Goal: Task Accomplishment & Management: Manage account settings

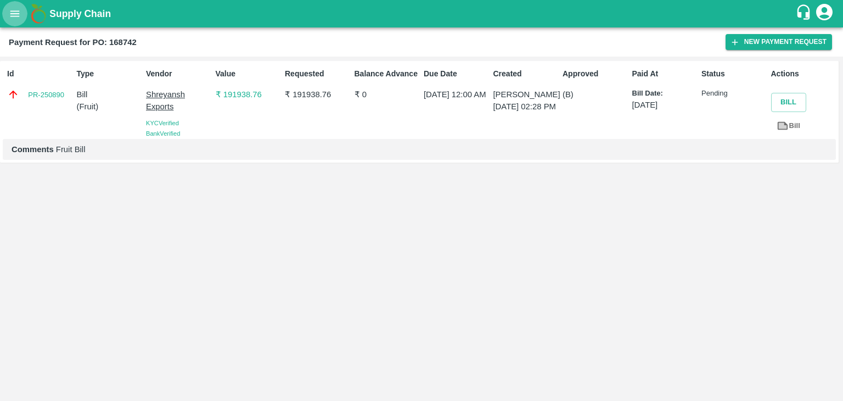
click at [12, 18] on icon "open drawer" at bounding box center [15, 14] width 12 height 12
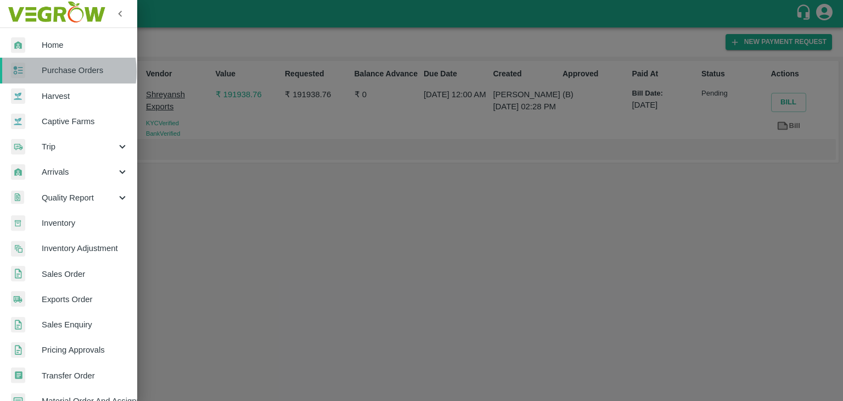
click at [57, 71] on span "Purchase Orders" at bounding box center [85, 70] width 87 height 12
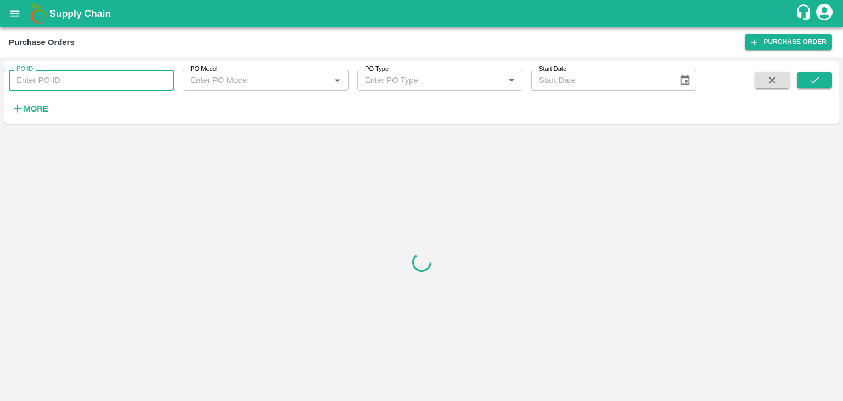
click at [92, 82] on input "PO ID" at bounding box center [91, 80] width 165 height 21
paste input "169673"
click at [824, 75] on button "submit" at bounding box center [814, 80] width 35 height 16
click at [57, 86] on input "169673" at bounding box center [91, 80] width 165 height 21
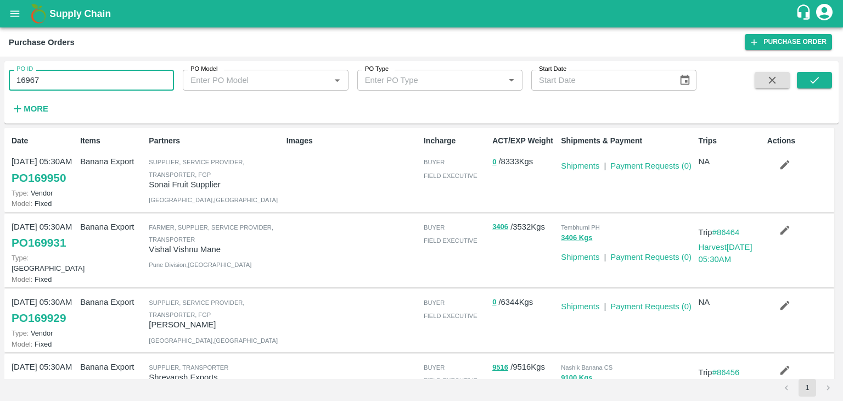
type input "169673"
click at [819, 80] on icon "submit" at bounding box center [815, 80] width 12 height 12
click at [809, 78] on icon "submit" at bounding box center [815, 80] width 12 height 12
click at [818, 77] on icon "submit" at bounding box center [815, 80] width 9 height 7
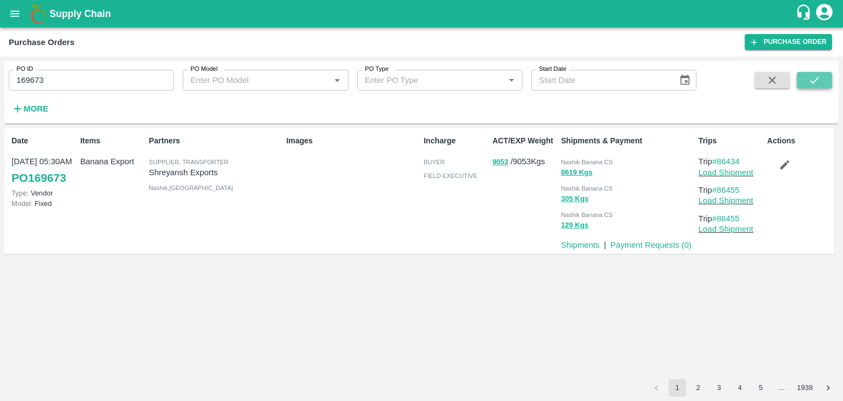
click at [813, 86] on icon "submit" at bounding box center [815, 80] width 12 height 12
click at [734, 174] on link "Load Shipment" at bounding box center [726, 172] width 55 height 9
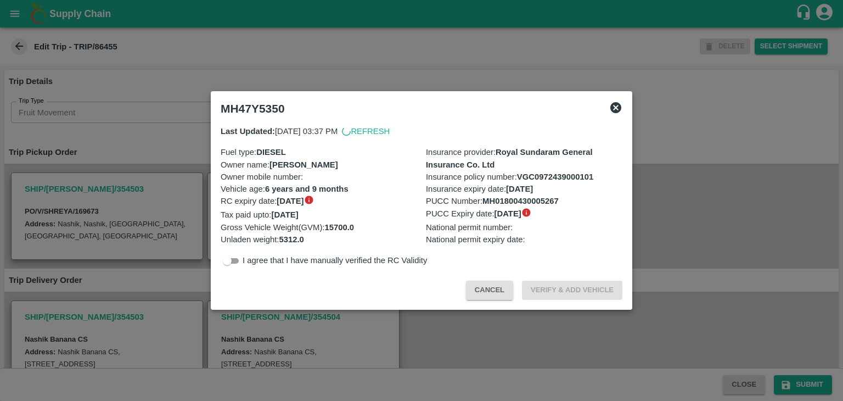
scroll to position [294, 0]
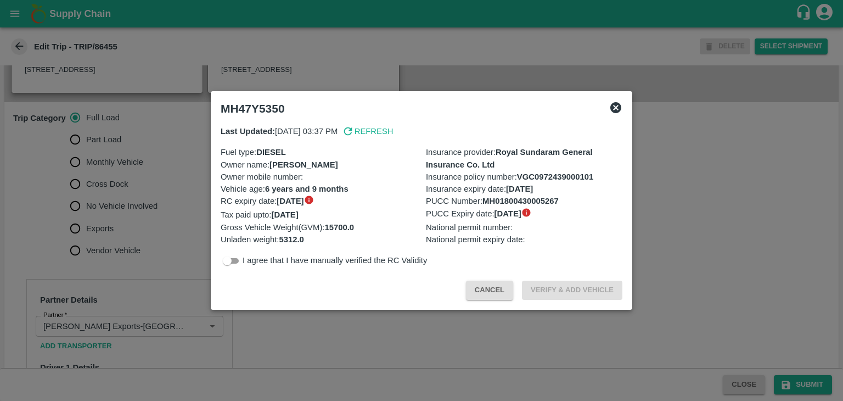
click at [127, 219] on div at bounding box center [421, 200] width 843 height 401
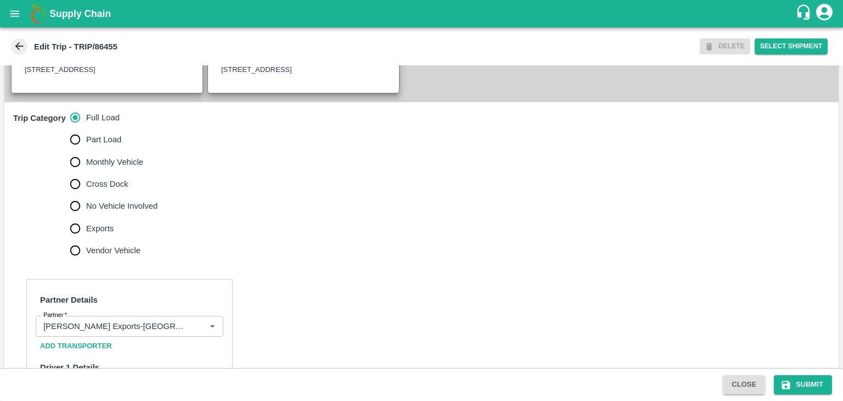
click at [127, 212] on span "No Vehicle Involved" at bounding box center [121, 206] width 71 height 12
click at [86, 217] on input "No Vehicle Involved" at bounding box center [75, 206] width 22 height 22
radio input "true"
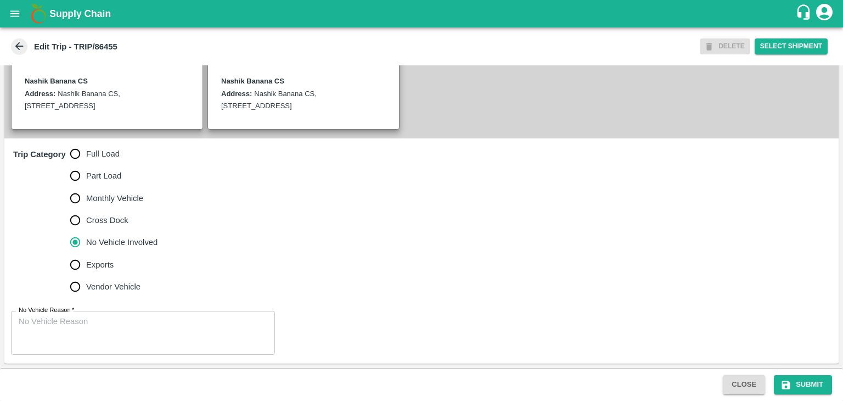
scroll to position [270, 0]
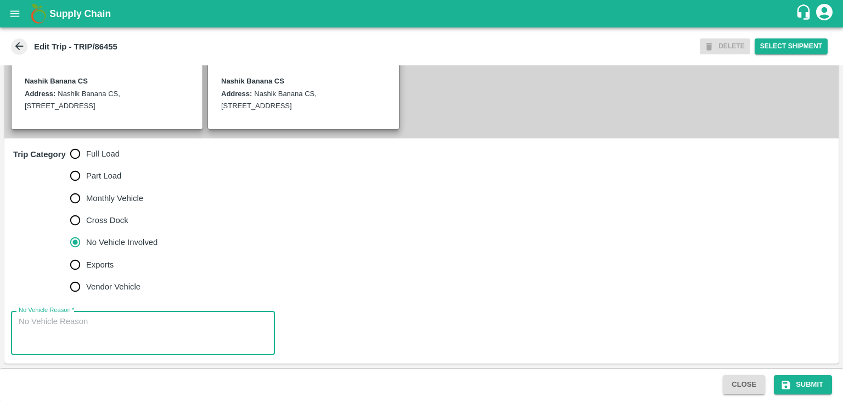
click at [132, 342] on textarea "No Vehicle Reason   *" at bounding box center [143, 333] width 249 height 35
type textarea "Field Dump"
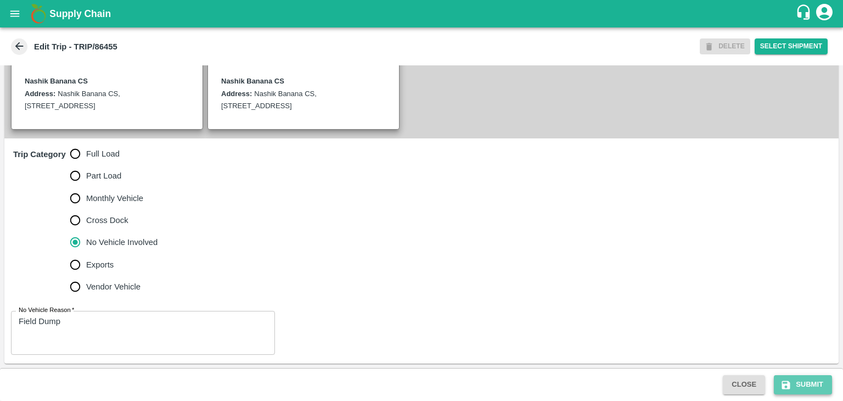
click at [813, 387] on button "Submit" at bounding box center [803, 384] width 58 height 19
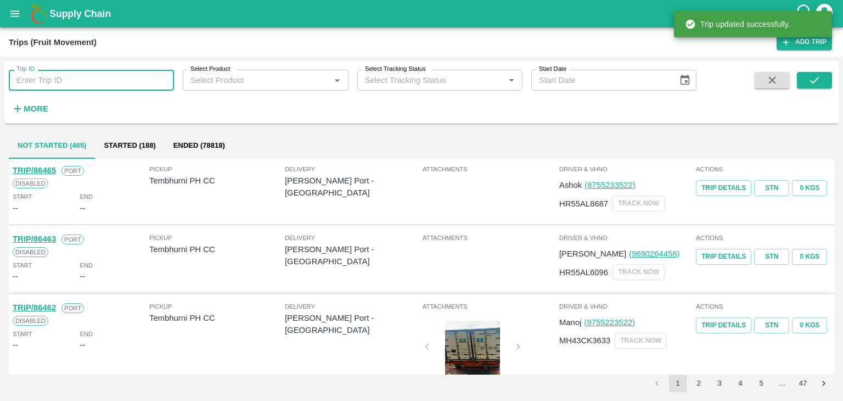
click at [64, 73] on input "Trip ID" at bounding box center [91, 80] width 165 height 21
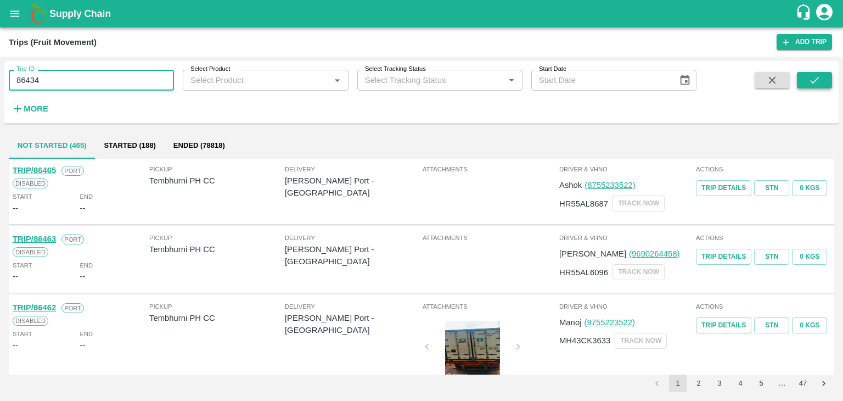
type input "86434"
click at [824, 87] on button "submit" at bounding box center [814, 80] width 35 height 16
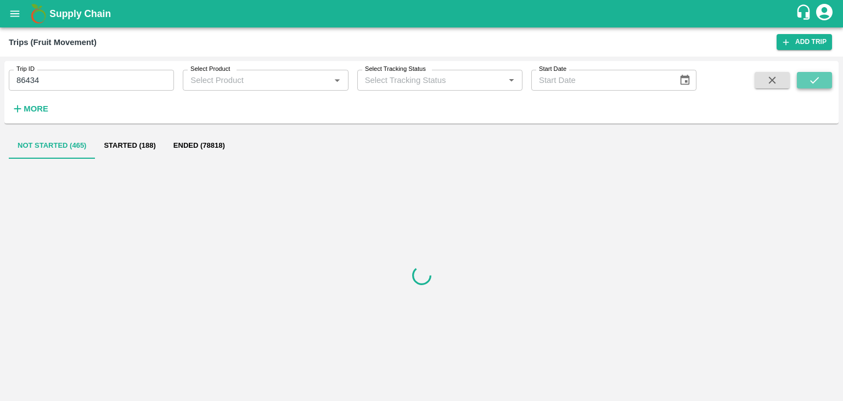
click at [824, 87] on button "submit" at bounding box center [814, 80] width 35 height 16
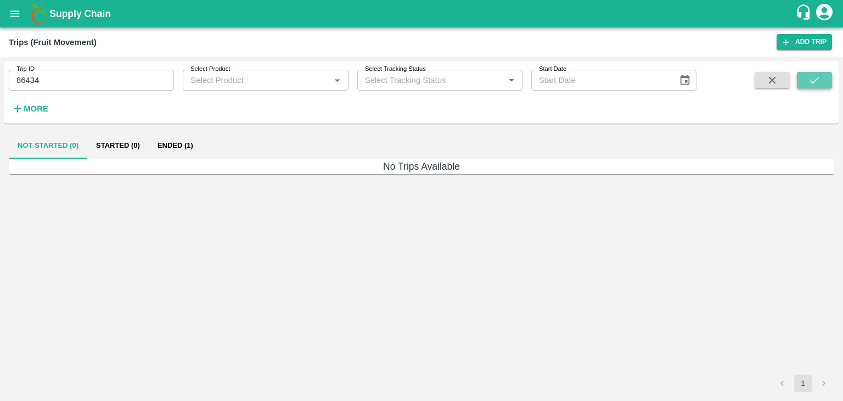
click at [824, 87] on button "submit" at bounding box center [814, 80] width 35 height 16
click at [169, 155] on button "Ended (1)" at bounding box center [175, 145] width 53 height 26
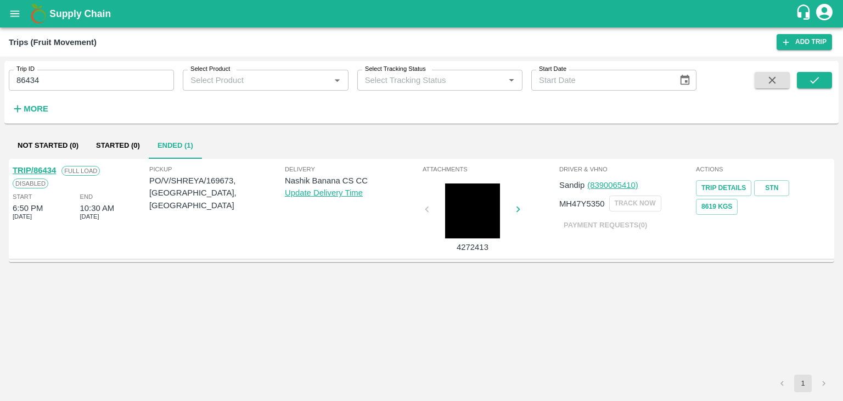
click at [49, 169] on link "TRIP/86434" at bounding box center [34, 170] width 43 height 9
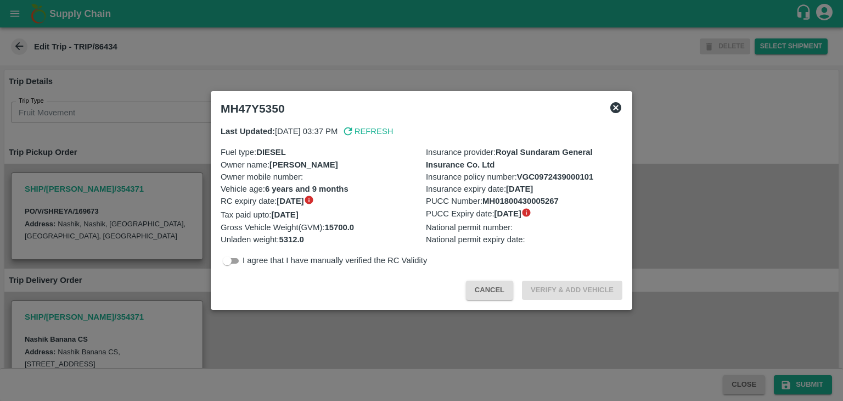
click at [286, 309] on div "MH47Y5350 Last Updated: 18 Aug 2025, 03:37 PM Refresh Fuel type : DIESEL Owner …" at bounding box center [422, 200] width 422 height 219
click at [298, 321] on div at bounding box center [421, 200] width 843 height 401
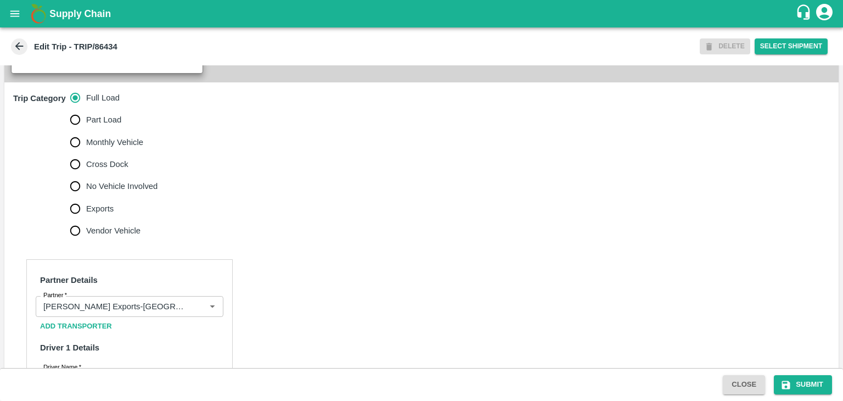
scroll to position [377, 0]
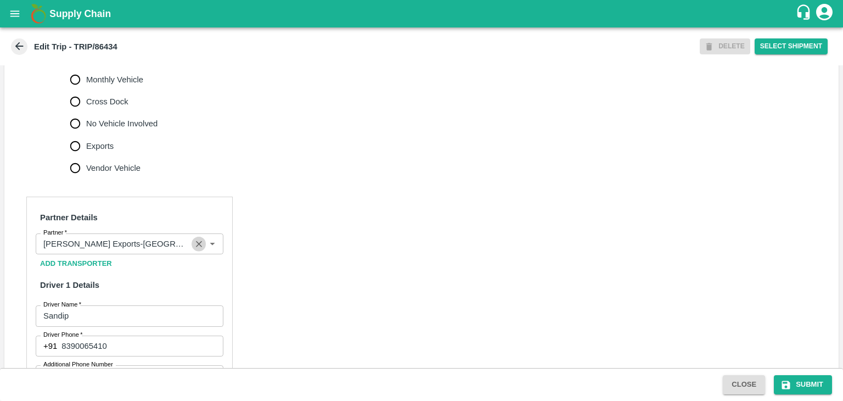
click at [192, 251] on button "Clear" at bounding box center [199, 244] width 15 height 15
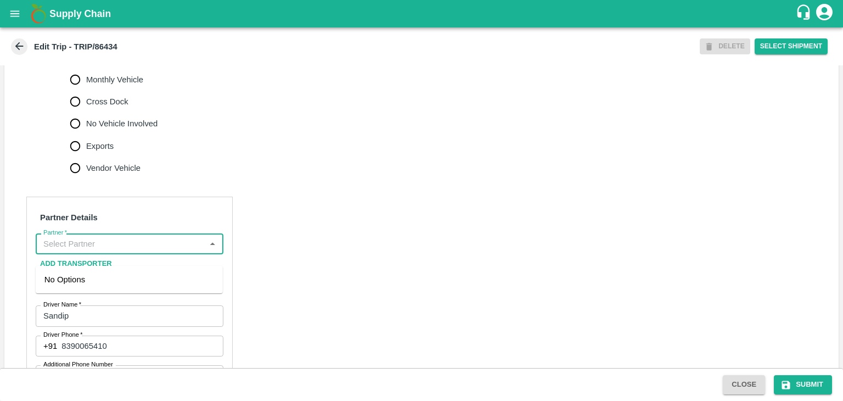
click at [170, 251] on input "Partner   *" at bounding box center [120, 244] width 163 height 14
click at [134, 288] on div "Nitin Rasal ( Bhairavnath Transport )-Deulgaon, Pune-9860466997(Transporter)" at bounding box center [129, 291] width 170 height 37
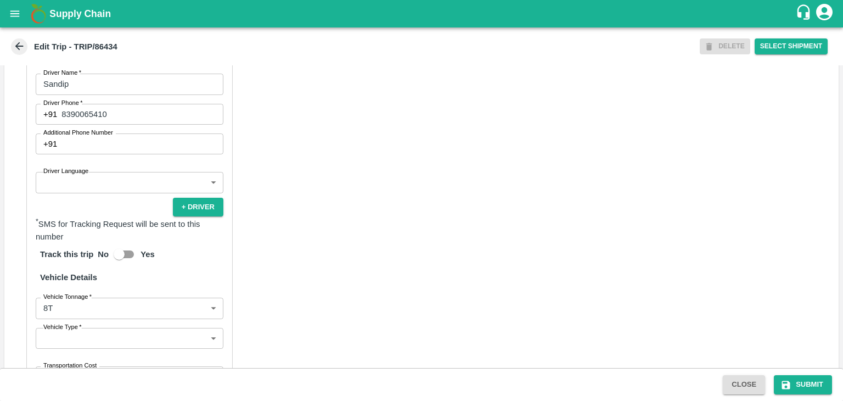
scroll to position [610, 0]
type input "Nitin Rasal ( Bhairavnath Transport )-Deulgaon, Pune-9860466997(Transporter)"
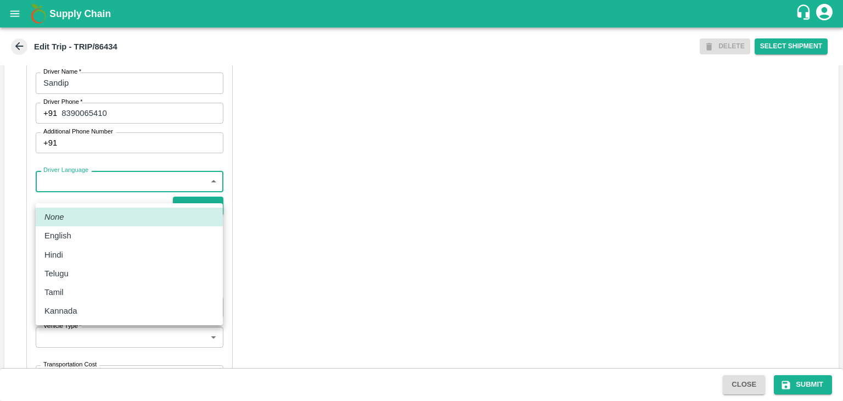
click at [88, 193] on body "Supply Chain Edit Trip - TRIP/86434 DELETE Select Shipment Trip Details Trip Ty…" at bounding box center [421, 200] width 843 height 401
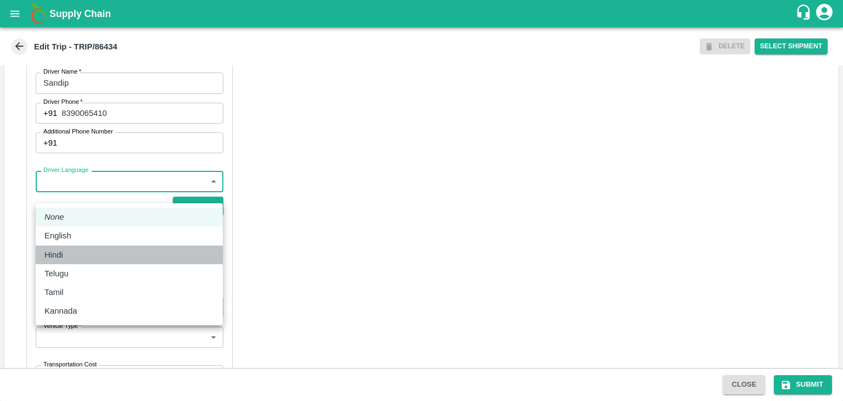
click at [91, 245] on li "Hindi" at bounding box center [129, 254] width 187 height 19
type input "hi"
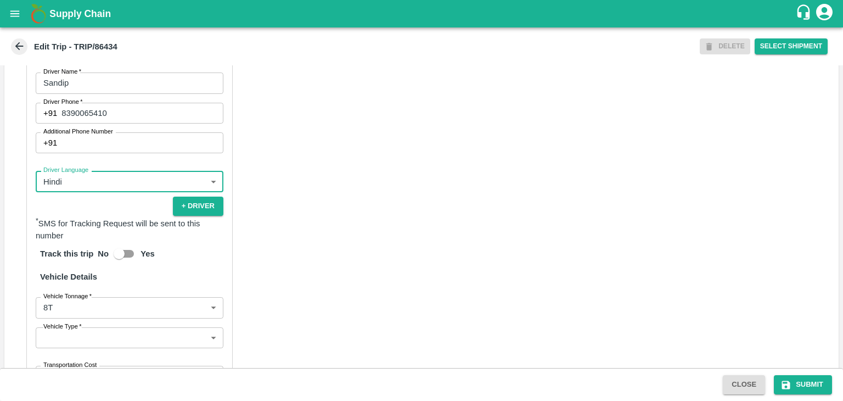
scroll to position [760, 0]
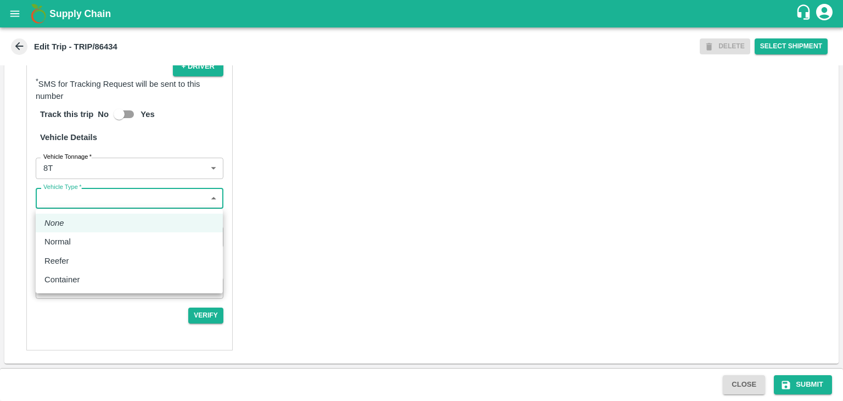
drag, startPoint x: 75, startPoint y: 200, endPoint x: 79, endPoint y: 241, distance: 40.9
click at [79, 241] on body "Supply Chain Edit Trip - TRIP/86434 DELETE Select Shipment Trip Details Trip Ty…" at bounding box center [421, 200] width 843 height 401
click at [79, 241] on div "Normal" at bounding box center [129, 242] width 170 height 12
type input "Normal"
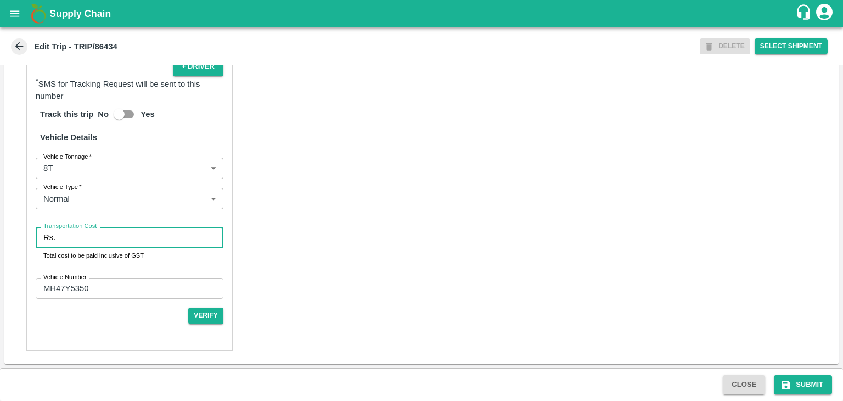
click at [88, 241] on input "Transportation Cost" at bounding box center [142, 237] width 164 height 21
type input "10000"
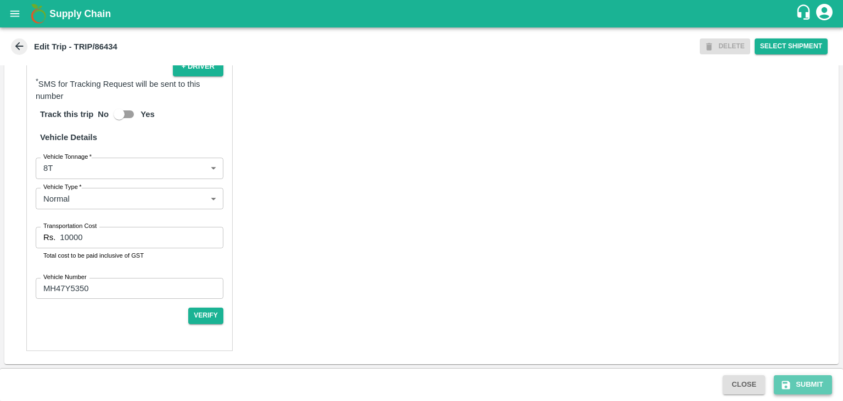
click at [806, 382] on button "Submit" at bounding box center [803, 384] width 58 height 19
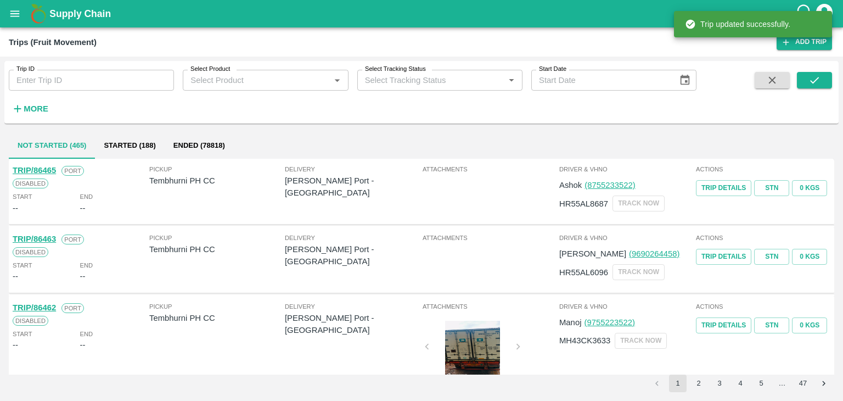
click at [59, 80] on input "Trip ID" at bounding box center [91, 80] width 165 height 21
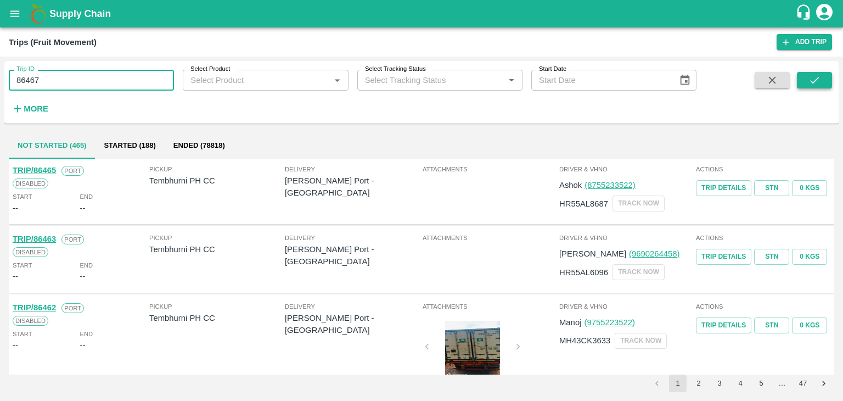
type input "86467"
click at [818, 77] on icon "submit" at bounding box center [815, 80] width 9 height 7
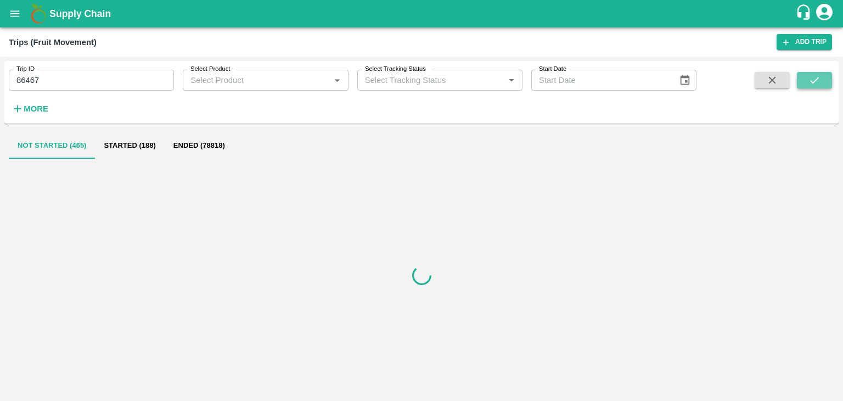
click at [818, 77] on icon "submit" at bounding box center [815, 80] width 9 height 7
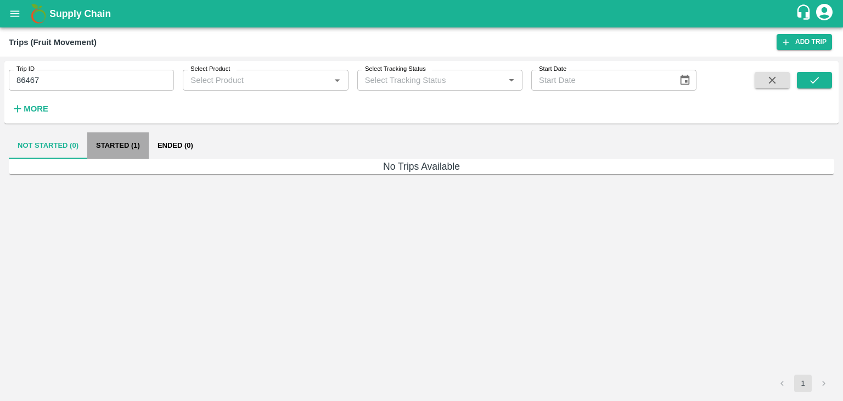
click at [115, 150] on button "Started (1)" at bounding box center [118, 145] width 62 height 26
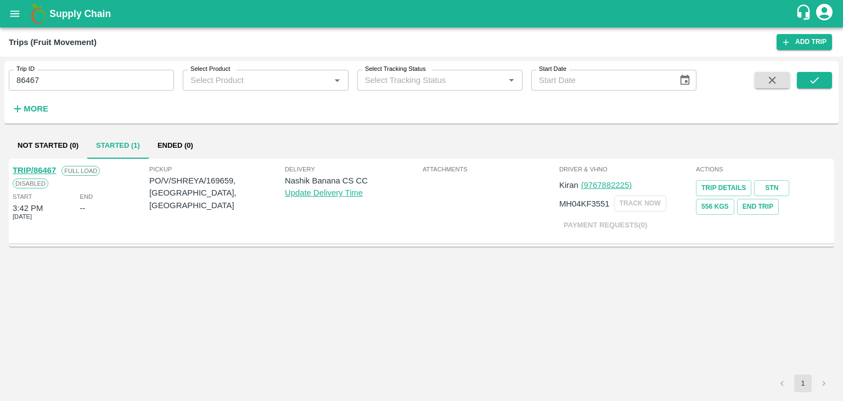
click at [40, 172] on link "TRIP/86467" at bounding box center [34, 170] width 43 height 9
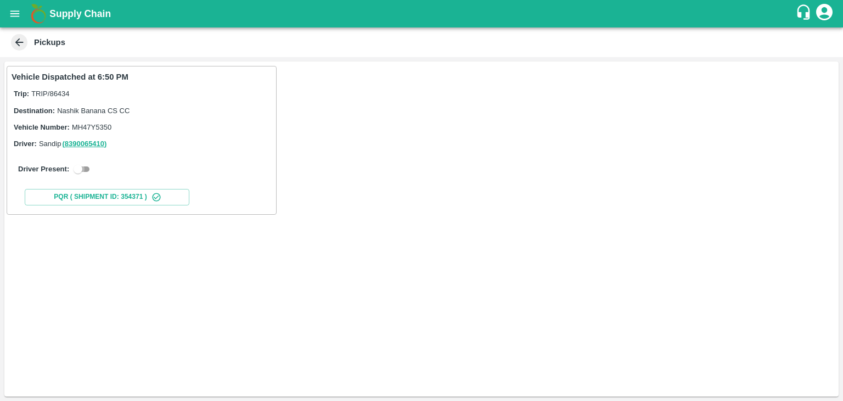
click at [77, 167] on input "checkbox" at bounding box center [78, 169] width 40 height 13
checkbox input "true"
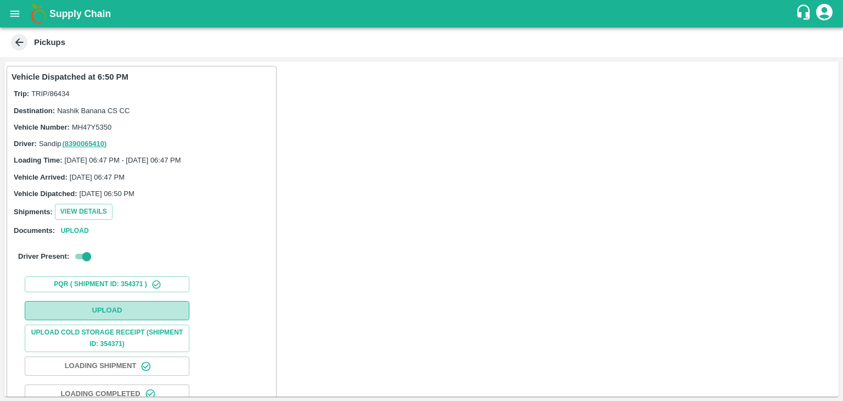
click at [108, 306] on button "Upload" at bounding box center [107, 310] width 165 height 19
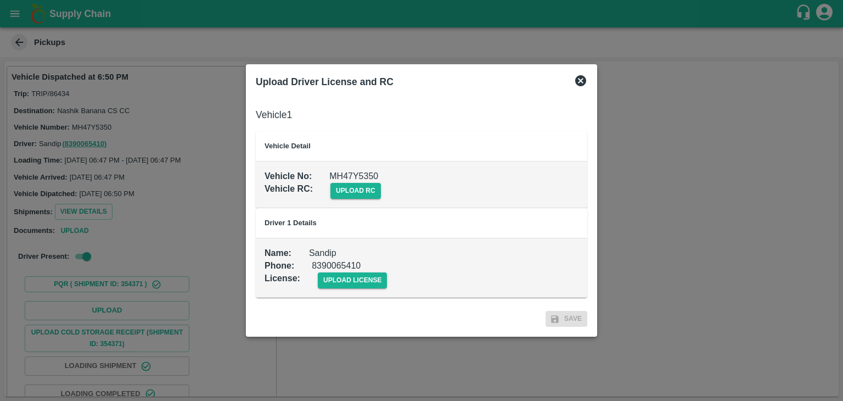
click at [357, 181] on div "upload rc" at bounding box center [347, 181] width 68 height 33
click at [362, 187] on span "upload rc" at bounding box center [356, 191] width 51 height 16
click at [0, 0] on input "upload rc" at bounding box center [0, 0] width 0 height 0
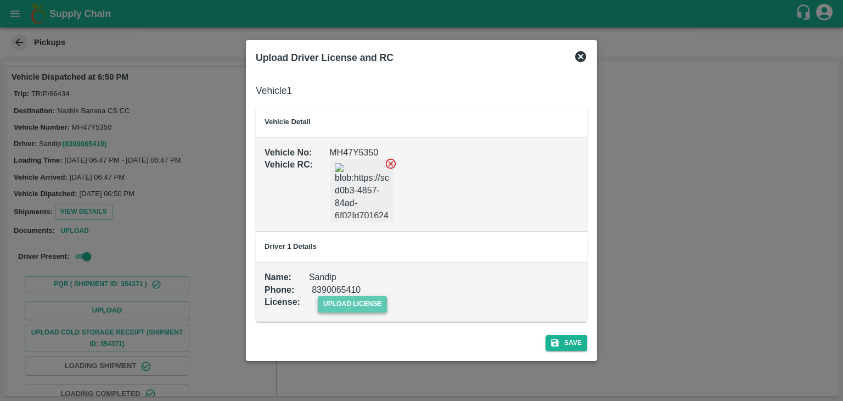
click at [378, 300] on span "upload license" at bounding box center [353, 304] width 70 height 16
click at [0, 0] on input "upload license" at bounding box center [0, 0] width 0 height 0
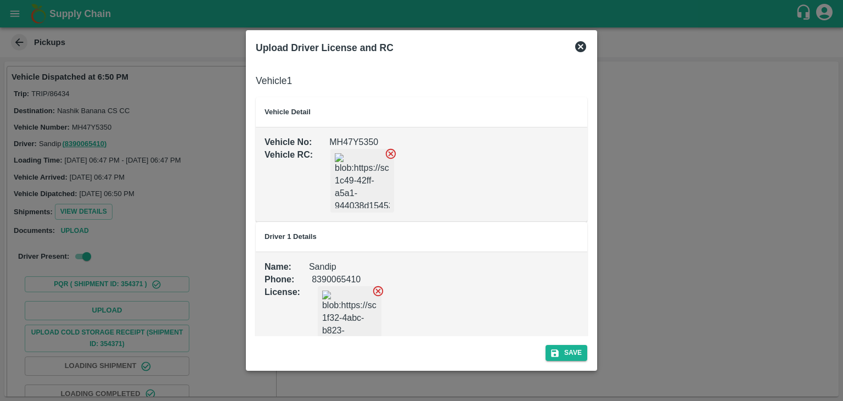
click at [586, 361] on div "Save" at bounding box center [421, 350] width 340 height 29
click at [579, 354] on button "Save" at bounding box center [567, 353] width 42 height 16
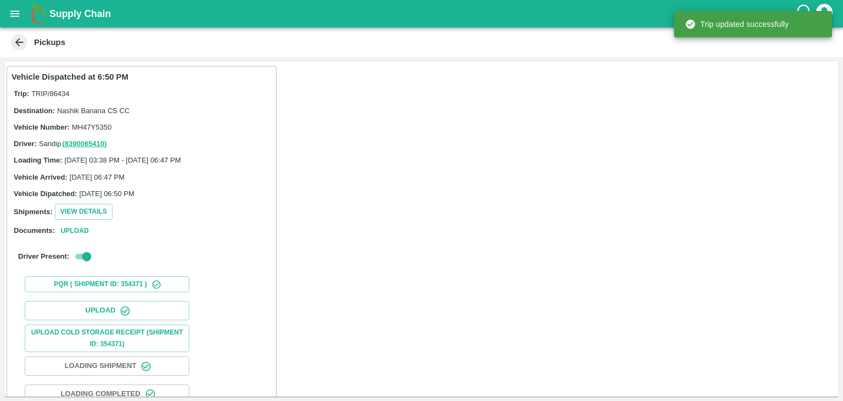
scroll to position [115, 0]
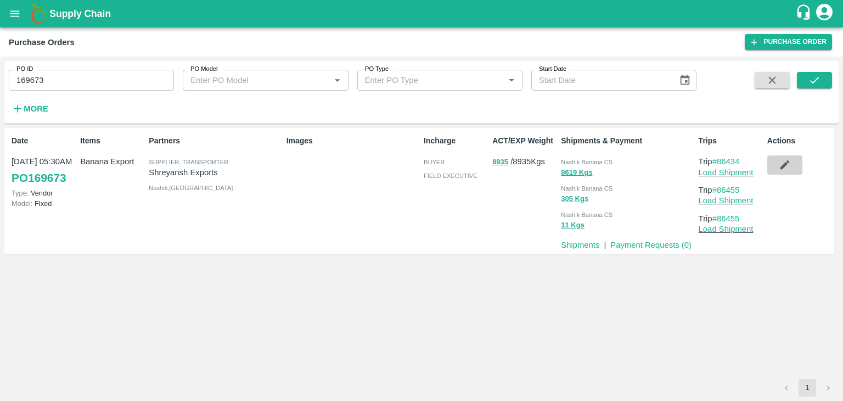
click at [798, 167] on button "button" at bounding box center [785, 164] width 35 height 19
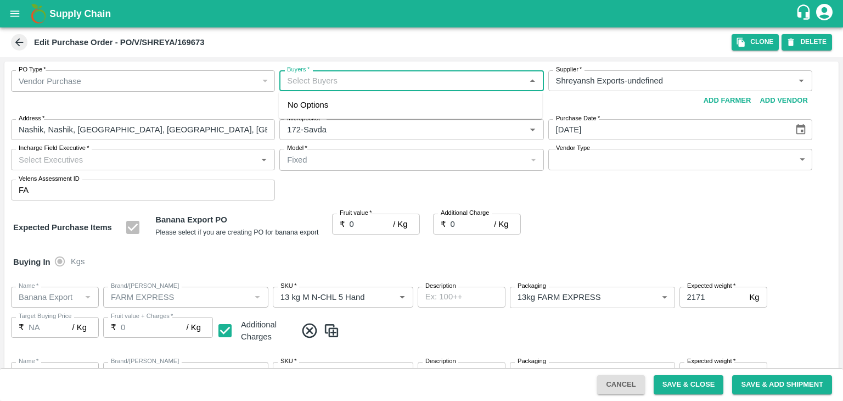
click at [326, 84] on input "Buyers   *" at bounding box center [402, 81] width 239 height 14
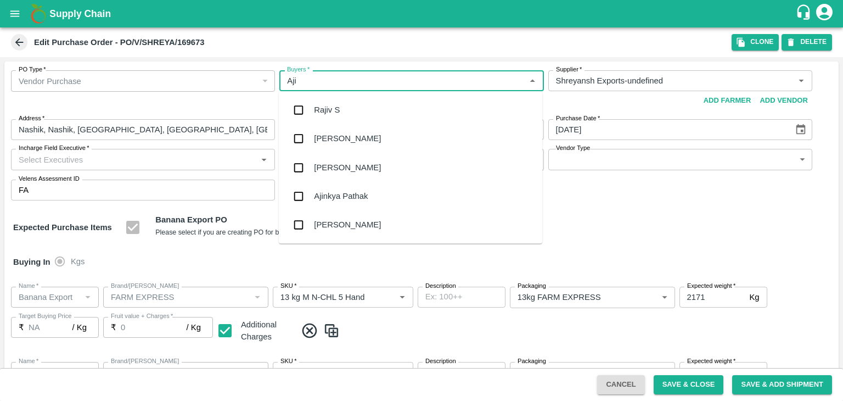
type input "Ajit"
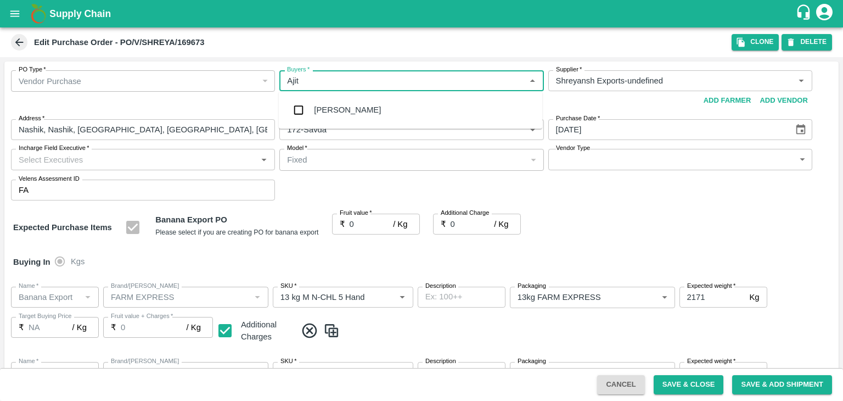
click at [351, 109] on div "[PERSON_NAME]" at bounding box center [411, 110] width 264 height 29
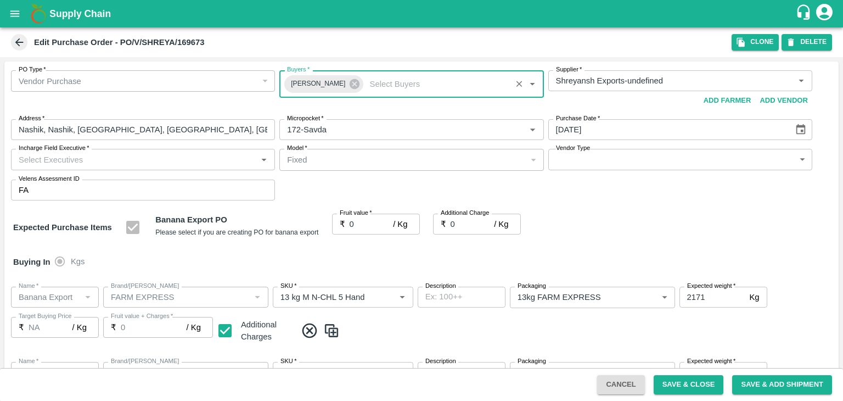
click at [137, 158] on input "Incharge Field Executive   *" at bounding box center [133, 159] width 239 height 14
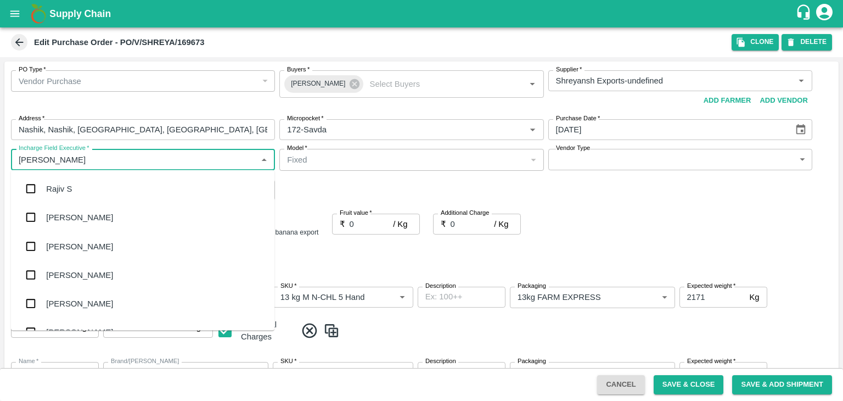
type input "Jay"
click at [77, 261] on div "Sanjay K SM" at bounding box center [143, 274] width 264 height 29
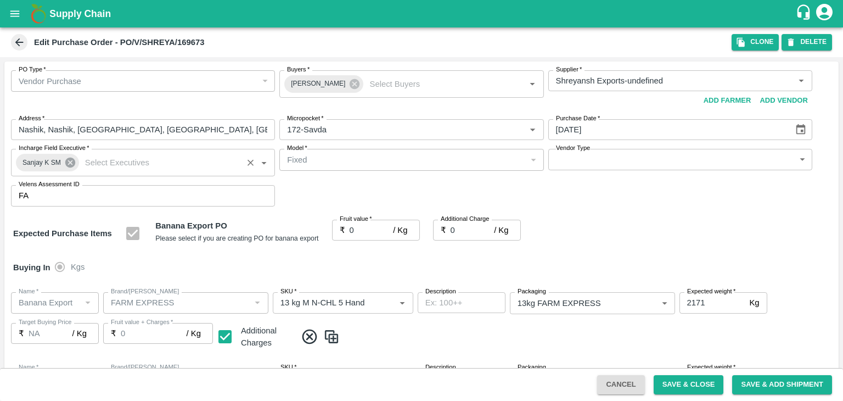
click at [74, 159] on icon at bounding box center [70, 163] width 10 height 10
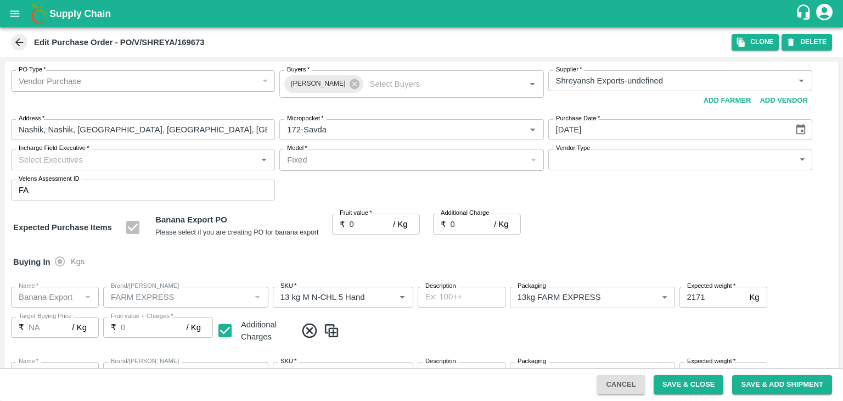
click at [82, 159] on input "Incharge Field Executive   *" at bounding box center [133, 159] width 239 height 14
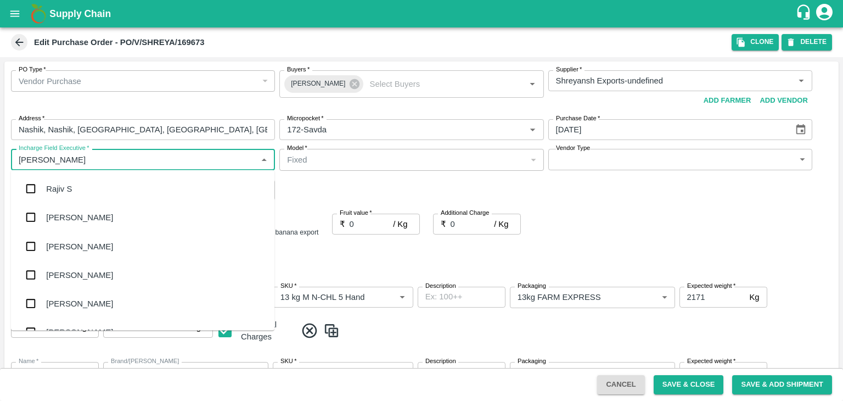
type input "Jay"
click at [77, 236] on div "jaydip Tale" at bounding box center [143, 246] width 264 height 29
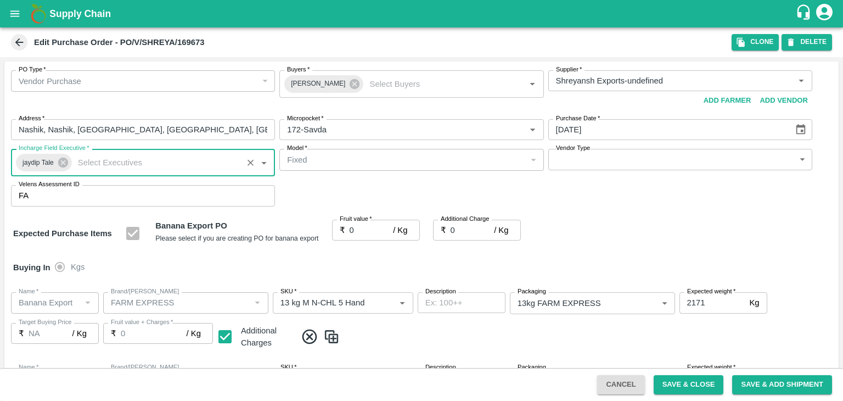
click at [354, 154] on div "Fixed" at bounding box center [406, 160] width 239 height 12
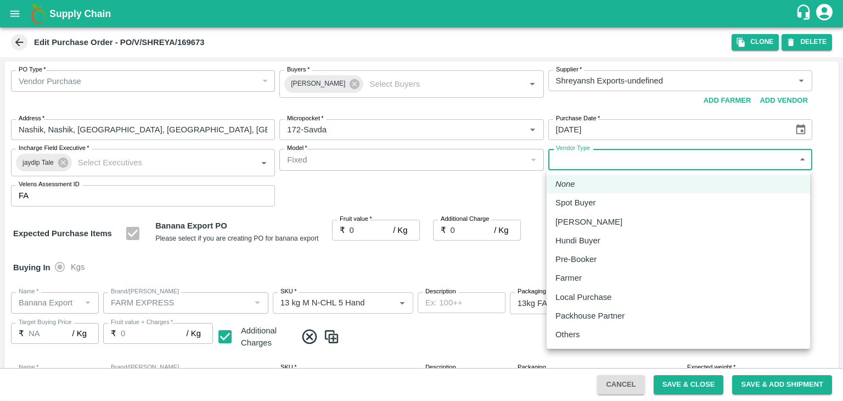
click at [560, 157] on body "Supply Chain Edit Purchase Order - PO/V/SHREYA/169673 Clone DELETE PO Type   * …" at bounding box center [421, 200] width 843 height 401
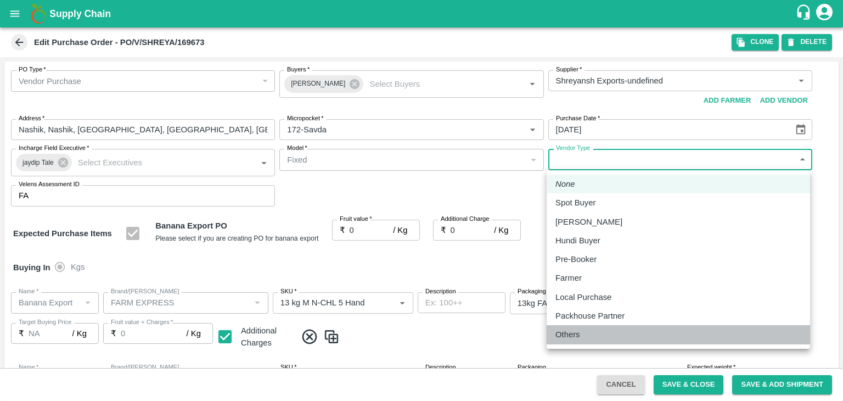
click at [563, 330] on p "Others" at bounding box center [568, 334] width 25 height 12
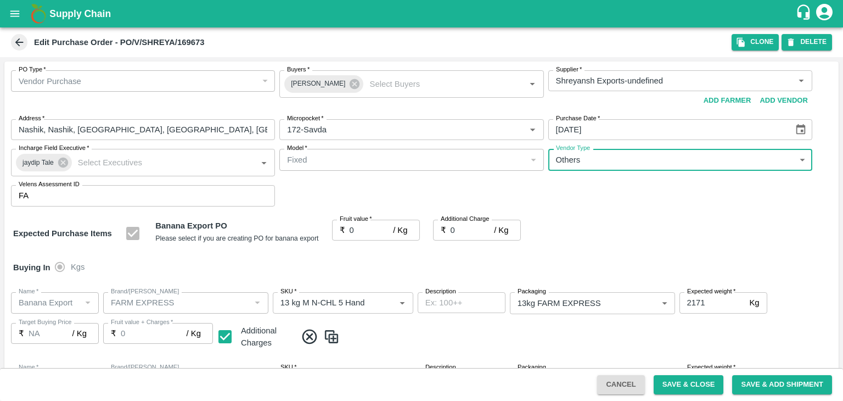
type input "OTHER"
click at [360, 234] on input "0" at bounding box center [372, 230] width 44 height 21
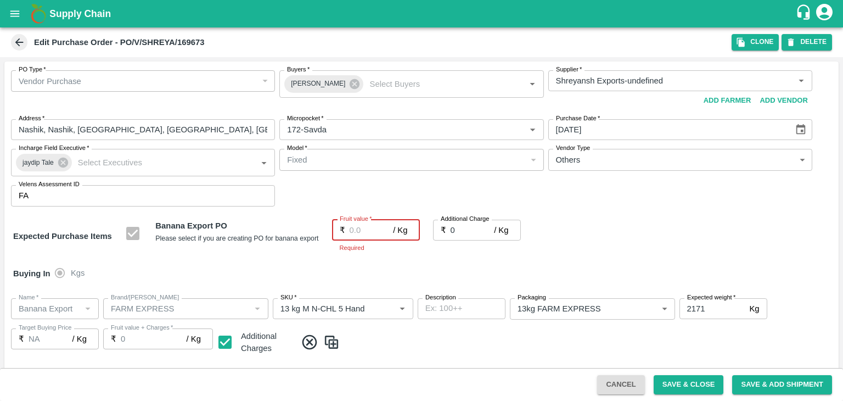
click at [362, 228] on input "Fruit value   *" at bounding box center [372, 230] width 44 height 21
type input "1"
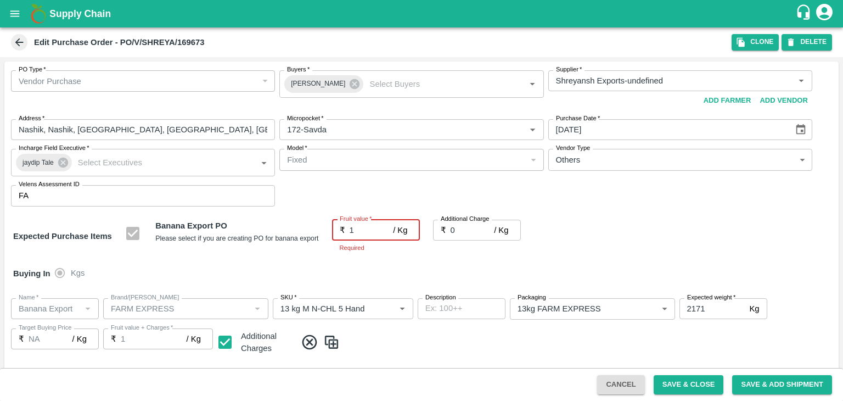
type input "1"
type input "18"
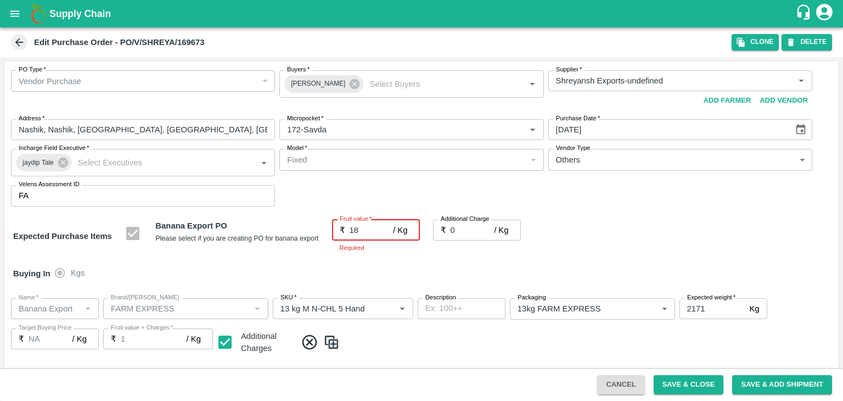
type input "18"
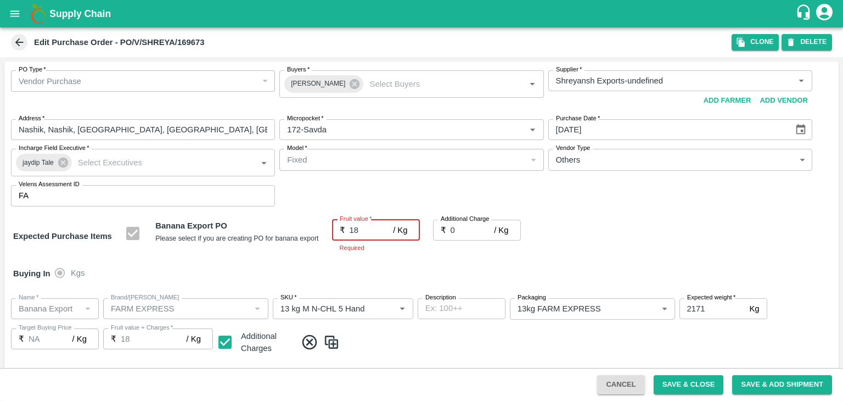
type input "18.5"
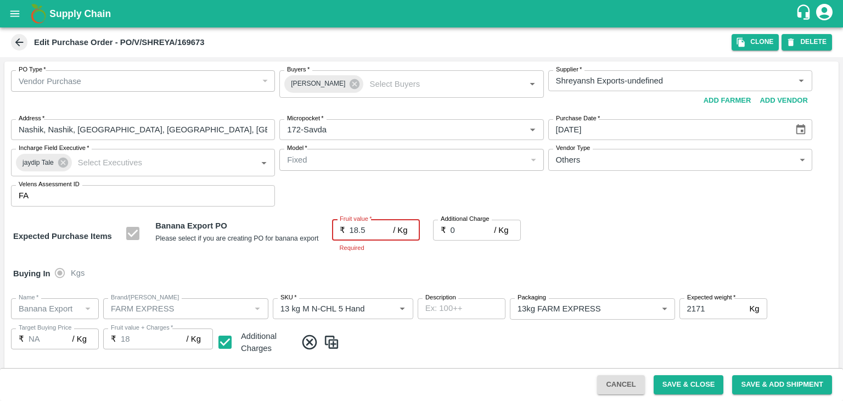
type input "18.5"
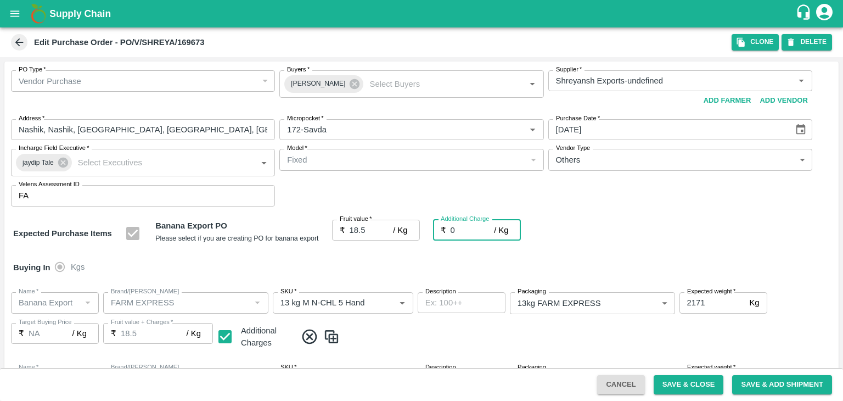
type input "2"
type input "20.5"
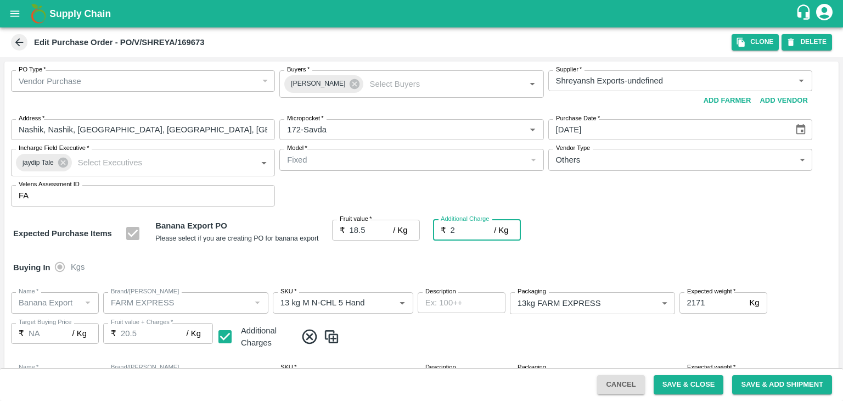
type input "2.7"
type input "21.2"
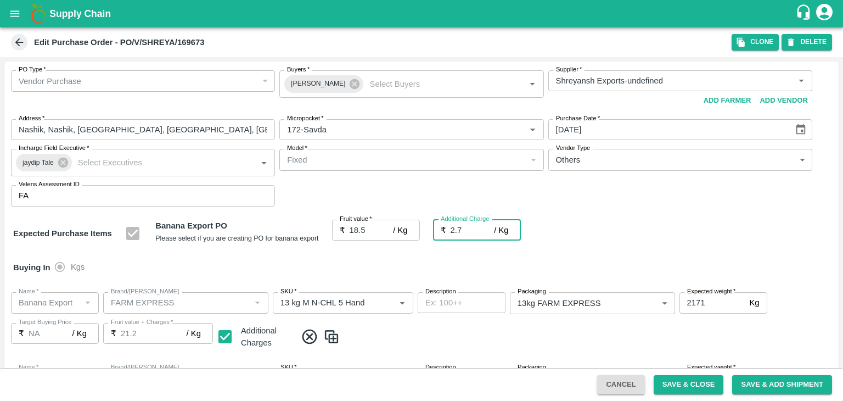
type input "2.75"
type input "21.25"
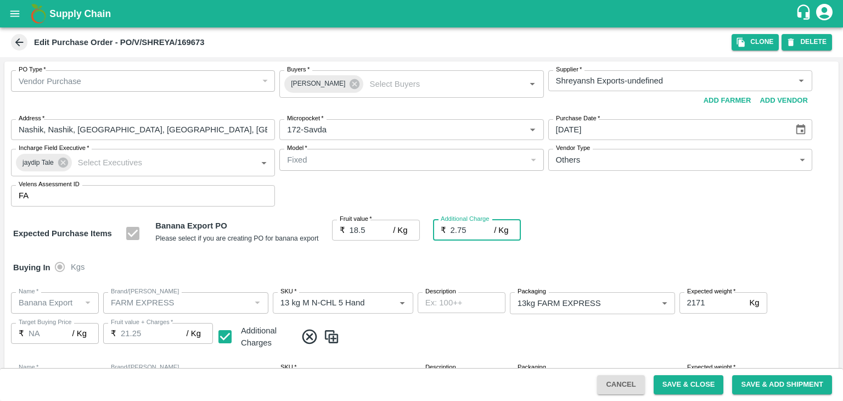
type input "2.75"
click at [395, 277] on div "Buying In Kgs" at bounding box center [421, 267] width 835 height 32
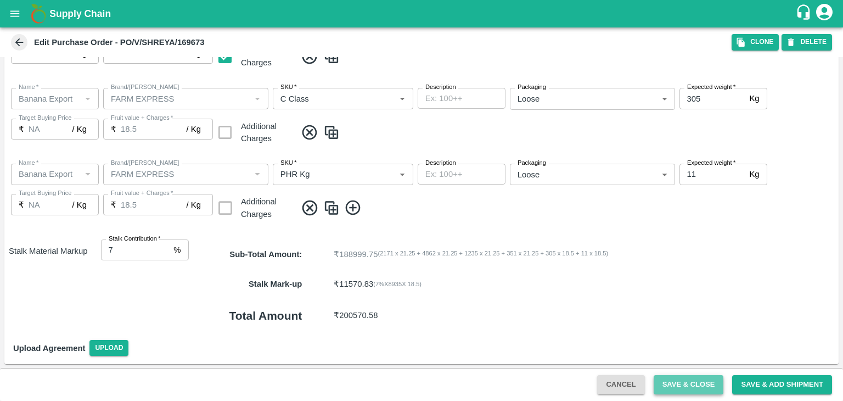
click at [691, 383] on button "Save & Close" at bounding box center [689, 384] width 70 height 19
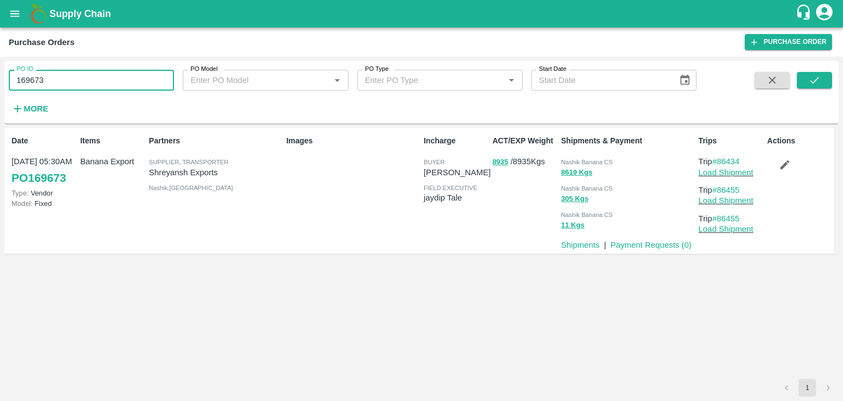
click at [78, 80] on input "169673" at bounding box center [91, 80] width 165 height 21
paste input "text"
type input "169659"
click at [800, 86] on button "submit" at bounding box center [814, 80] width 35 height 16
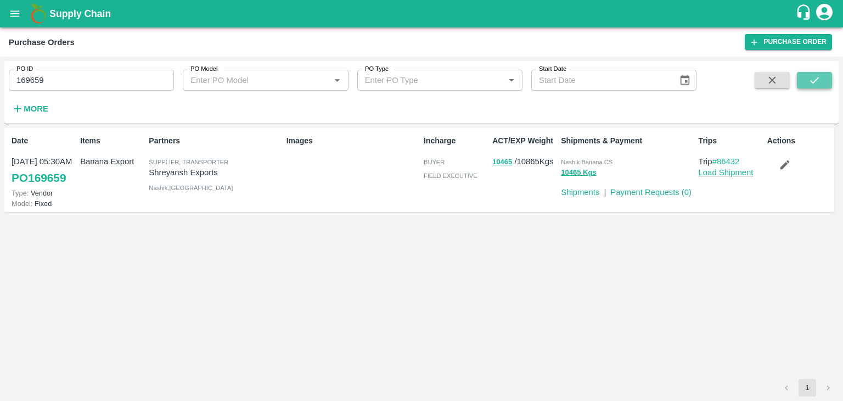
click at [800, 86] on button "submit" at bounding box center [814, 80] width 35 height 16
click at [727, 161] on link "#86432" at bounding box center [726, 161] width 27 height 9
click at [818, 78] on icon "submit" at bounding box center [815, 80] width 9 height 7
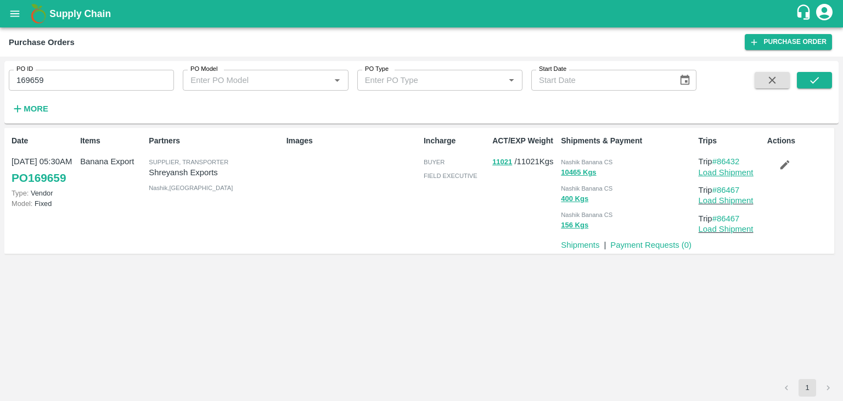
click at [735, 170] on link "Load Shipment" at bounding box center [726, 172] width 55 height 9
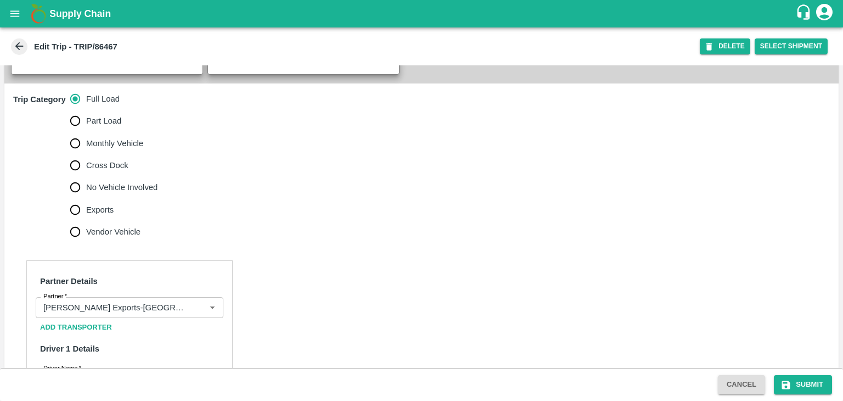
click at [122, 193] on span "No Vehicle Involved" at bounding box center [121, 187] width 71 height 12
click at [86, 197] on input "No Vehicle Involved" at bounding box center [75, 187] width 22 height 22
radio input "true"
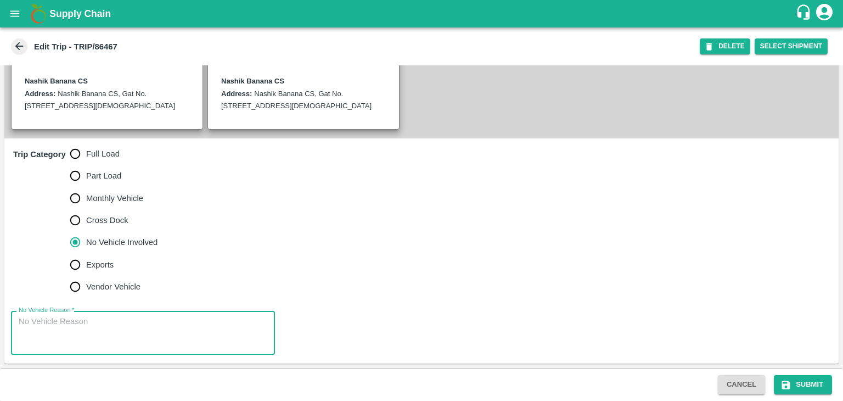
click at [127, 326] on textarea "No Vehicle Reason   *" at bounding box center [143, 333] width 249 height 35
type textarea "Field Dump"
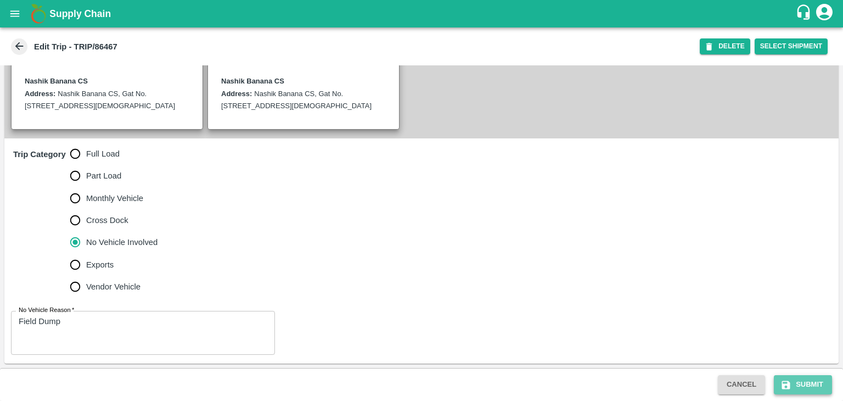
click at [828, 384] on button "Submit" at bounding box center [803, 384] width 58 height 19
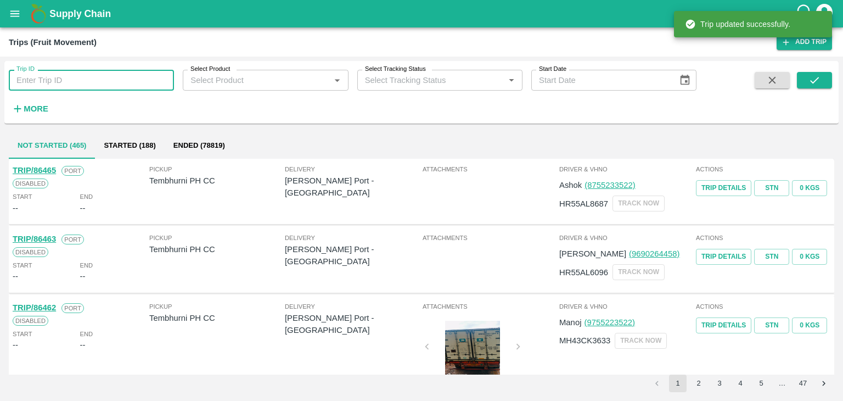
click at [118, 73] on input "Trip ID" at bounding box center [91, 80] width 165 height 21
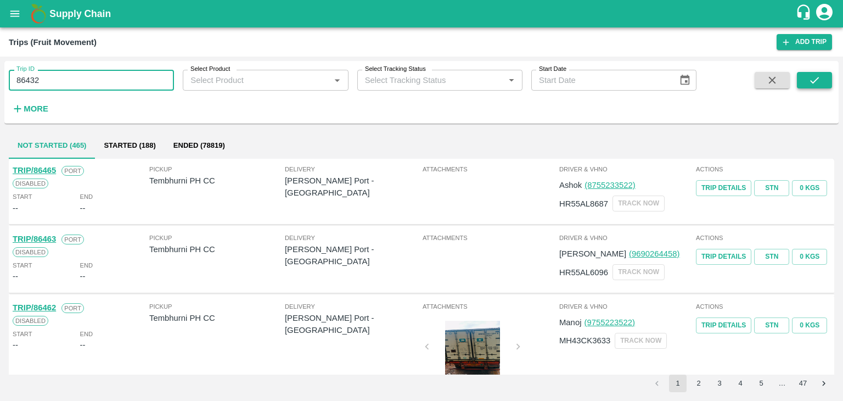
type input "86432"
click at [819, 83] on icon "submit" at bounding box center [815, 80] width 12 height 12
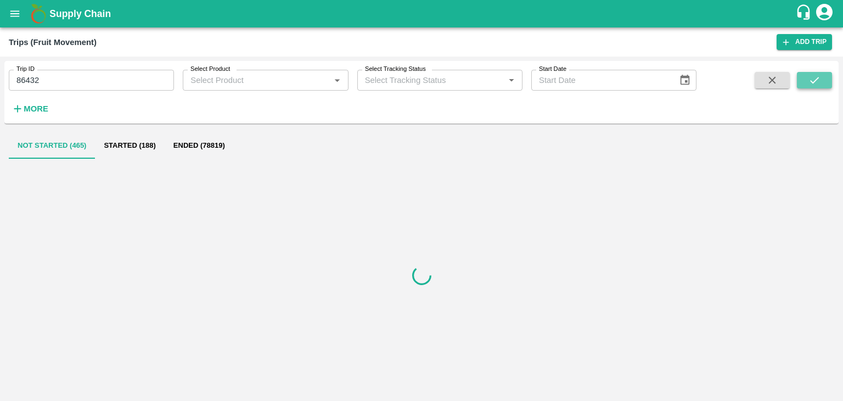
click at [819, 83] on icon "submit" at bounding box center [815, 80] width 12 height 12
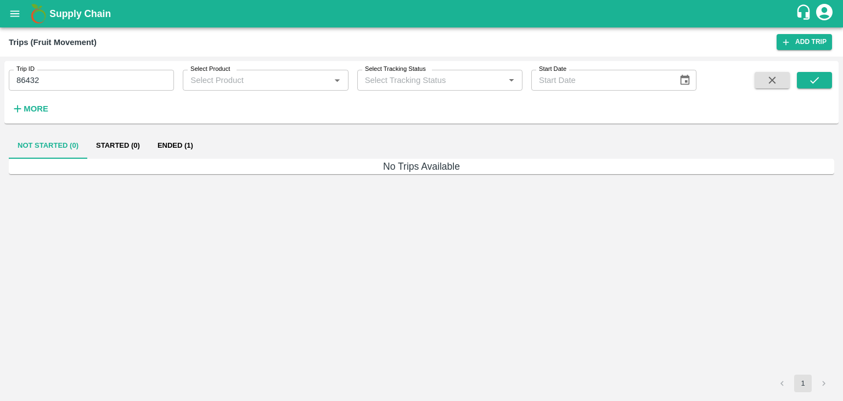
drag, startPoint x: 161, startPoint y: 132, endPoint x: 176, endPoint y: 146, distance: 20.2
click at [176, 146] on div "Not Started (0) Started (0) Ended (1) No Trips Available 1" at bounding box center [421, 262] width 835 height 269
click at [176, 146] on button "Ended (1)" at bounding box center [175, 145] width 53 height 26
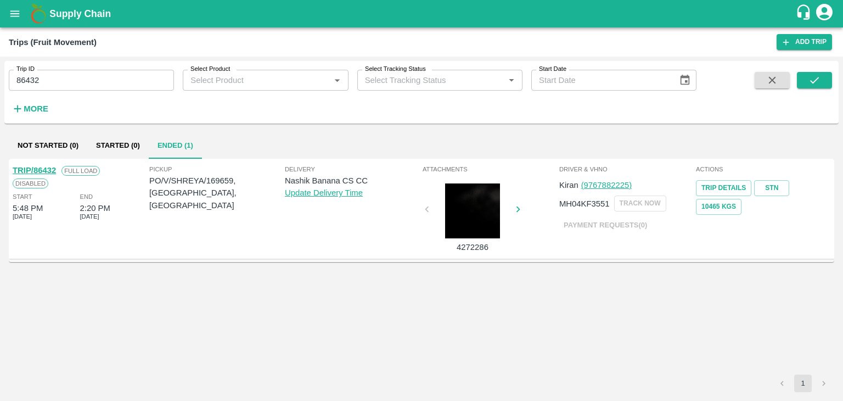
click at [50, 166] on link "TRIP/86432" at bounding box center [34, 170] width 43 height 9
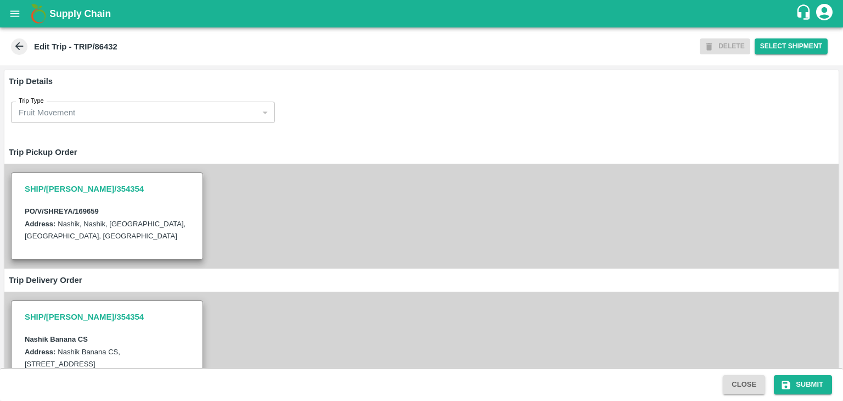
scroll to position [320, 0]
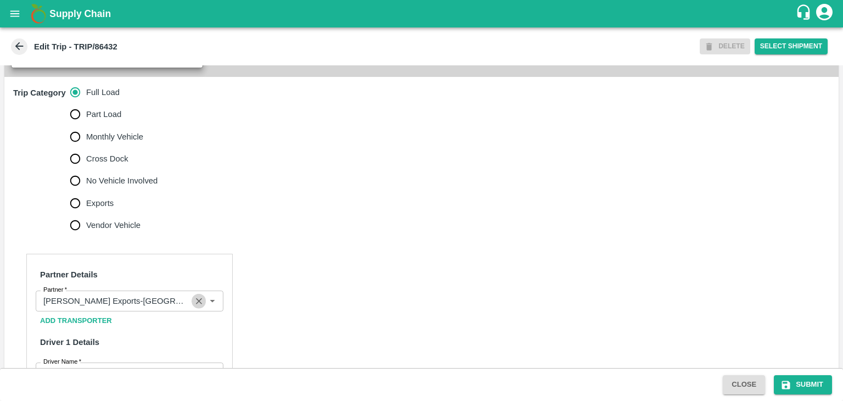
click at [194, 306] on icon "Clear" at bounding box center [199, 301] width 10 height 10
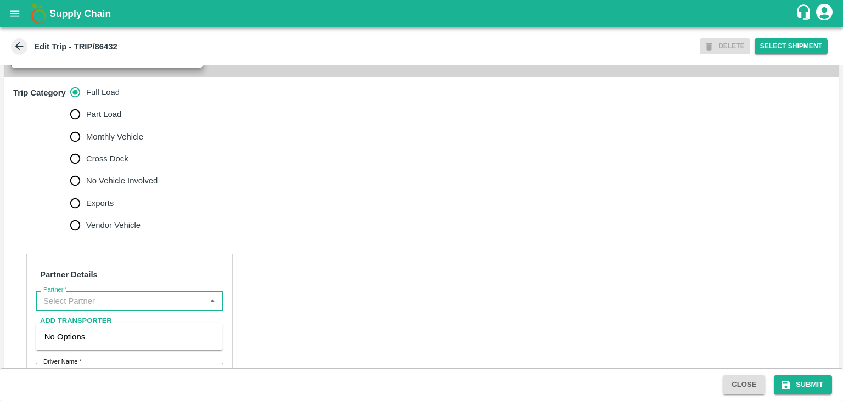
click at [157, 307] on input "Partner   *" at bounding box center [120, 301] width 163 height 14
click at [127, 351] on div "[PERSON_NAME] ( [PERSON_NAME] Transport )-[GEOGRAPHIC_DATA], Pune-9860466997(Tr…" at bounding box center [129, 349] width 170 height 37
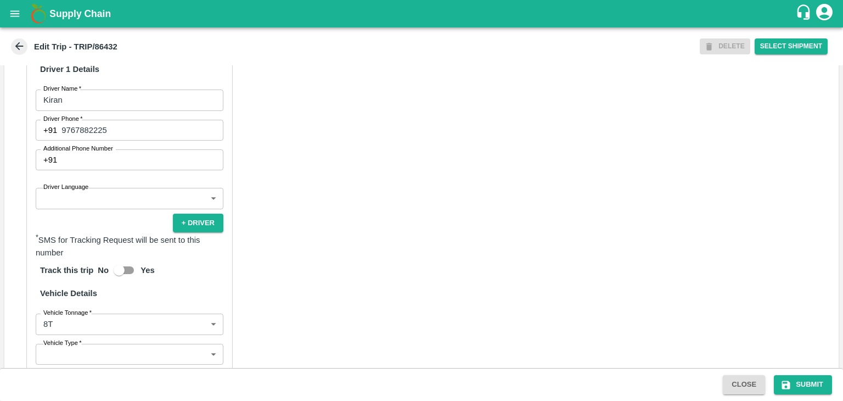
scroll to position [623, 0]
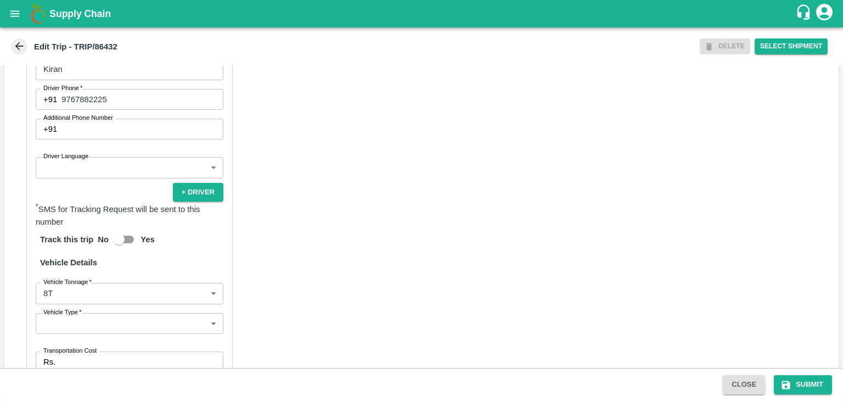
type input "[PERSON_NAME] ( [PERSON_NAME] Transport )-[GEOGRAPHIC_DATA], Pune-9860466997(Tr…"
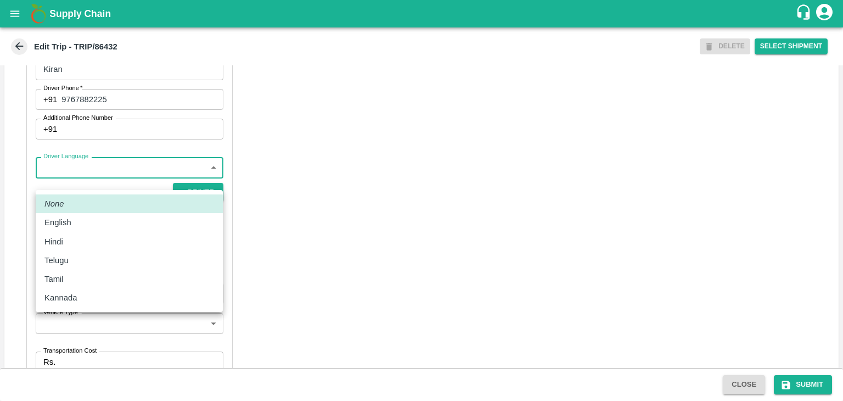
click at [79, 185] on body "Supply Chain Edit Trip - TRIP/86432 DELETE Select Shipment Trip Details Trip Ty…" at bounding box center [421, 200] width 843 height 401
click at [77, 241] on div "Hindi" at bounding box center [129, 242] width 170 height 12
type input "hi"
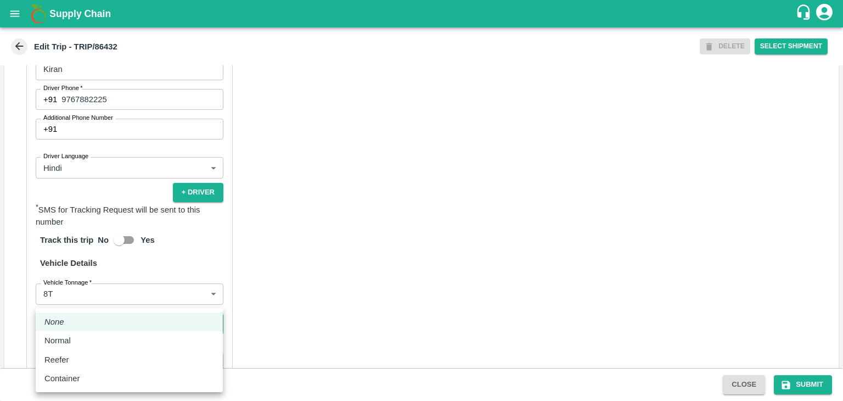
click at [100, 337] on body "Supply Chain Edit Trip - TRIP/86432 DELETE Select Shipment Trip Details Trip Ty…" at bounding box center [421, 200] width 843 height 401
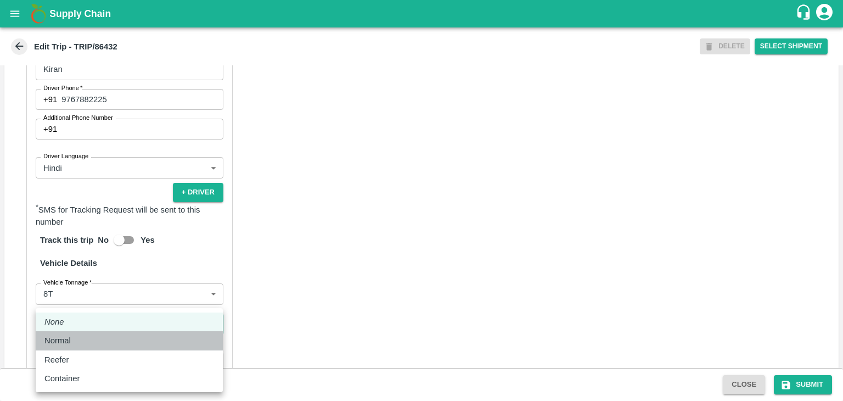
click at [87, 348] on li "Normal" at bounding box center [129, 340] width 187 height 19
type input "Normal"
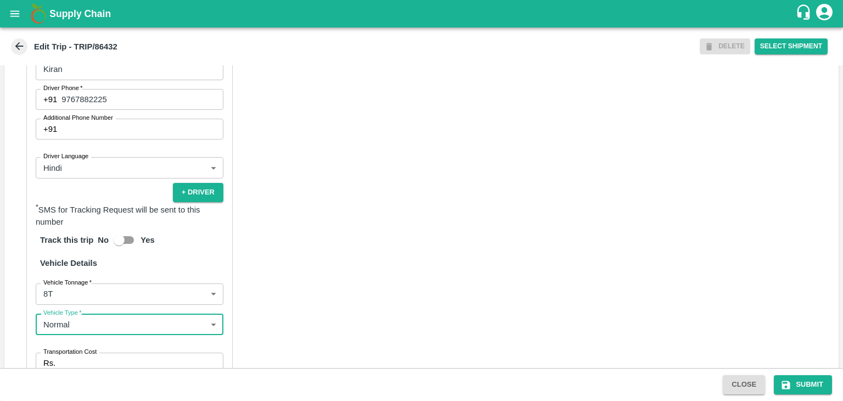
scroll to position [782, 0]
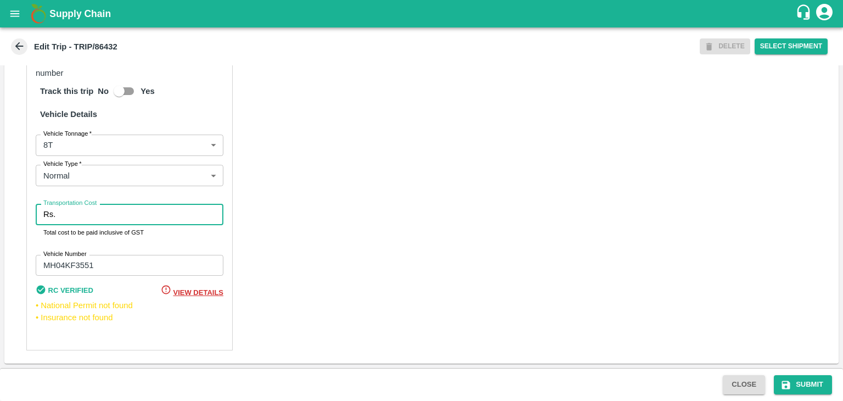
click at [94, 216] on input "Transportation Cost" at bounding box center [142, 214] width 164 height 21
type input "10000"
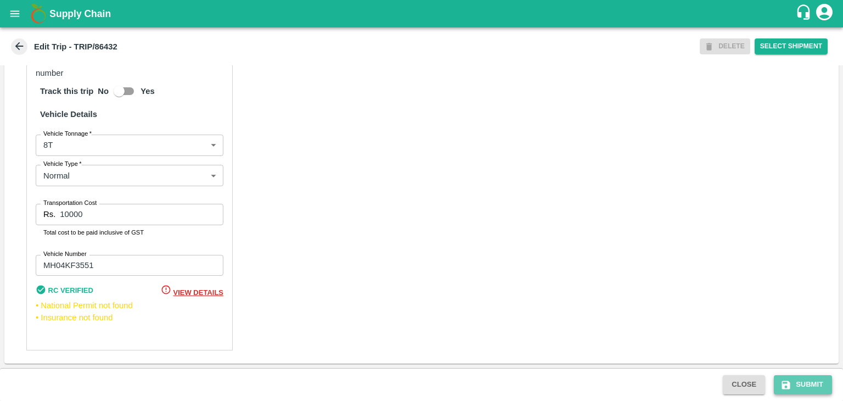
click at [797, 385] on button "Submit" at bounding box center [803, 384] width 58 height 19
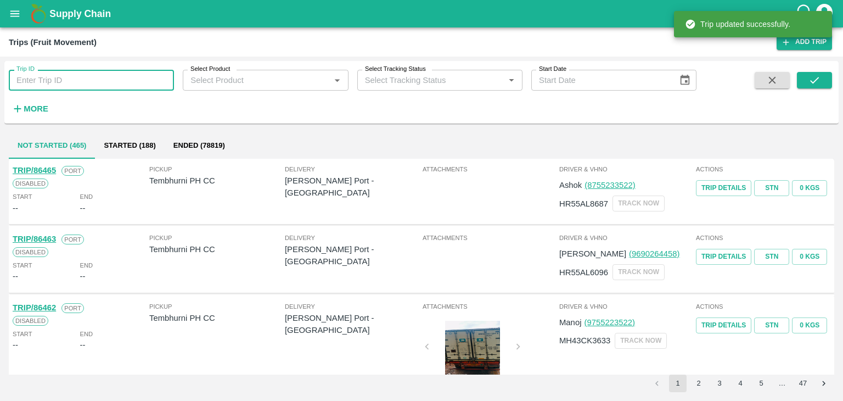
click at [86, 77] on input "Trip ID" at bounding box center [91, 80] width 165 height 21
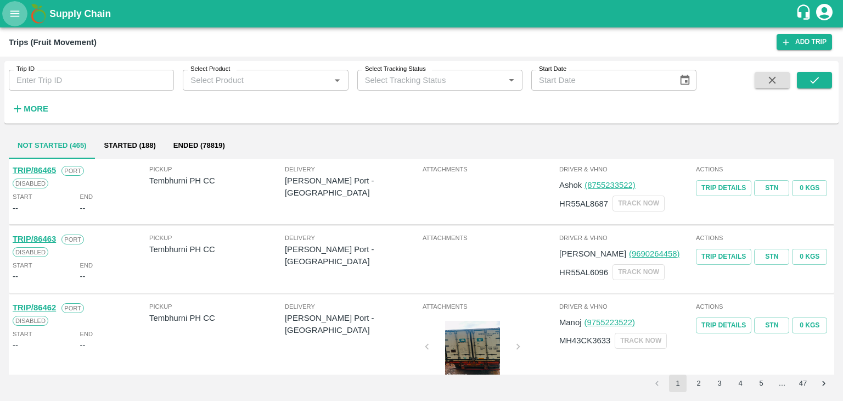
click at [8, 20] on button "open drawer" at bounding box center [14, 13] width 25 height 25
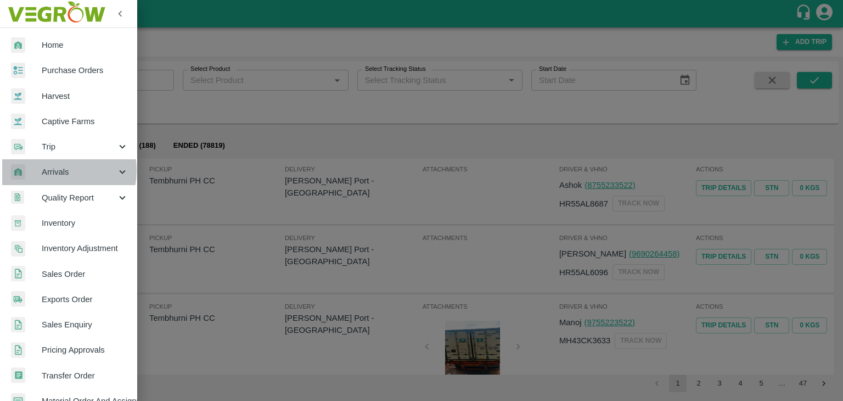
click at [55, 170] on span "Arrivals" at bounding box center [79, 172] width 75 height 12
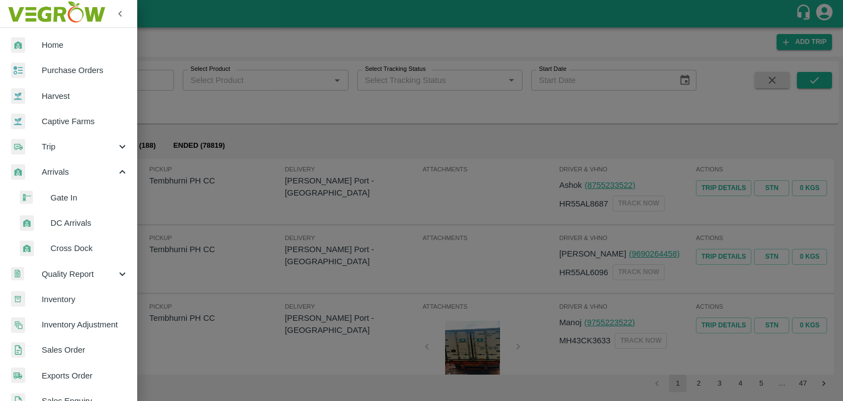
click at [80, 222] on span "DC Arrivals" at bounding box center [90, 223] width 78 height 12
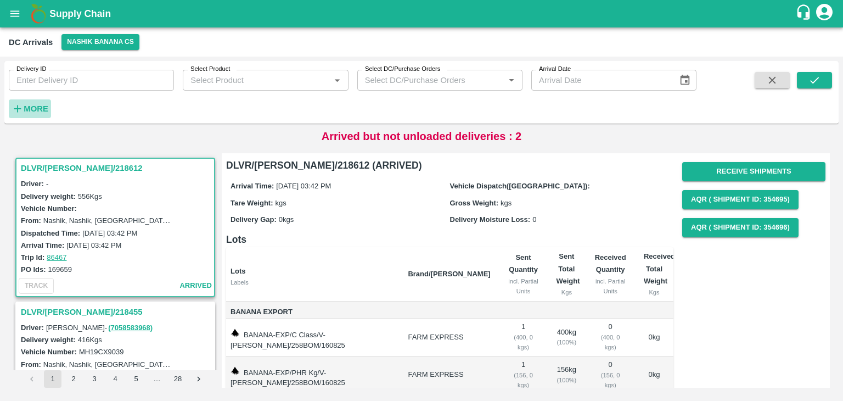
click at [35, 108] on strong "More" at bounding box center [36, 108] width 25 height 9
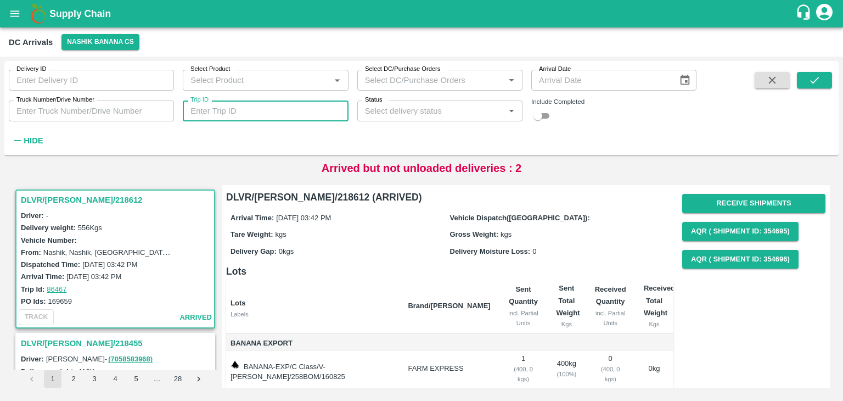
click at [254, 108] on input "Trip ID" at bounding box center [265, 110] width 165 height 21
type input "86436"
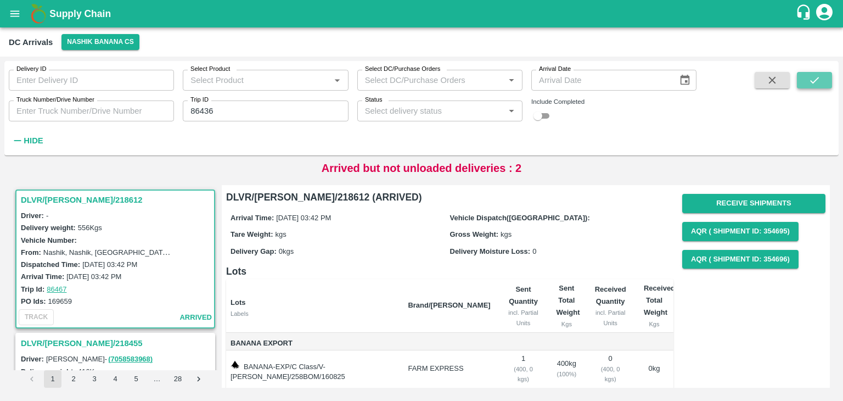
click at [812, 87] on button "submit" at bounding box center [814, 80] width 35 height 16
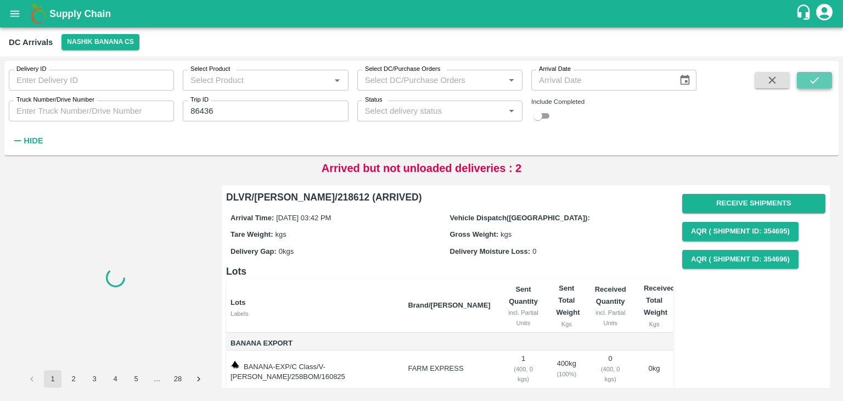
click at [812, 87] on button "submit" at bounding box center [814, 80] width 35 height 16
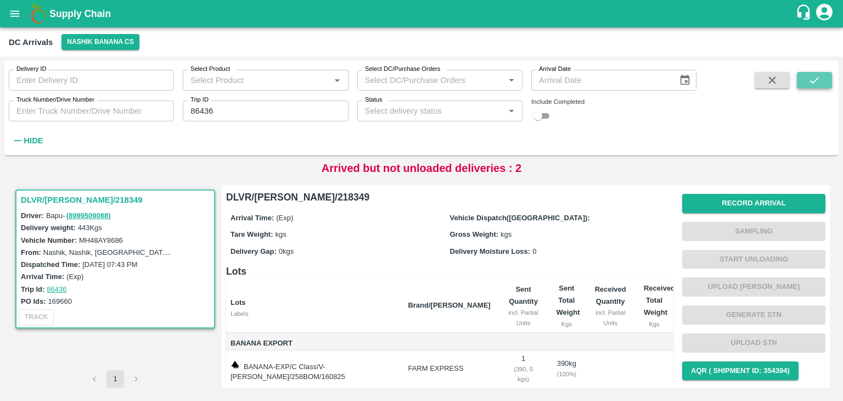
click at [826, 84] on button "submit" at bounding box center [814, 80] width 35 height 16
click at [705, 210] on button "Record Arrival" at bounding box center [754, 203] width 143 height 19
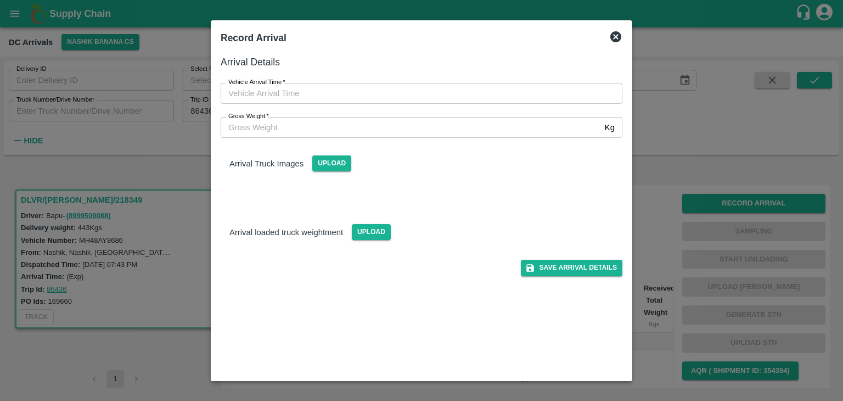
type input "DD/MM/YYYY hh:mm aa"
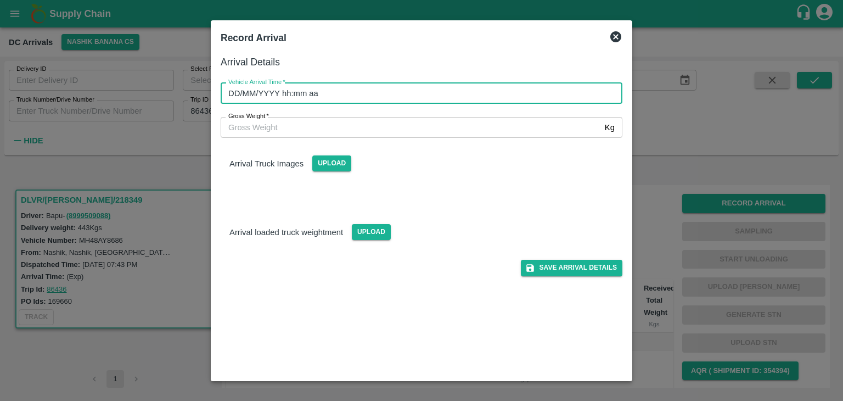
click at [367, 88] on input "DD/MM/YYYY hh:mm aa" at bounding box center [418, 93] width 394 height 21
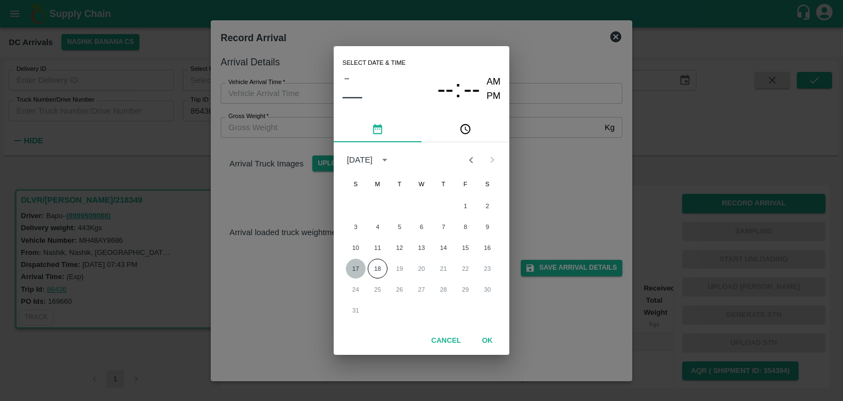
click at [355, 266] on button "17" at bounding box center [356, 269] width 20 height 20
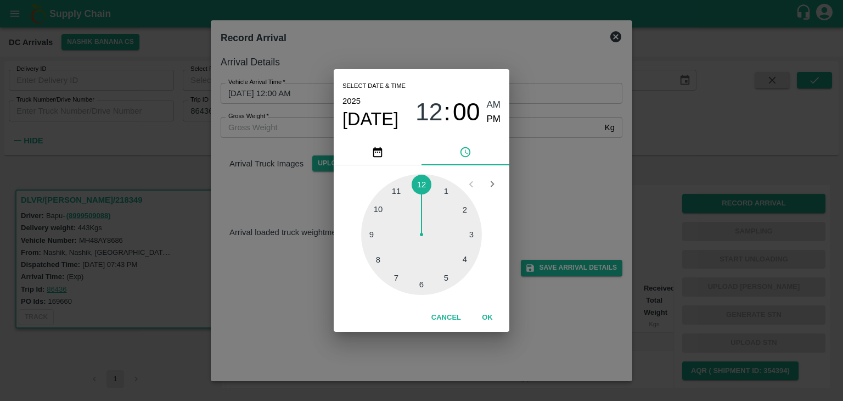
click at [378, 247] on div at bounding box center [421, 234] width 121 height 121
type input "[DATE] 08:42 AM"
click at [496, 323] on button "OK" at bounding box center [487, 317] width 35 height 19
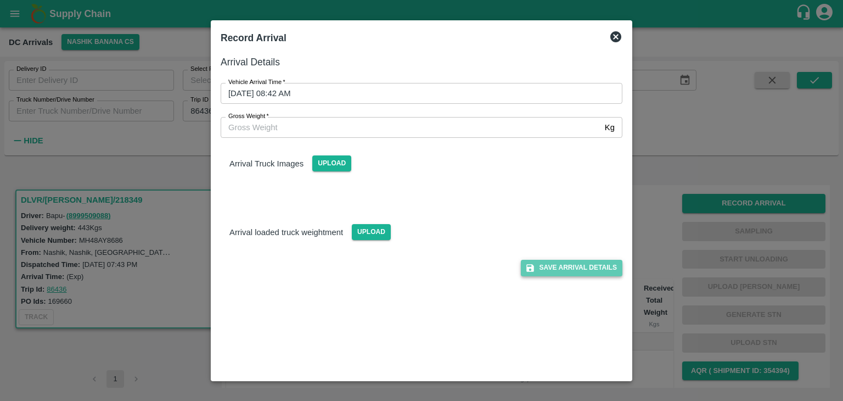
click at [575, 264] on button "Save Arrival Details" at bounding box center [572, 268] width 102 height 16
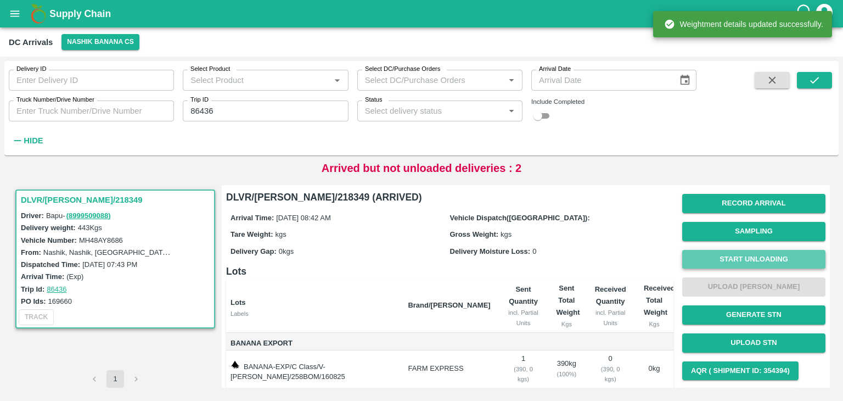
click at [719, 265] on button "Start Unloading" at bounding box center [754, 259] width 143 height 19
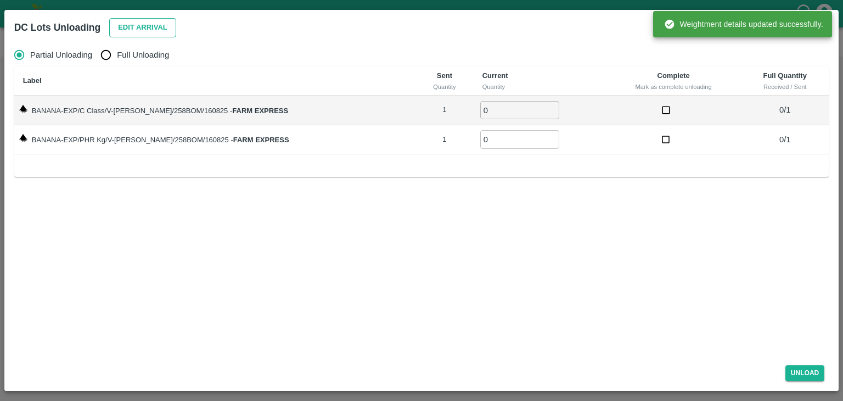
drag, startPoint x: 143, startPoint y: 42, endPoint x: 136, endPoint y: 36, distance: 9.3
click at [136, 36] on div "DC Lots Unloading Edit Arrival Partial Unloading Full Unloading Label Sent Quan…" at bounding box center [421, 200] width 835 height 381
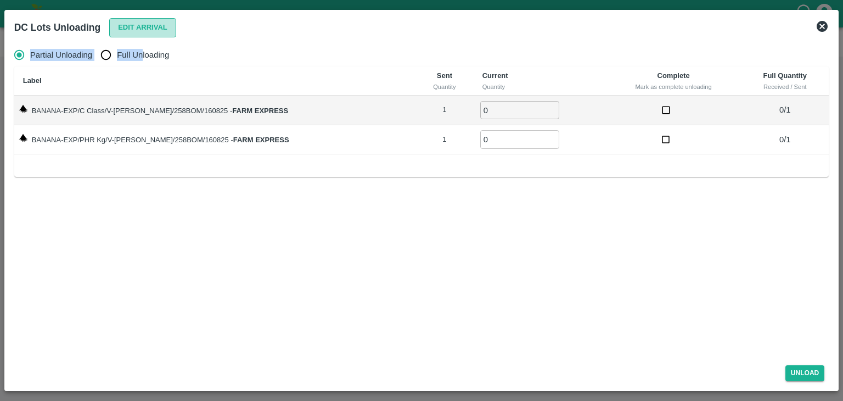
click at [136, 36] on button "Edit Arrival" at bounding box center [142, 27] width 67 height 19
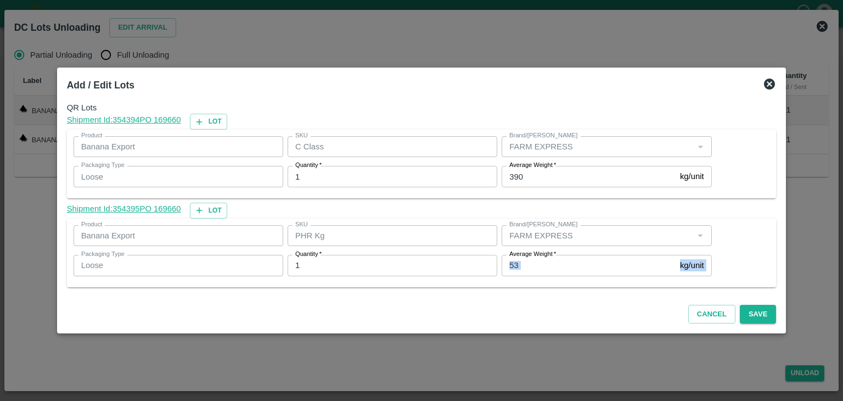
drag, startPoint x: 545, startPoint y: 277, endPoint x: 547, endPoint y: 272, distance: 5.7
click at [547, 272] on div "Average Weight   * 53 kg/unit Average Weight" at bounding box center [605, 265] width 214 height 30
click at [547, 272] on input "53" at bounding box center [589, 265] width 174 height 21
type input "5"
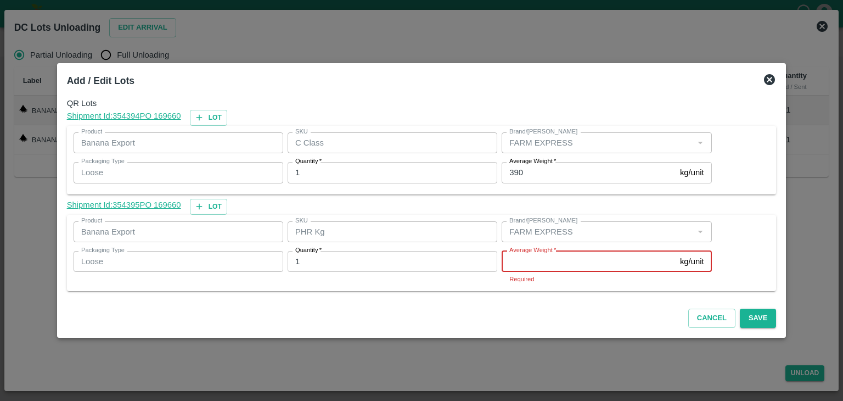
click at [528, 268] on input "Average Weight   *" at bounding box center [589, 261] width 174 height 21
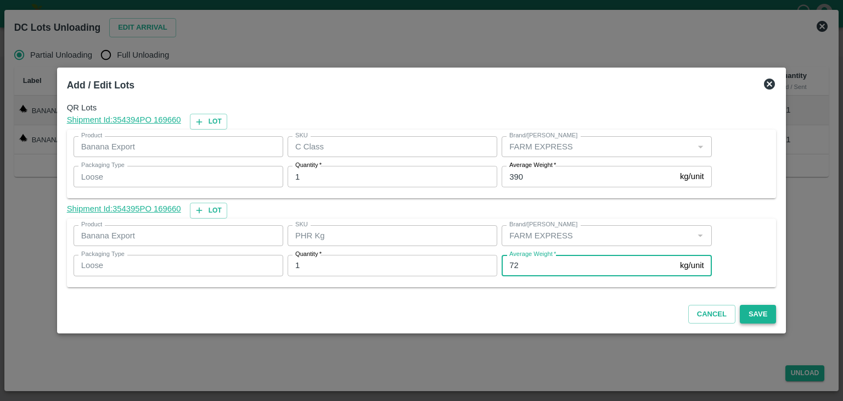
type input "72"
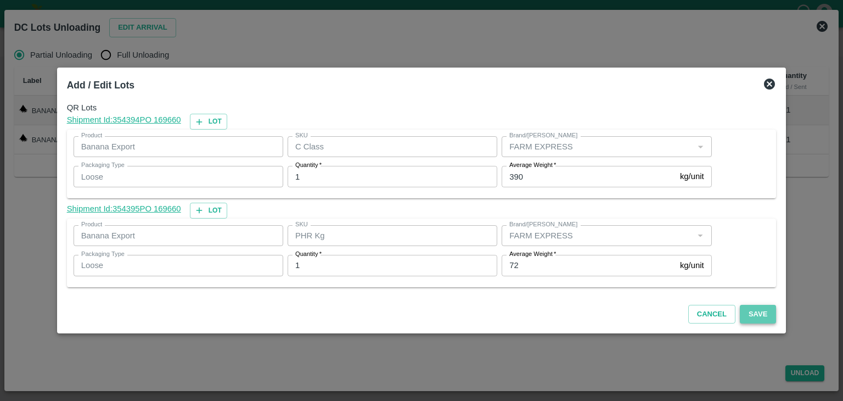
click at [758, 309] on button "Save" at bounding box center [758, 314] width 36 height 19
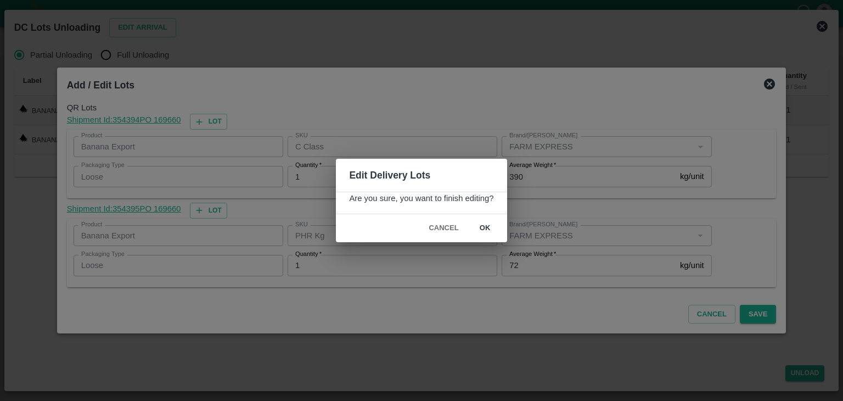
click at [490, 227] on button "ok" at bounding box center [485, 228] width 35 height 19
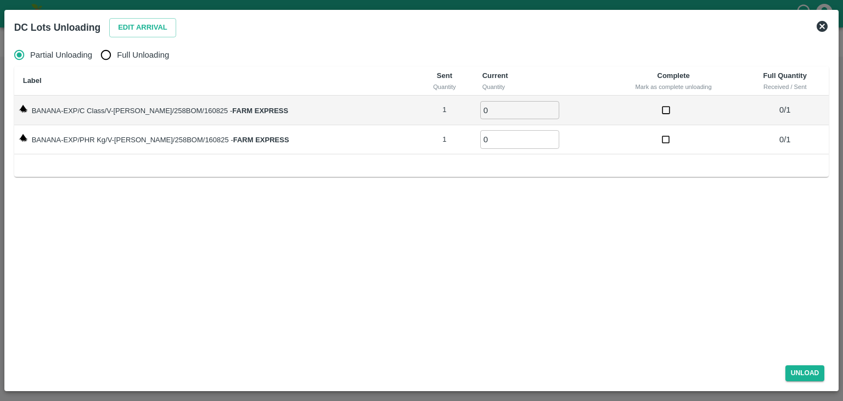
click at [132, 58] on span "Full Unloading" at bounding box center [143, 55] width 52 height 12
click at [117, 58] on input "Full Unloading" at bounding box center [106, 55] width 22 height 22
radio input "true"
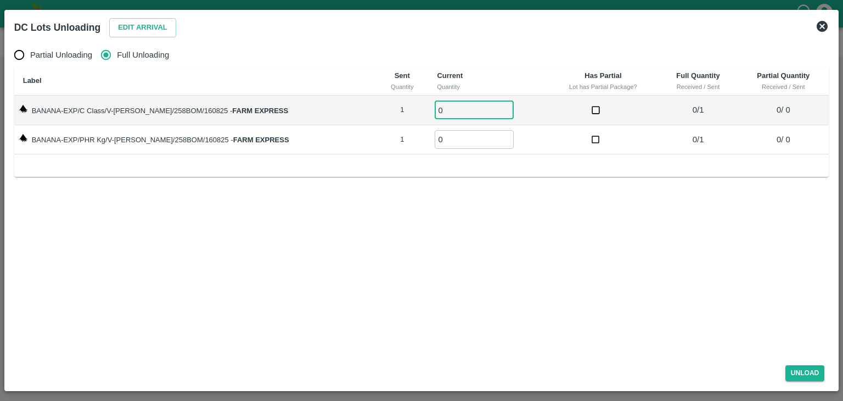
click at [459, 109] on input "0" at bounding box center [474, 110] width 79 height 18
type input "01"
click at [459, 147] on input "0" at bounding box center [474, 139] width 79 height 18
type input "01"
click at [811, 373] on button "Unload" at bounding box center [806, 373] width 40 height 16
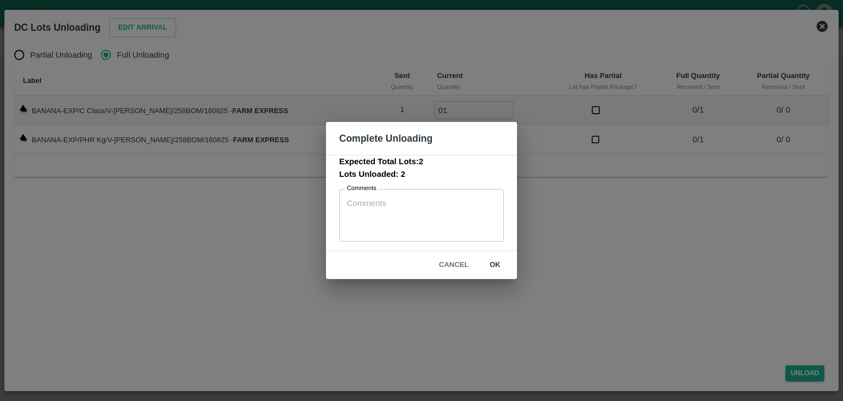
click at [495, 261] on button "ok" at bounding box center [495, 264] width 35 height 19
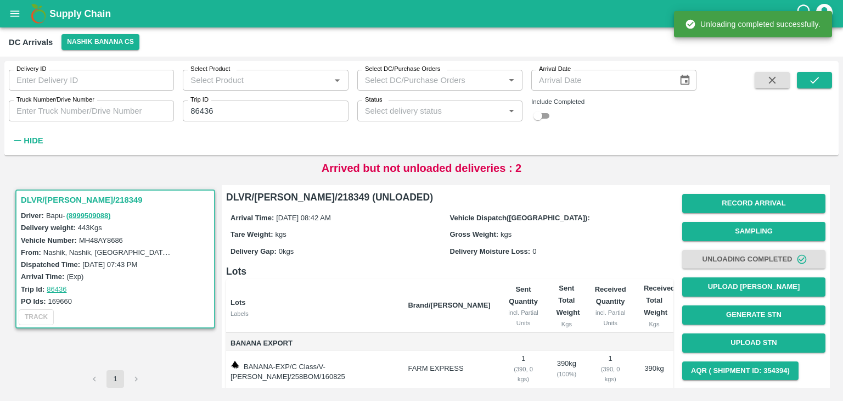
scroll to position [68, 0]
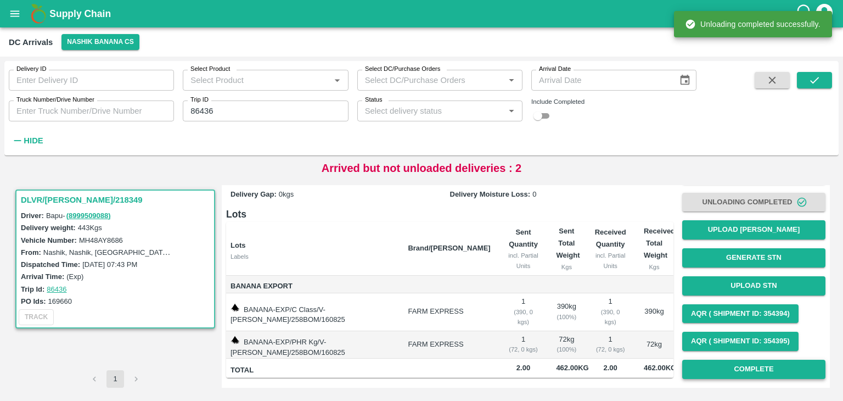
click at [762, 361] on button "Complete" at bounding box center [754, 369] width 143 height 19
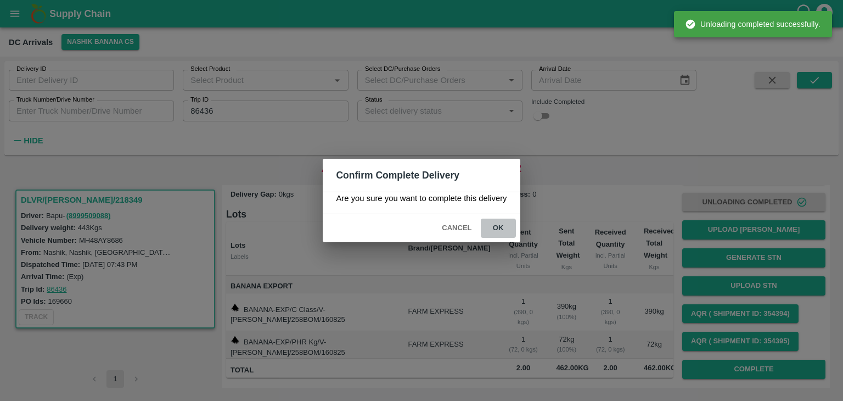
click at [503, 230] on button "ok" at bounding box center [498, 228] width 35 height 19
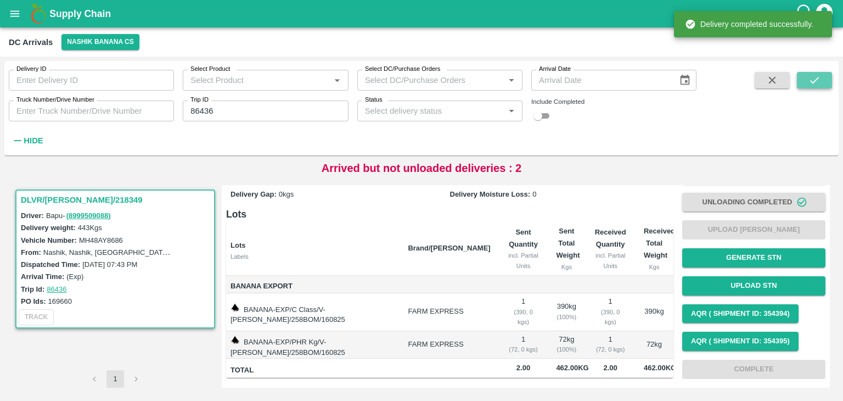
click at [813, 76] on icon "submit" at bounding box center [815, 80] width 12 height 12
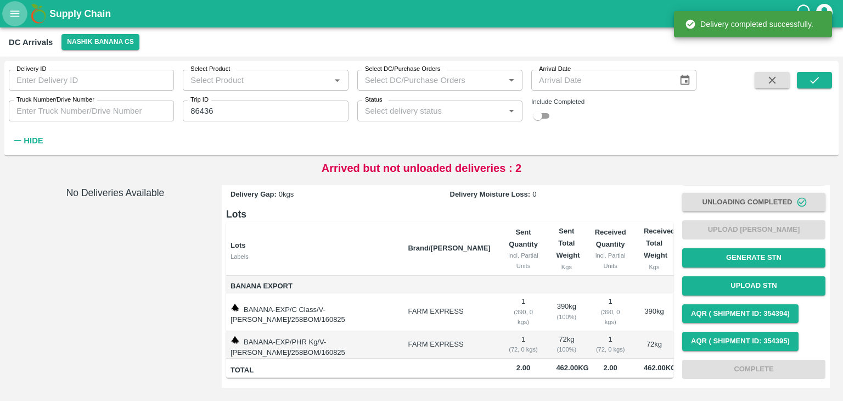
click at [18, 5] on button "open drawer" at bounding box center [14, 13] width 25 height 25
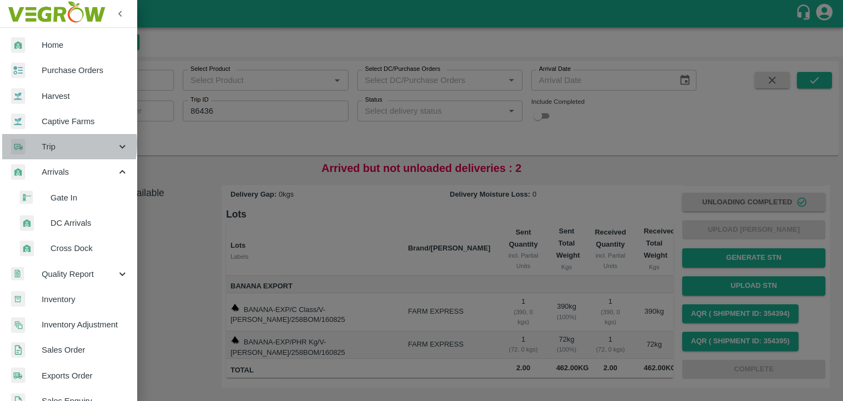
click at [49, 144] on span "Trip" at bounding box center [79, 147] width 75 height 12
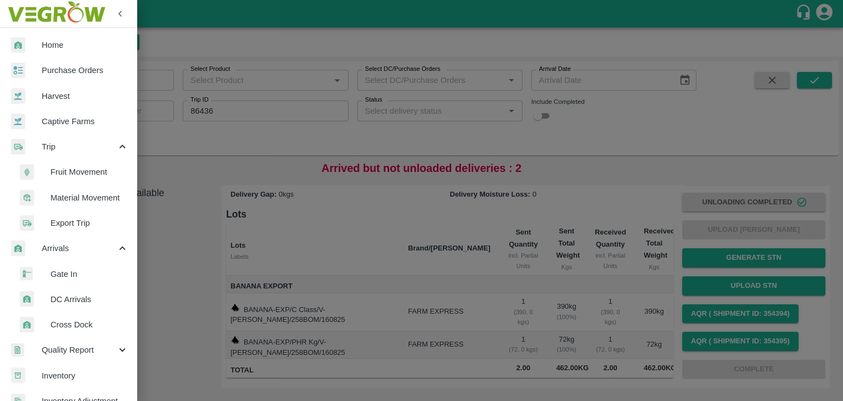
click at [79, 176] on span "Fruit Movement" at bounding box center [90, 172] width 78 height 12
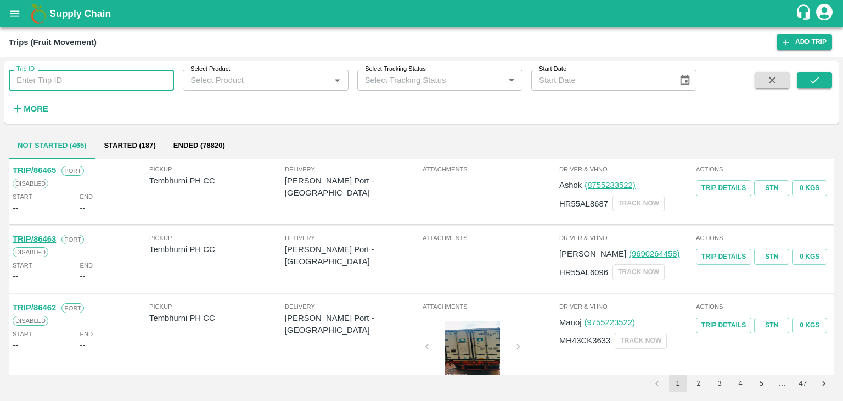
click at [78, 82] on input "Trip ID" at bounding box center [91, 80] width 165 height 21
type input "86436"
click at [818, 80] on icon "submit" at bounding box center [815, 80] width 12 height 12
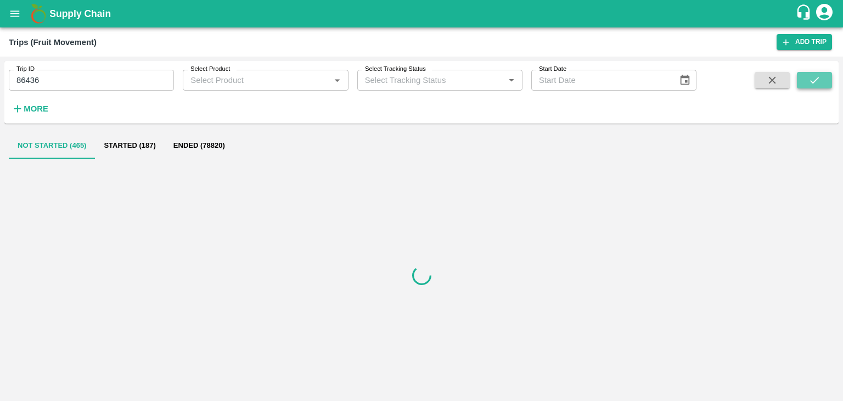
click at [818, 80] on icon "submit" at bounding box center [815, 80] width 12 height 12
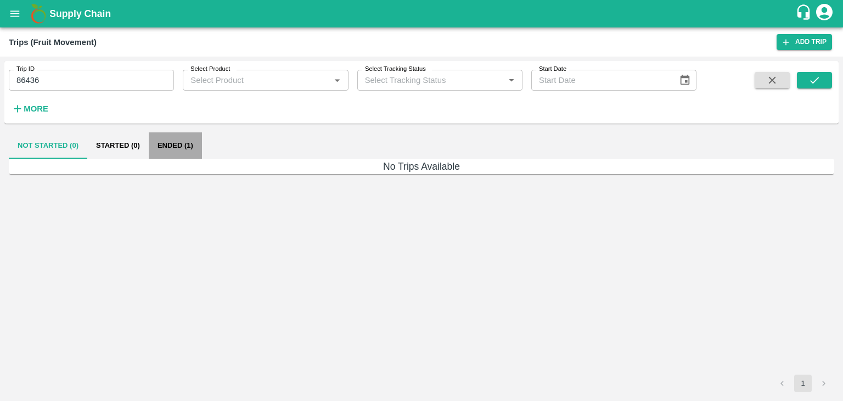
click at [176, 143] on button "Ended (1)" at bounding box center [175, 145] width 53 height 26
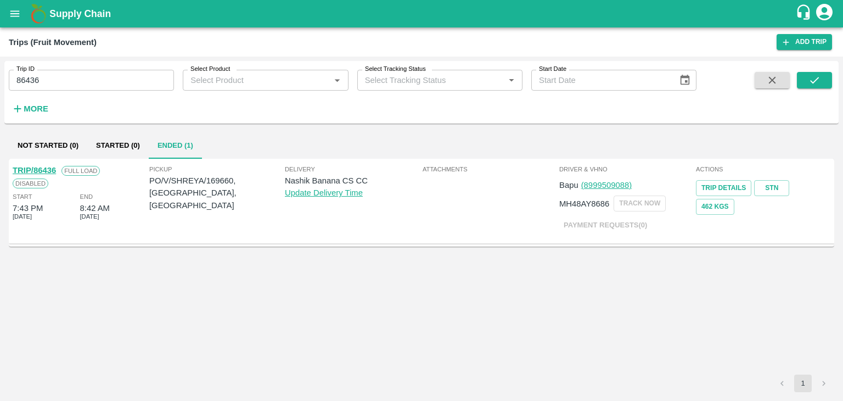
click at [41, 168] on link "TRIP/86436" at bounding box center [34, 170] width 43 height 9
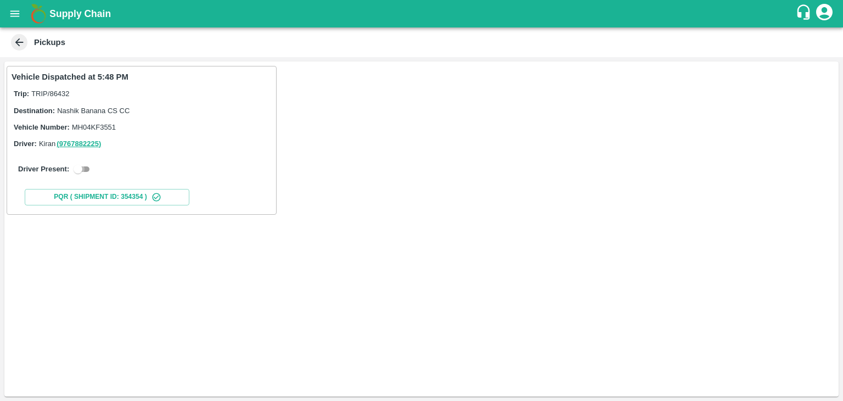
click at [87, 170] on input "checkbox" at bounding box center [78, 169] width 40 height 13
checkbox input "true"
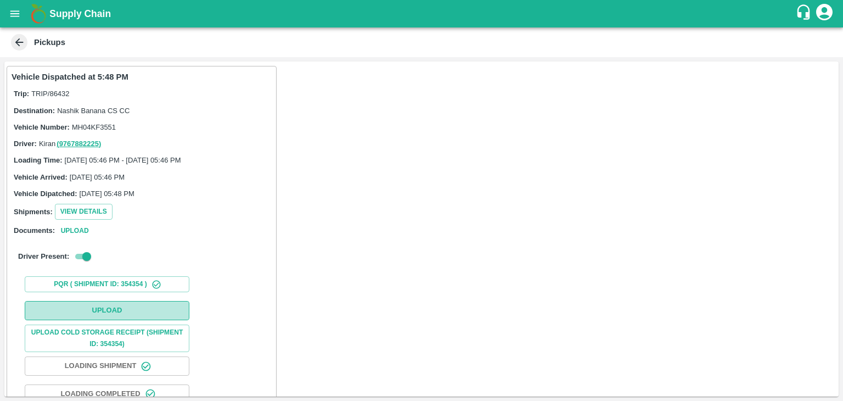
click at [106, 312] on button "Upload" at bounding box center [107, 310] width 165 height 19
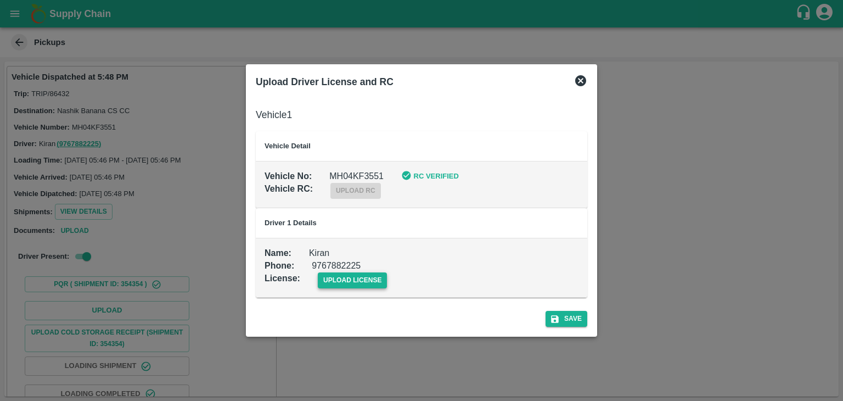
click at [325, 280] on span "upload license" at bounding box center [353, 280] width 70 height 16
click at [0, 0] on input "upload license" at bounding box center [0, 0] width 0 height 0
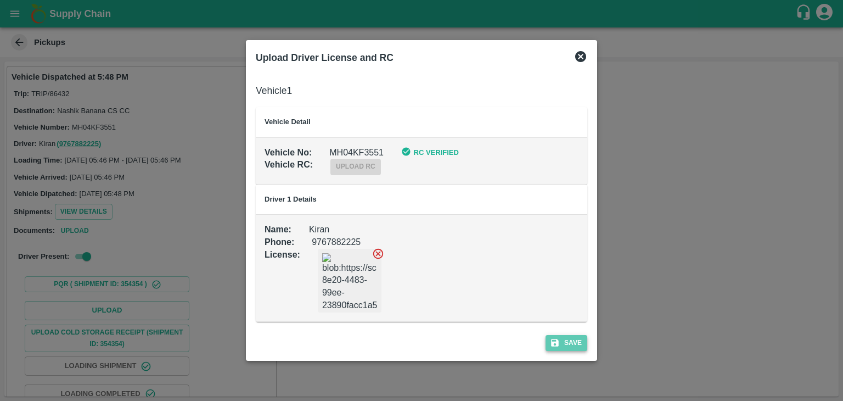
click at [547, 339] on button "Save" at bounding box center [567, 343] width 42 height 16
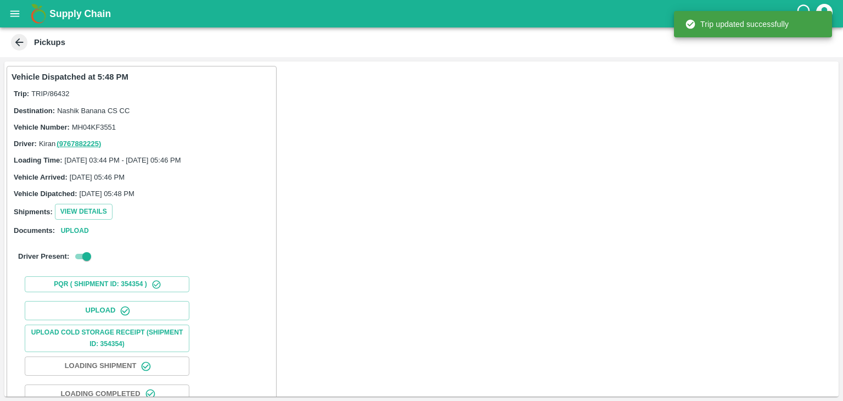
scroll to position [115, 0]
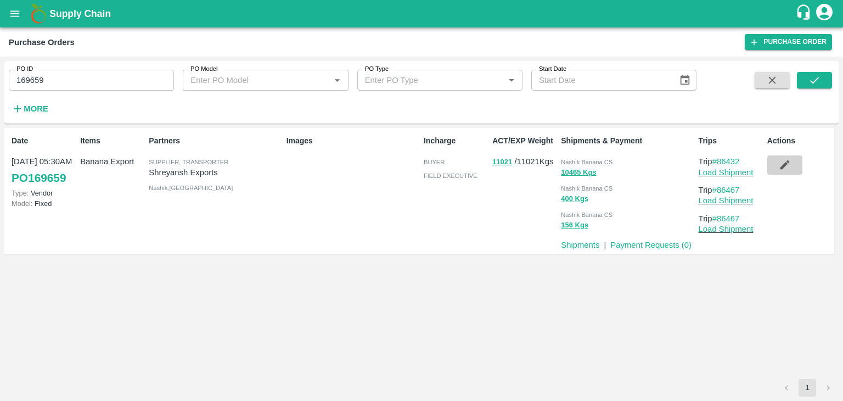
click at [782, 170] on icon "button" at bounding box center [785, 165] width 12 height 12
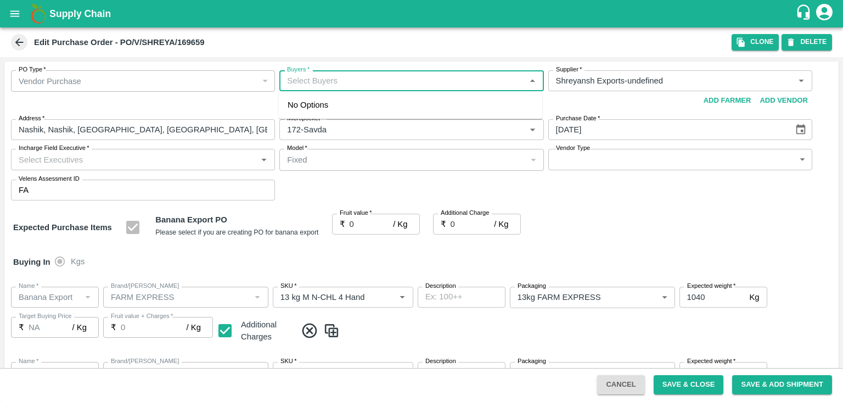
click at [375, 77] on input "Buyers   *" at bounding box center [402, 81] width 239 height 14
type input "Ajit"
click at [338, 114] on div "[PERSON_NAME]" at bounding box center [347, 110] width 67 height 12
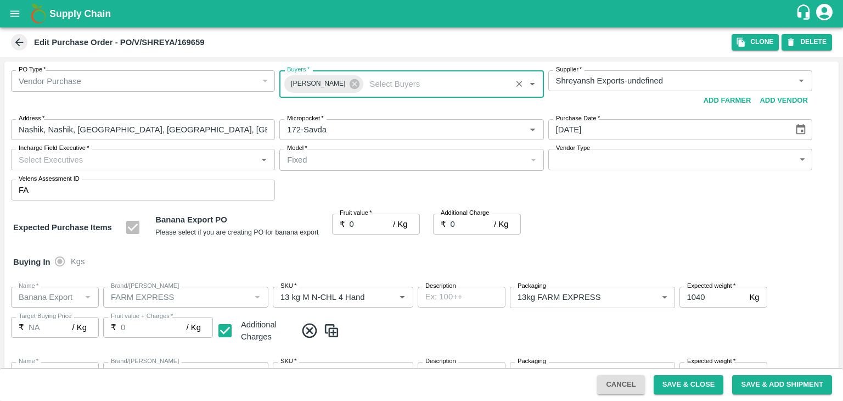
click at [176, 157] on input "Incharge Field Executive   *" at bounding box center [133, 159] width 239 height 14
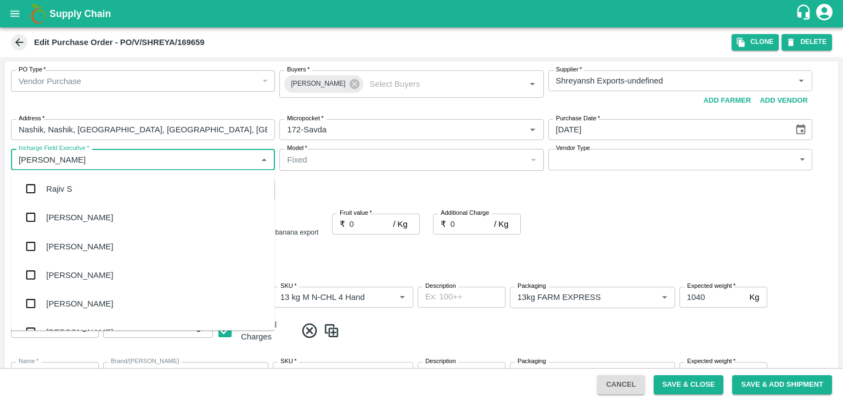
type input "[PERSON_NAME]"
click at [86, 248] on div "jaydip Tale" at bounding box center [143, 246] width 264 height 29
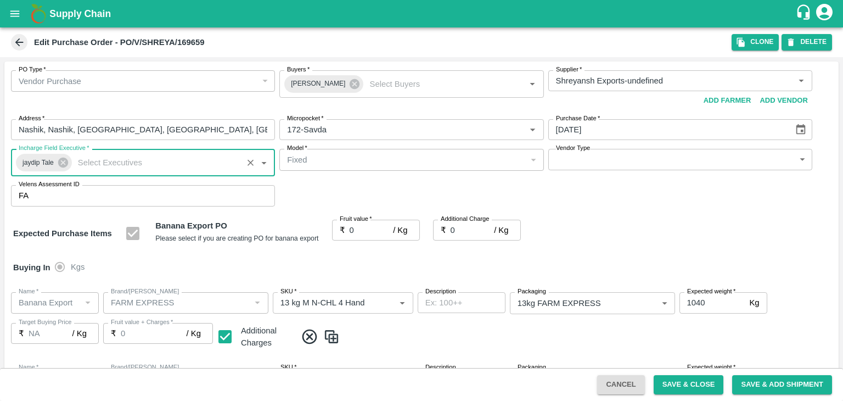
click at [569, 161] on body "Supply Chain Edit Purchase Order - PO/V/SHREYA/169659 Clone DELETE PO Type   * …" at bounding box center [421, 200] width 843 height 401
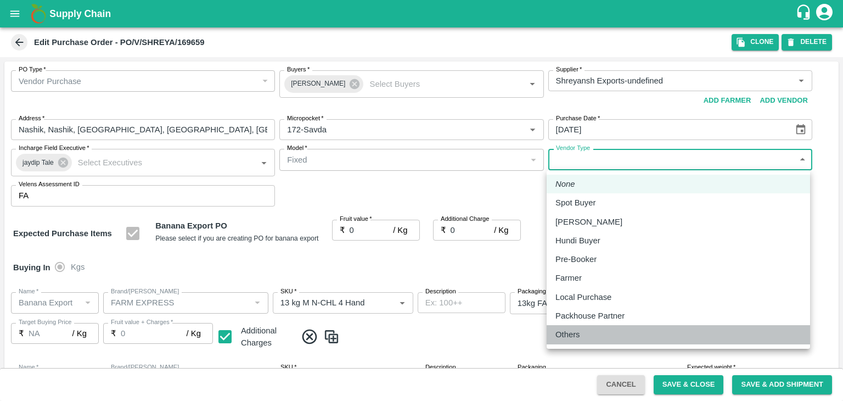
click at [577, 336] on p "Others" at bounding box center [568, 334] width 25 height 12
type input "OTHER"
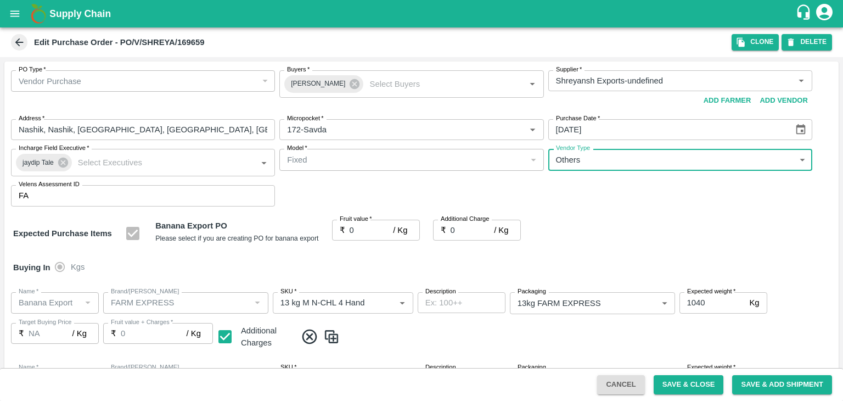
click at [360, 223] on input "0" at bounding box center [372, 230] width 44 height 21
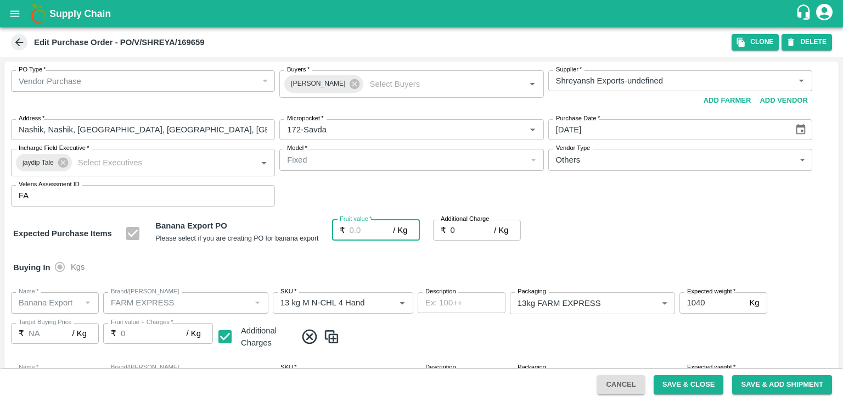
type input "1"
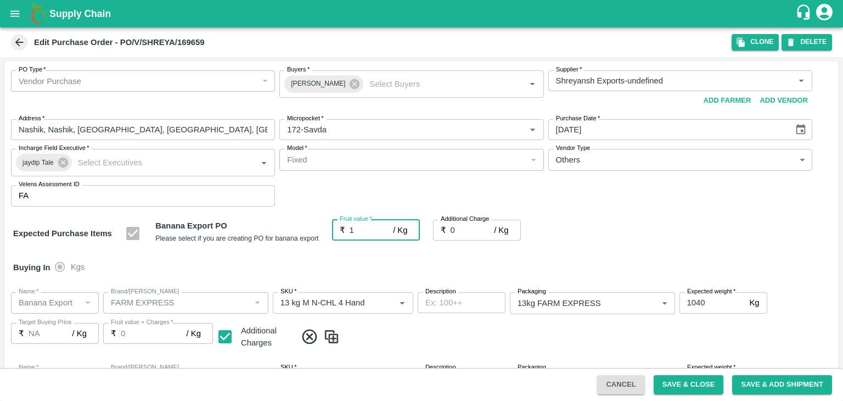
type input "1"
type input "18"
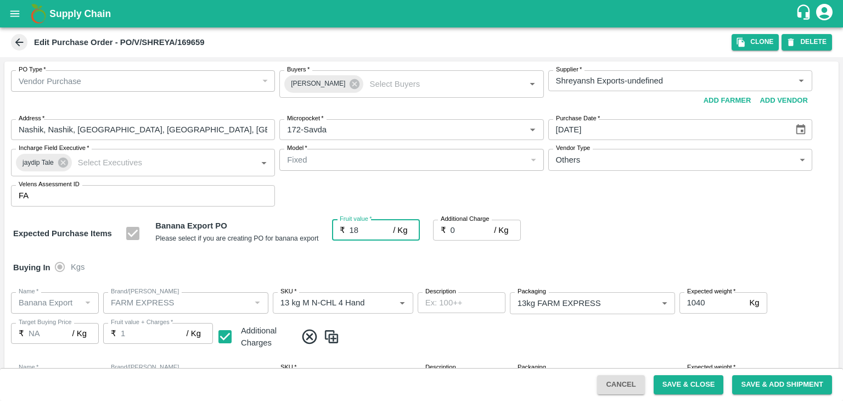
type input "18"
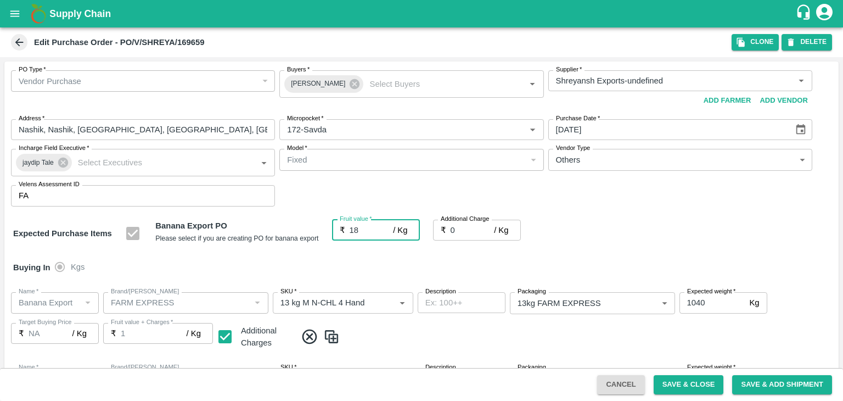
type input "18"
type input "18.5"
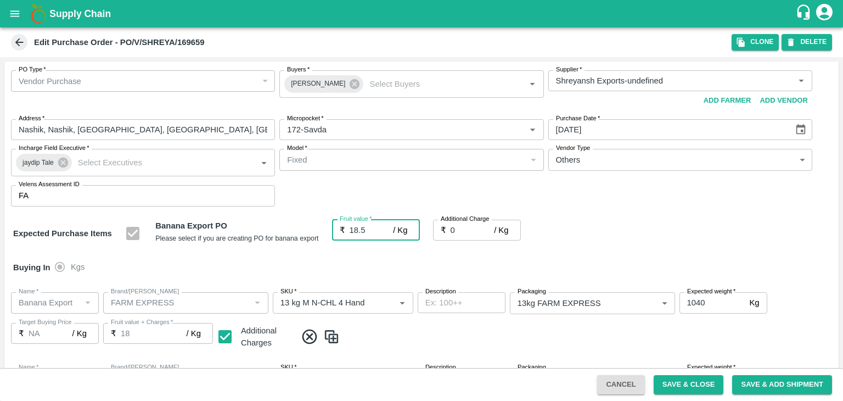
type input "18.5"
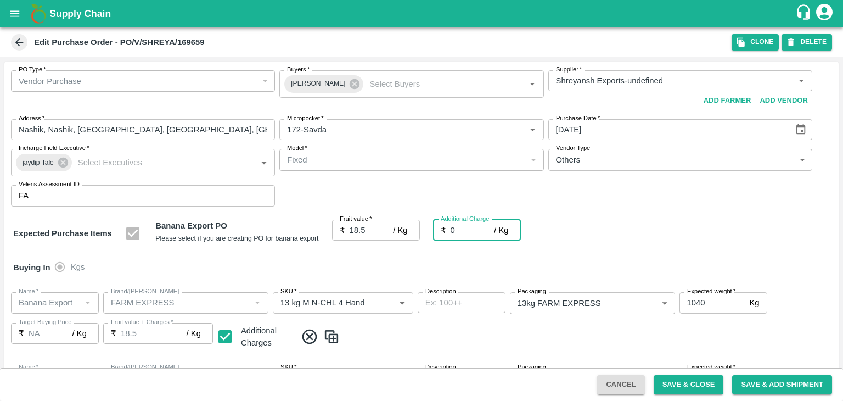
type input "2"
type input "20.5"
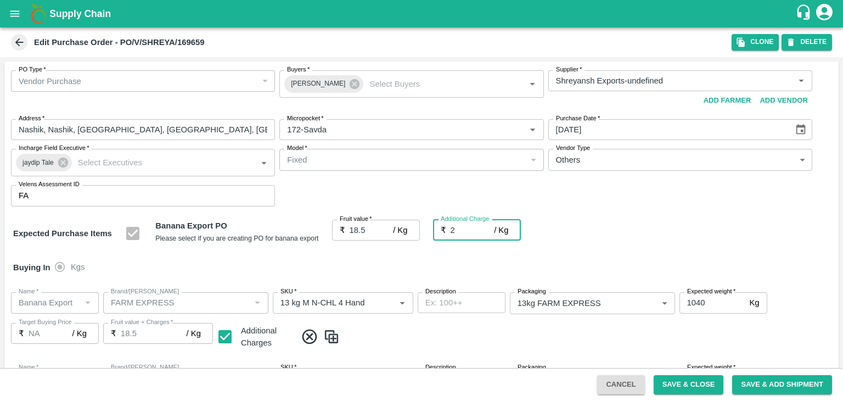
type input "20.5"
type input "2.7"
type input "21.2"
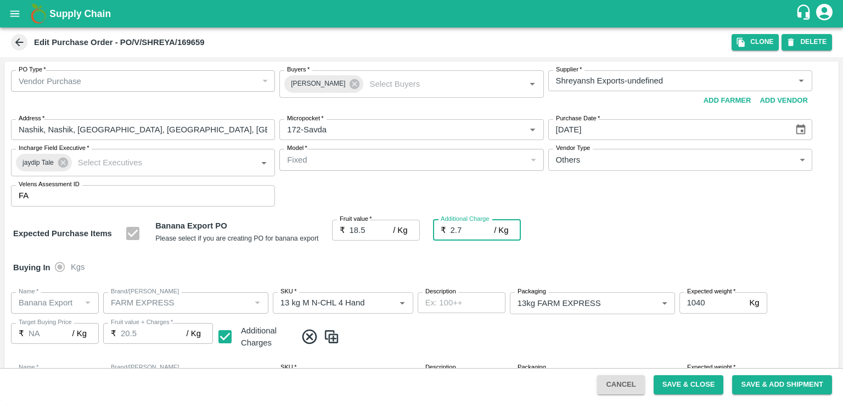
type input "21.2"
type input "2.75"
type input "21.25"
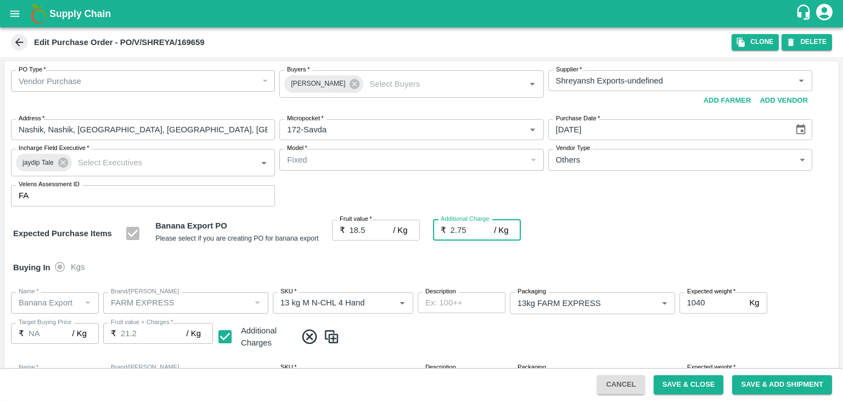
type input "21.25"
type input "2.75"
click at [388, 267] on div "Buying In Kgs" at bounding box center [421, 267] width 835 height 32
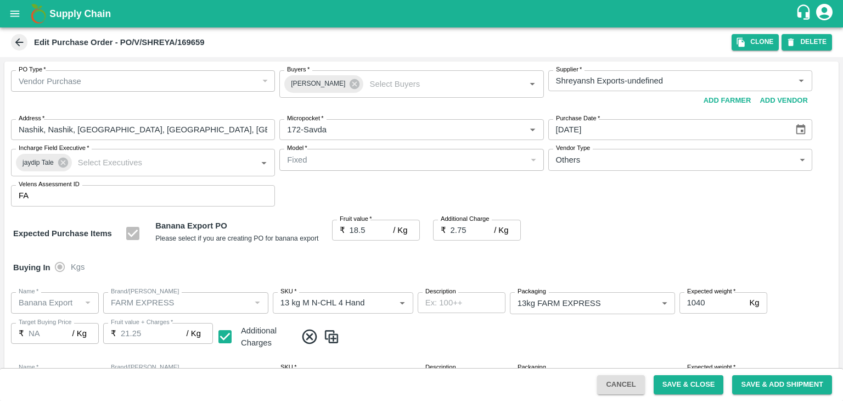
scroll to position [582, 0]
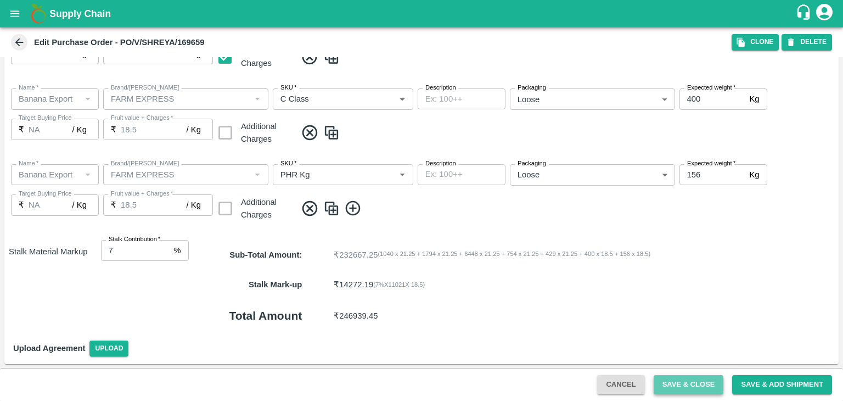
click at [688, 383] on button "Save & Close" at bounding box center [689, 384] width 70 height 19
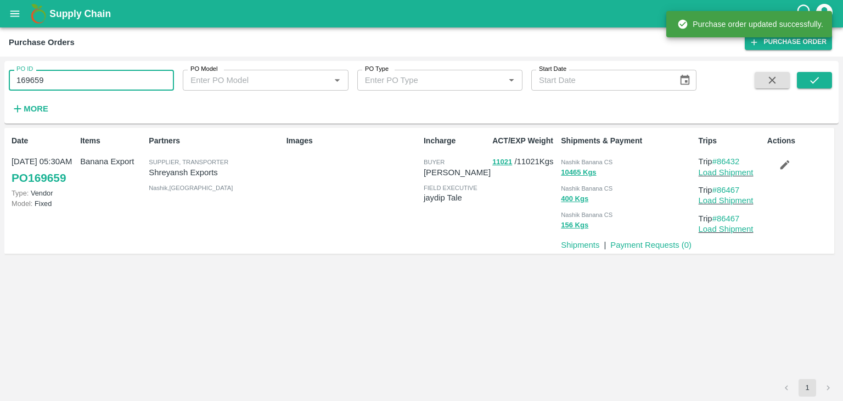
click at [64, 71] on input "169659" at bounding box center [91, 80] width 165 height 21
paste input "text"
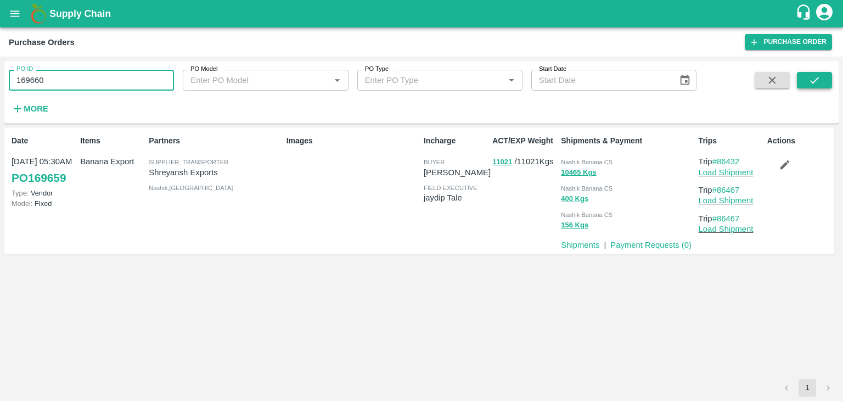
click at [809, 75] on icon "submit" at bounding box center [815, 80] width 12 height 12
click at [100, 83] on input "169660" at bounding box center [91, 80] width 165 height 21
paste input "text"
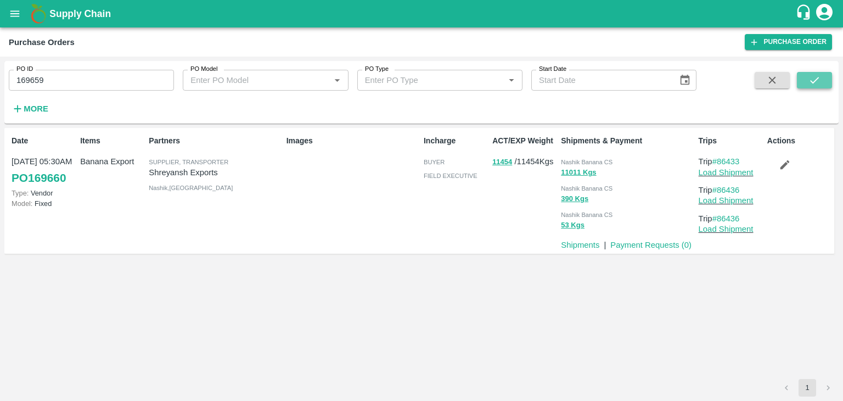
click at [817, 79] on icon "submit" at bounding box center [815, 80] width 9 height 7
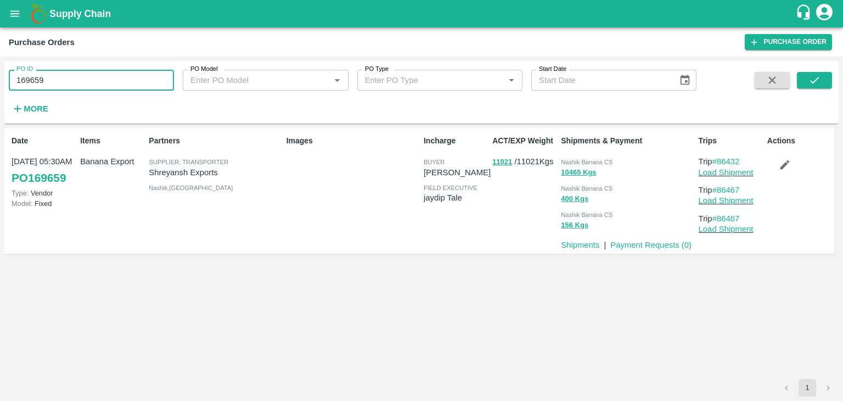
click at [101, 85] on input "169659" at bounding box center [91, 80] width 165 height 21
paste input "text"
type input "169660"
click at [807, 77] on button "submit" at bounding box center [814, 80] width 35 height 16
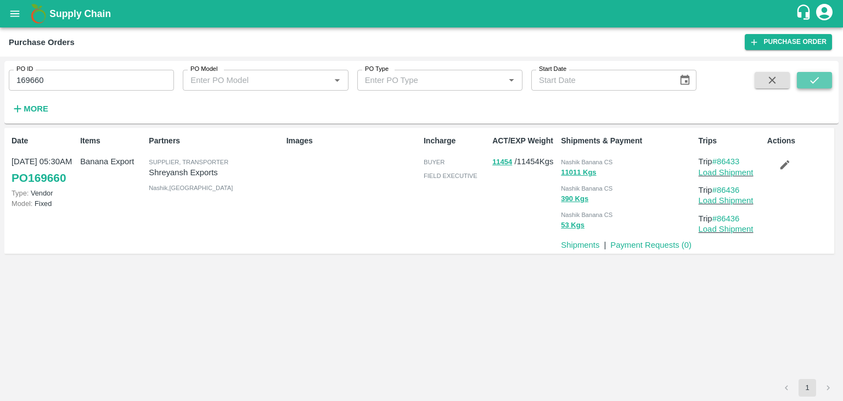
click at [812, 73] on button "submit" at bounding box center [814, 80] width 35 height 16
click at [745, 175] on link "Load Shipment" at bounding box center [726, 172] width 55 height 9
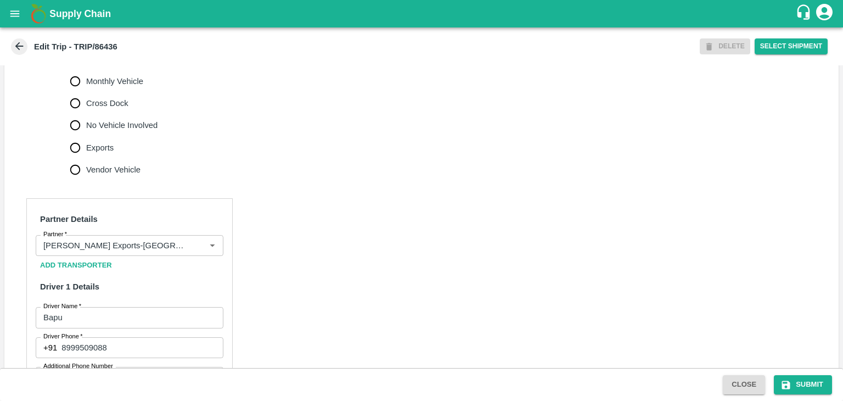
click at [125, 131] on span "No Vehicle Involved" at bounding box center [121, 125] width 71 height 12
click at [86, 136] on input "No Vehicle Involved" at bounding box center [75, 125] width 22 height 22
radio input "true"
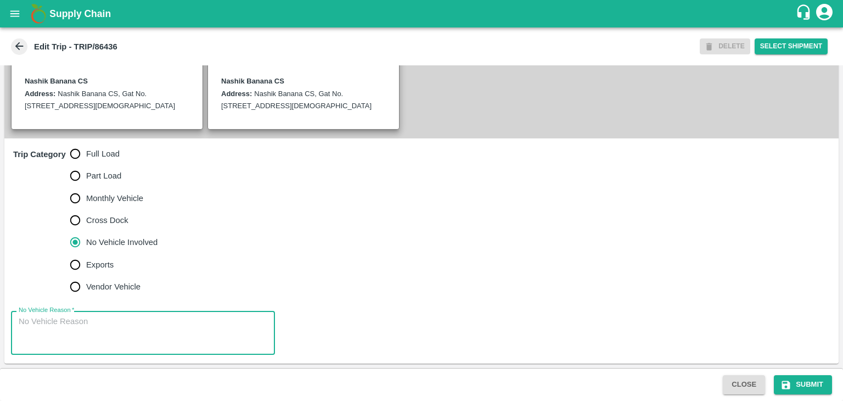
click at [134, 328] on textarea "No Vehicle Reason   *" at bounding box center [143, 333] width 249 height 35
type textarea "Field Dump"
click at [793, 378] on button "Submit" at bounding box center [803, 384] width 58 height 19
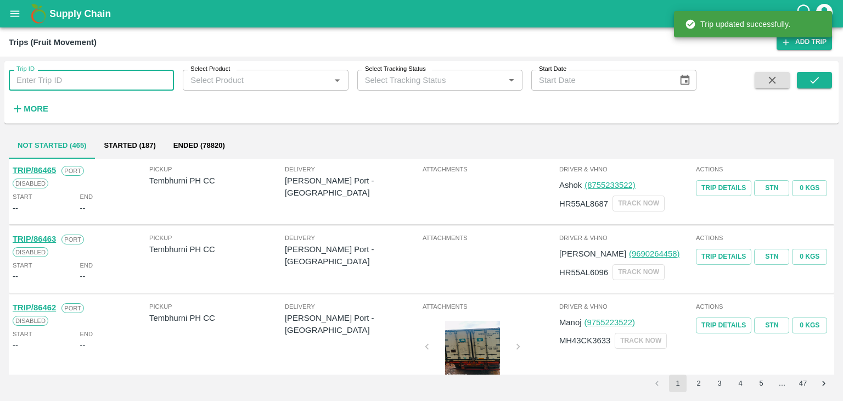
click at [123, 75] on input "Trip ID" at bounding box center [91, 80] width 165 height 21
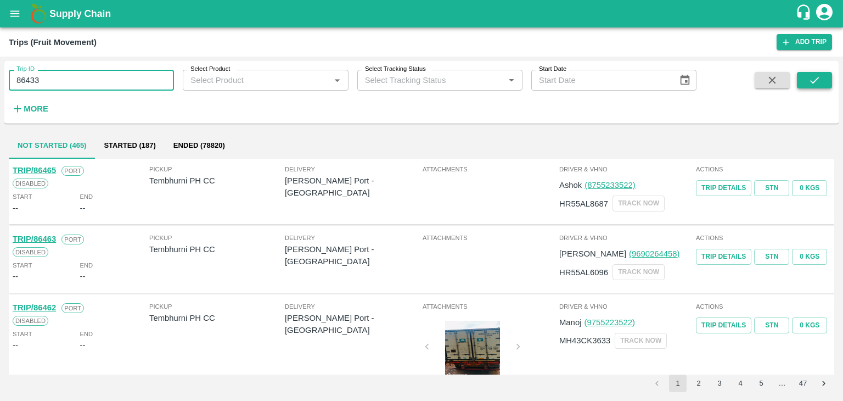
type input "86433"
click at [817, 80] on icon "submit" at bounding box center [815, 80] width 12 height 12
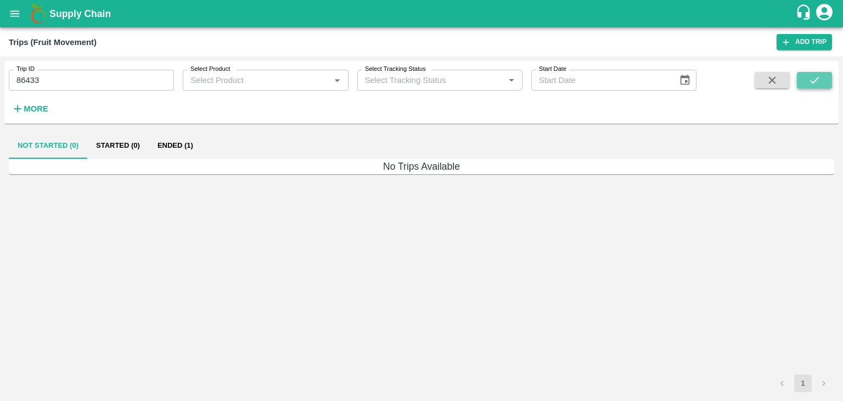
click at [817, 80] on icon "submit" at bounding box center [815, 80] width 12 height 12
click at [176, 143] on button "Ended (1)" at bounding box center [175, 145] width 53 height 26
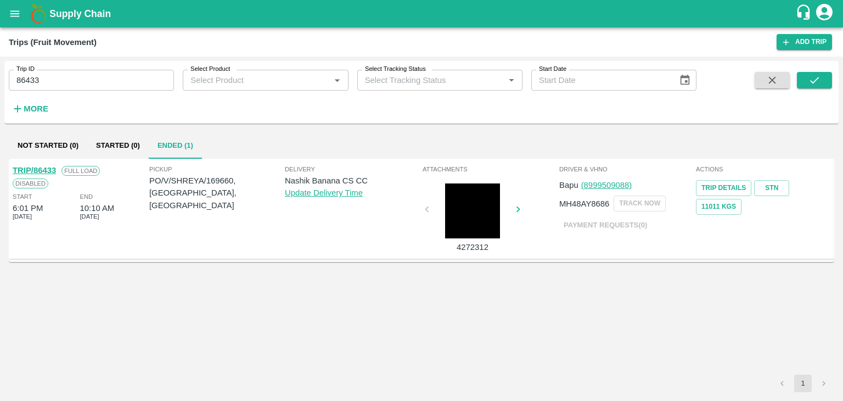
click at [43, 166] on link "TRIP/86433" at bounding box center [34, 170] width 43 height 9
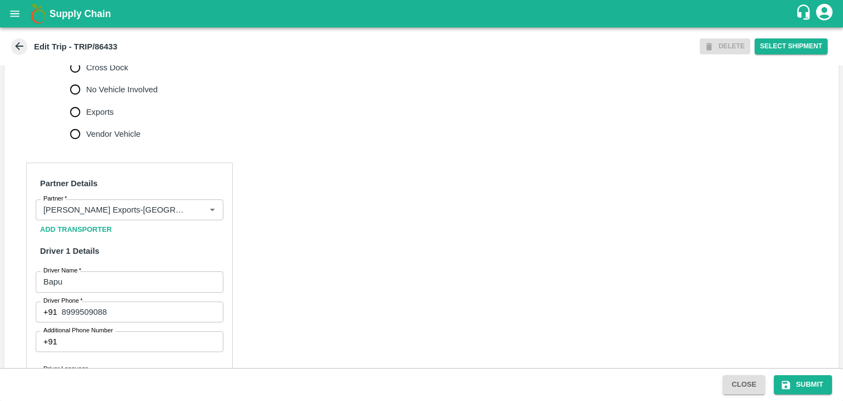
scroll to position [433, 0]
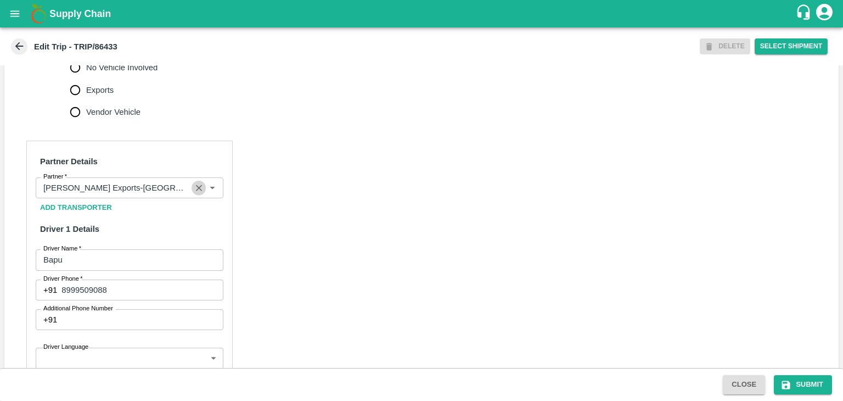
click at [197, 193] on icon "Clear" at bounding box center [199, 188] width 10 height 10
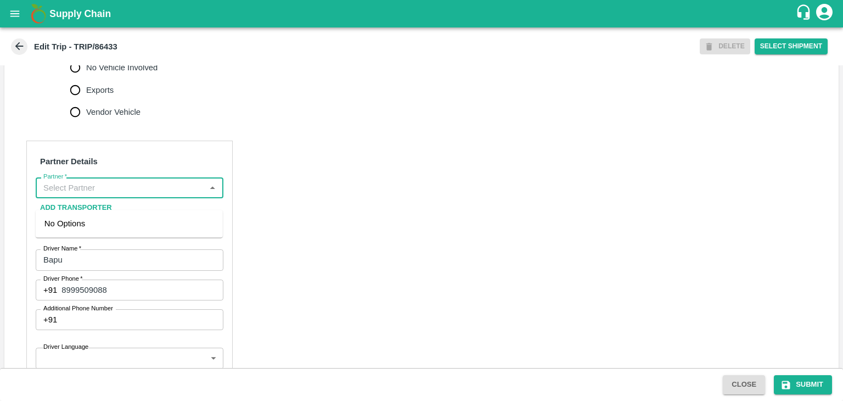
click at [132, 194] on input "Partner   *" at bounding box center [120, 188] width 163 height 14
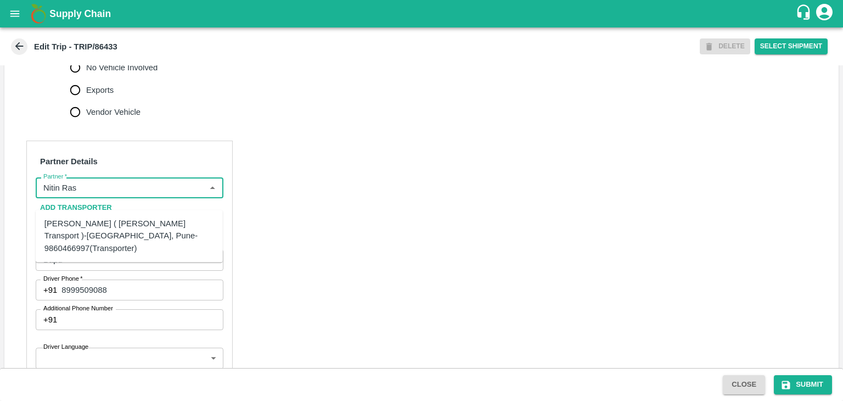
click at [110, 228] on div "[PERSON_NAME] ( [PERSON_NAME] Transport )-[GEOGRAPHIC_DATA], Pune-9860466997(Tr…" at bounding box center [129, 235] width 170 height 37
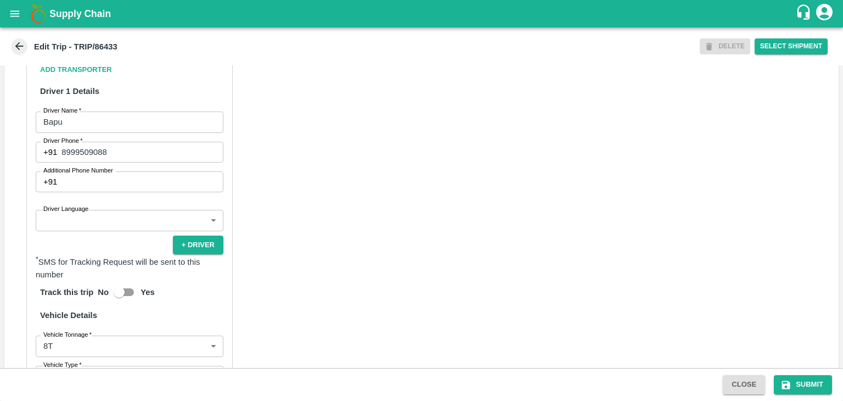
scroll to position [571, 0]
type input "[PERSON_NAME] ( [PERSON_NAME] Transport )-[GEOGRAPHIC_DATA], Pune-9860466997(Tr…"
click at [79, 232] on body "Supply Chain Edit Trip - TRIP/86433 DELETE Select Shipment Trip Details Trip Ty…" at bounding box center [421, 200] width 843 height 401
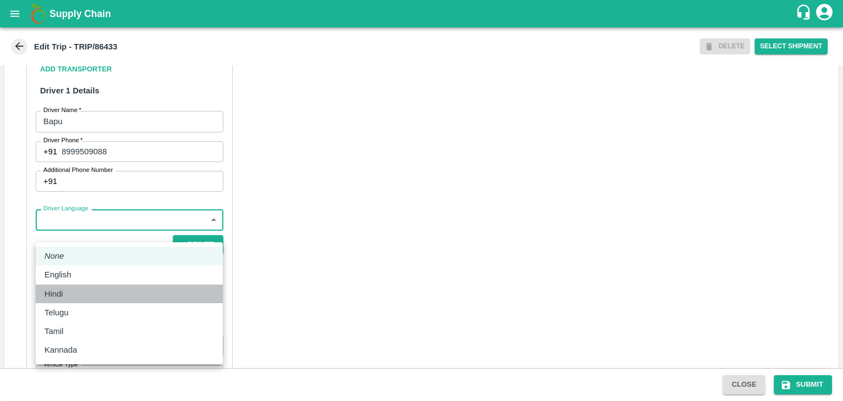
click at [75, 289] on div "Hindi" at bounding box center [129, 294] width 170 height 12
type input "hi"
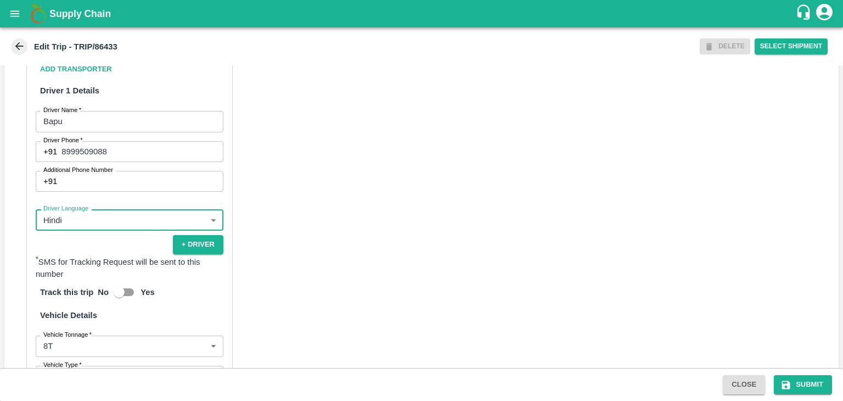
scroll to position [770, 0]
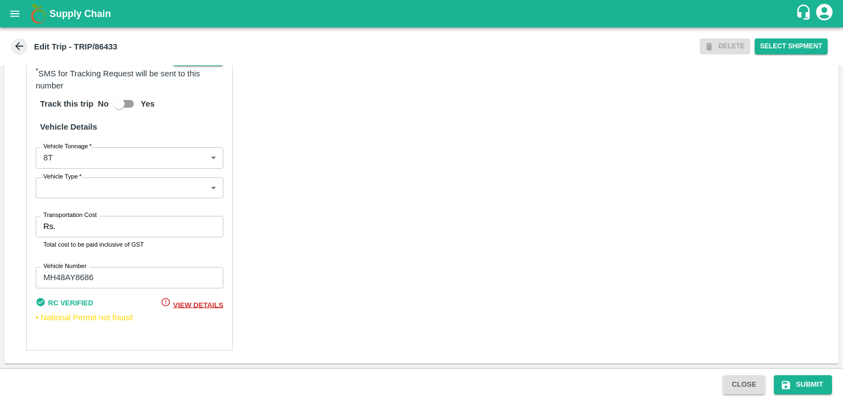
click at [58, 188] on body "Supply Chain Edit Trip - TRIP/86433 DELETE Select Shipment Trip Details Trip Ty…" at bounding box center [421, 200] width 843 height 401
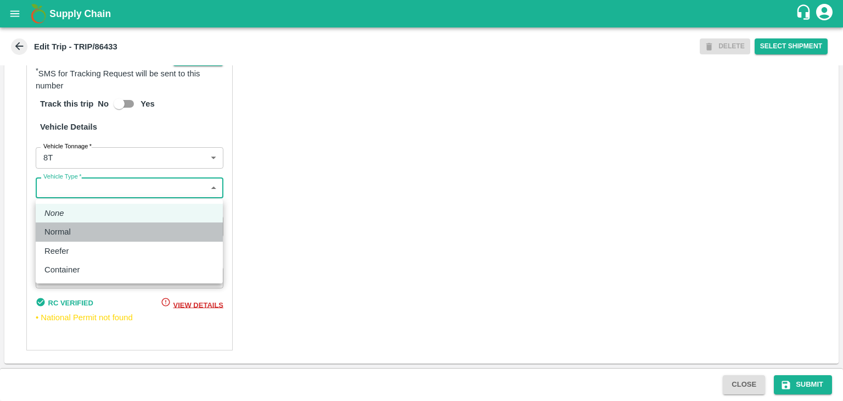
click at [72, 230] on div "Normal" at bounding box center [60, 232] width 32 height 12
type input "Normal"
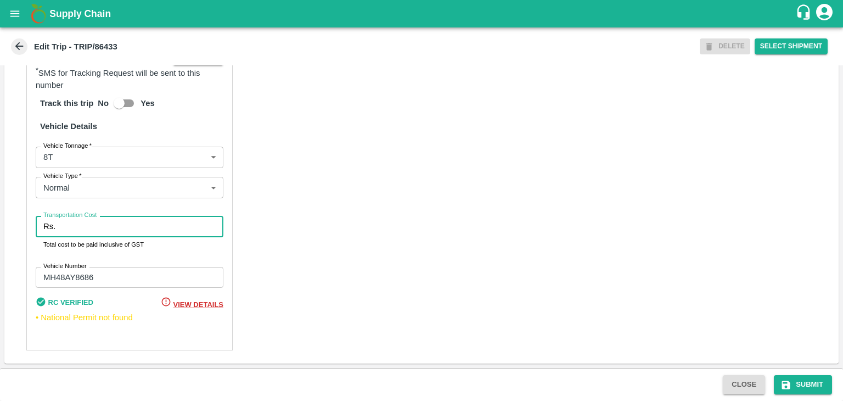
click at [91, 229] on input "Transportation Cost" at bounding box center [142, 226] width 164 height 21
type input "10000"
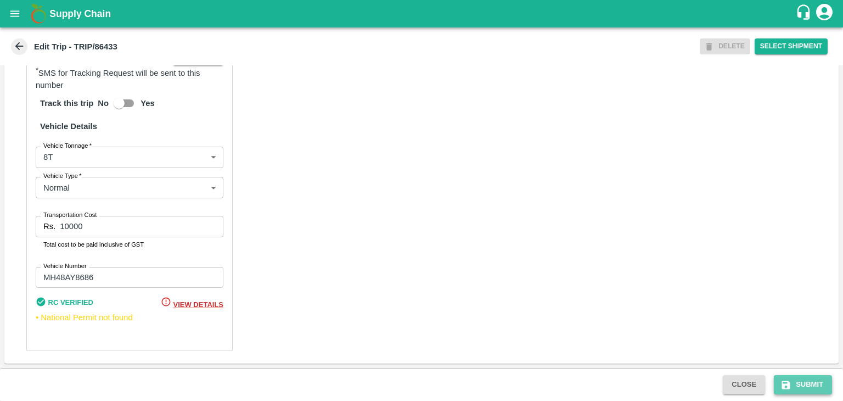
click at [795, 378] on button "Submit" at bounding box center [803, 384] width 58 height 19
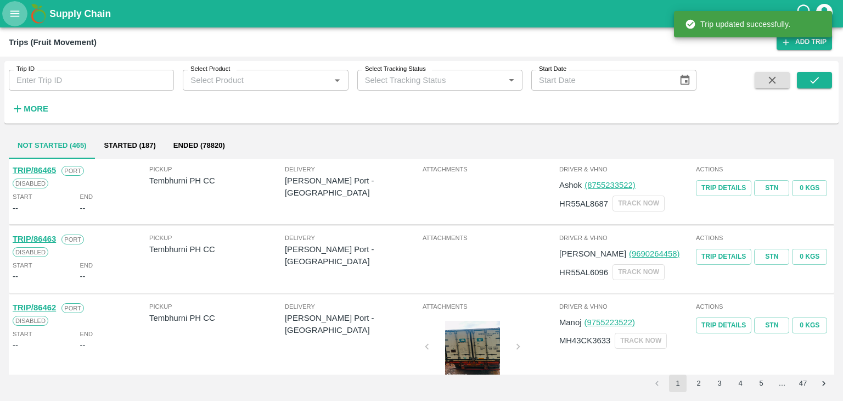
click at [3, 14] on button "open drawer" at bounding box center [14, 13] width 25 height 25
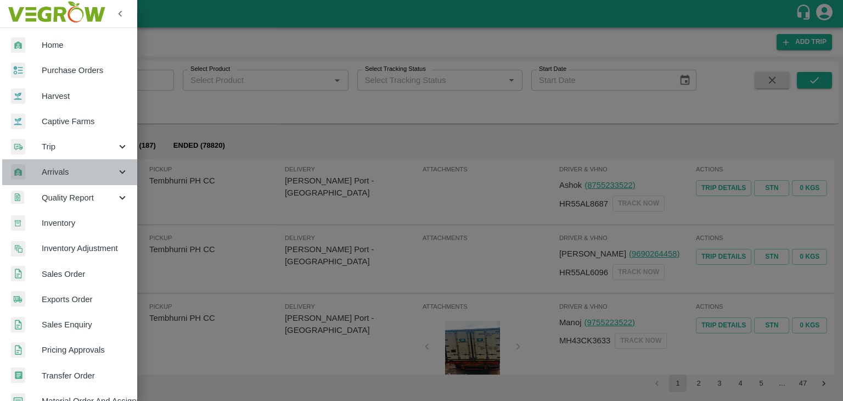
click at [74, 174] on span "Arrivals" at bounding box center [79, 172] width 75 height 12
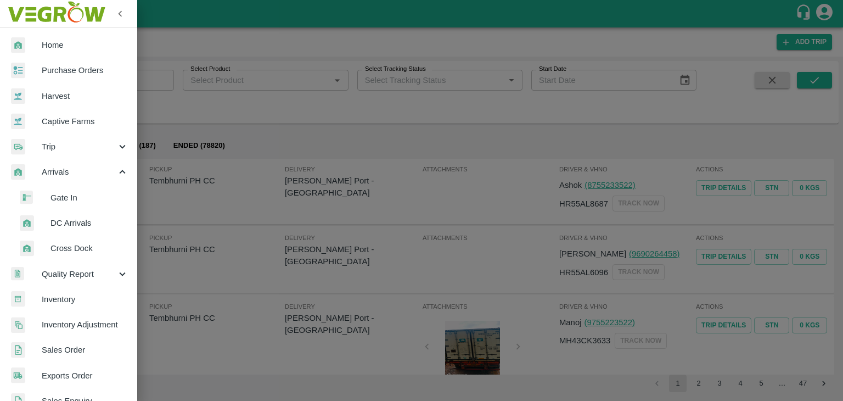
click at [77, 226] on span "DC Arrivals" at bounding box center [90, 223] width 78 height 12
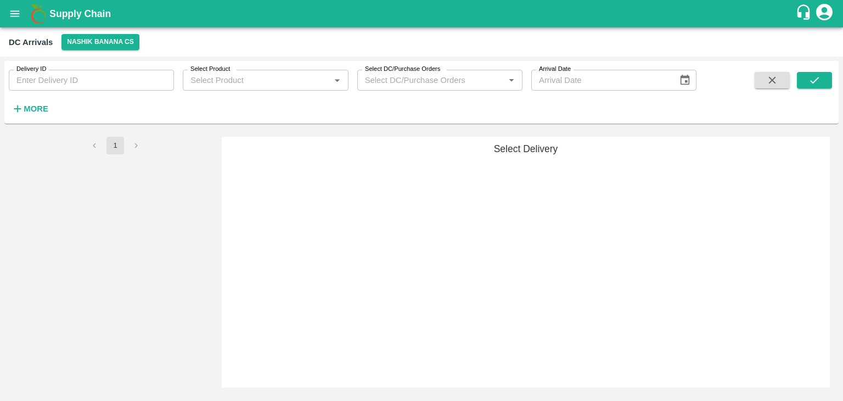
click at [42, 106] on strong "More" at bounding box center [36, 108] width 25 height 9
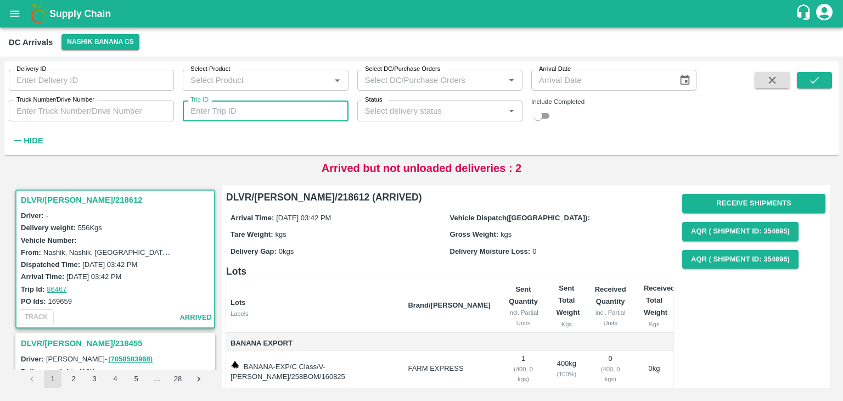
click at [236, 118] on input "Trip ID" at bounding box center [265, 110] width 165 height 21
click at [260, 117] on input "864" at bounding box center [265, 110] width 165 height 21
type input "86439"
click at [818, 75] on icon "submit" at bounding box center [815, 80] width 12 height 12
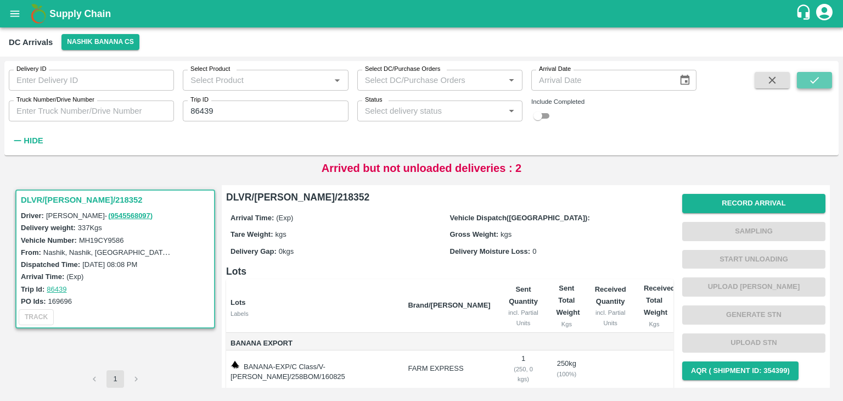
click at [818, 75] on icon "submit" at bounding box center [815, 80] width 12 height 12
click at [757, 194] on button "Record Arrival" at bounding box center [754, 203] width 143 height 19
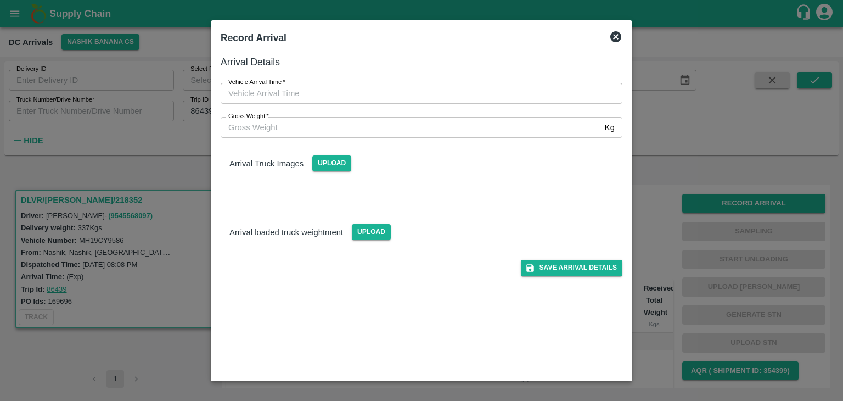
type input "DD/MM/YYYY hh:mm aa"
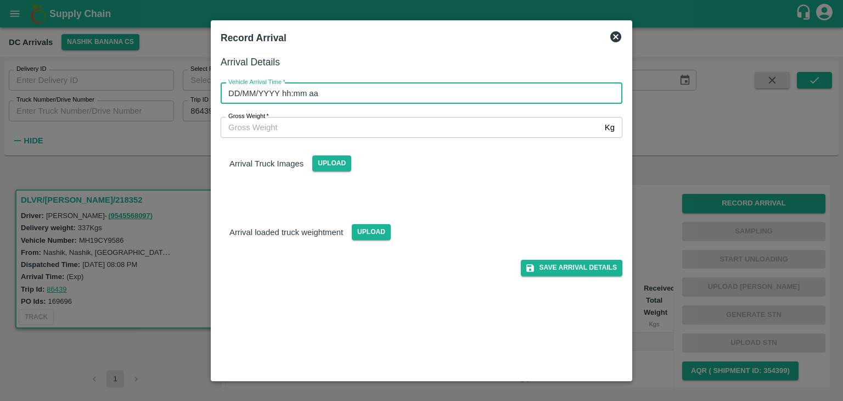
click at [415, 94] on input "DD/MM/YYYY hh:mm aa" at bounding box center [418, 93] width 394 height 21
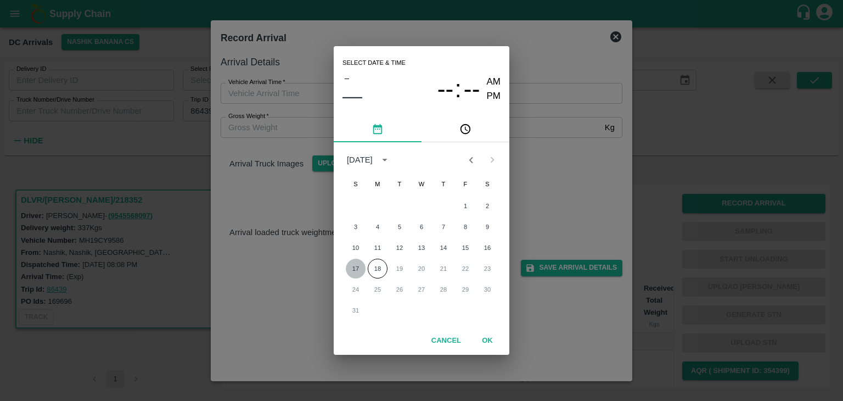
click at [357, 266] on button "17" at bounding box center [356, 269] width 20 height 20
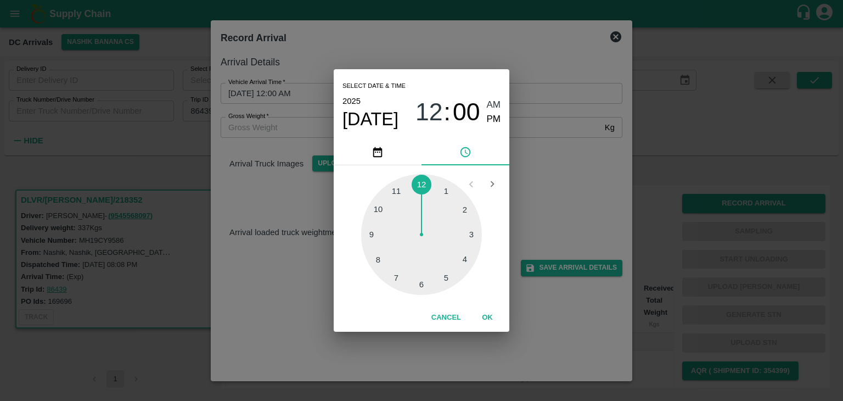
click at [378, 251] on div at bounding box center [421, 234] width 121 height 121
type input "[DATE] 08:42 AM"
click at [483, 317] on button "OK" at bounding box center [487, 317] width 35 height 19
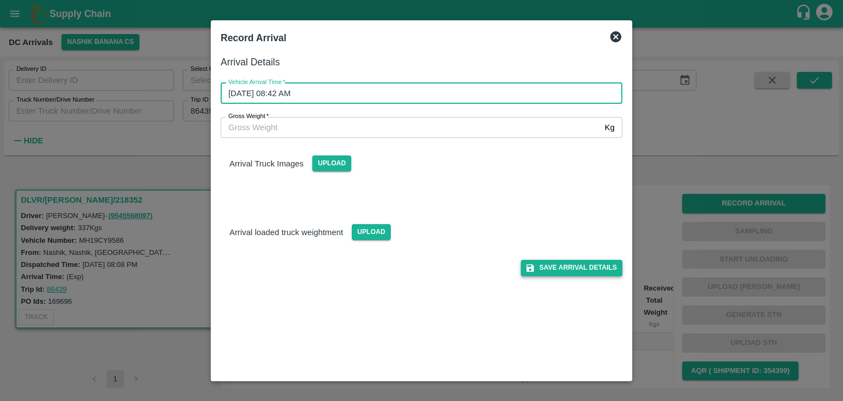
click at [602, 265] on button "Save Arrival Details" at bounding box center [572, 268] width 102 height 16
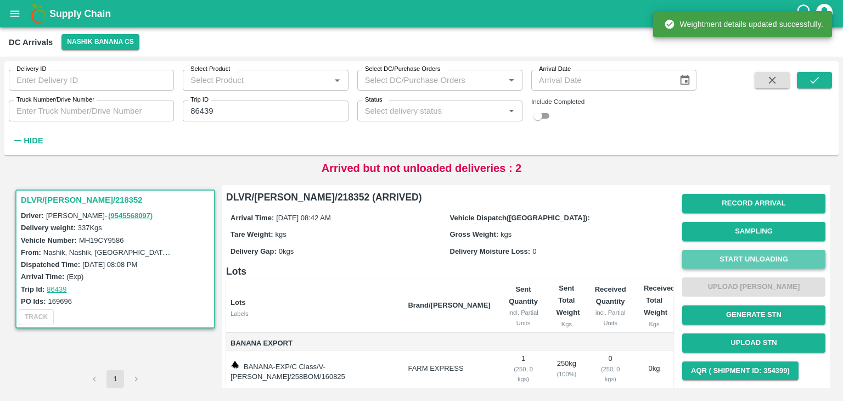
click at [747, 256] on button "Start Unloading" at bounding box center [754, 259] width 143 height 19
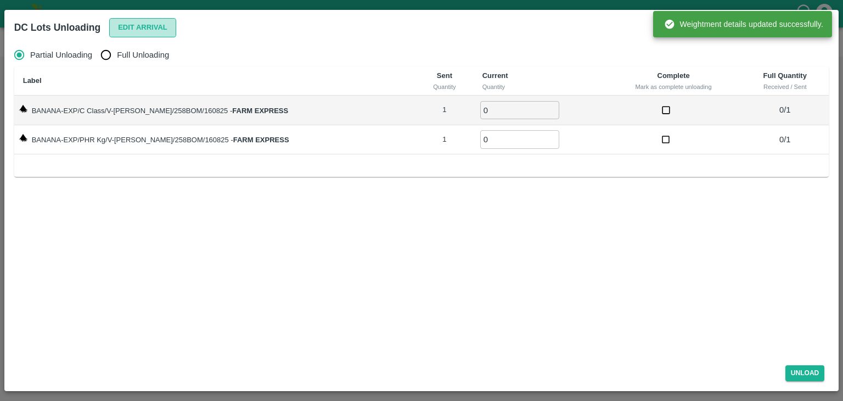
click at [142, 23] on button "Edit Arrival" at bounding box center [142, 27] width 67 height 19
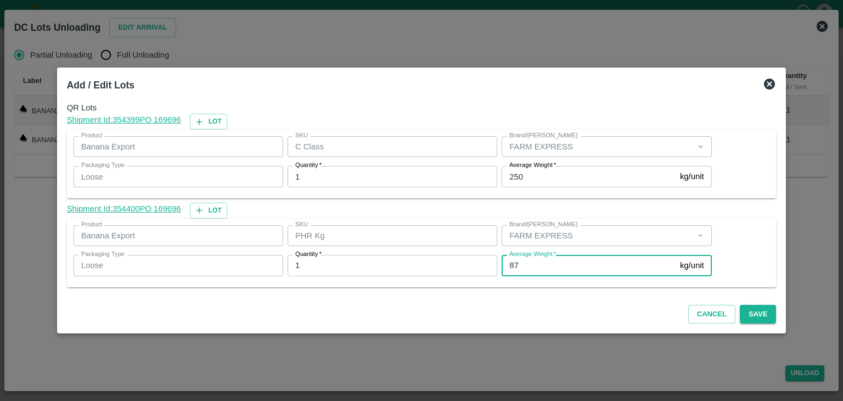
click at [540, 266] on input "87" at bounding box center [589, 265] width 174 height 21
type input "8"
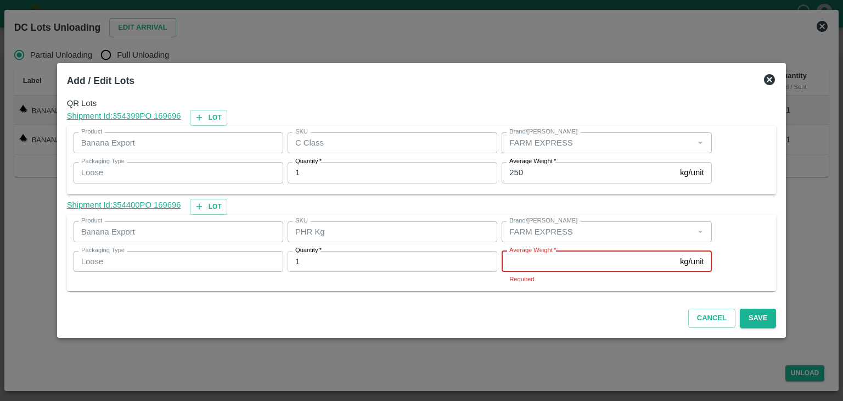
click at [560, 262] on input "Average Weight   *" at bounding box center [589, 261] width 174 height 21
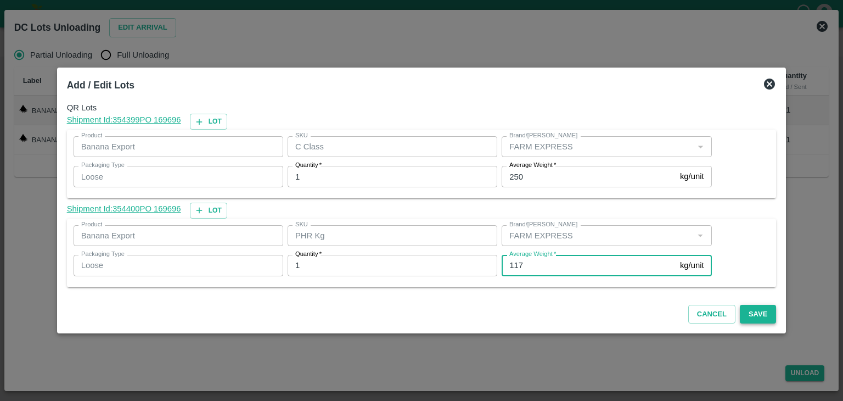
type input "117"
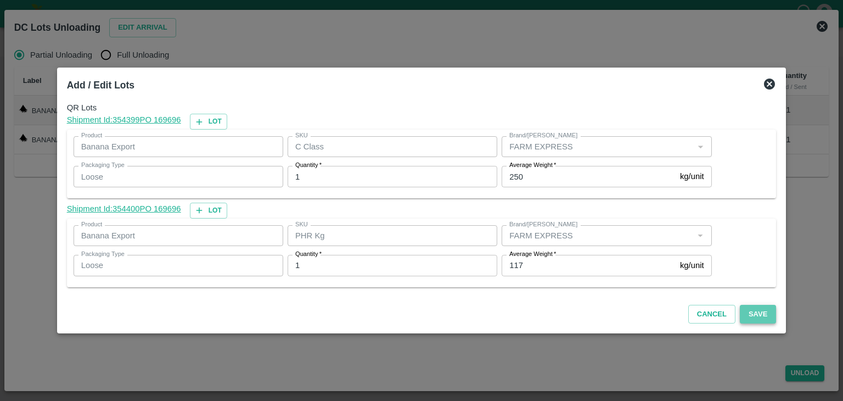
click at [744, 310] on button "Save" at bounding box center [758, 314] width 36 height 19
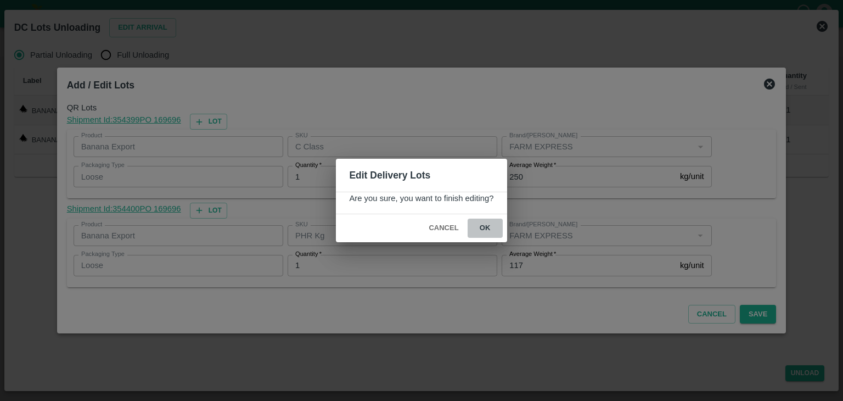
click at [481, 232] on button "ok" at bounding box center [485, 228] width 35 height 19
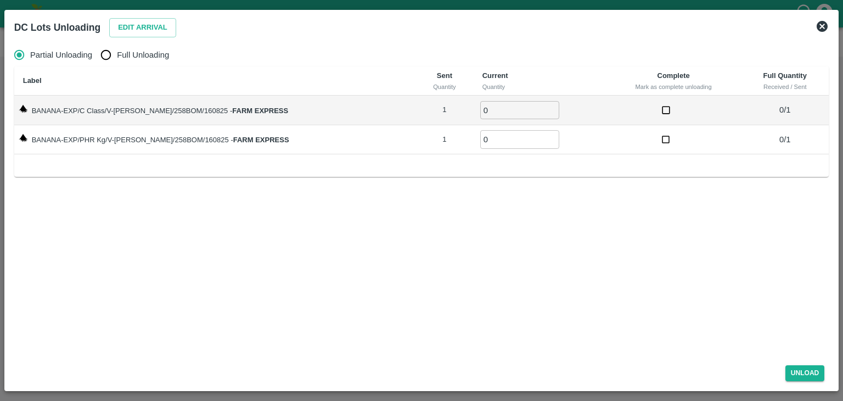
click at [125, 51] on span "Full Unloading" at bounding box center [143, 55] width 52 height 12
click at [117, 51] on input "Full Unloading" at bounding box center [106, 55] width 22 height 22
radio input "true"
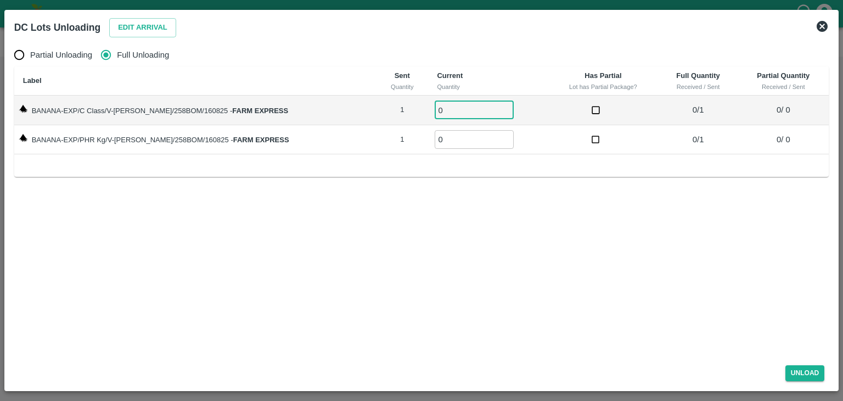
click at [454, 104] on input "0" at bounding box center [474, 110] width 79 height 18
type input "01"
click at [450, 147] on input "0" at bounding box center [474, 139] width 79 height 18
type input "01"
click at [808, 373] on button "Unload" at bounding box center [806, 373] width 40 height 16
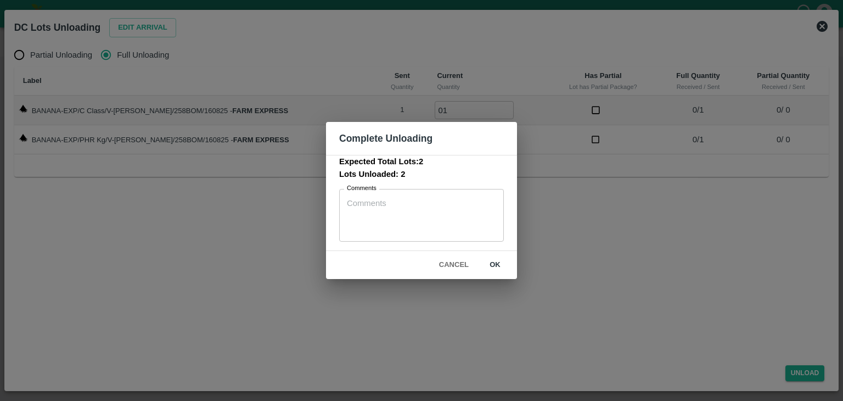
click at [486, 264] on button "ok" at bounding box center [495, 264] width 35 height 19
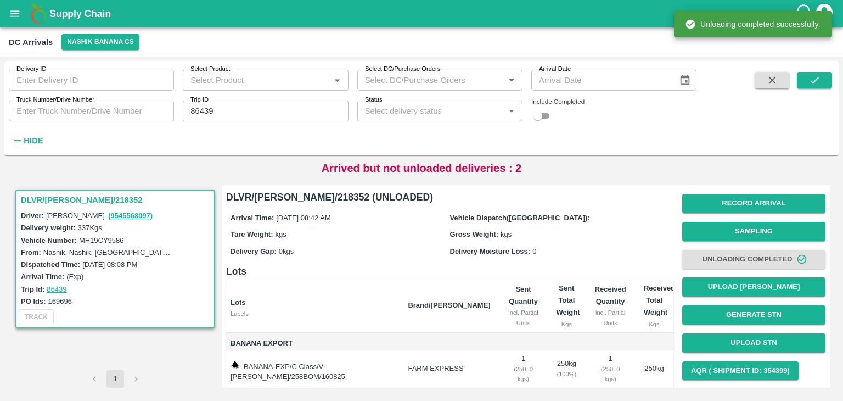
scroll to position [68, 0]
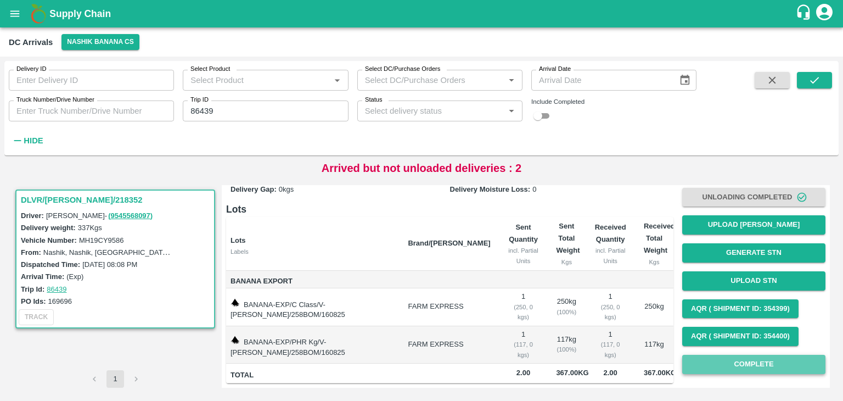
click at [751, 362] on button "Complete" at bounding box center [754, 364] width 143 height 19
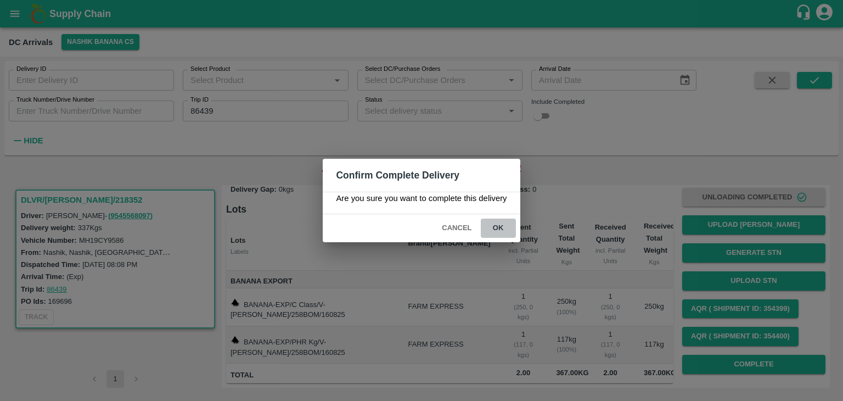
click at [499, 233] on button "ok" at bounding box center [498, 228] width 35 height 19
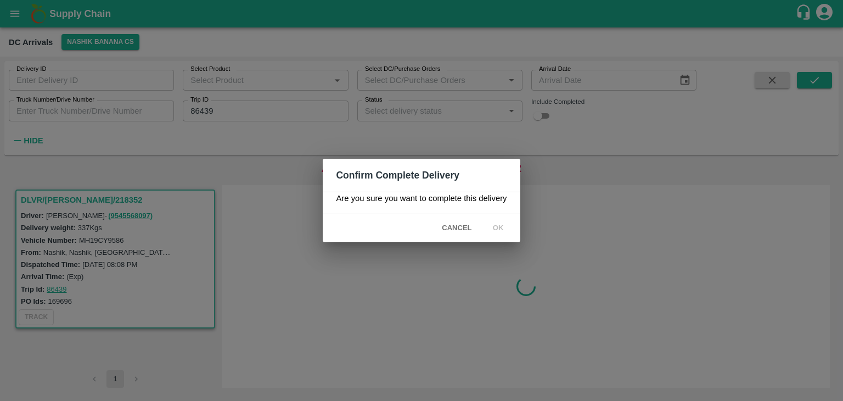
scroll to position [0, 0]
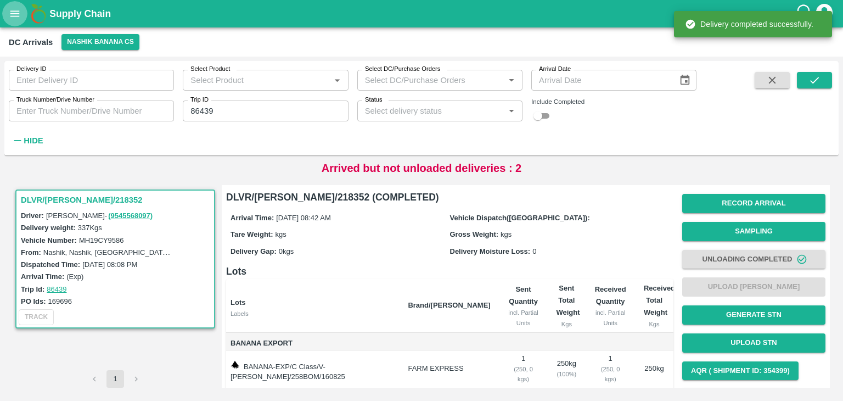
click at [11, 16] on icon "open drawer" at bounding box center [14, 13] width 9 height 6
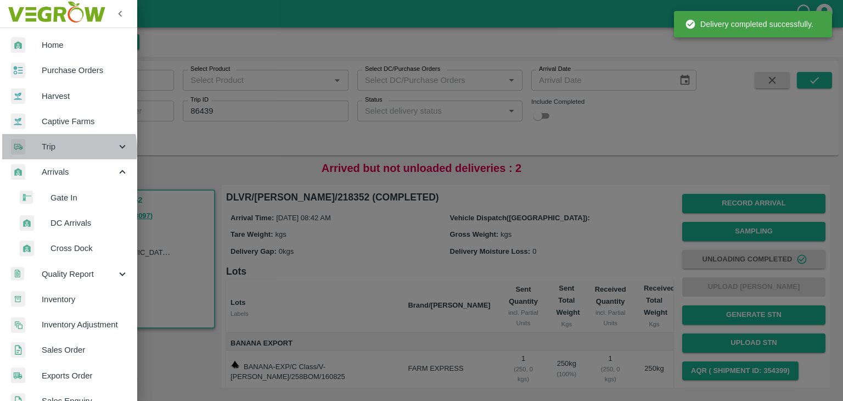
click at [55, 150] on span "Trip" at bounding box center [79, 147] width 75 height 12
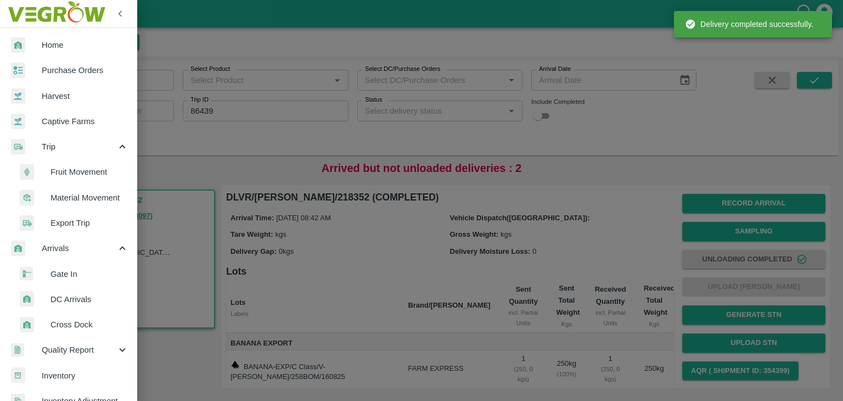
click at [75, 170] on span "Fruit Movement" at bounding box center [90, 172] width 78 height 12
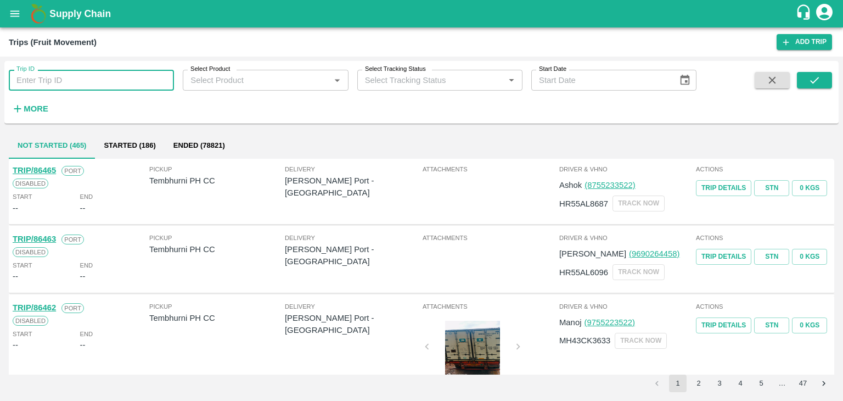
click at [70, 83] on input "Trip ID" at bounding box center [91, 80] width 165 height 21
type input "86439"
click at [823, 74] on button "submit" at bounding box center [814, 80] width 35 height 16
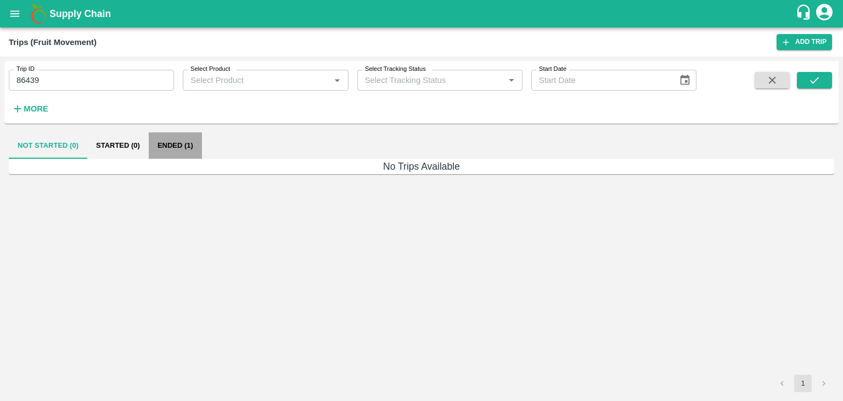
click at [191, 140] on button "Ended (1)" at bounding box center [175, 145] width 53 height 26
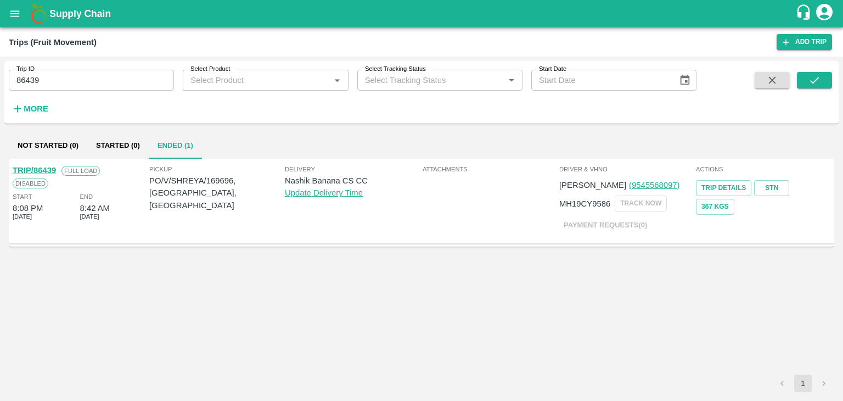
click at [40, 171] on link "TRIP/86439" at bounding box center [34, 170] width 43 height 9
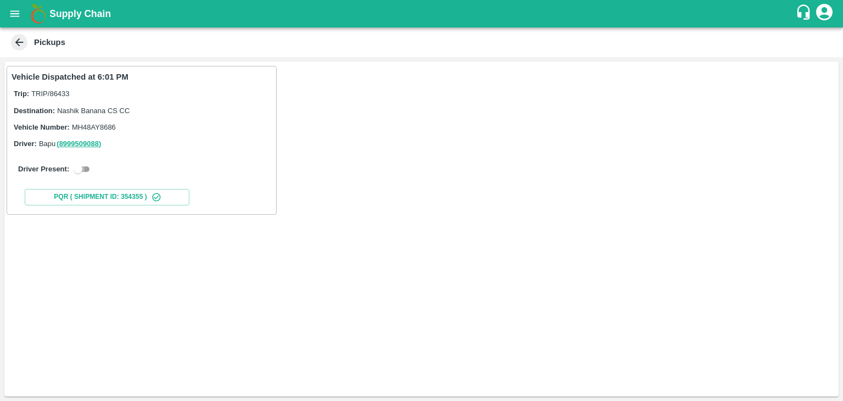
click at [79, 165] on input "checkbox" at bounding box center [78, 169] width 40 height 13
checkbox input "true"
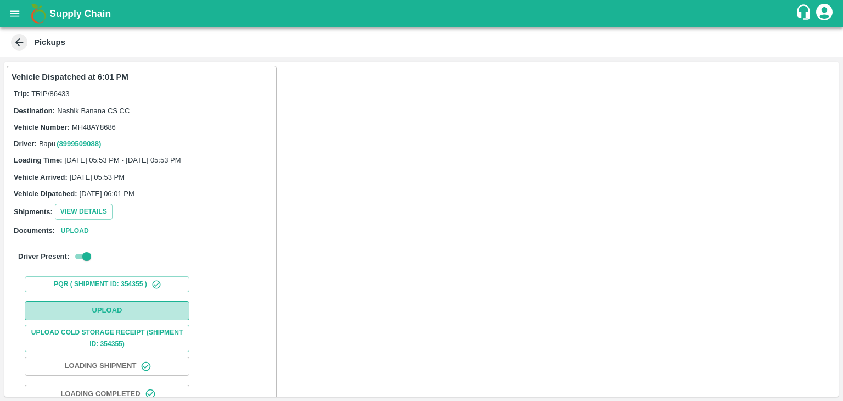
click at [135, 305] on button "Upload" at bounding box center [107, 310] width 165 height 19
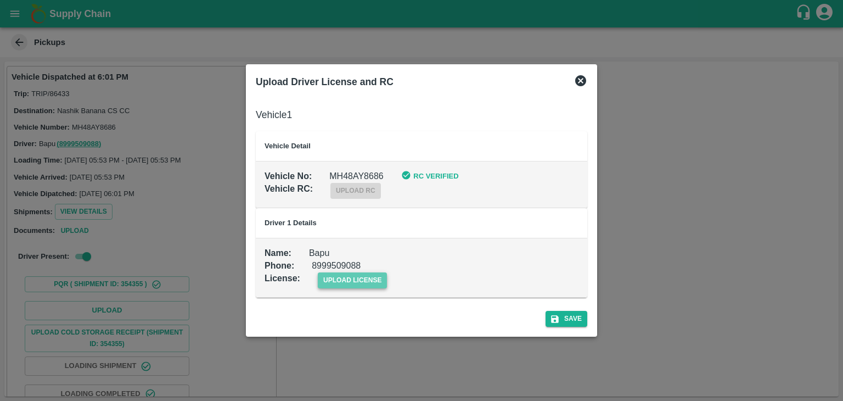
click at [331, 280] on span "upload license" at bounding box center [353, 280] width 70 height 16
click at [0, 0] on input "upload license" at bounding box center [0, 0] width 0 height 0
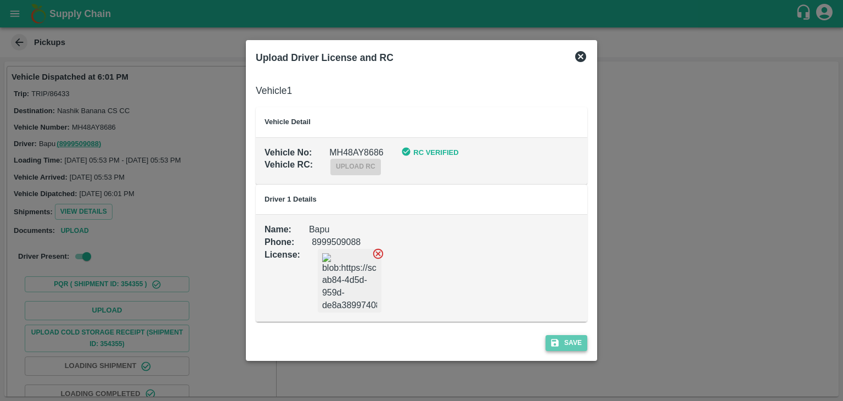
click at [577, 345] on button "Save" at bounding box center [567, 343] width 42 height 16
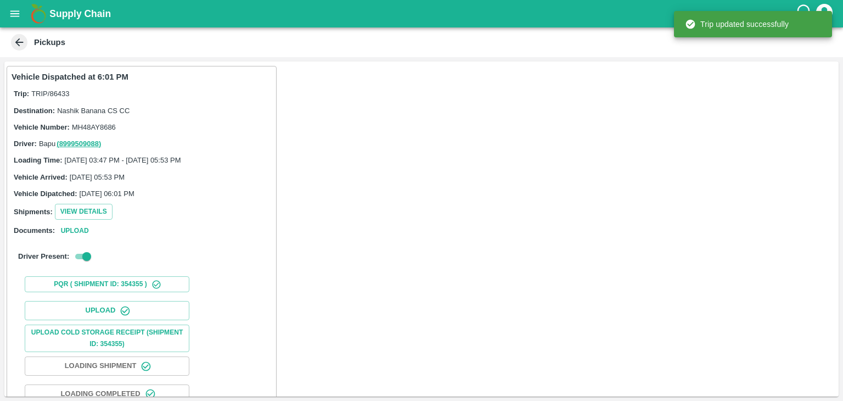
scroll to position [115, 0]
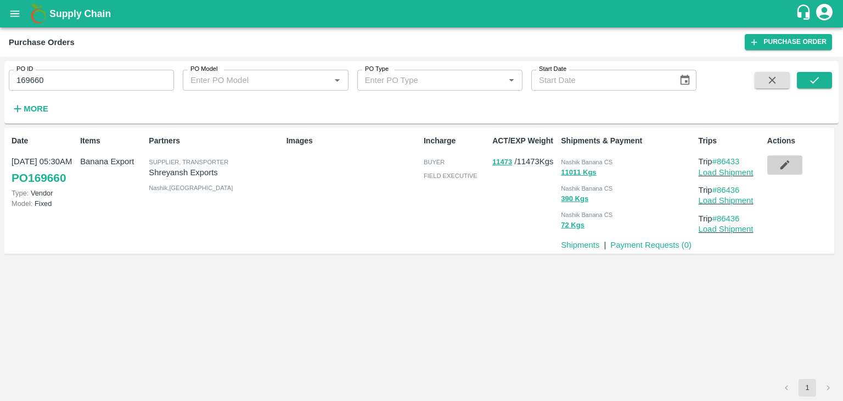
click at [788, 164] on icon "button" at bounding box center [785, 165] width 12 height 12
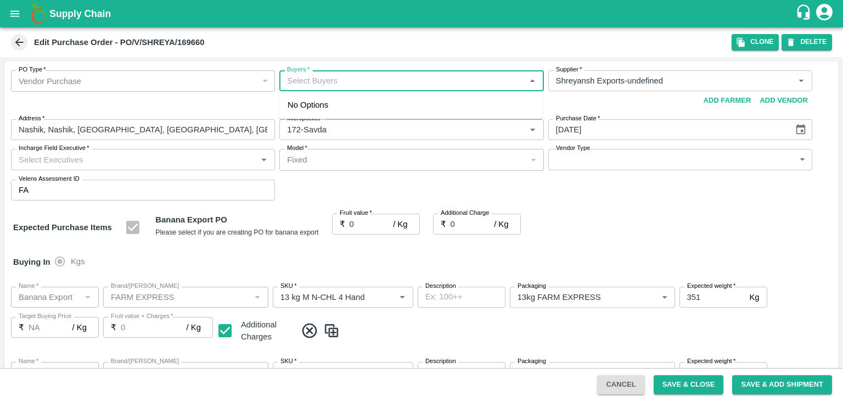
click at [358, 86] on input "Buyers   *" at bounding box center [402, 81] width 239 height 14
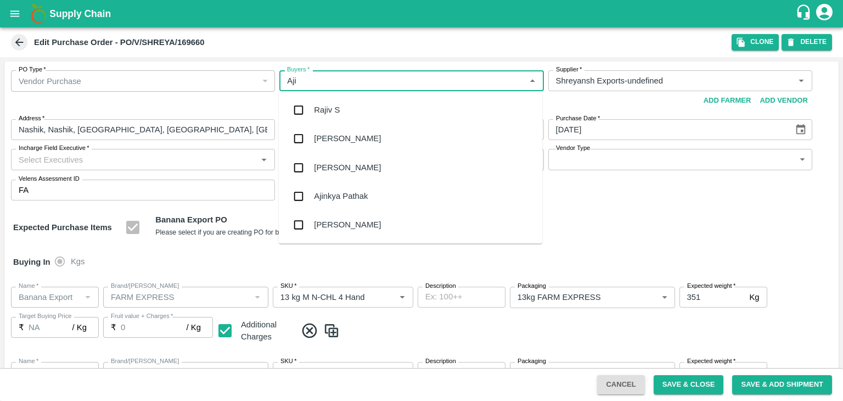
type input "Ajit"
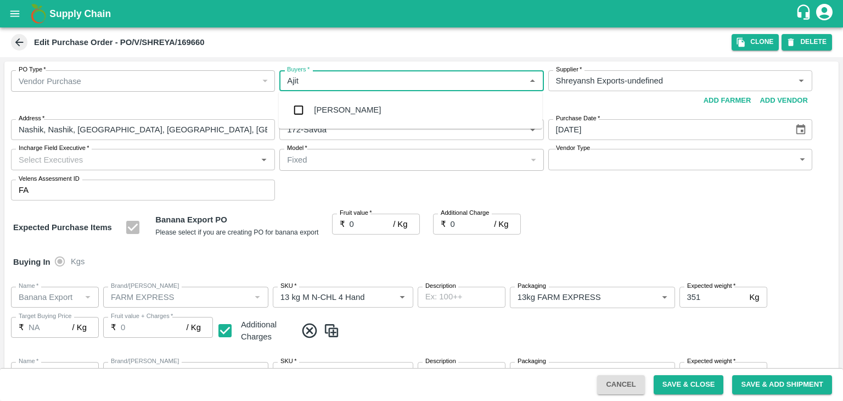
click at [339, 109] on div "[PERSON_NAME]" at bounding box center [347, 110] width 67 height 12
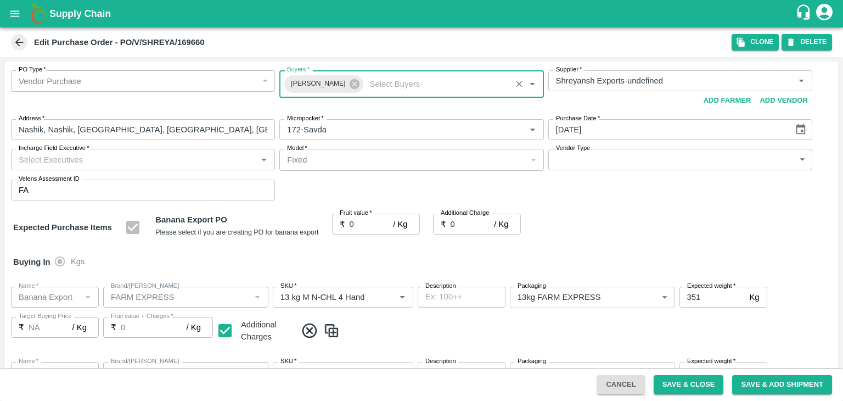
click at [176, 158] on input "Incharge Field Executive   *" at bounding box center [133, 159] width 239 height 14
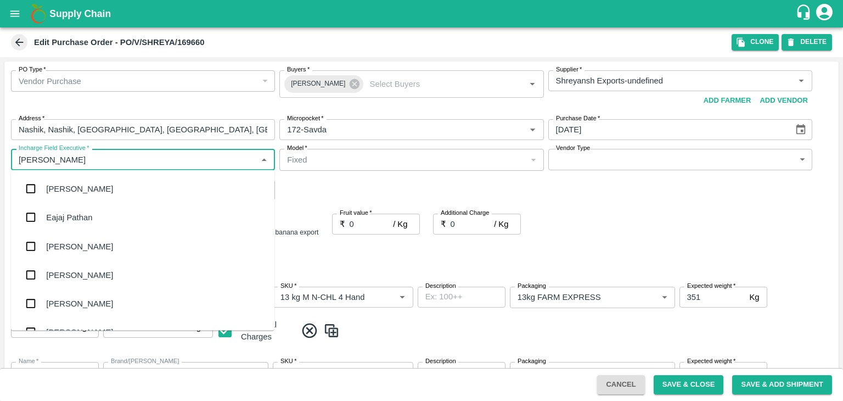
type input "[PERSON_NAME]"
click at [87, 253] on div "jaydip Tale" at bounding box center [143, 246] width 264 height 29
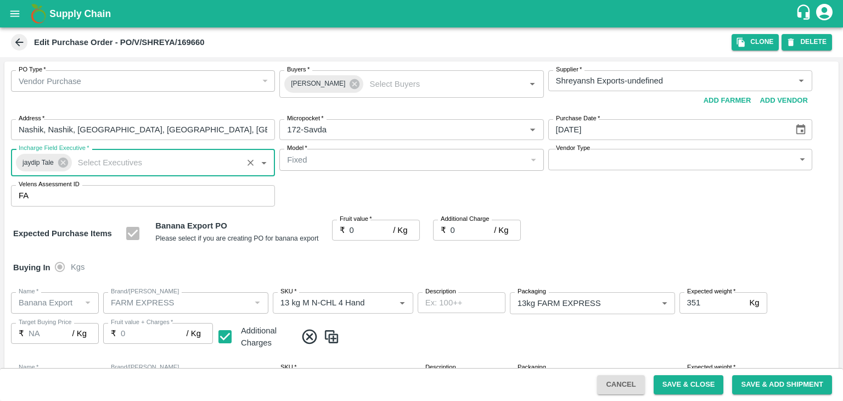
click at [583, 161] on body "Supply Chain Edit Purchase Order - PO/V/SHREYA/169660 Clone DELETE PO Type   * …" at bounding box center [421, 200] width 843 height 401
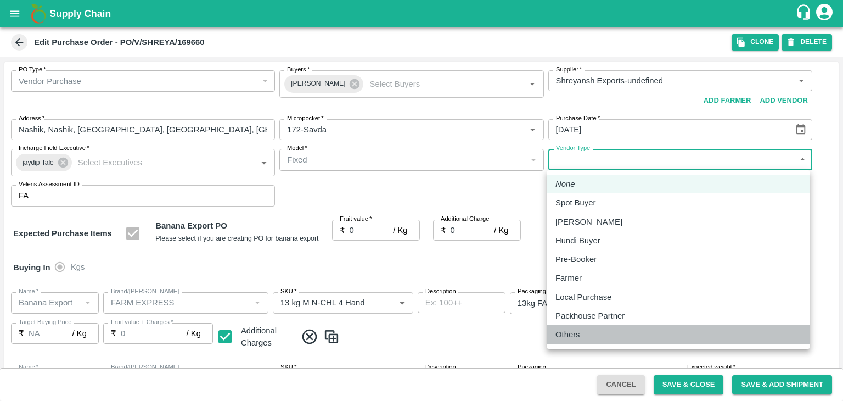
click at [577, 326] on li "Others" at bounding box center [679, 334] width 264 height 19
type input "OTHER"
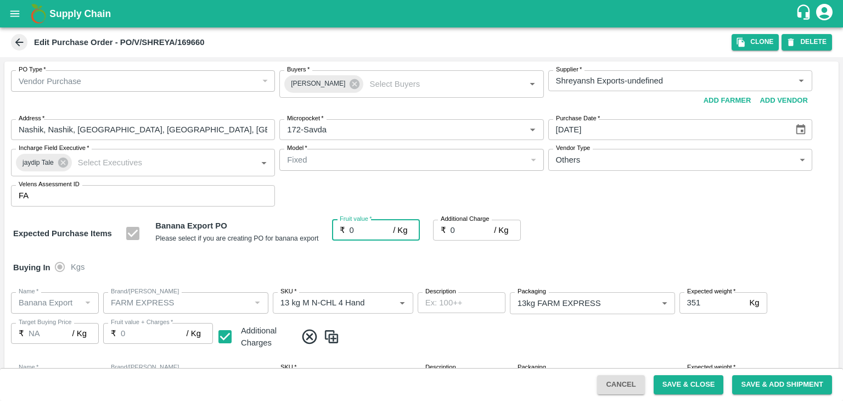
click at [362, 228] on input "0" at bounding box center [372, 230] width 44 height 21
type input "1"
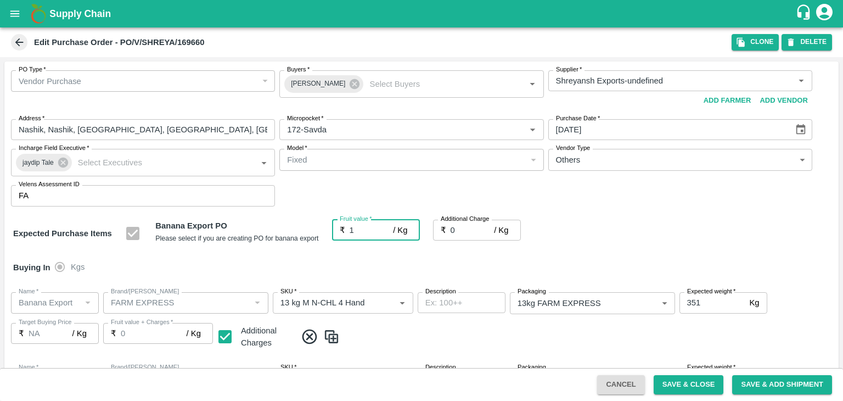
type input "1"
type input "18"
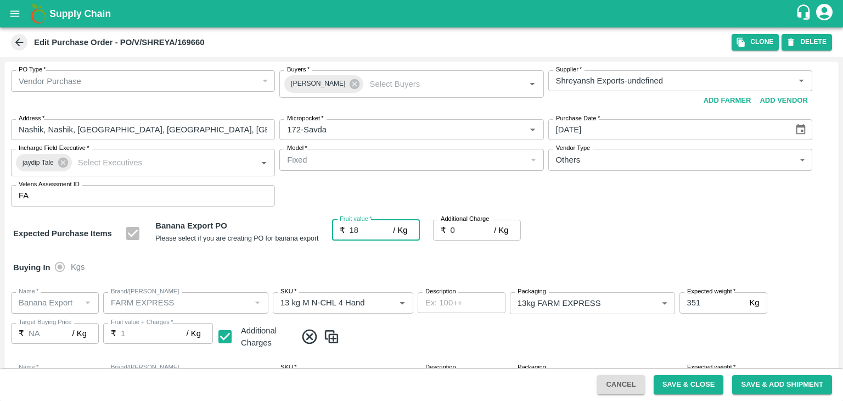
type input "18"
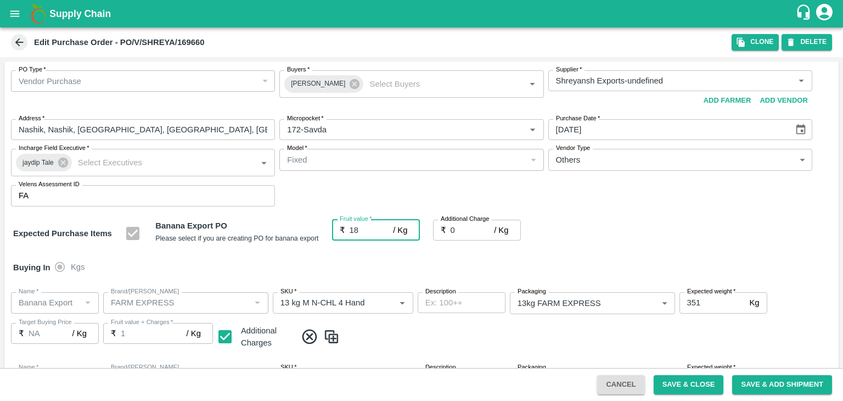
type input "18"
type input "18.5"
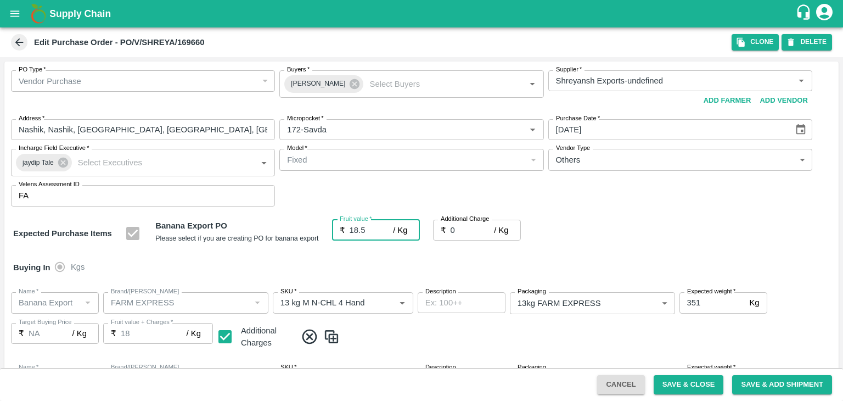
type input "18.5"
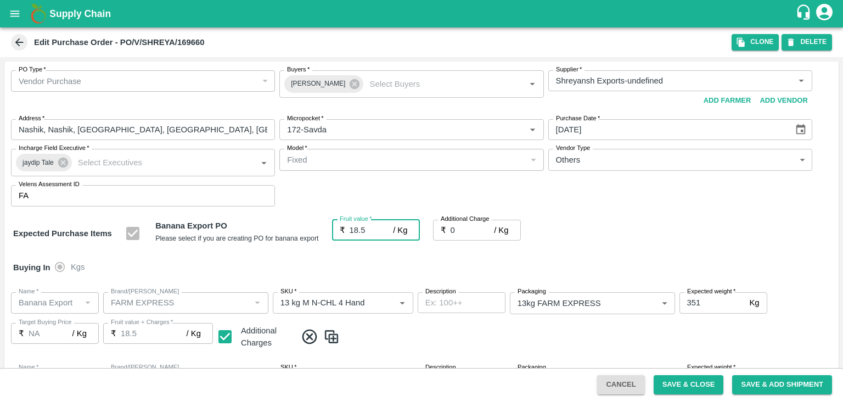
type input "18.5"
type input "2"
type input "20.5"
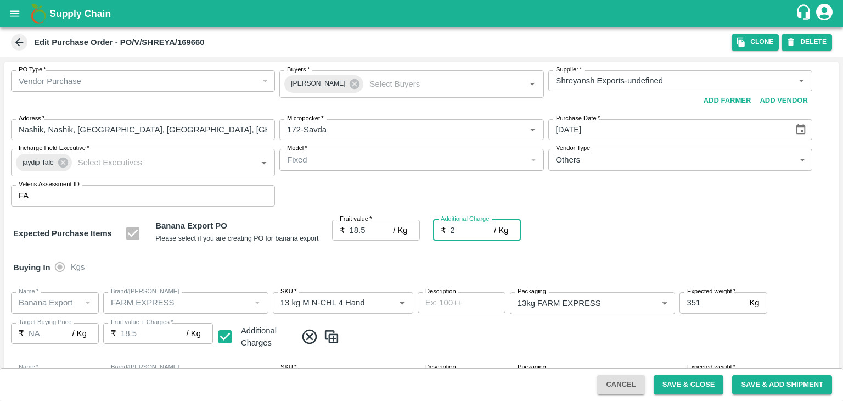
type input "20.5"
type input "2.7"
type input "21.2"
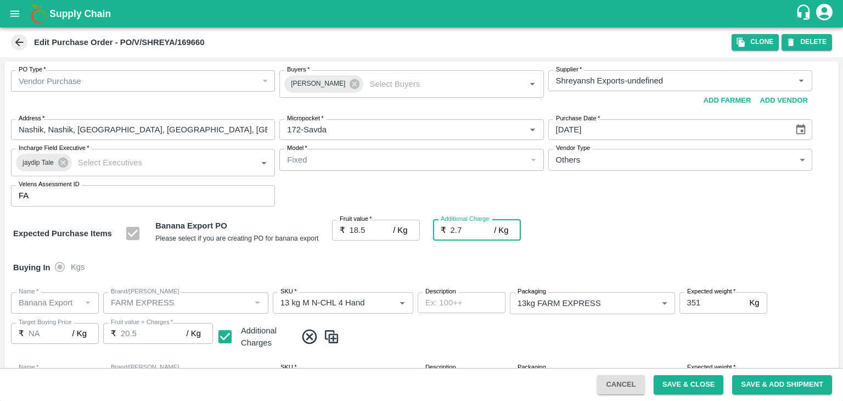
type input "21.2"
type input "2.75"
type input "21.25"
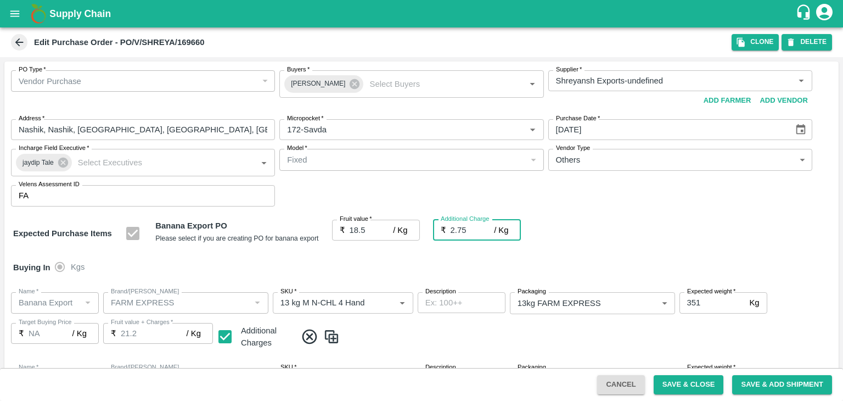
type input "21.25"
type input "2.75"
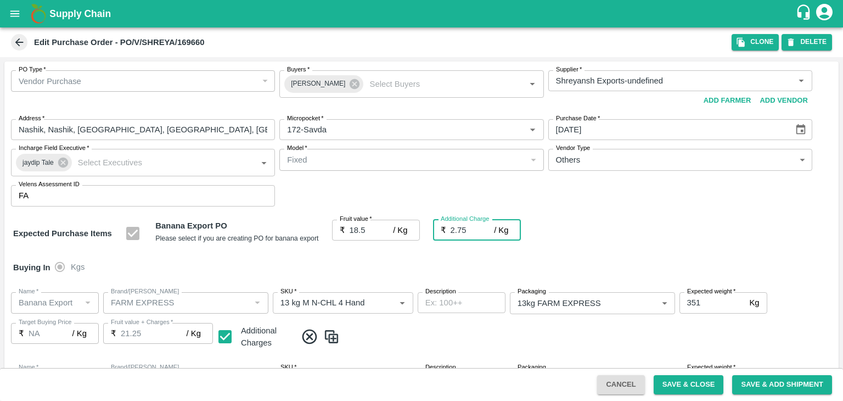
click at [399, 262] on div "Buying In Kgs" at bounding box center [421, 267] width 835 height 32
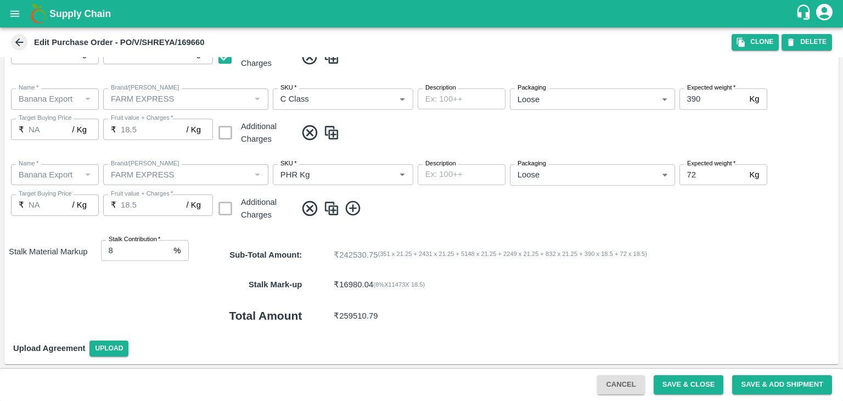
scroll to position [582, 0]
click at [128, 253] on input "8" at bounding box center [135, 250] width 69 height 21
type input "7"
click at [515, 220] on div "Name   * Name   * Brand/Marka Brand/Marka SKU   * SKU   * Description x Descrip…" at bounding box center [421, 193] width 835 height 76
click at [680, 383] on button "Save & Close" at bounding box center [689, 384] width 70 height 19
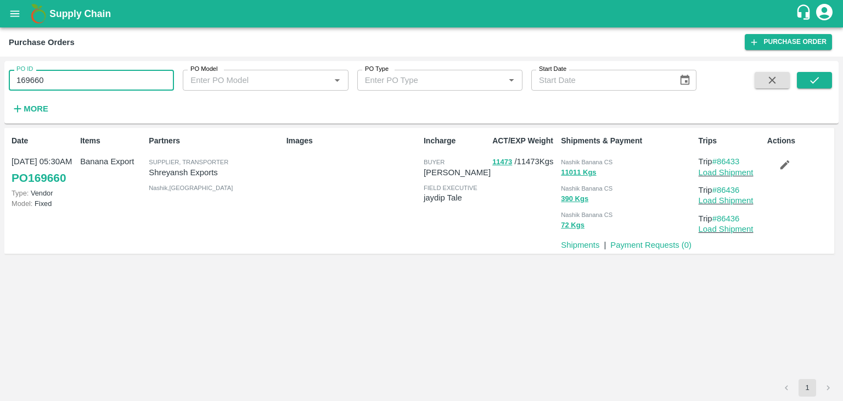
click at [74, 75] on input "169660" at bounding box center [91, 80] width 165 height 21
paste input "text"
type input "169696"
click at [813, 73] on button "submit" at bounding box center [814, 80] width 35 height 16
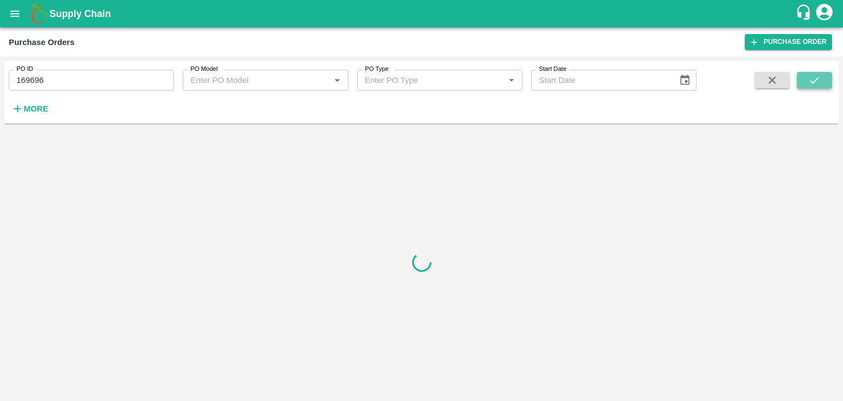
click at [813, 73] on button "submit" at bounding box center [814, 80] width 35 height 16
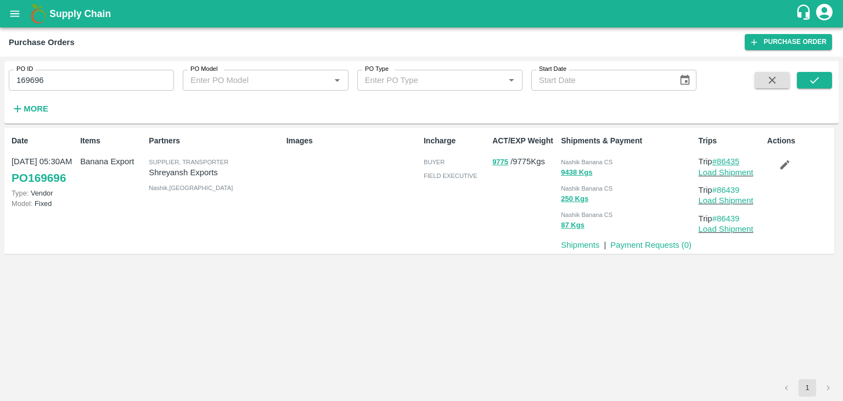
click at [730, 160] on link "#86435" at bounding box center [726, 161] width 27 height 9
click at [821, 80] on button "submit" at bounding box center [814, 80] width 35 height 16
click at [747, 170] on link "Load Shipment" at bounding box center [726, 172] width 55 height 9
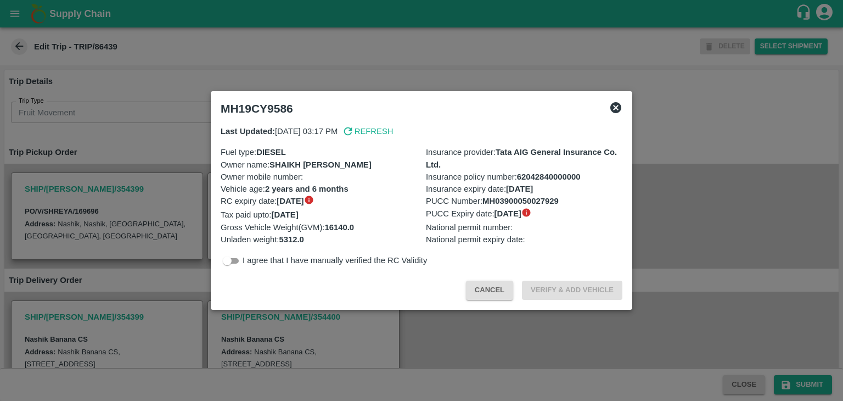
click at [348, 336] on div at bounding box center [421, 200] width 843 height 401
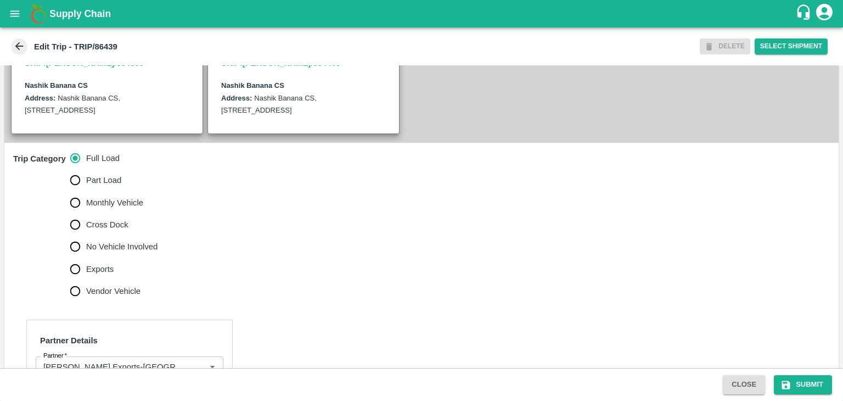
scroll to position [254, 0]
click at [130, 252] on span "No Vehicle Involved" at bounding box center [121, 246] width 71 height 12
click at [86, 255] on input "No Vehicle Involved" at bounding box center [75, 246] width 22 height 22
radio input "true"
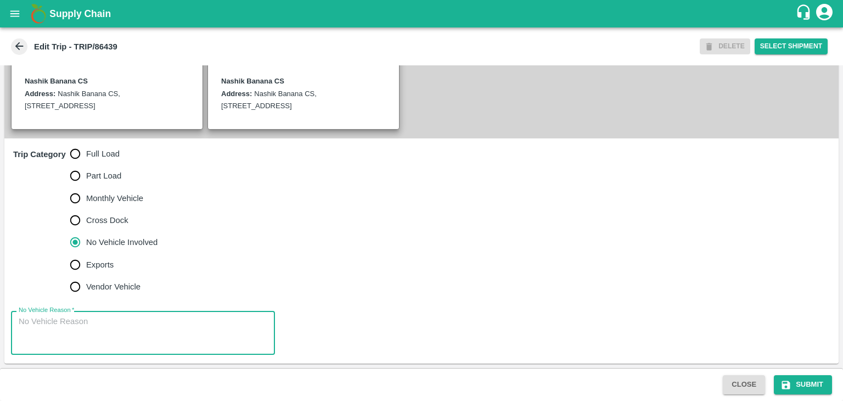
click at [146, 326] on textarea "No Vehicle Reason   *" at bounding box center [143, 333] width 249 height 35
type textarea "Field Dump"
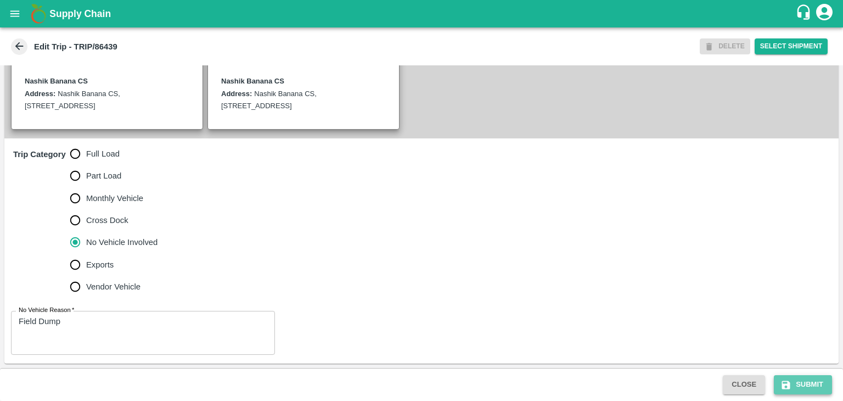
click at [806, 380] on button "Submit" at bounding box center [803, 384] width 58 height 19
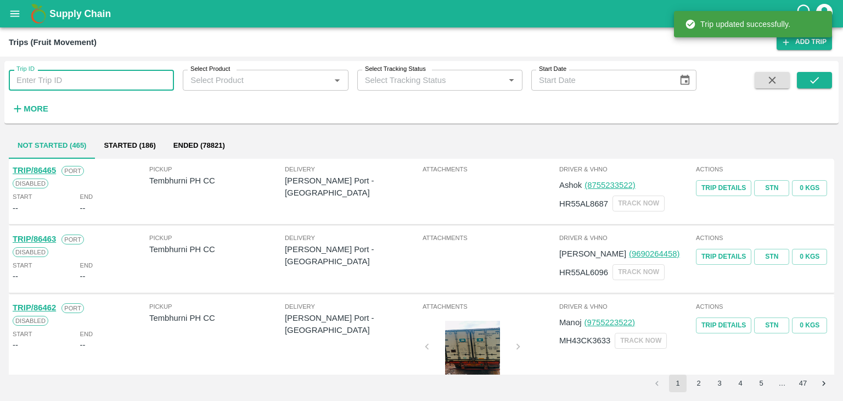
click at [99, 86] on input "Trip ID" at bounding box center [91, 80] width 165 height 21
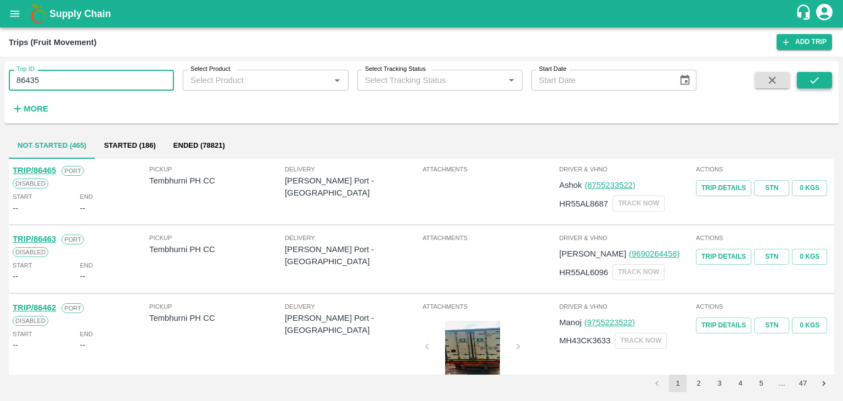
type input "86435"
click at [826, 79] on button "submit" at bounding box center [814, 80] width 35 height 16
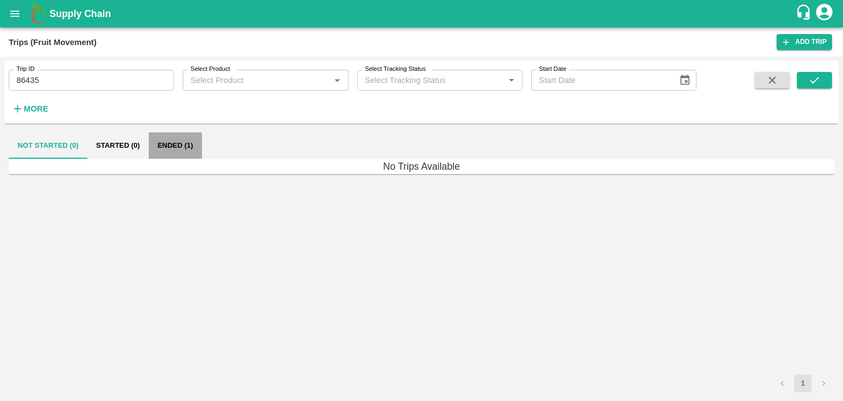
click at [176, 153] on button "Ended (1)" at bounding box center [175, 145] width 53 height 26
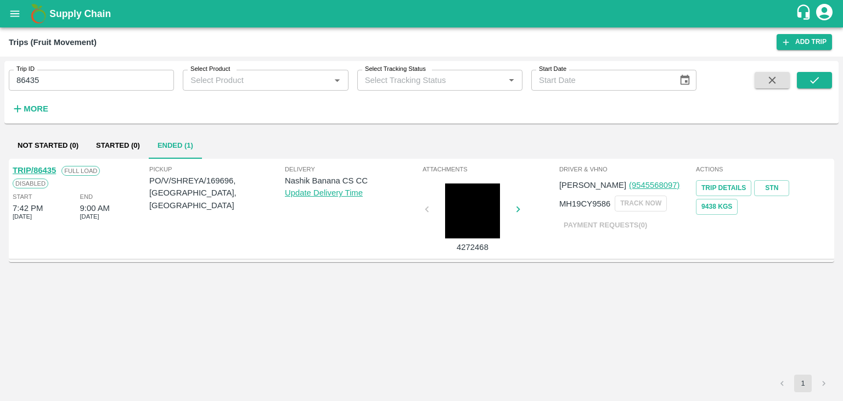
click at [37, 168] on link "TRIP/86435" at bounding box center [34, 170] width 43 height 9
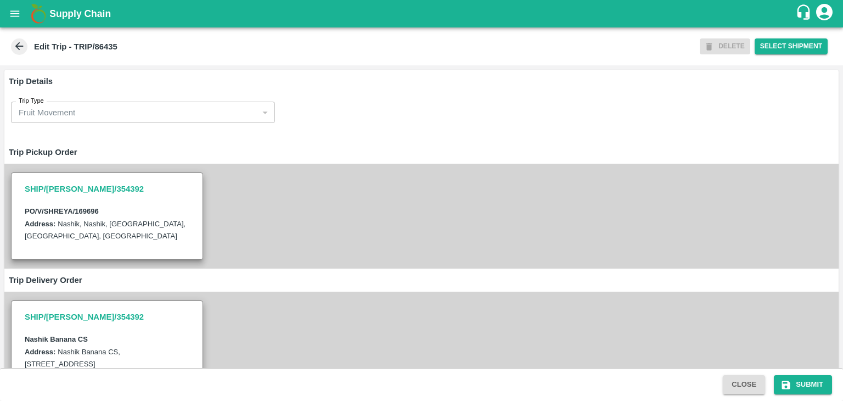
click at [254, 147] on h6 "Trip Pickup Order" at bounding box center [421, 152] width 835 height 23
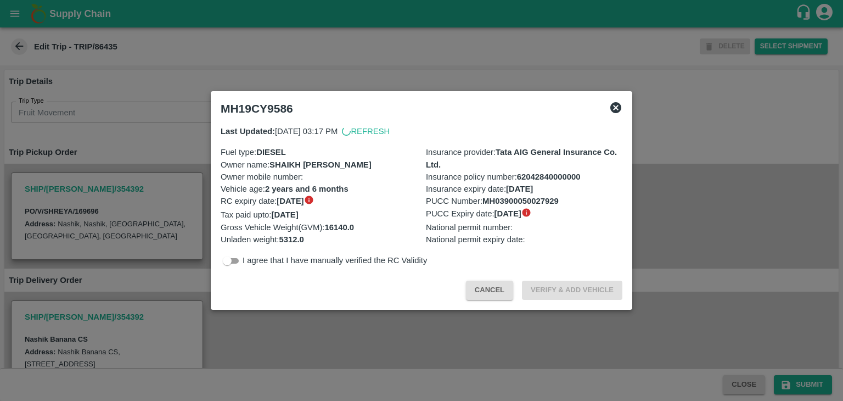
click at [323, 356] on div at bounding box center [421, 200] width 843 height 401
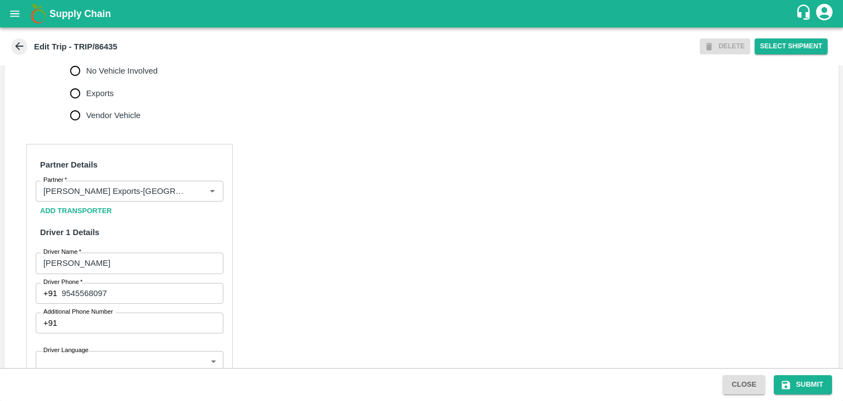
scroll to position [431, 0]
click at [195, 195] on icon "Clear" at bounding box center [199, 190] width 10 height 10
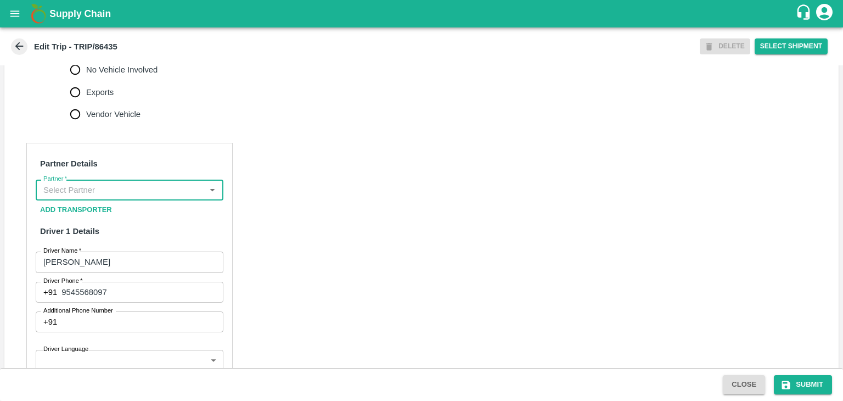
scroll to position [0, 0]
click at [172, 197] on input "Partner   *" at bounding box center [120, 190] width 163 height 14
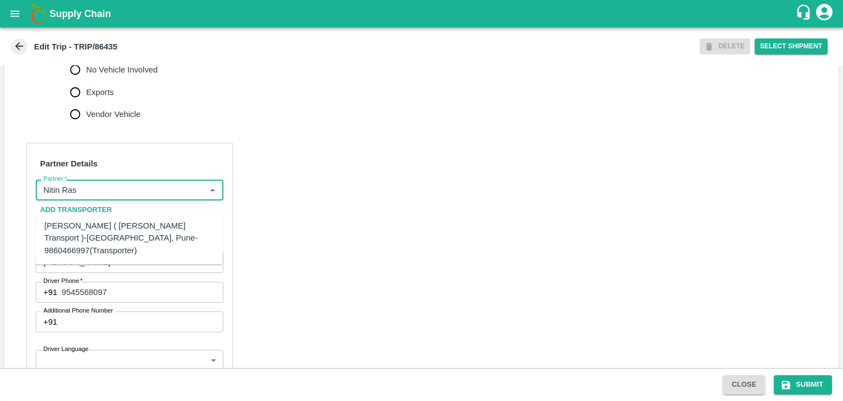
click at [120, 225] on div "[PERSON_NAME] ( [PERSON_NAME] Transport )-[GEOGRAPHIC_DATA], Pune-9860466997(Tr…" at bounding box center [129, 238] width 170 height 37
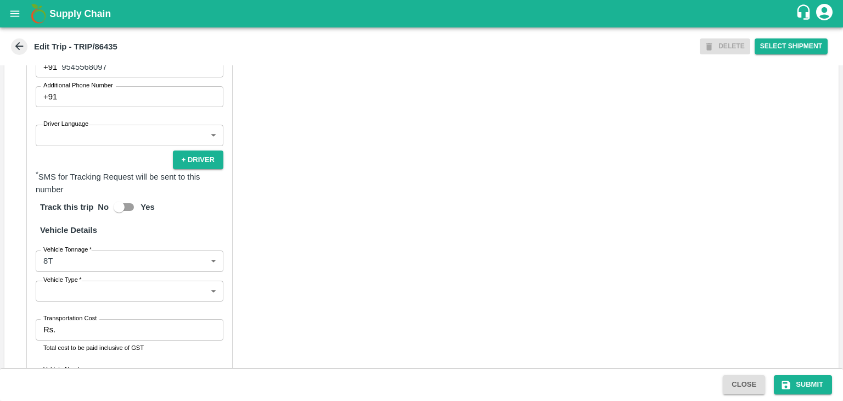
scroll to position [656, 0]
type input "Nitin Rasal ( Bhairavnath Transport )-Deulgaon, Pune-9860466997(Transporter)"
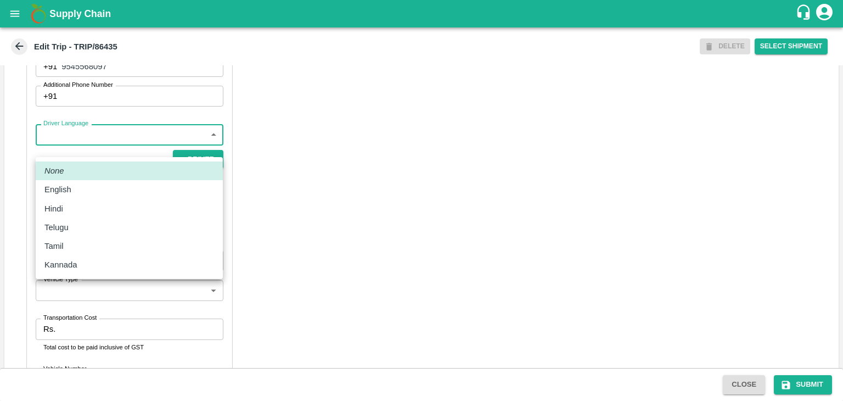
click at [98, 150] on body "Supply Chain Edit Trip - TRIP/86435 DELETE Select Shipment Trip Details Trip Ty…" at bounding box center [421, 200] width 843 height 401
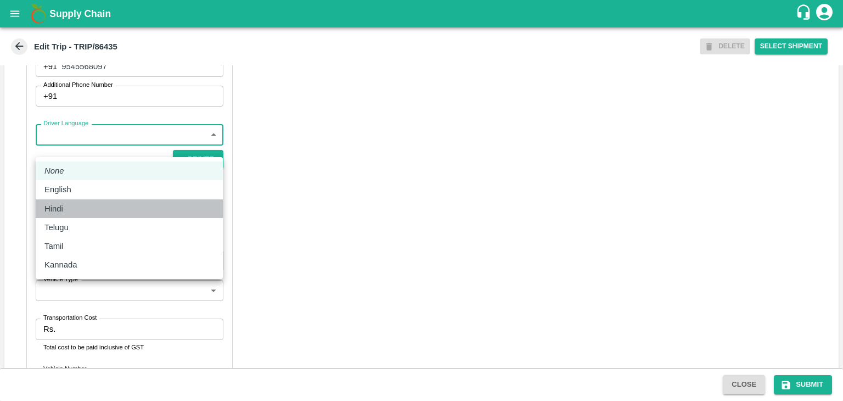
click at [69, 211] on div "Hindi" at bounding box center [129, 209] width 170 height 12
type input "hi"
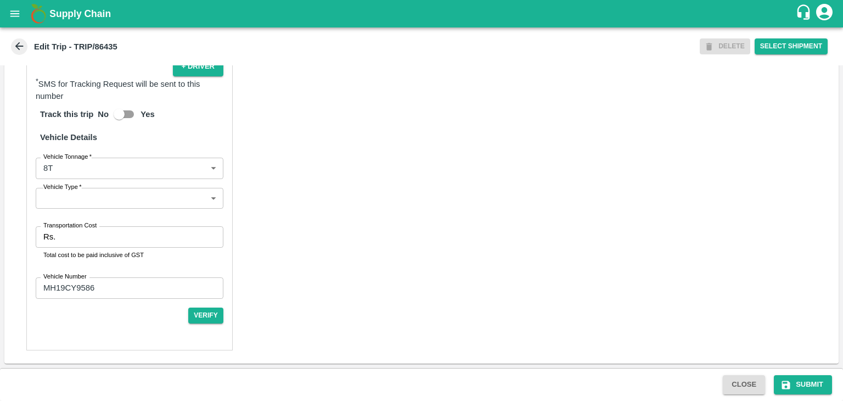
scroll to position [760, 0]
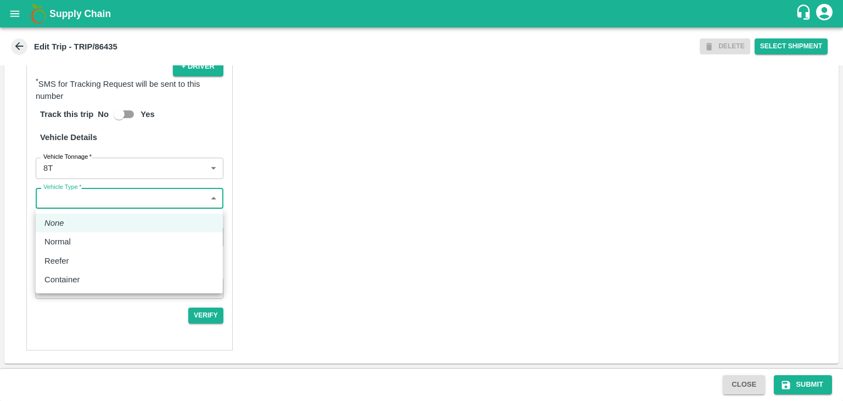
click at [91, 201] on body "Supply Chain Edit Trip - TRIP/86435 DELETE Select Shipment Trip Details Trip Ty…" at bounding box center [421, 200] width 843 height 401
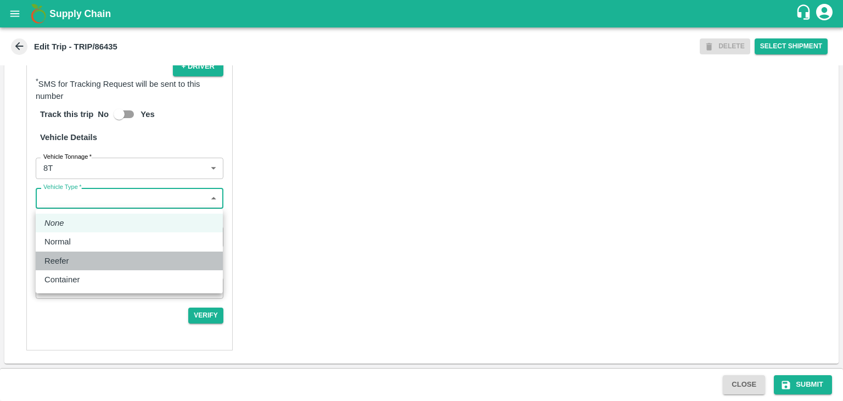
drag, startPoint x: 79, startPoint y: 251, endPoint x: 82, endPoint y: 241, distance: 11.3
click at [82, 241] on ul "None Normal Reefer Container" at bounding box center [129, 251] width 187 height 84
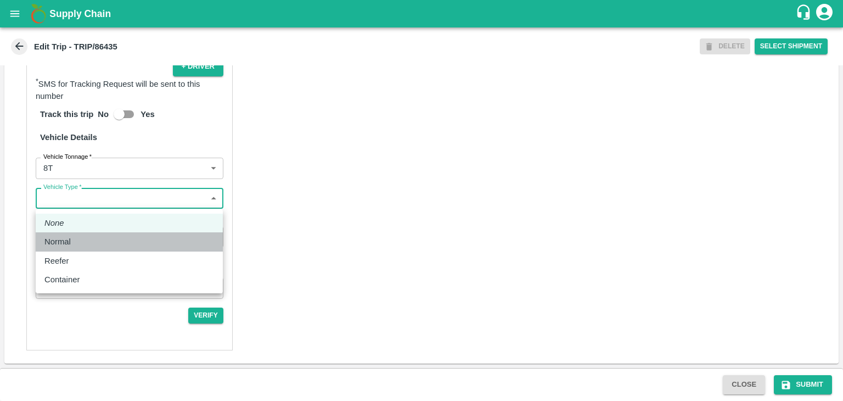
click at [82, 241] on div "Normal" at bounding box center [129, 242] width 170 height 12
type input "Normal"
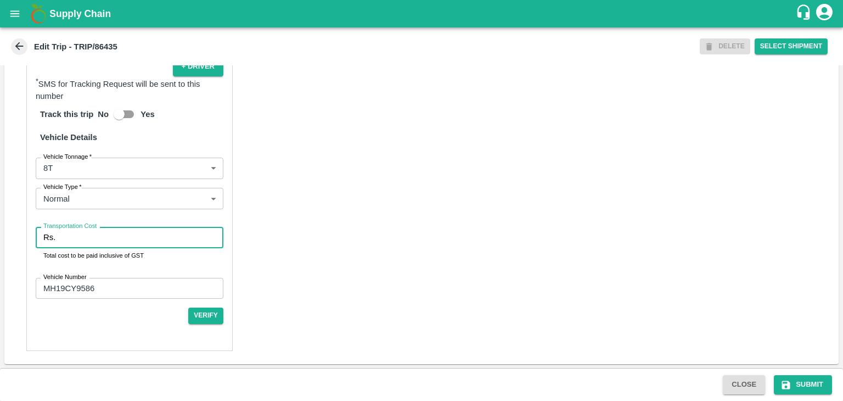
click at [106, 234] on input "Transportation Cost" at bounding box center [142, 237] width 164 height 21
type input "10000"
click at [810, 393] on button "Submit" at bounding box center [803, 384] width 58 height 19
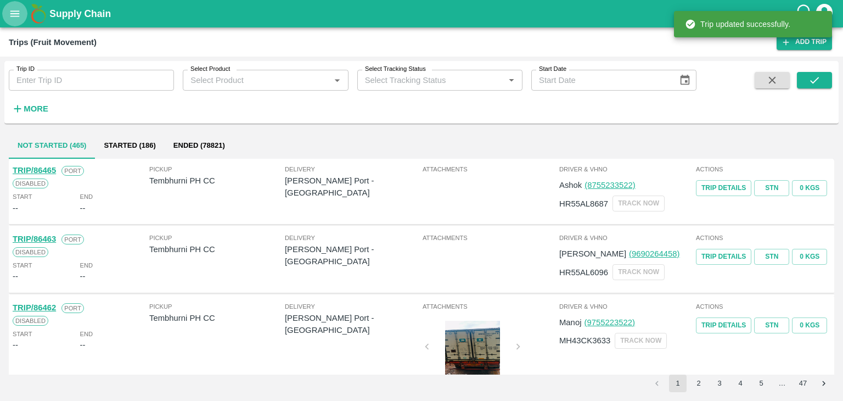
click at [13, 14] on icon "open drawer" at bounding box center [15, 14] width 12 height 12
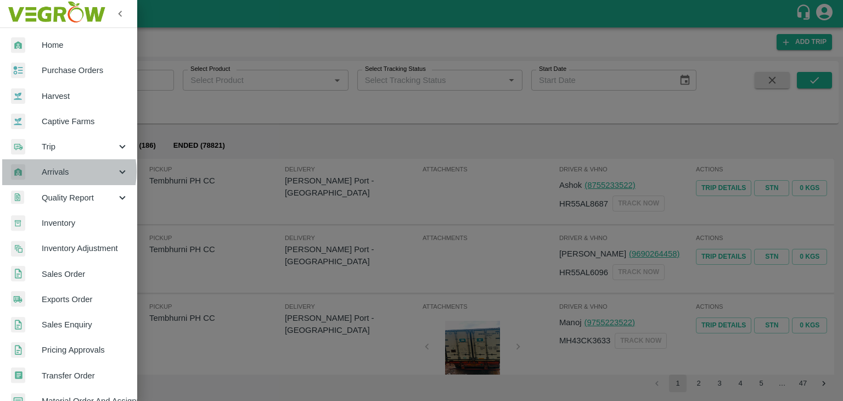
click at [61, 171] on span "Arrivals" at bounding box center [79, 172] width 75 height 12
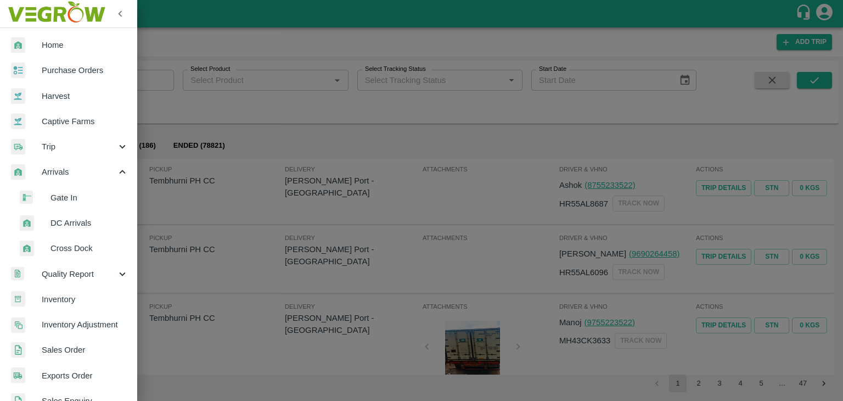
click at [79, 223] on span "DC Arrivals" at bounding box center [90, 223] width 78 height 12
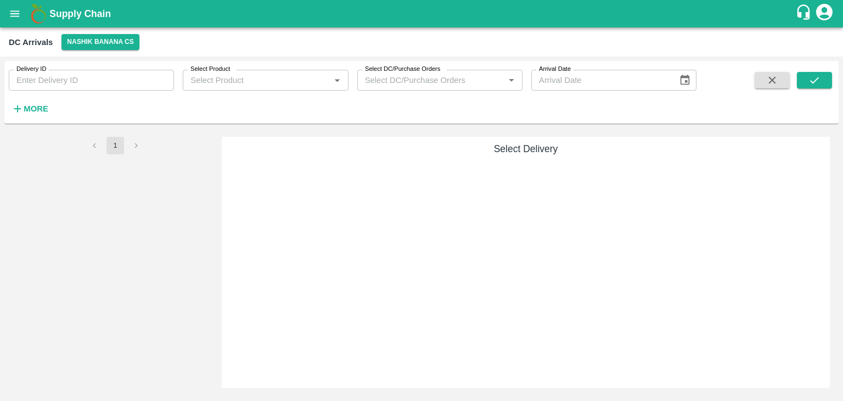
click at [39, 111] on strong "More" at bounding box center [36, 108] width 25 height 9
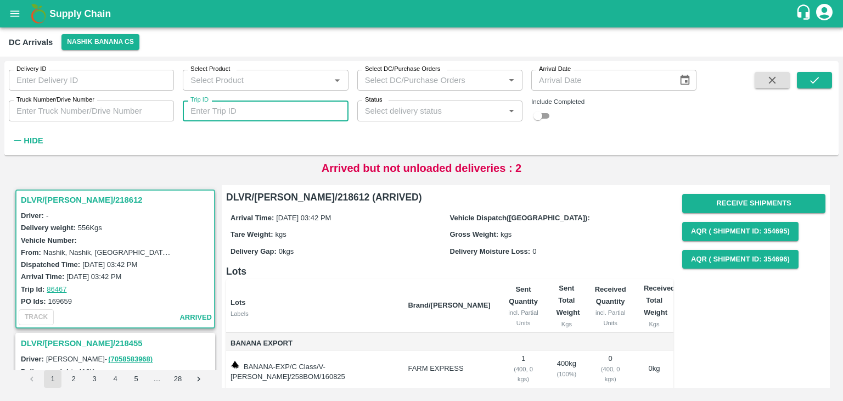
click at [258, 113] on input "Trip ID" at bounding box center [265, 110] width 165 height 21
type input "86441"
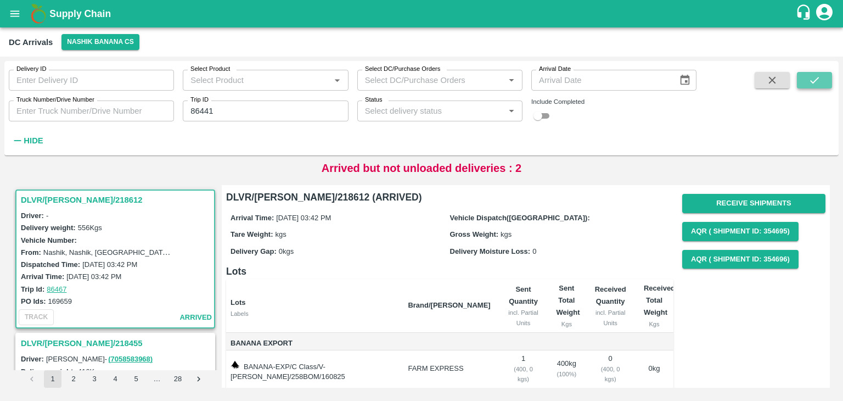
click at [804, 79] on button "submit" at bounding box center [814, 80] width 35 height 16
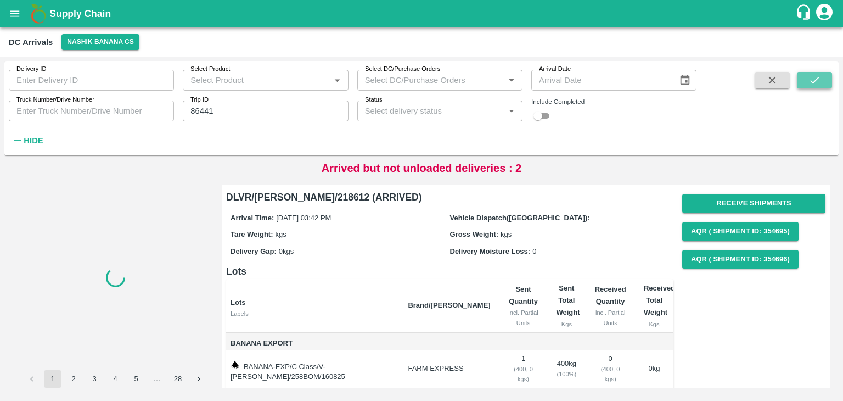
click at [804, 79] on button "submit" at bounding box center [814, 80] width 35 height 16
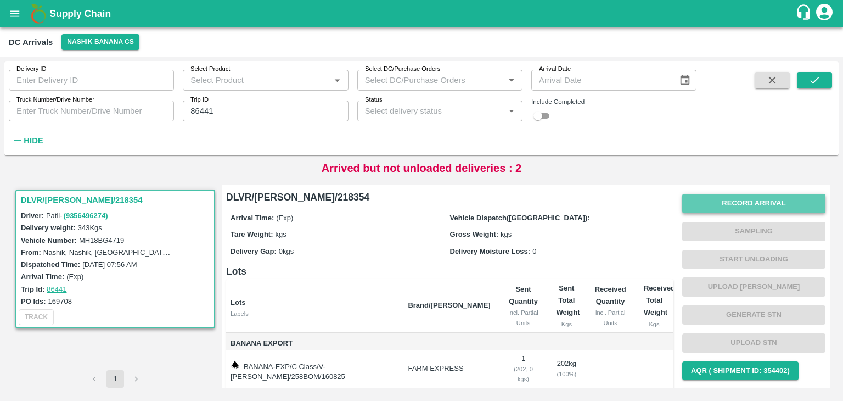
click at [729, 199] on button "Record Arrival" at bounding box center [754, 203] width 143 height 19
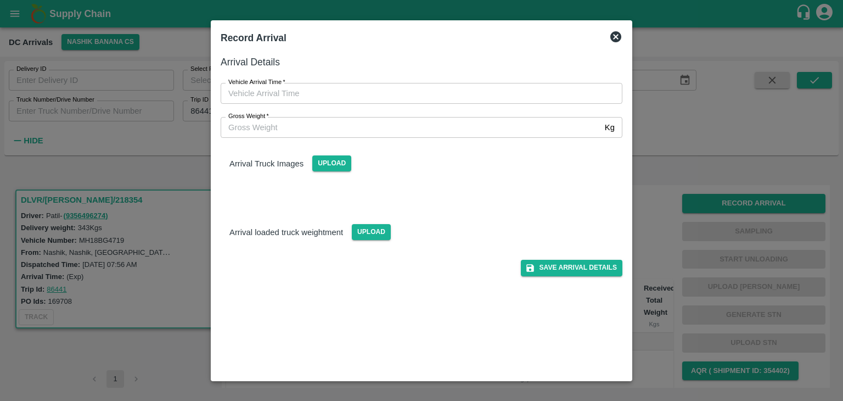
type input "DD/MM/YYYY hh:mm aa"
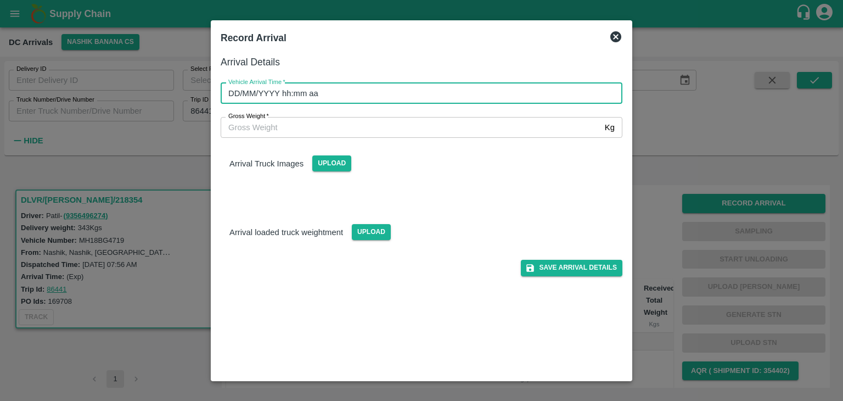
click at [356, 83] on input "DD/MM/YYYY hh:mm aa" at bounding box center [418, 93] width 394 height 21
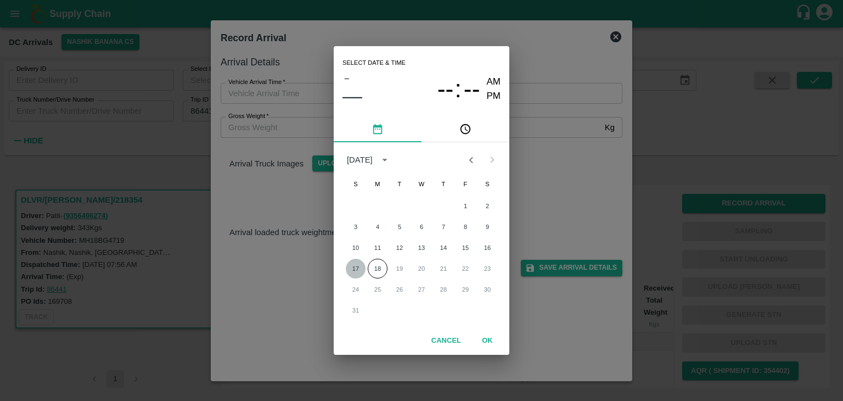
click at [357, 272] on button "17" at bounding box center [356, 269] width 20 height 20
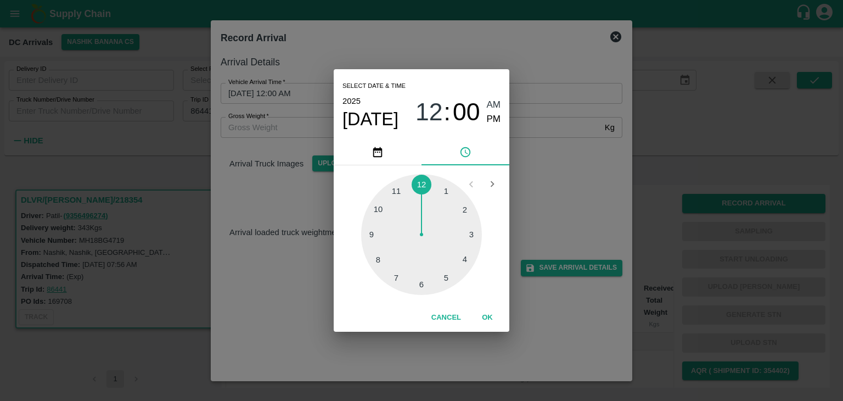
click at [383, 261] on div at bounding box center [421, 234] width 121 height 121
type input "17/08/2025 08:39 AM"
click at [488, 315] on button "OK" at bounding box center [487, 317] width 35 height 19
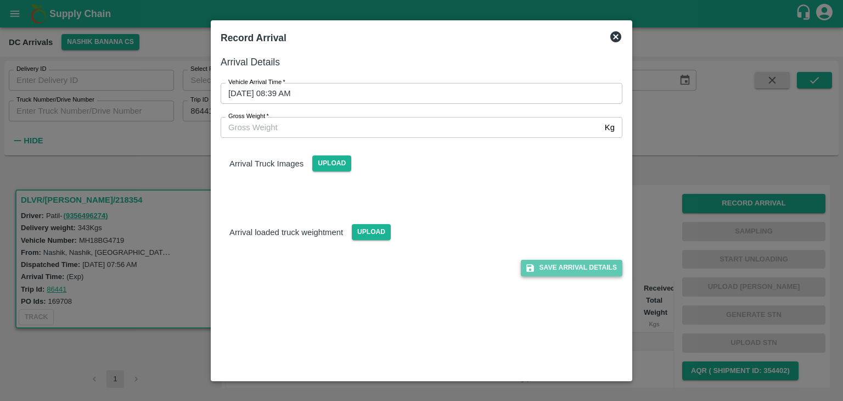
click at [556, 274] on button "Save Arrival Details" at bounding box center [572, 268] width 102 height 16
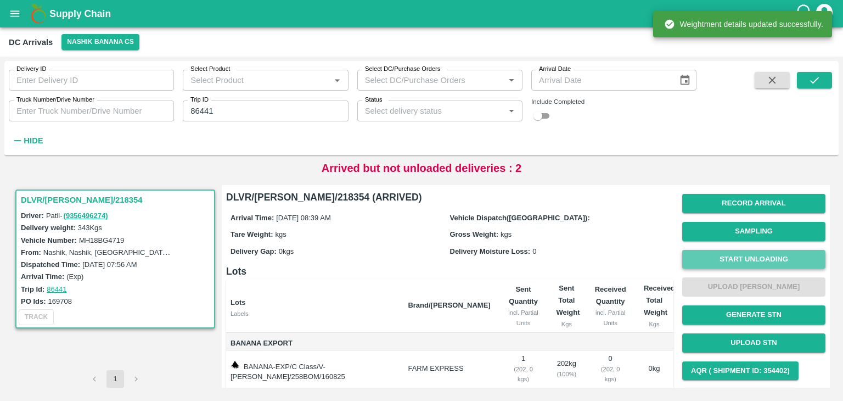
click at [773, 263] on button "Start Unloading" at bounding box center [754, 259] width 143 height 19
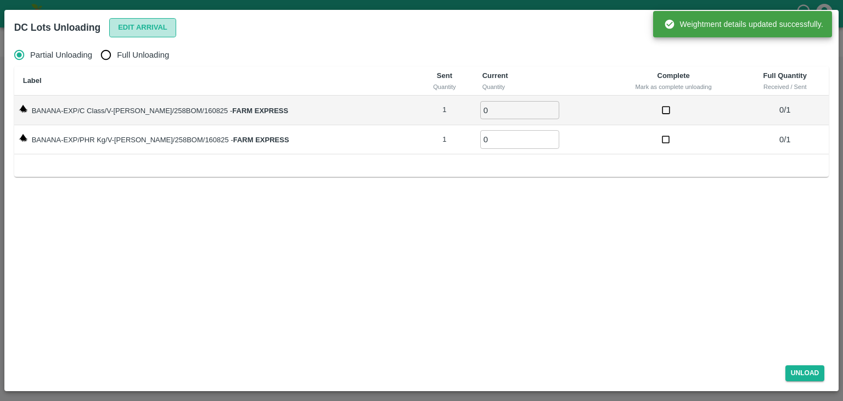
click at [159, 33] on button "Edit Arrival" at bounding box center [142, 27] width 67 height 19
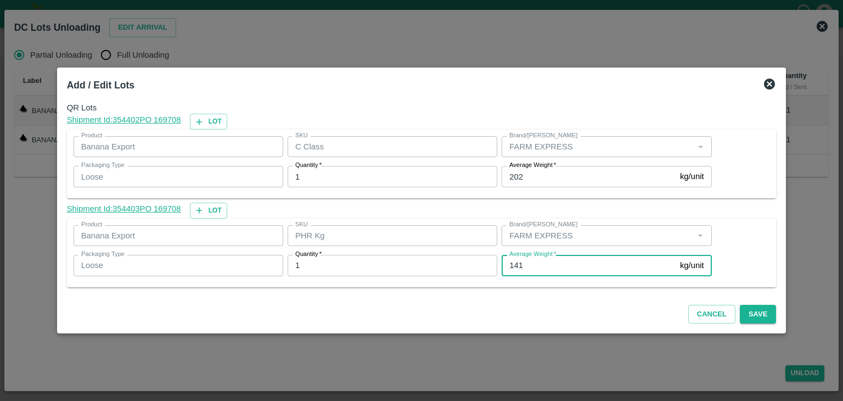
click at [530, 268] on input "141" at bounding box center [589, 265] width 174 height 21
type input "111"
click at [748, 308] on button "Save" at bounding box center [758, 314] width 36 height 19
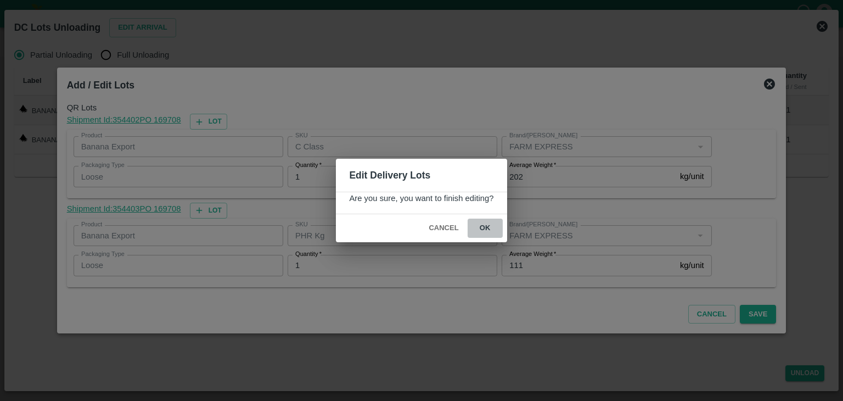
click at [495, 227] on button "ok" at bounding box center [485, 228] width 35 height 19
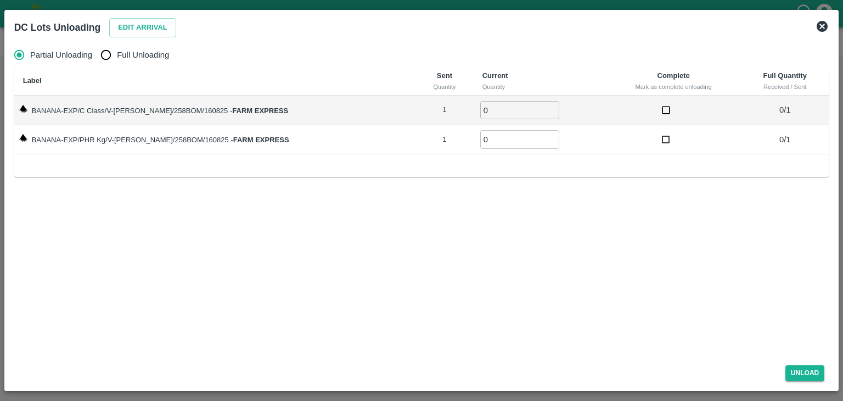
click at [137, 58] on span "Full Unloading" at bounding box center [143, 55] width 52 height 12
click at [117, 58] on input "Full Unloading" at bounding box center [106, 55] width 22 height 22
radio input "true"
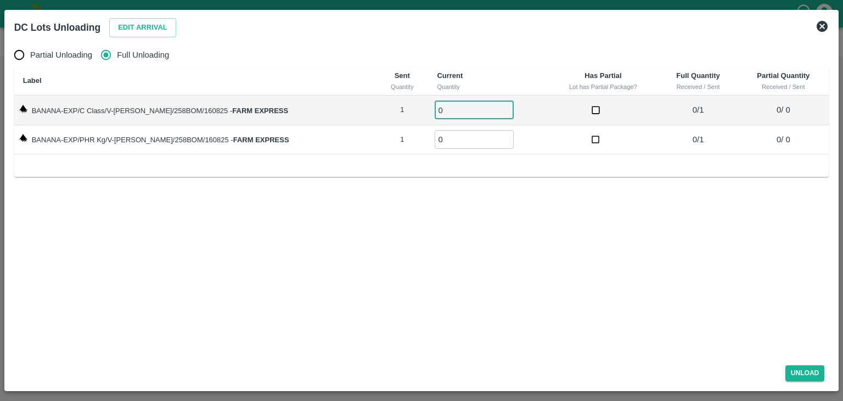
click at [438, 101] on input "0" at bounding box center [474, 110] width 79 height 18
type input "01"
click at [439, 135] on input "0" at bounding box center [474, 139] width 79 height 18
type input "01"
click at [808, 374] on button "Unload" at bounding box center [806, 373] width 40 height 16
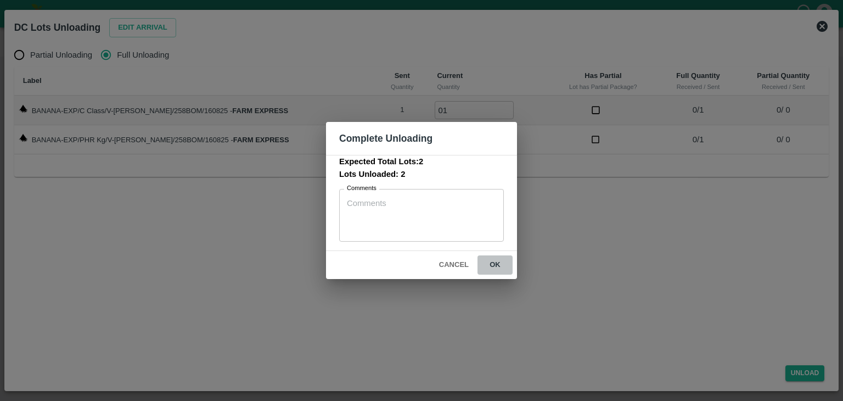
click at [493, 266] on button "ok" at bounding box center [495, 264] width 35 height 19
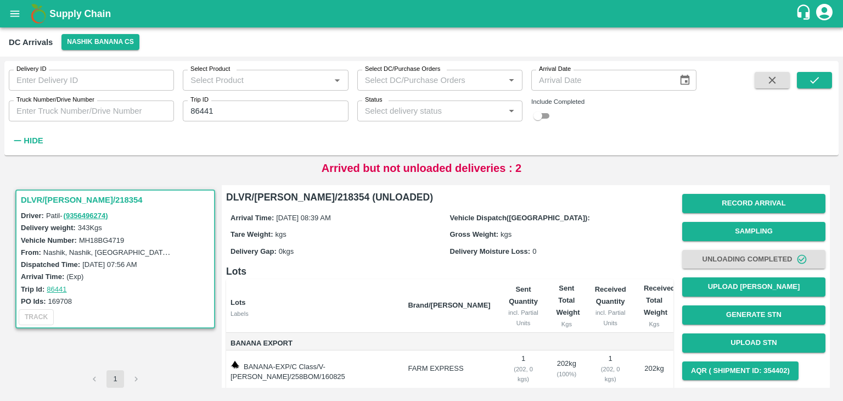
scroll to position [68, 0]
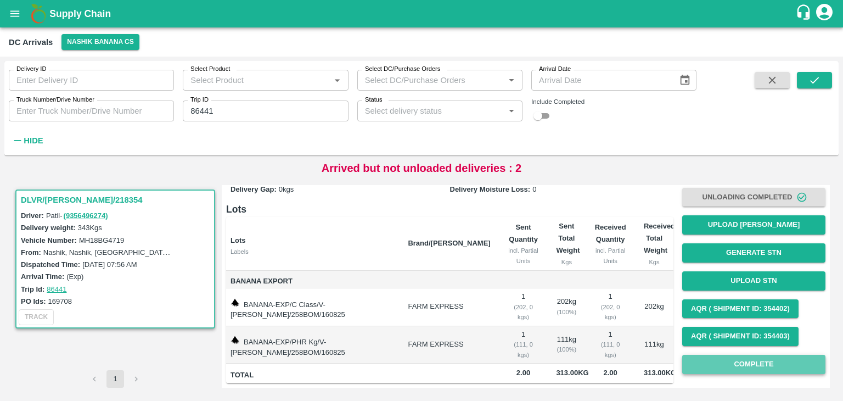
click at [718, 362] on button "Complete" at bounding box center [754, 364] width 143 height 19
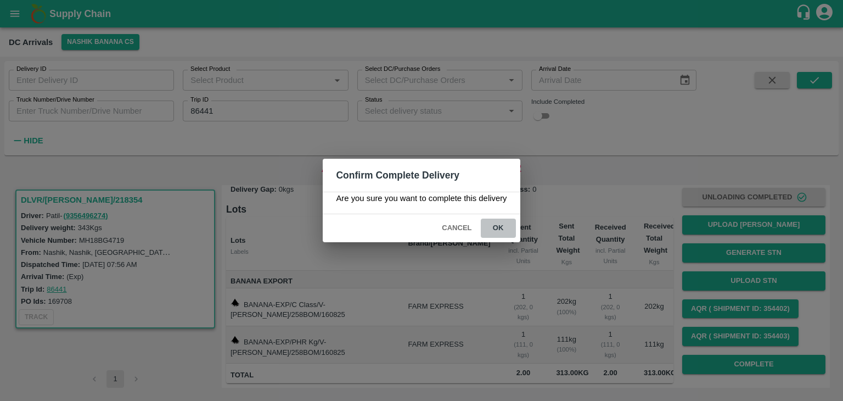
click at [506, 227] on button "ok" at bounding box center [498, 228] width 35 height 19
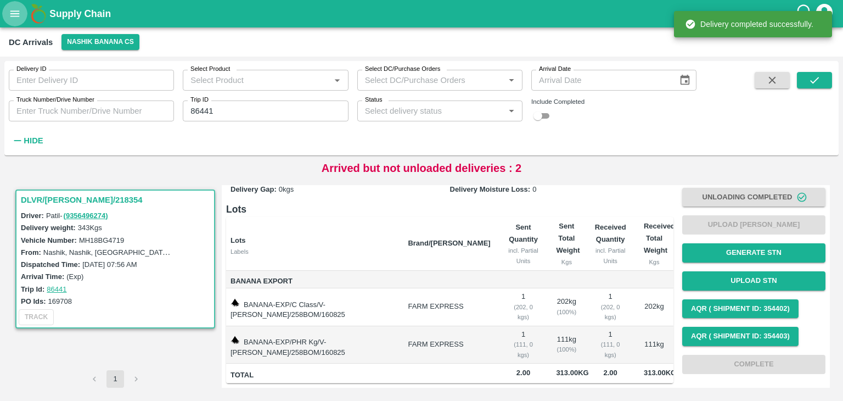
click at [12, 7] on button "open drawer" at bounding box center [14, 13] width 25 height 25
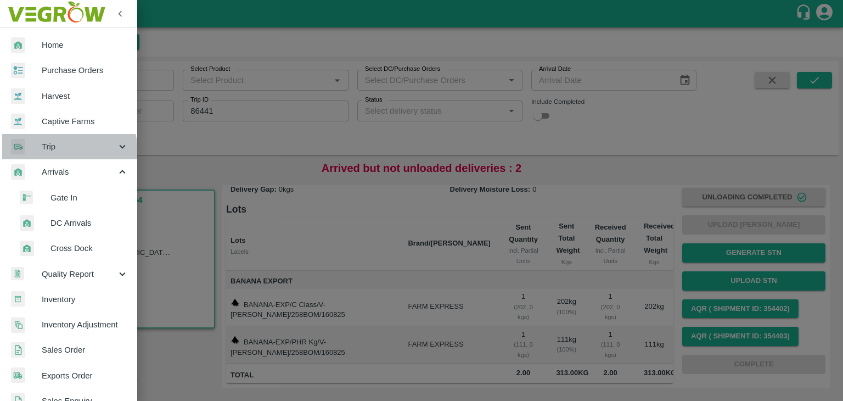
click at [58, 152] on span "Trip" at bounding box center [79, 147] width 75 height 12
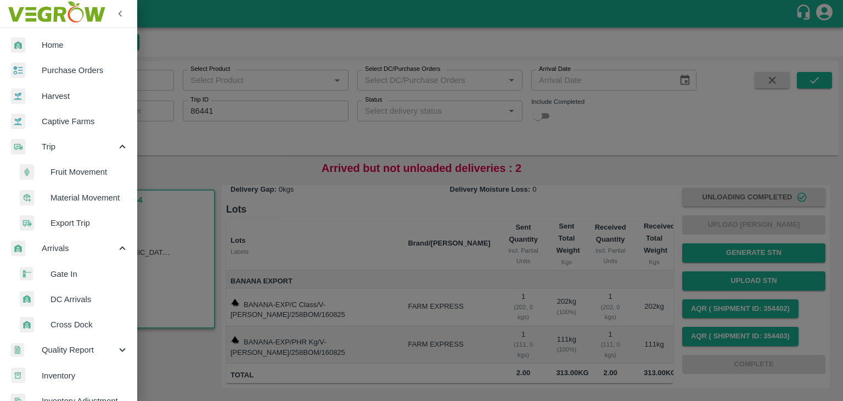
click at [75, 174] on span "Fruit Movement" at bounding box center [90, 172] width 78 height 12
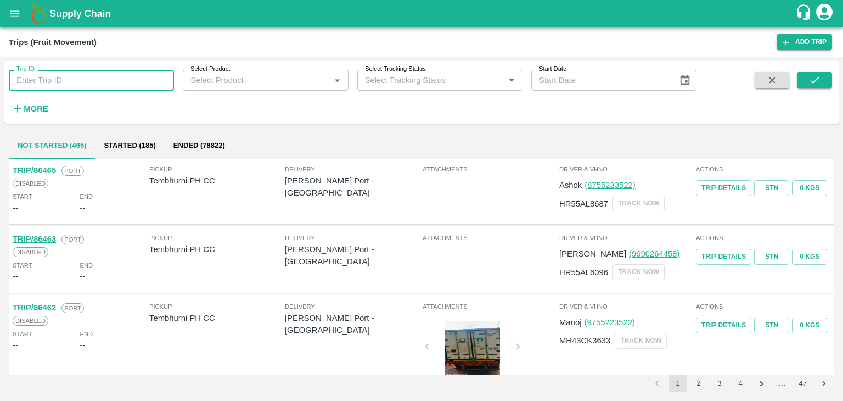
click at [86, 75] on input "Trip ID" at bounding box center [91, 80] width 165 height 21
type input "86441"
drag, startPoint x: 820, startPoint y: 95, endPoint x: 826, endPoint y: 84, distance: 12.5
click at [826, 84] on span at bounding box center [814, 94] width 35 height 45
click at [826, 84] on button "submit" at bounding box center [814, 80] width 35 height 16
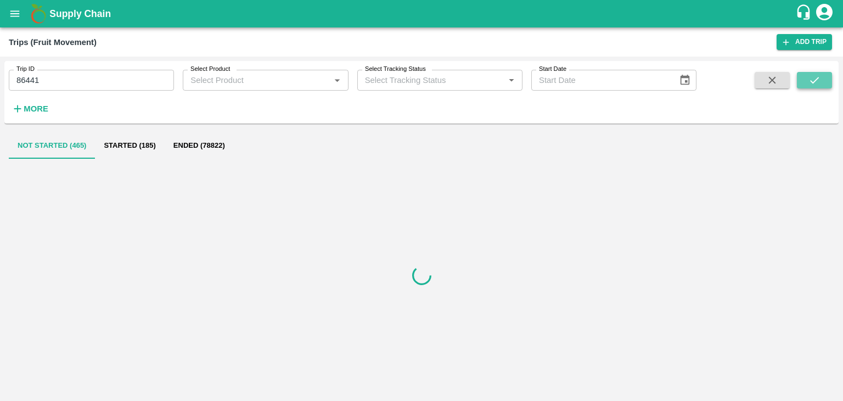
click at [826, 84] on button "submit" at bounding box center [814, 80] width 35 height 16
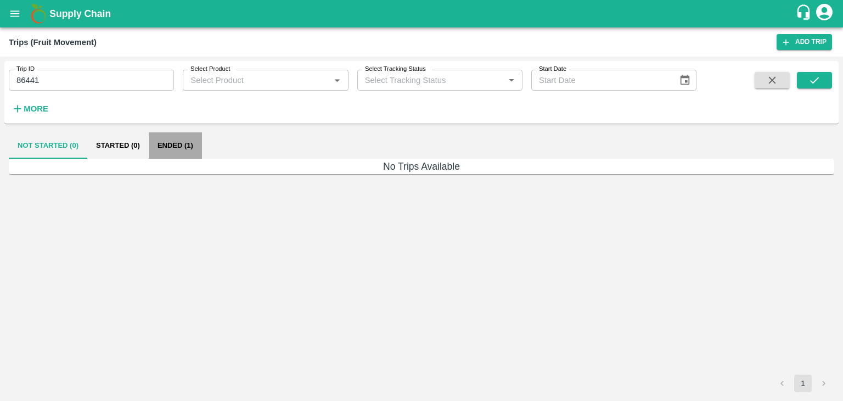
click at [195, 142] on button "Ended (1)" at bounding box center [175, 145] width 53 height 26
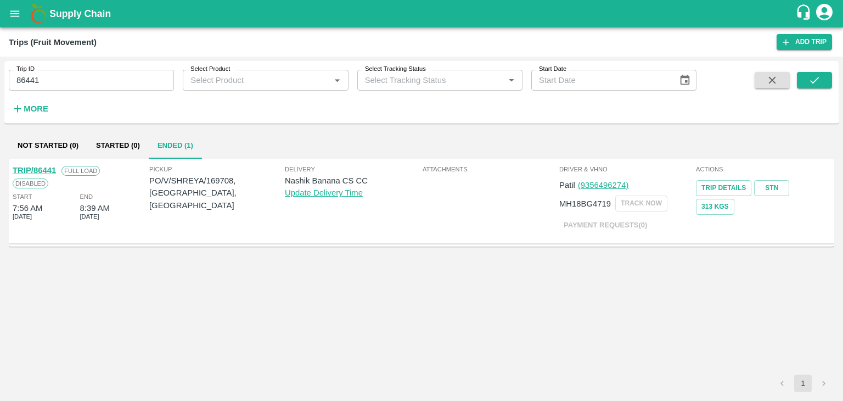
click at [45, 167] on link "TRIP/86441" at bounding box center [34, 170] width 43 height 9
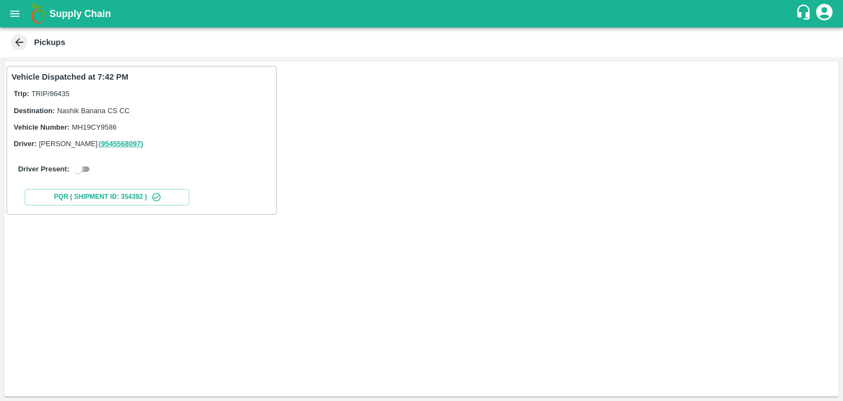
click at [86, 174] on input "checkbox" at bounding box center [78, 169] width 40 height 13
checkbox input "true"
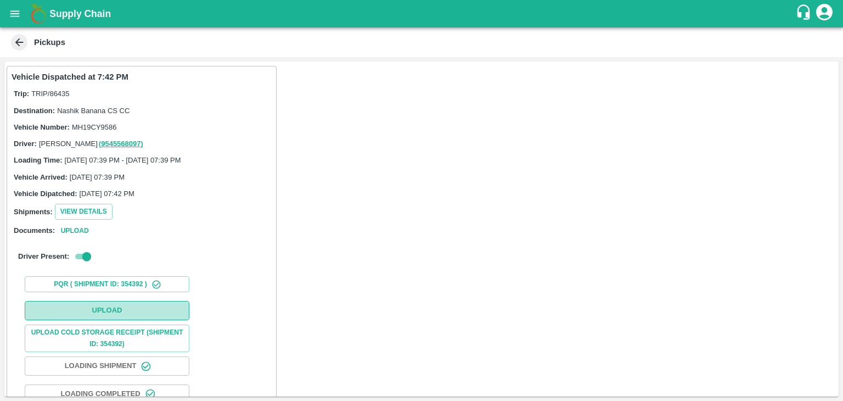
click at [127, 314] on button "Upload" at bounding box center [107, 310] width 165 height 19
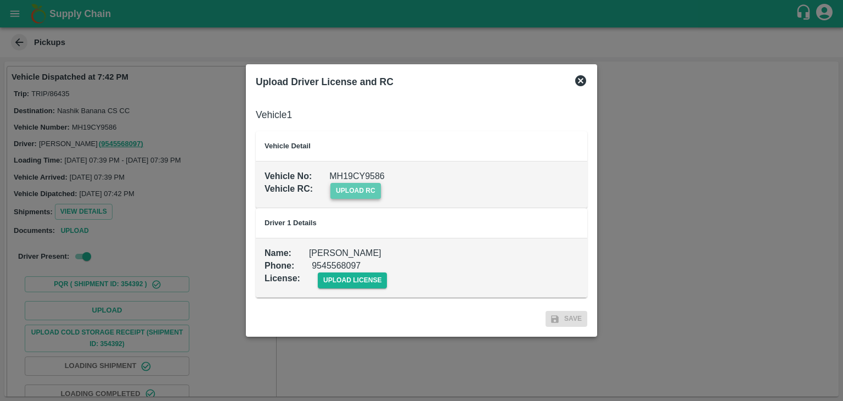
click at [356, 192] on span "upload rc" at bounding box center [356, 191] width 51 height 16
click at [0, 0] on input "upload rc" at bounding box center [0, 0] width 0 height 0
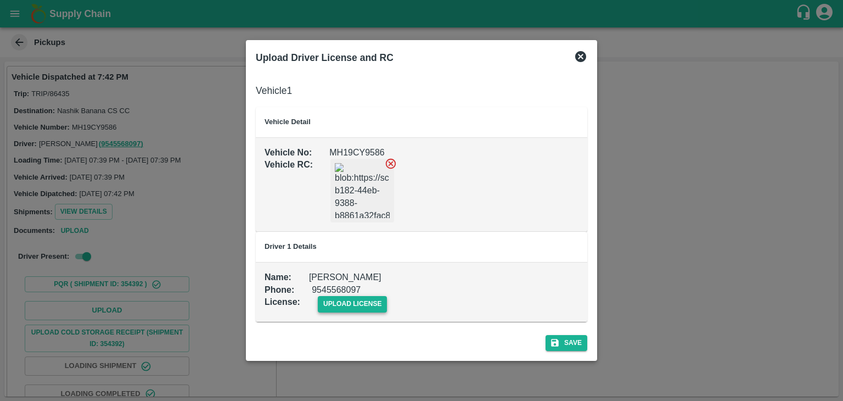
click at [355, 298] on span "upload license" at bounding box center [353, 304] width 70 height 16
click at [0, 0] on input "upload license" at bounding box center [0, 0] width 0 height 0
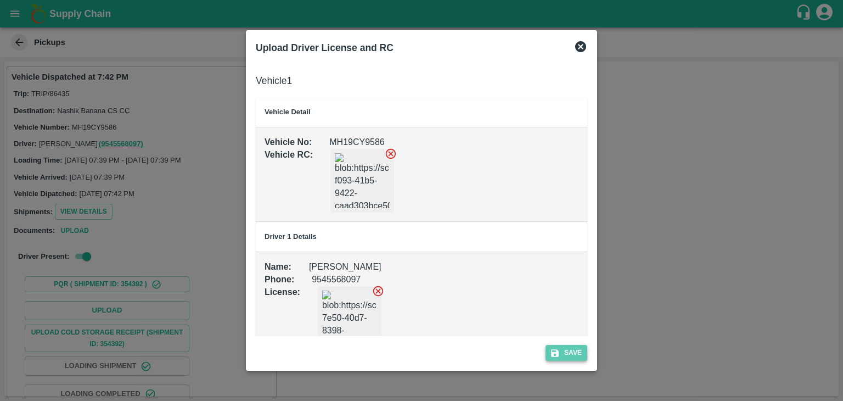
click at [562, 356] on button "Save" at bounding box center [567, 353] width 42 height 16
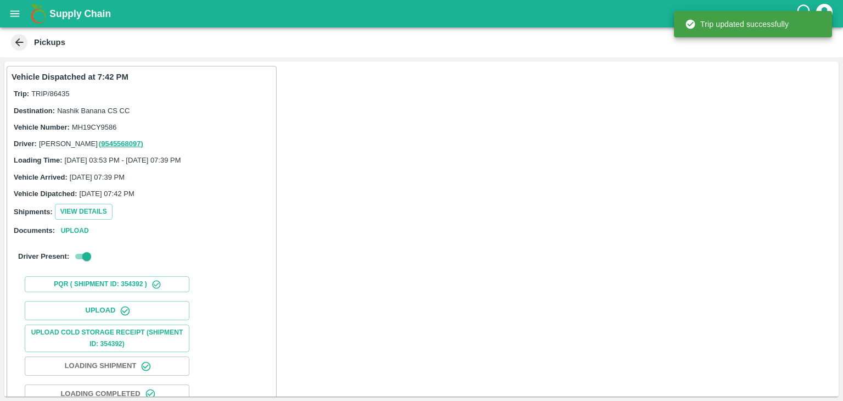
scroll to position [115, 0]
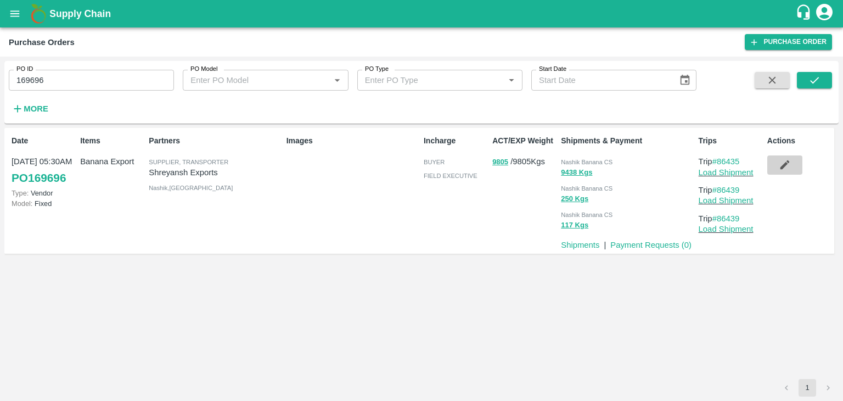
click at [781, 167] on icon "button" at bounding box center [784, 164] width 9 height 9
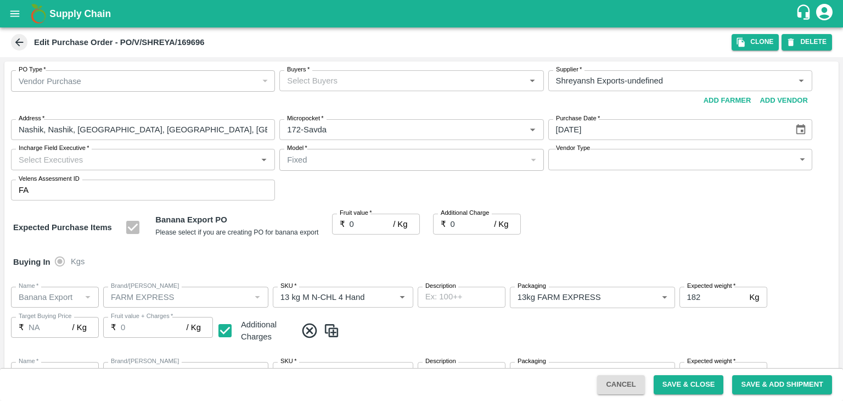
click at [400, 83] on input "Buyers   *" at bounding box center [402, 81] width 239 height 14
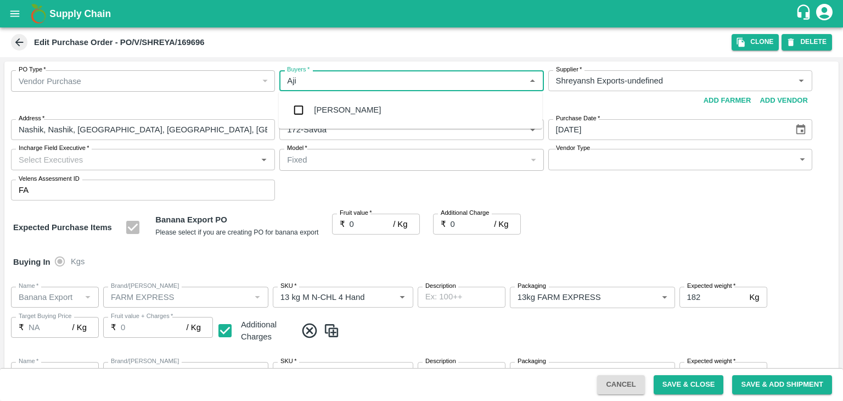
type input "Ajit"
click at [365, 104] on div "[PERSON_NAME]" at bounding box center [411, 110] width 264 height 29
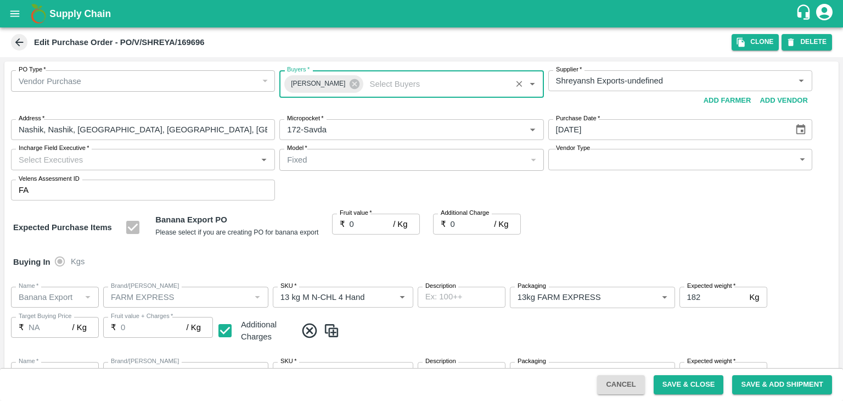
click at [143, 165] on input "Incharge Field Executive   *" at bounding box center [133, 159] width 239 height 14
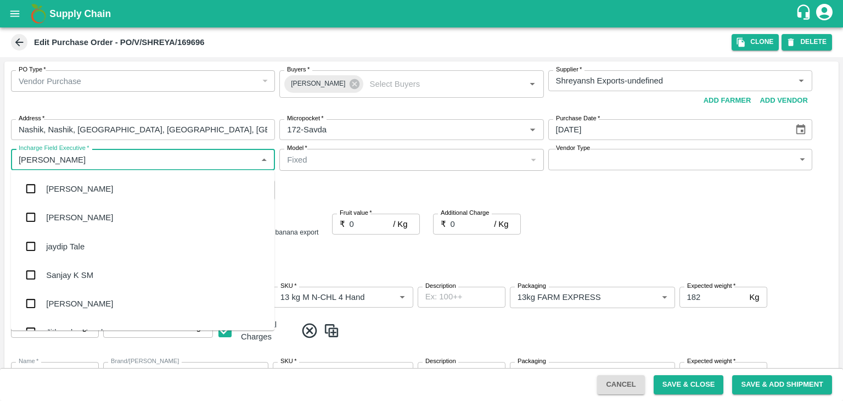
type input "Jay"
click at [85, 253] on div "jaydip Tale" at bounding box center [143, 246] width 264 height 29
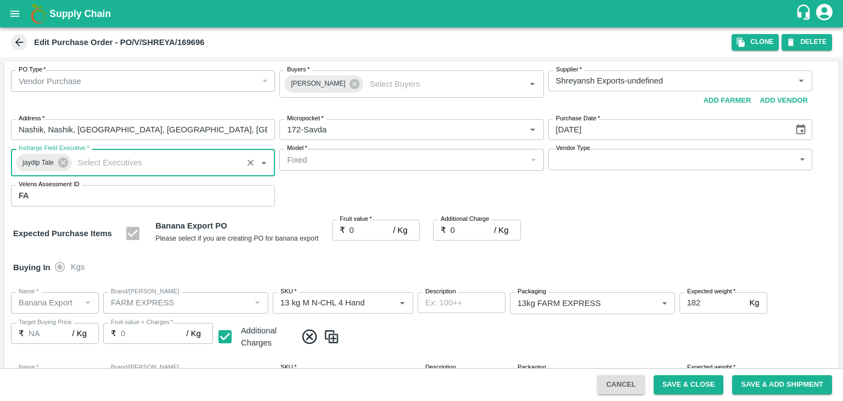
click at [616, 159] on body "Supply Chain Edit Purchase Order - PO/V/SHREYA/169696 Clone DELETE PO Type   * …" at bounding box center [421, 200] width 843 height 401
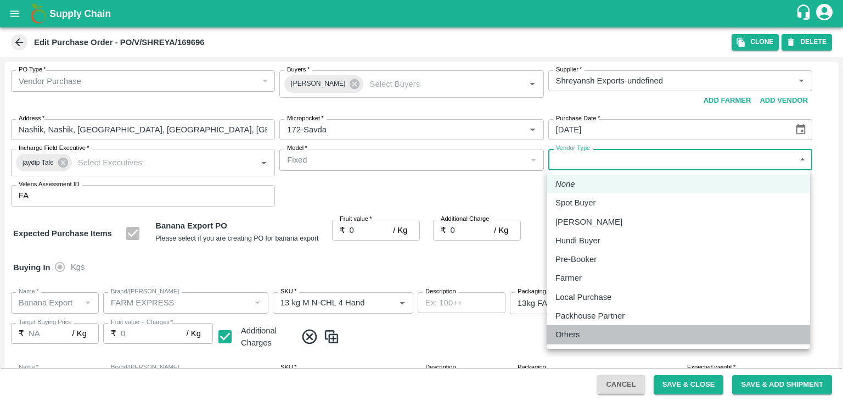
click at [578, 340] on p "Others" at bounding box center [568, 334] width 25 height 12
type input "OTHER"
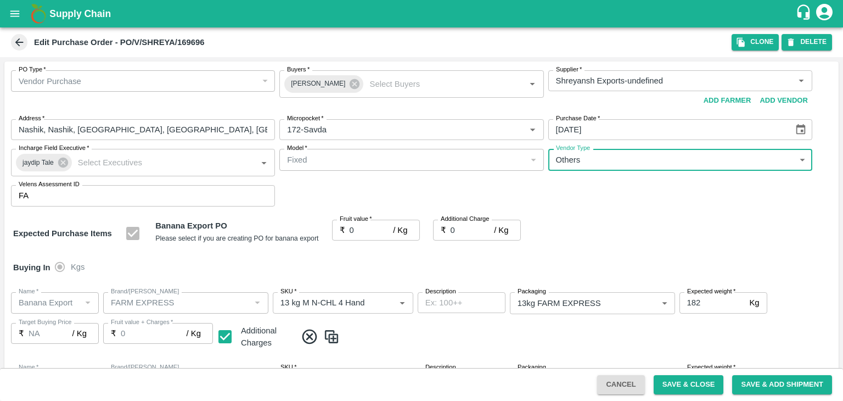
click at [359, 231] on input "0" at bounding box center [372, 230] width 44 height 21
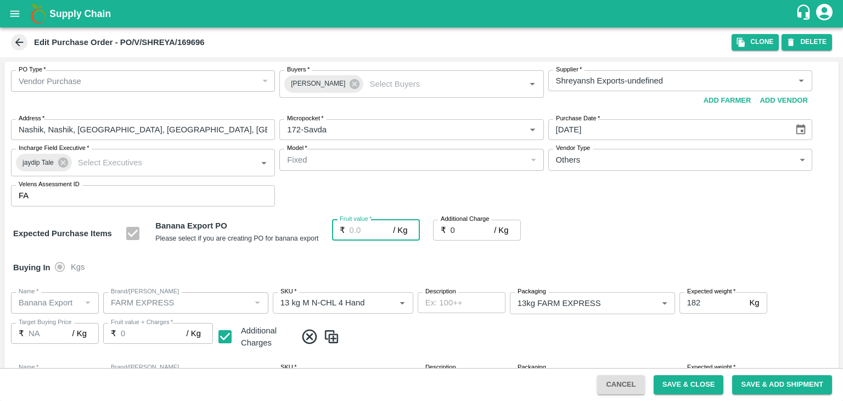
type input "1"
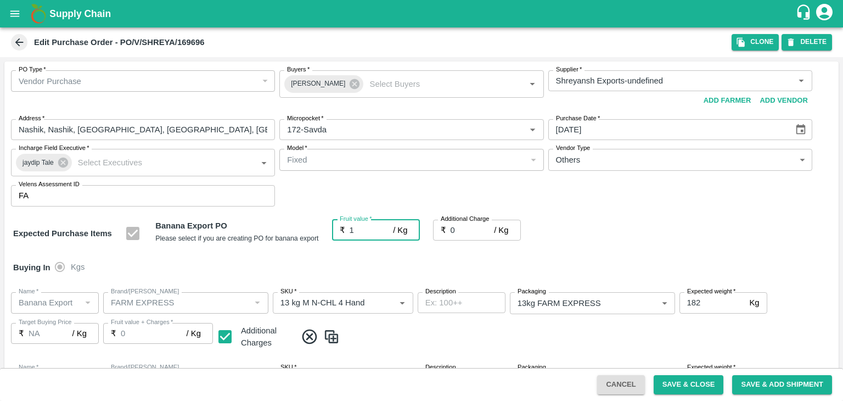
type input "1"
type input "18"
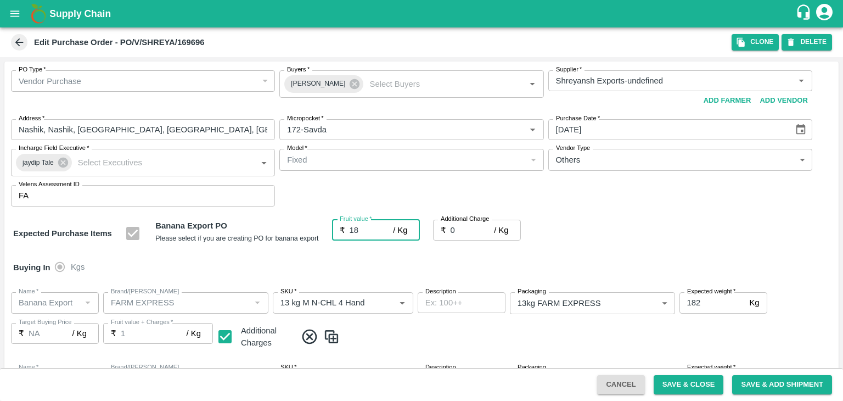
type input "18"
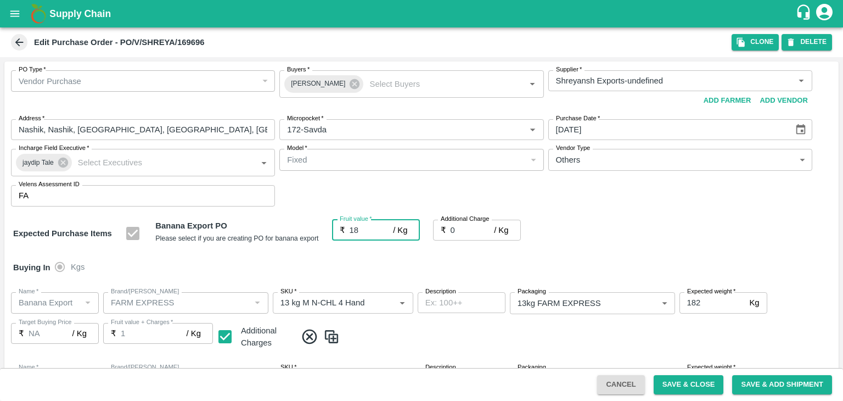
type input "18"
type input "18.6"
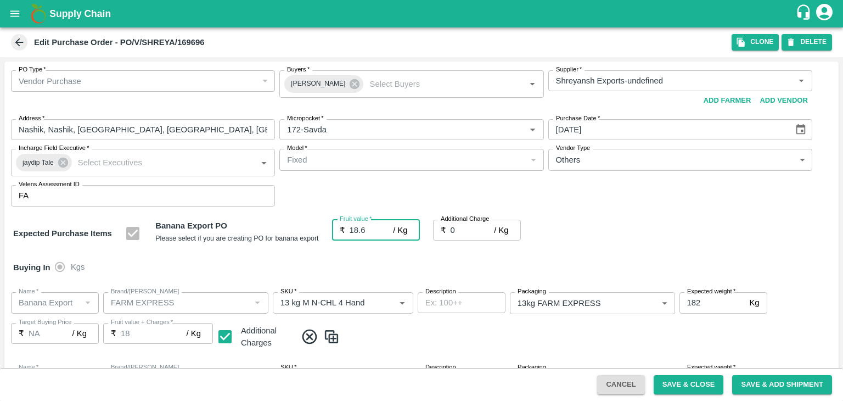
type input "18.6"
click at [389, 220] on input "18.6" at bounding box center [372, 230] width 44 height 21
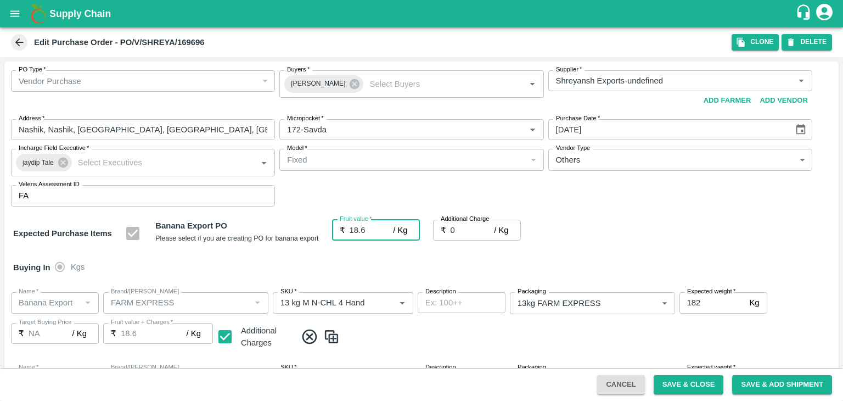
type input "18"
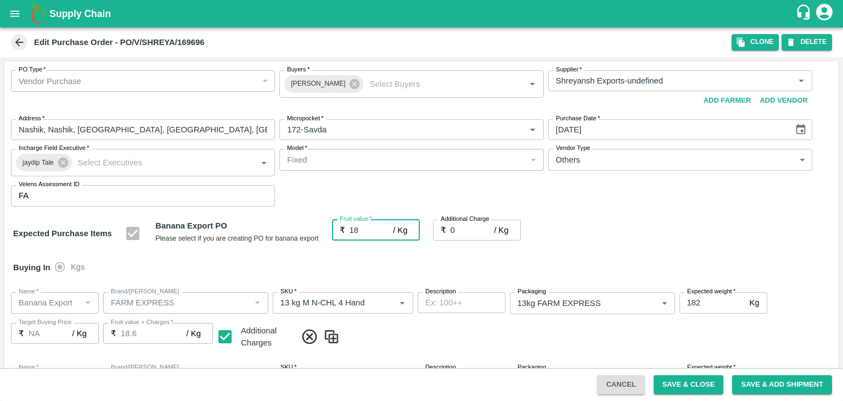
type input "18"
type input "18.5"
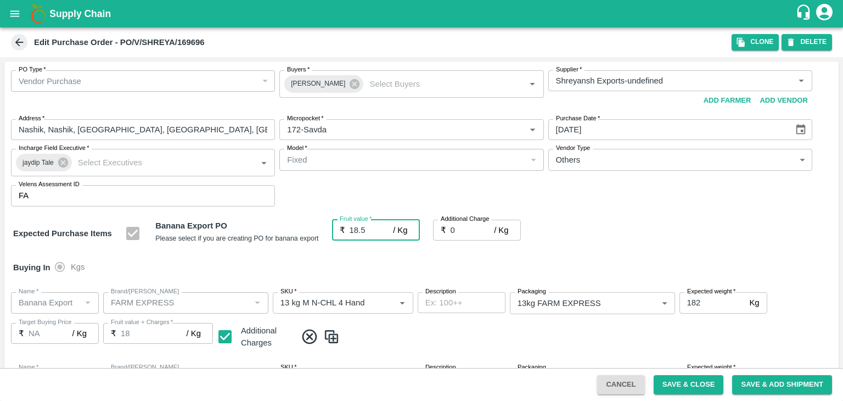
type input "18.5"
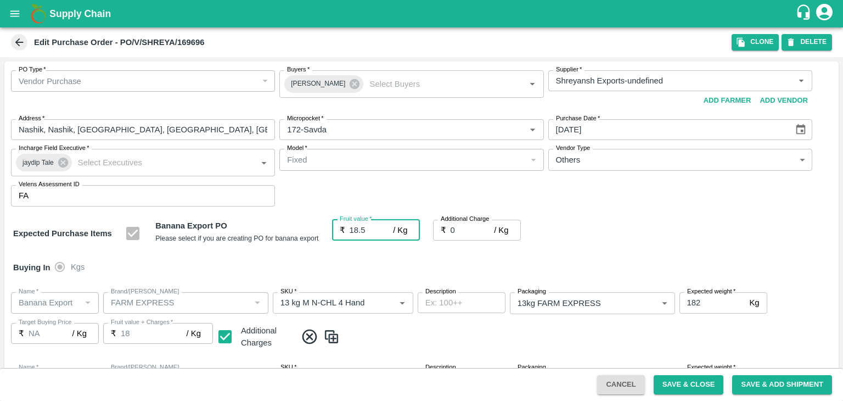
type input "18.5"
type input "2"
type input "20.5"
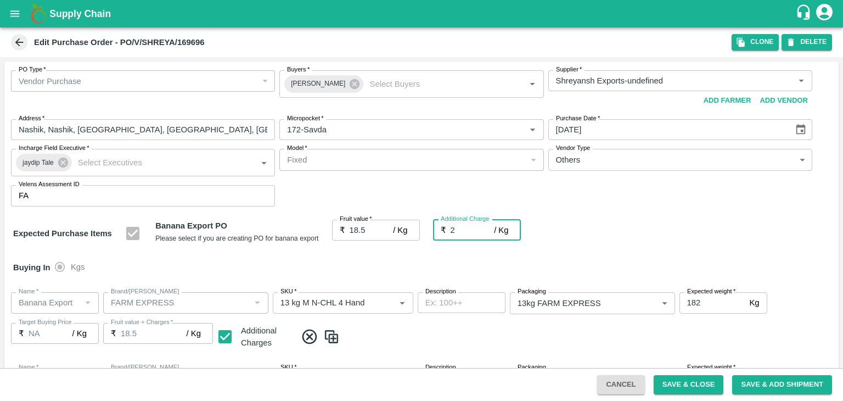
type input "20.5"
type input "2.7"
type input "21.2"
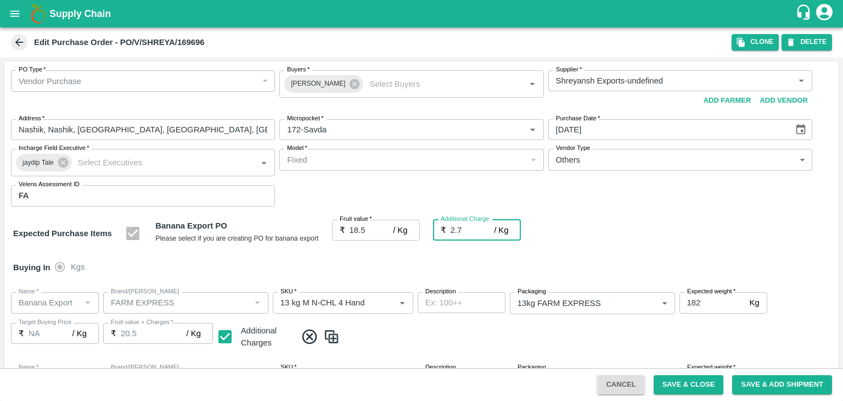
type input "21.2"
type input "2.75"
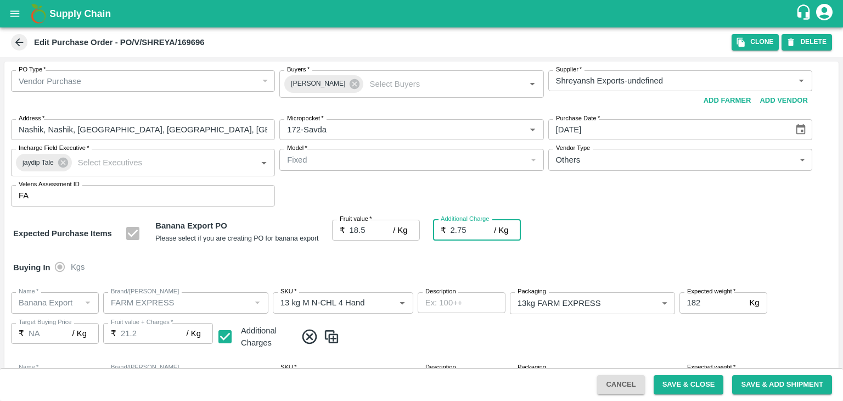
type input "21.25"
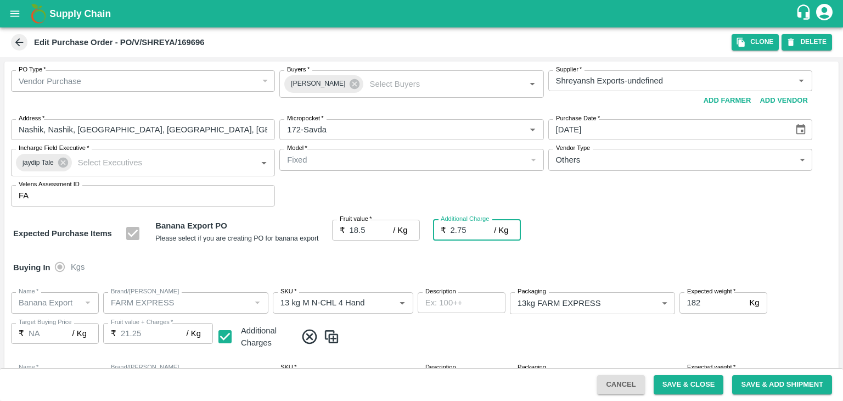
type input "2.75"
click at [406, 270] on div "Buying In Kgs" at bounding box center [421, 267] width 835 height 32
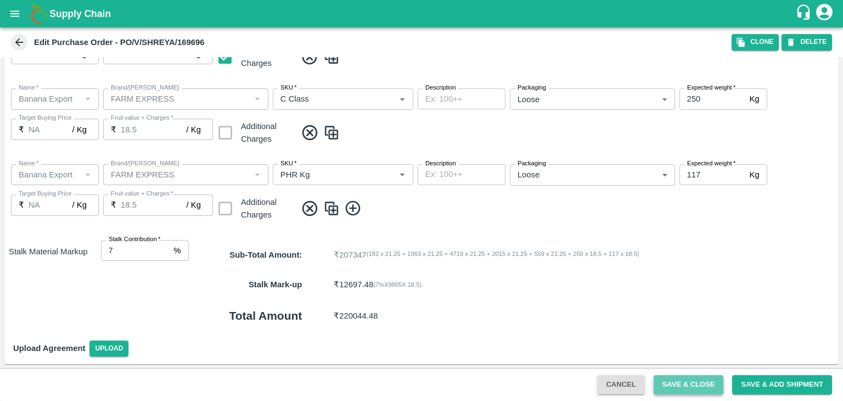
click at [671, 382] on button "Save & Close" at bounding box center [689, 384] width 70 height 19
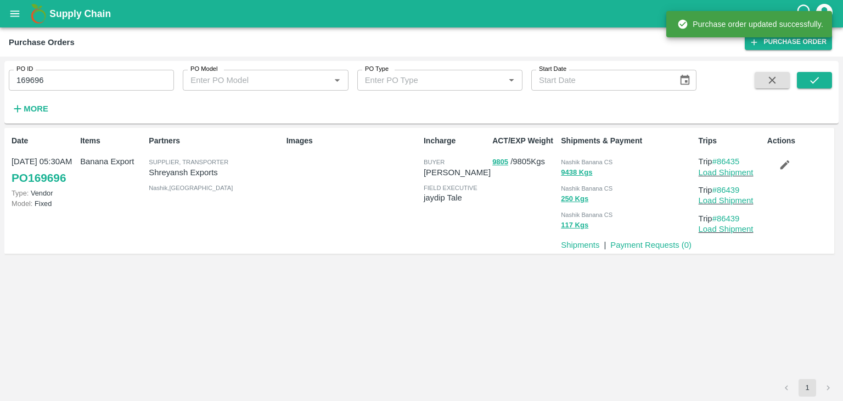
click at [75, 77] on input "169696" at bounding box center [91, 80] width 165 height 21
paste input "text"
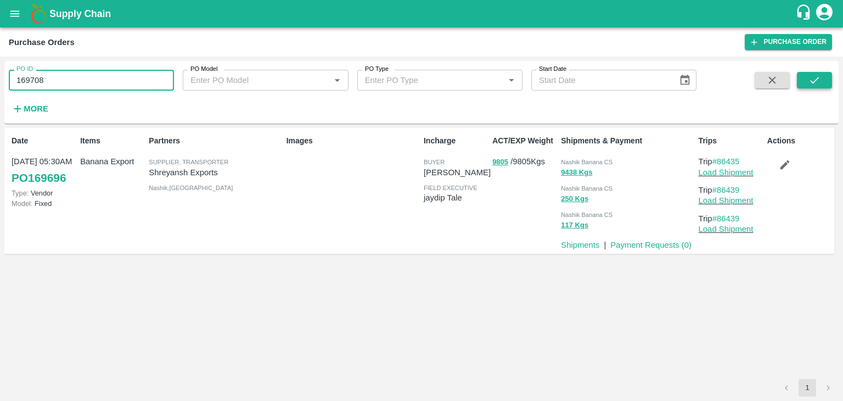
type input "169708"
click at [811, 85] on icon "submit" at bounding box center [815, 80] width 12 height 12
click at [809, 79] on icon "submit" at bounding box center [815, 80] width 12 height 12
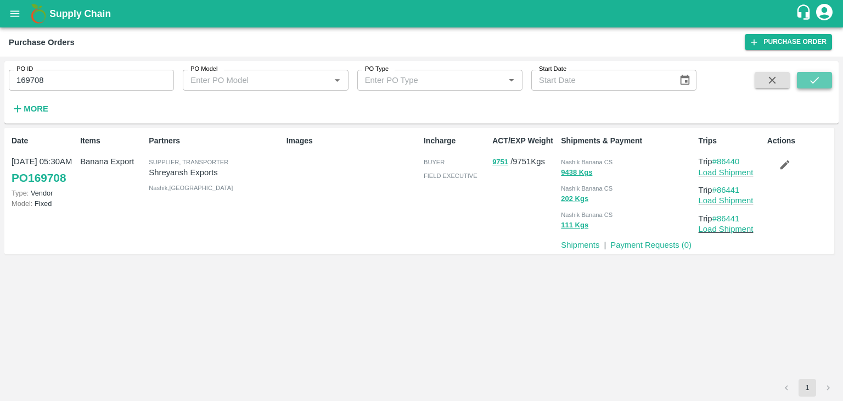
click at [824, 77] on button "submit" at bounding box center [814, 80] width 35 height 16
click at [729, 170] on link "Load Shipment" at bounding box center [726, 172] width 55 height 9
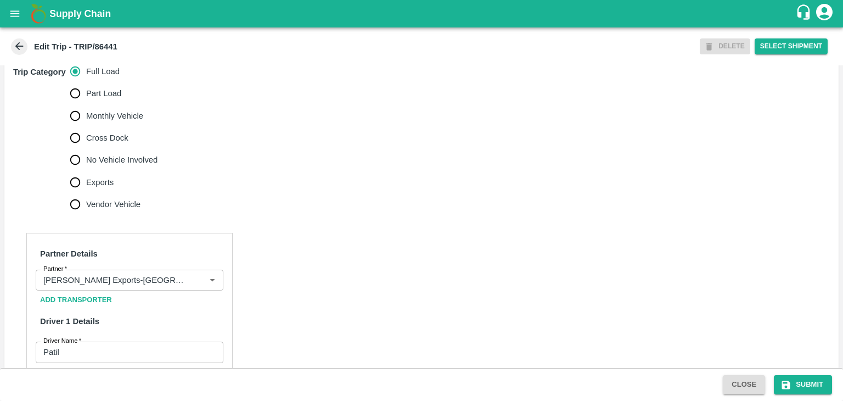
scroll to position [343, 0]
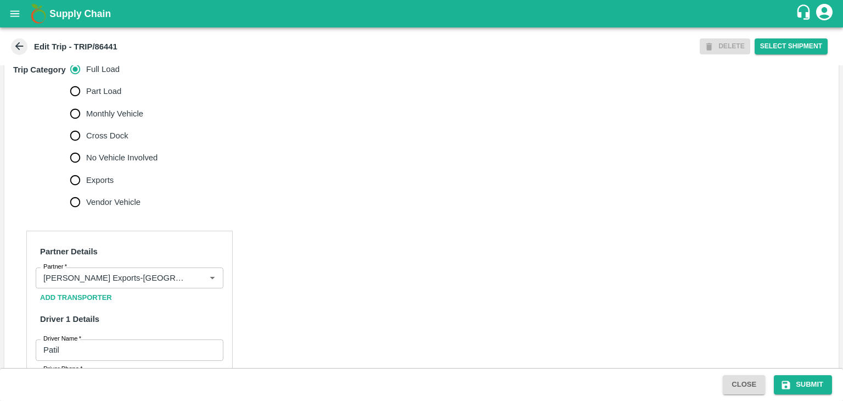
click at [100, 164] on span "No Vehicle Involved" at bounding box center [121, 158] width 71 height 12
click at [86, 169] on input "No Vehicle Involved" at bounding box center [75, 158] width 22 height 22
radio input "true"
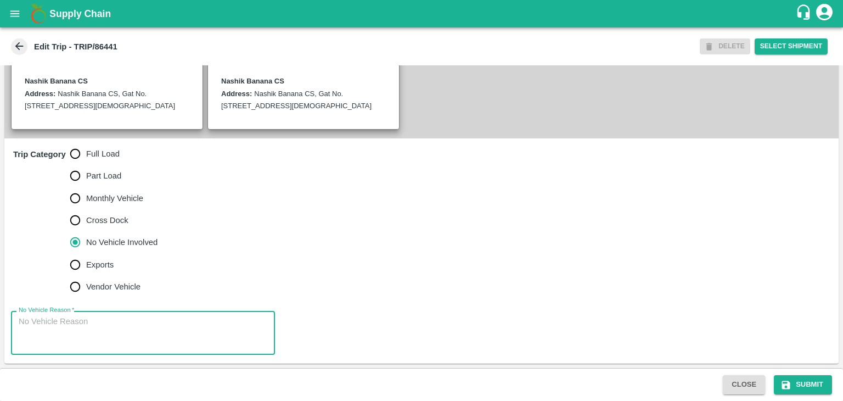
click at [132, 334] on textarea "No Vehicle Reason   *" at bounding box center [143, 333] width 249 height 35
type textarea "Field Dump"
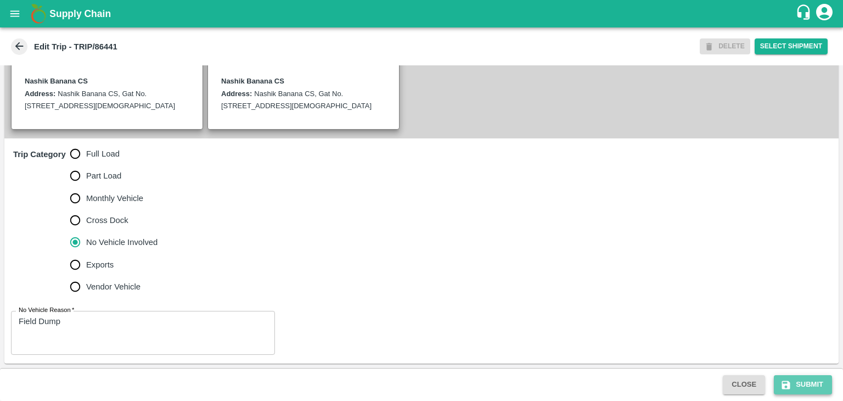
click at [791, 376] on button "Submit" at bounding box center [803, 384] width 58 height 19
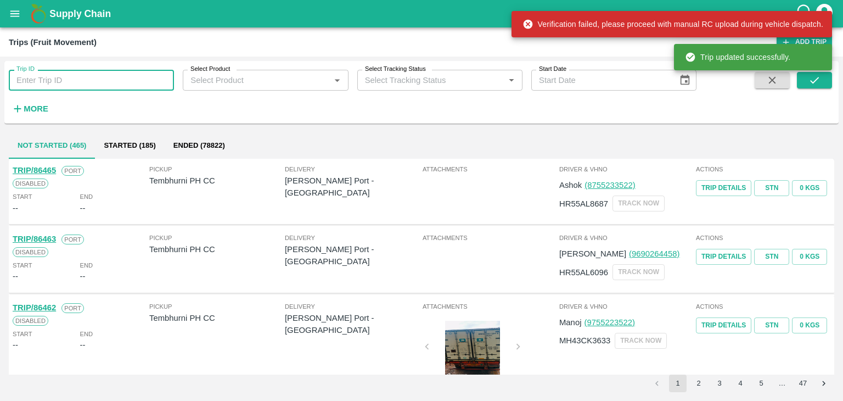
click at [125, 76] on input "Trip ID" at bounding box center [91, 80] width 165 height 21
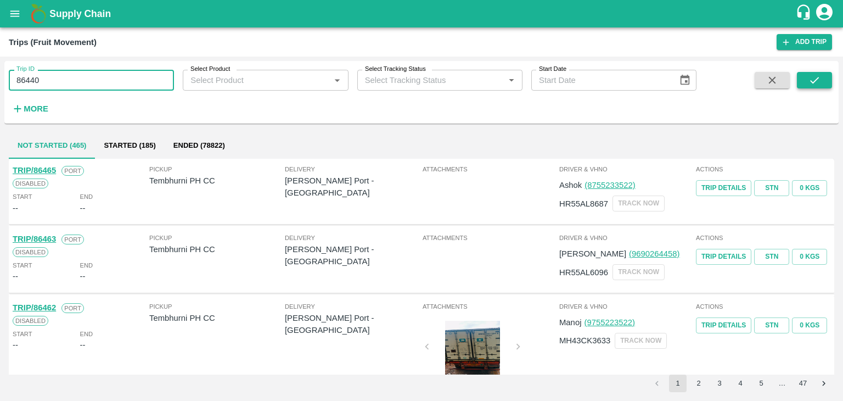
type input "86440"
click at [824, 77] on button "submit" at bounding box center [814, 80] width 35 height 16
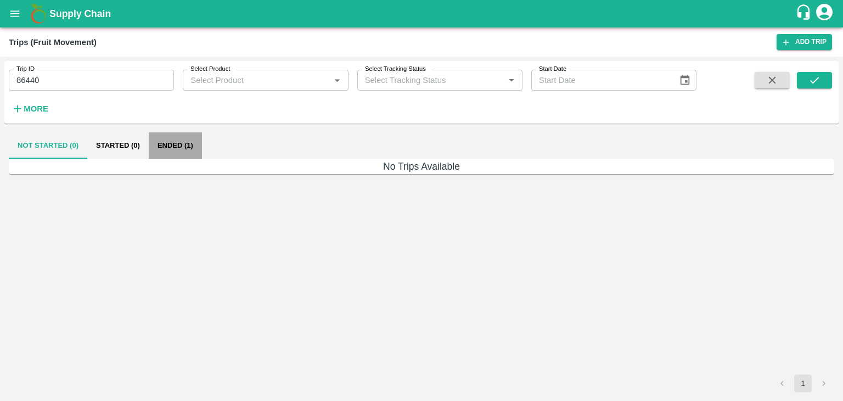
click at [178, 143] on button "Ended (1)" at bounding box center [175, 145] width 53 height 26
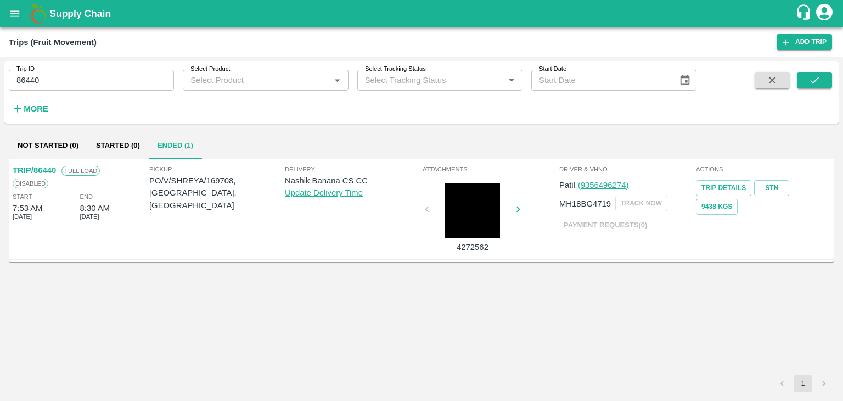
click at [43, 167] on link "TRIP/86440" at bounding box center [34, 170] width 43 height 9
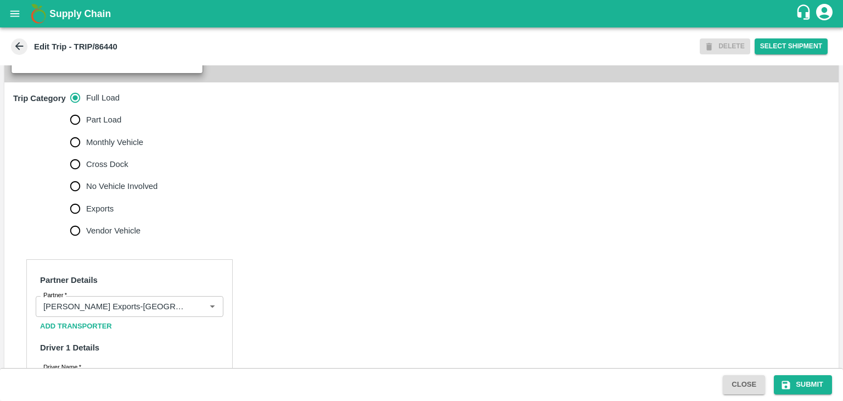
scroll to position [338, 0]
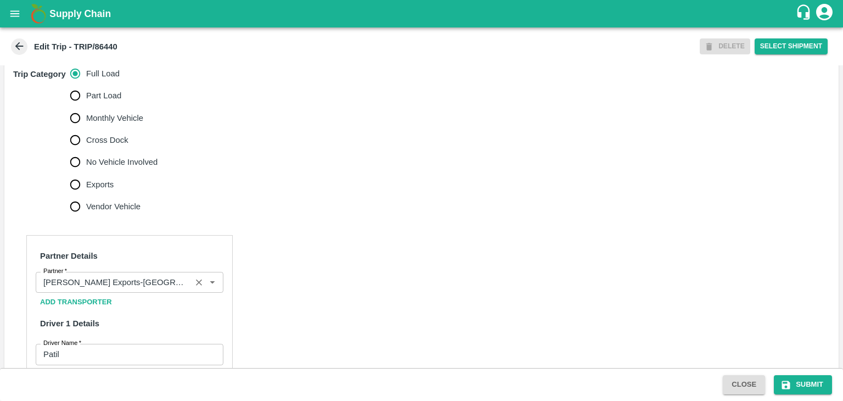
drag, startPoint x: 189, startPoint y: 292, endPoint x: 197, endPoint y: 293, distance: 8.3
click at [197, 293] on div "Partner" at bounding box center [130, 282] width 188 height 21
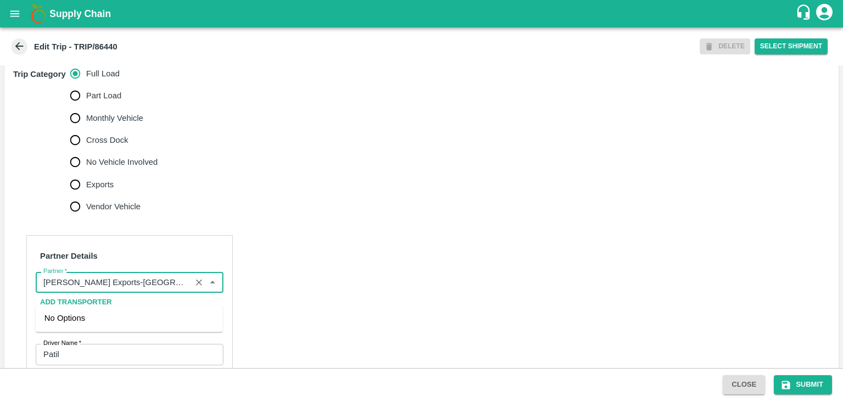
scroll to position [0, 115]
click at [197, 286] on icon "Clear" at bounding box center [199, 283] width 6 height 6
click at [162, 289] on input "Partner   *" at bounding box center [120, 282] width 163 height 14
type input "m"
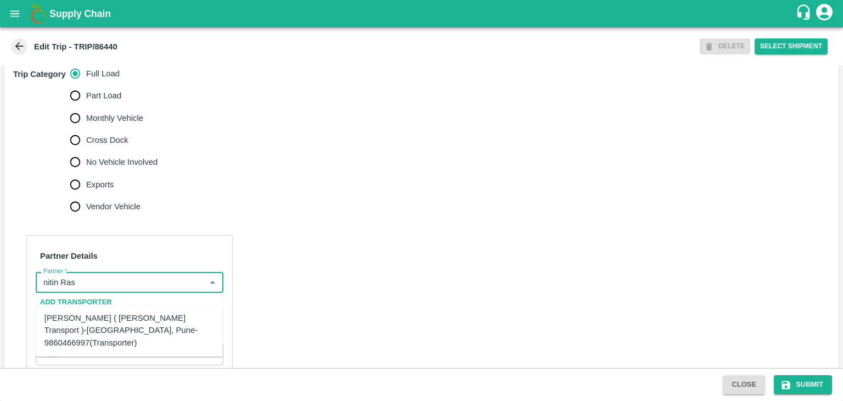
click at [130, 316] on div "Nitin Rasal ( Bhairavnath Transport )-Deulgaon, Pune-9860466997(Transporter)" at bounding box center [129, 330] width 170 height 37
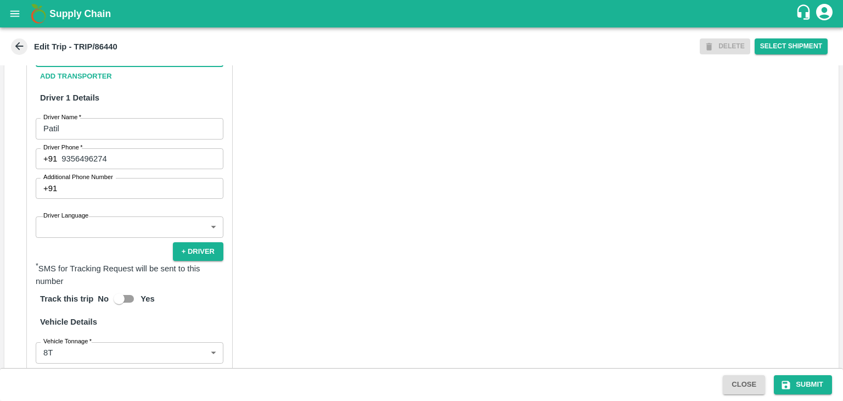
scroll to position [622, 0]
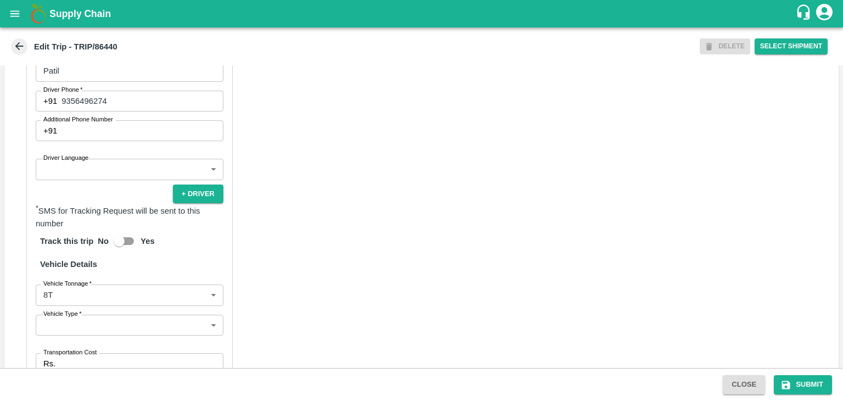
type input "Nitin Rasal ( Bhairavnath Transport )-Deulgaon, Pune-9860466997(Transporter)"
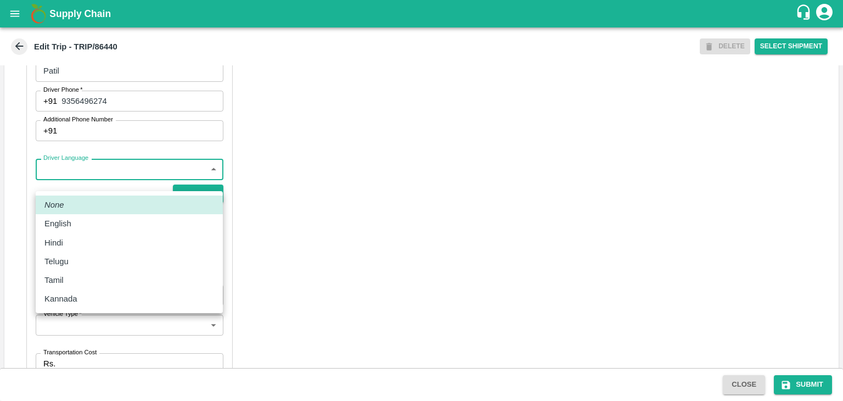
click at [107, 185] on body "Supply Chain Edit Trip - TRIP/86440 DELETE Select Shipment Trip Details Trip Ty…" at bounding box center [421, 200] width 843 height 401
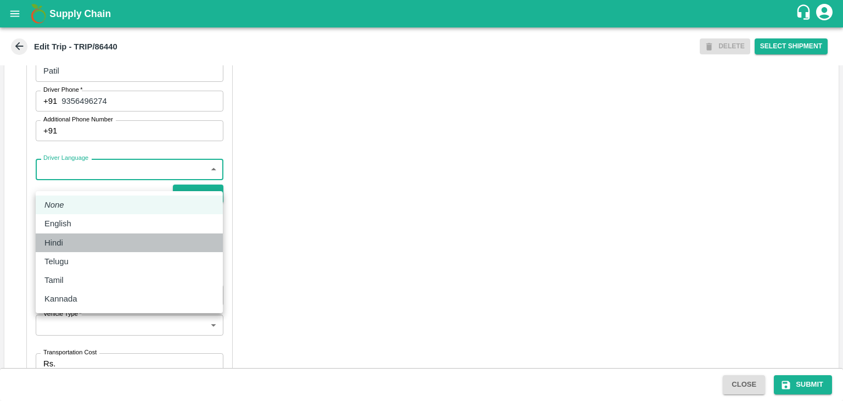
click at [87, 247] on div "Hindi" at bounding box center [129, 243] width 170 height 12
type input "hi"
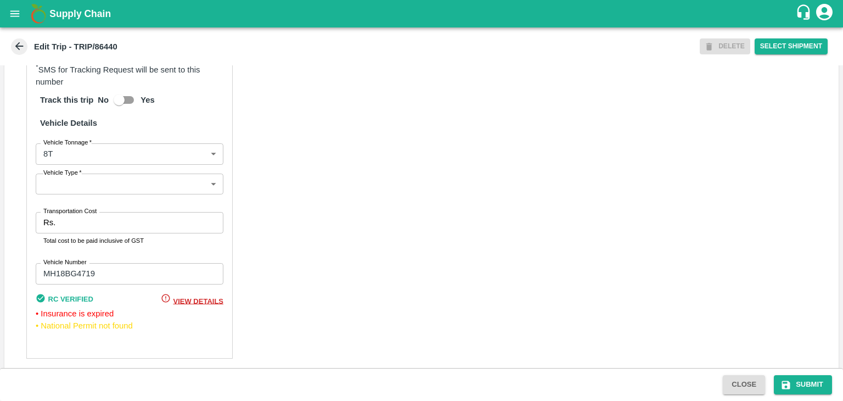
scroll to position [764, 0]
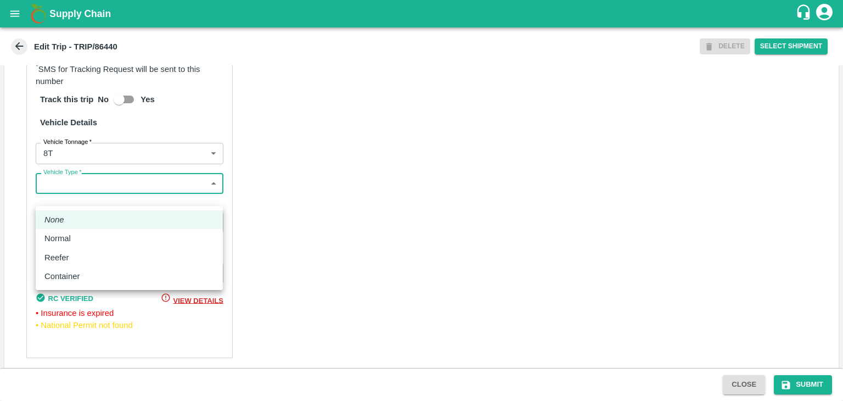
click at [75, 194] on body "Supply Chain Edit Trip - TRIP/86440 DELETE Select Shipment Trip Details Trip Ty…" at bounding box center [421, 200] width 843 height 401
click at [77, 231] on li "Normal" at bounding box center [129, 238] width 187 height 19
type input "Normal"
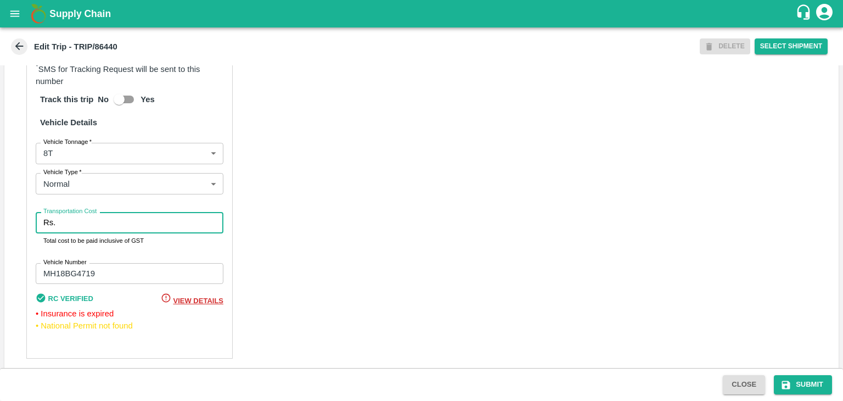
click at [90, 231] on input "Transportation Cost" at bounding box center [142, 222] width 164 height 21
type input "10000"
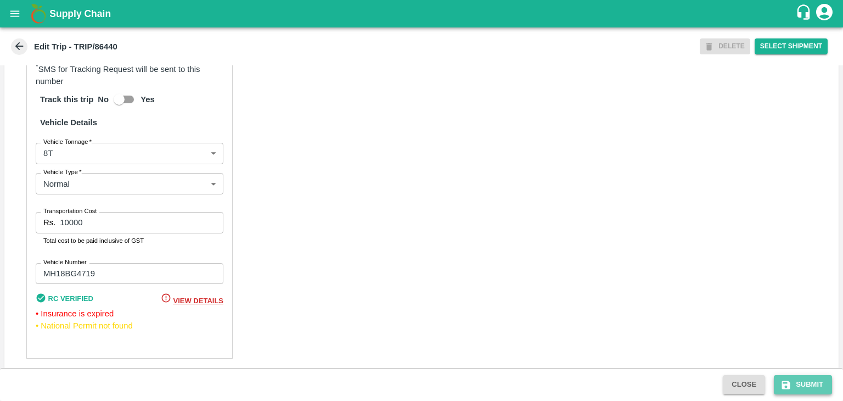
click at [802, 387] on button "Submit" at bounding box center [803, 384] width 58 height 19
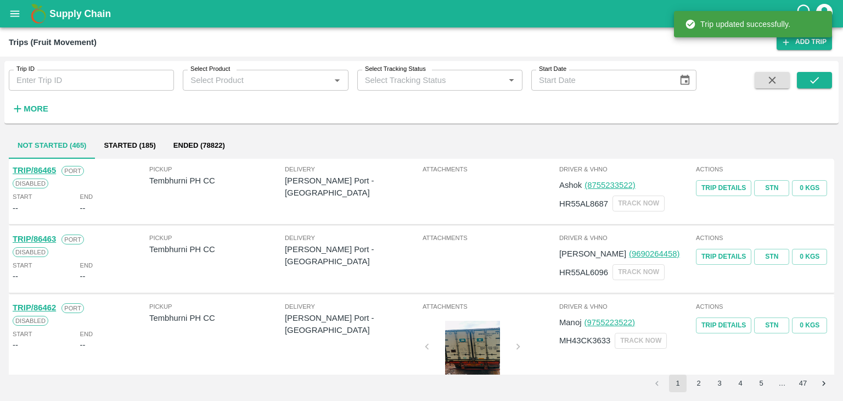
click at [71, 79] on input "Trip ID" at bounding box center [91, 80] width 165 height 21
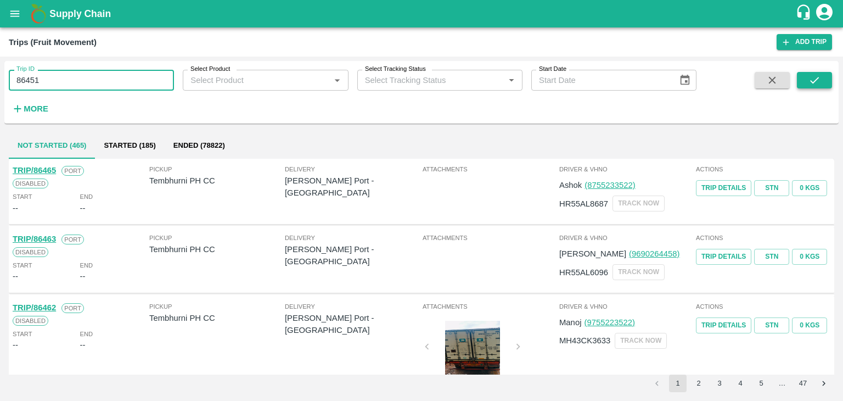
type input "86451"
click at [824, 81] on button "submit" at bounding box center [814, 80] width 35 height 16
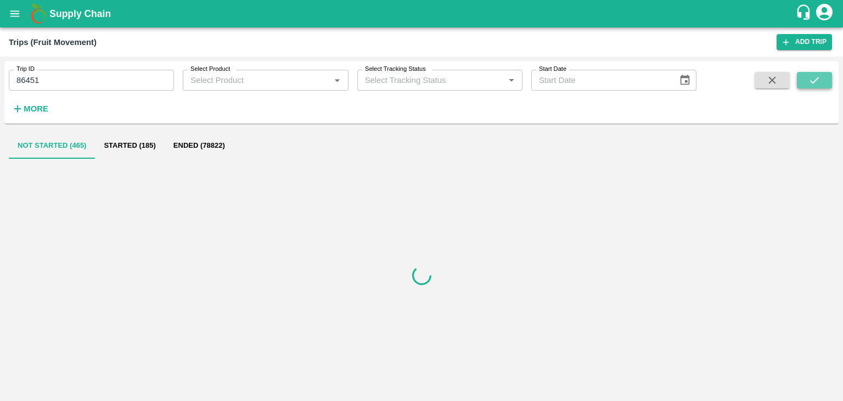
click at [824, 81] on button "submit" at bounding box center [814, 80] width 35 height 16
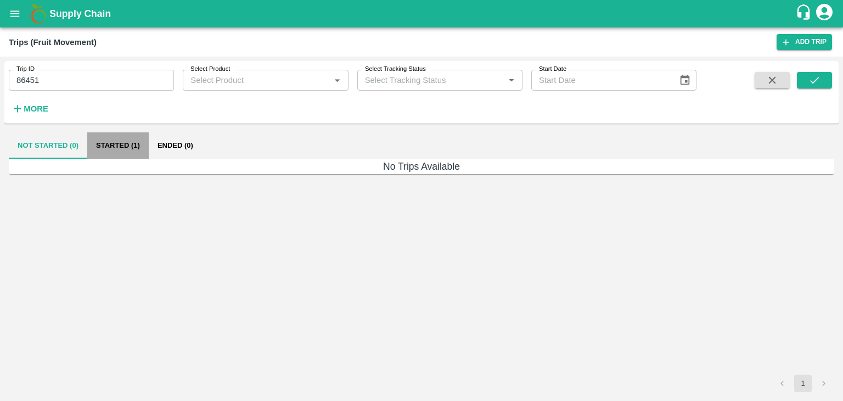
click at [115, 148] on button "Started (1)" at bounding box center [118, 145] width 62 height 26
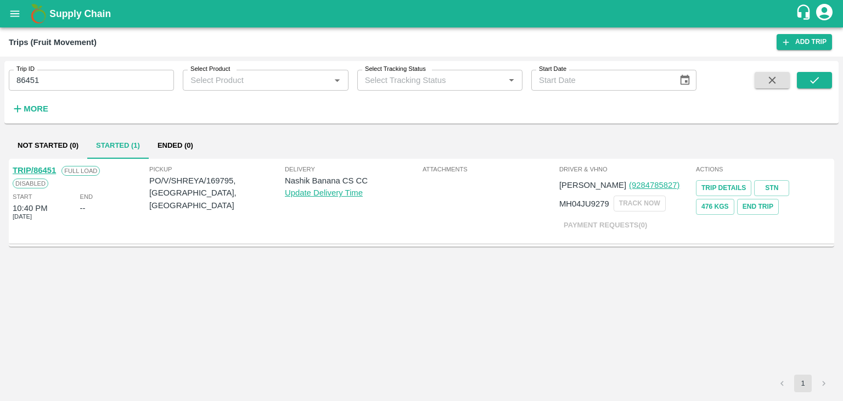
click at [38, 169] on link "TRIP/86451" at bounding box center [34, 170] width 43 height 9
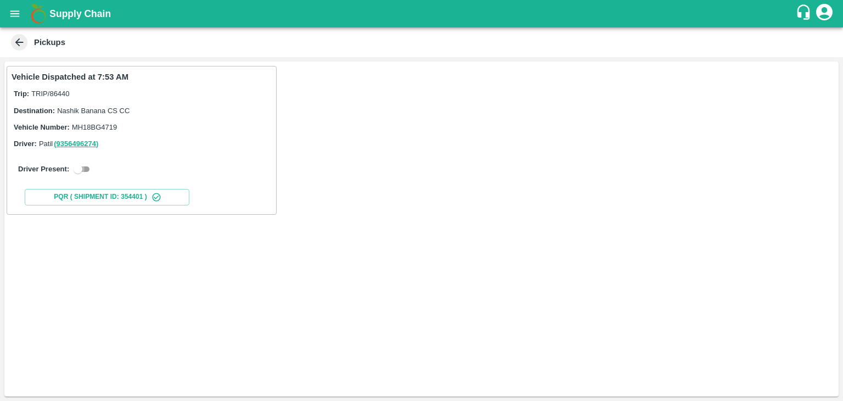
click at [75, 171] on input "checkbox" at bounding box center [78, 169] width 40 height 13
checkbox input "true"
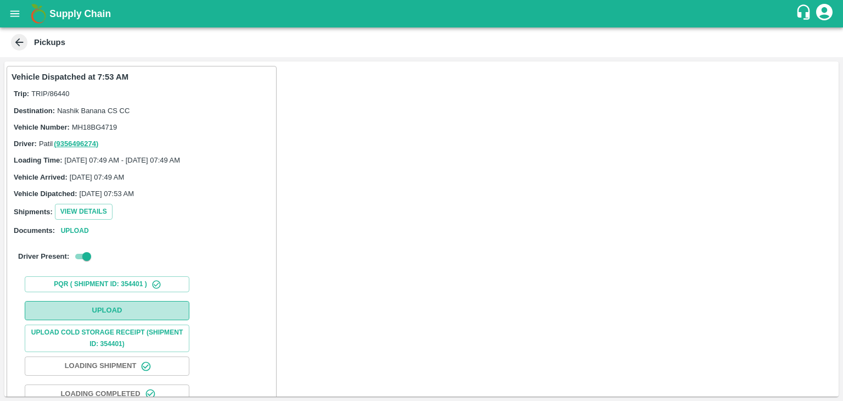
click at [151, 308] on button "Upload" at bounding box center [107, 310] width 165 height 19
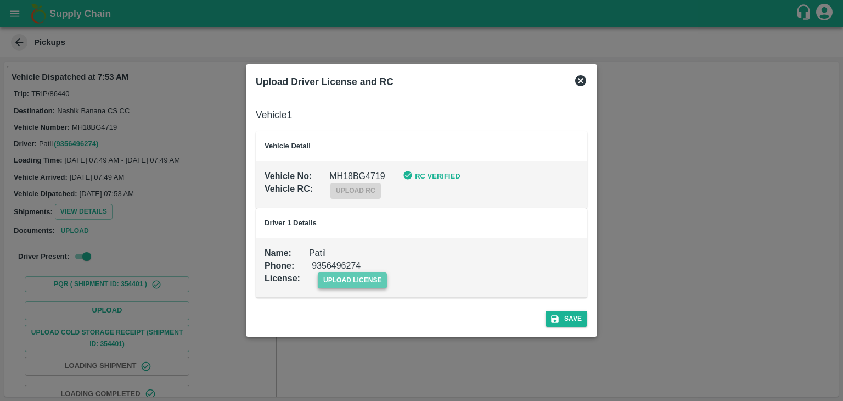
click at [353, 279] on span "upload license" at bounding box center [353, 280] width 70 height 16
click at [0, 0] on input "upload license" at bounding box center [0, 0] width 0 height 0
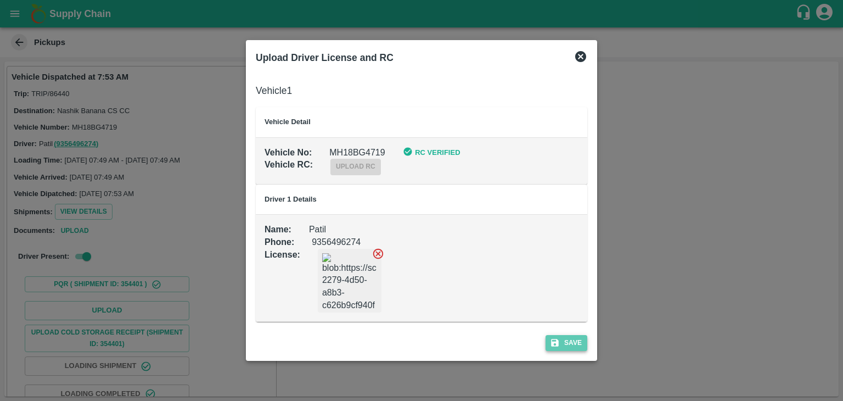
click at [578, 343] on button "Save" at bounding box center [567, 343] width 42 height 16
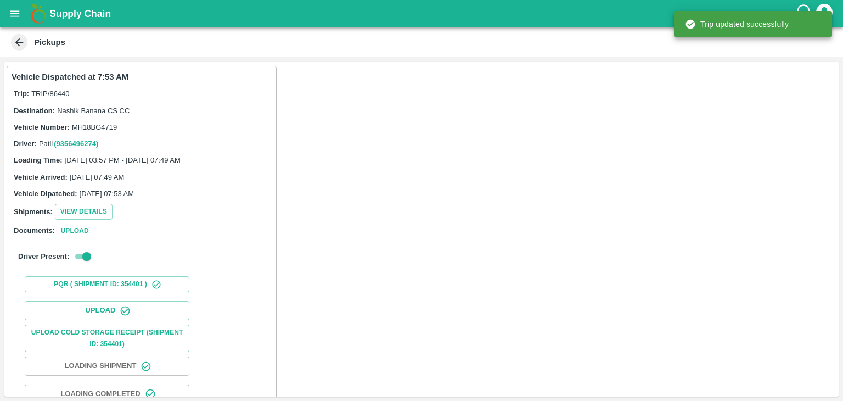
scroll to position [115, 0]
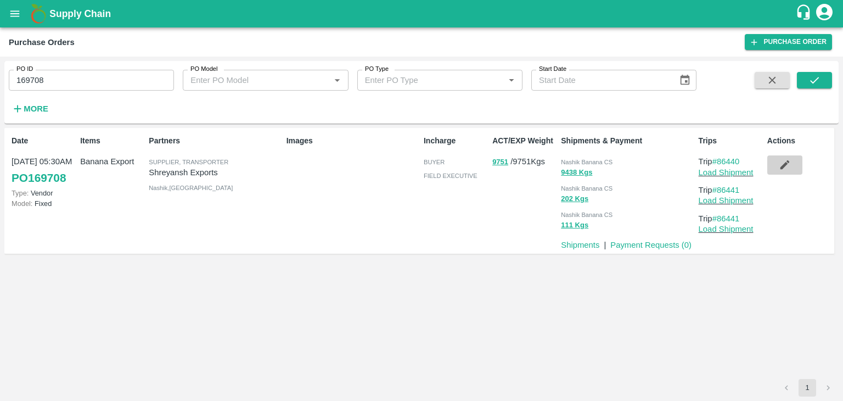
click at [789, 165] on icon "button" at bounding box center [785, 165] width 12 height 12
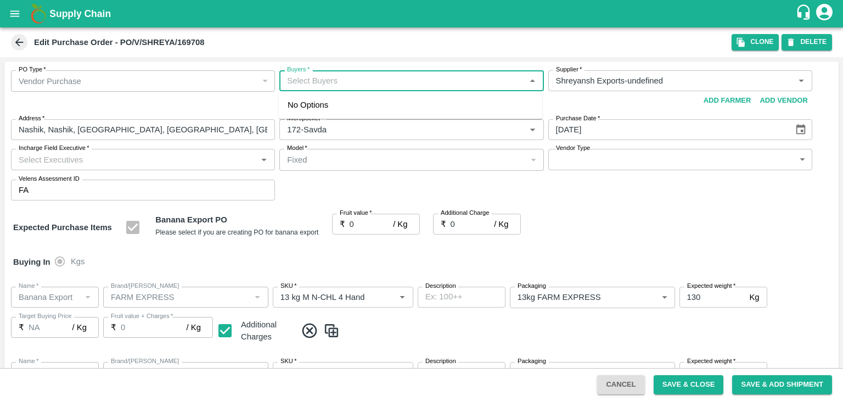
click at [366, 76] on input "Buyers   *" at bounding box center [402, 81] width 239 height 14
type input "Ajit"
click at [357, 98] on div "[PERSON_NAME]" at bounding box center [411, 110] width 264 height 29
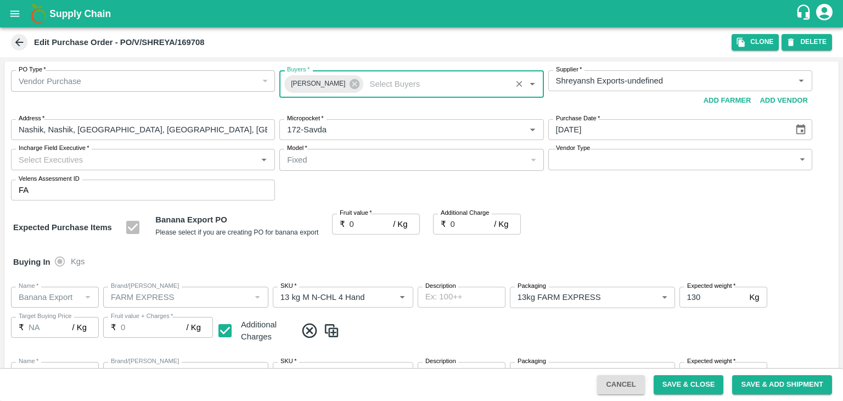
click at [181, 160] on input "Incharge Field Executive   *" at bounding box center [133, 159] width 239 height 14
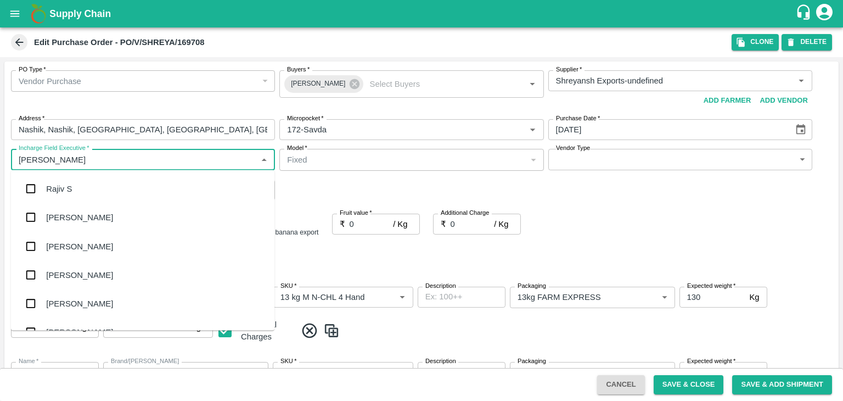
type input "[PERSON_NAME]"
click at [90, 256] on div "jaydip Tale" at bounding box center [143, 246] width 264 height 29
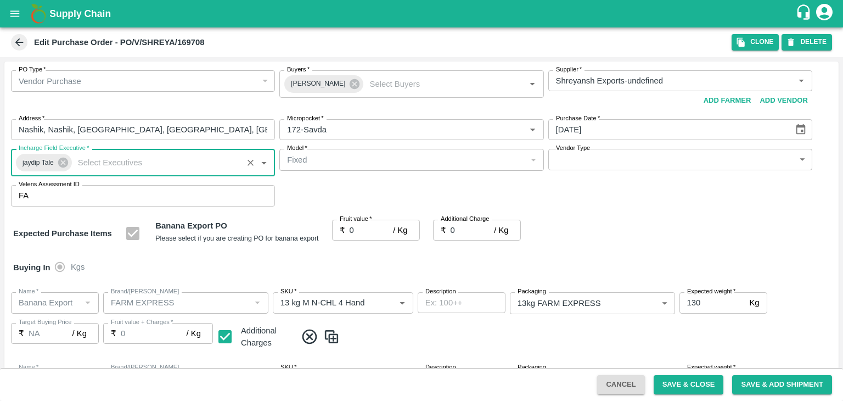
click at [566, 164] on body "Supply Chain Edit Purchase Order - PO/V/SHREYA/169708 Clone DELETE PO Type   * …" at bounding box center [421, 200] width 843 height 401
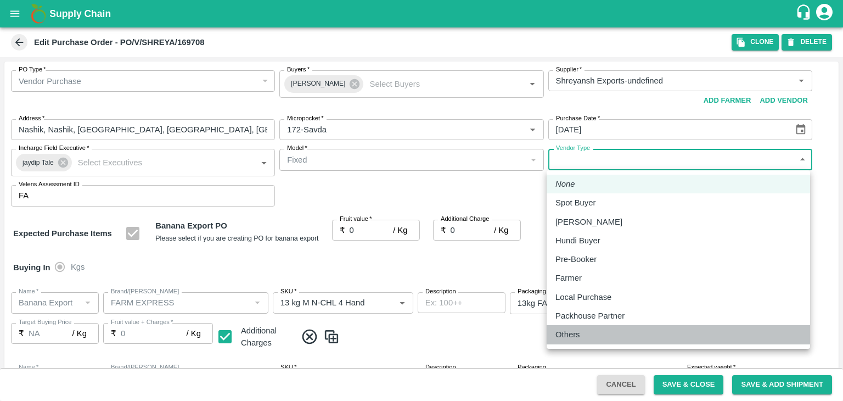
click at [559, 332] on p "Others" at bounding box center [568, 334] width 25 height 12
type input "OTHER"
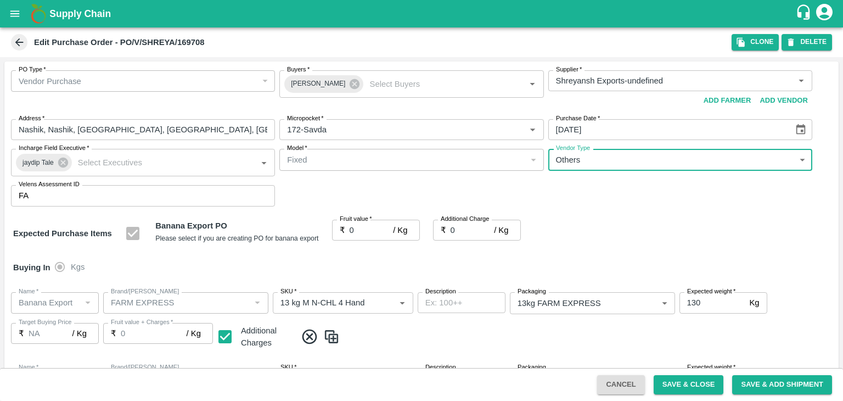
click at [362, 229] on input "0" at bounding box center [372, 230] width 44 height 21
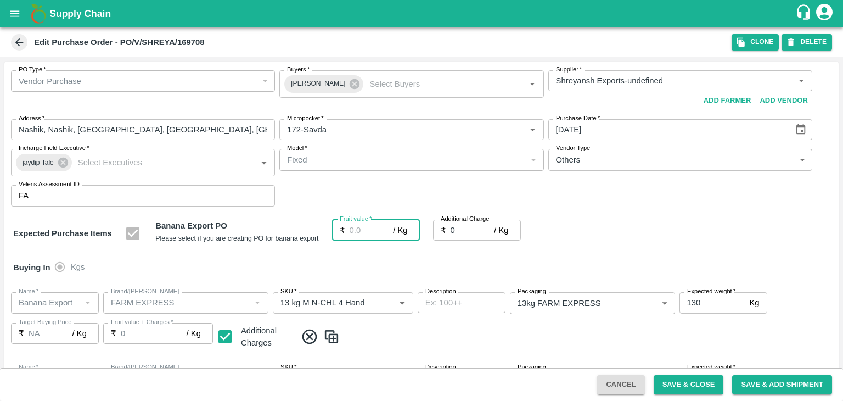
type input "1"
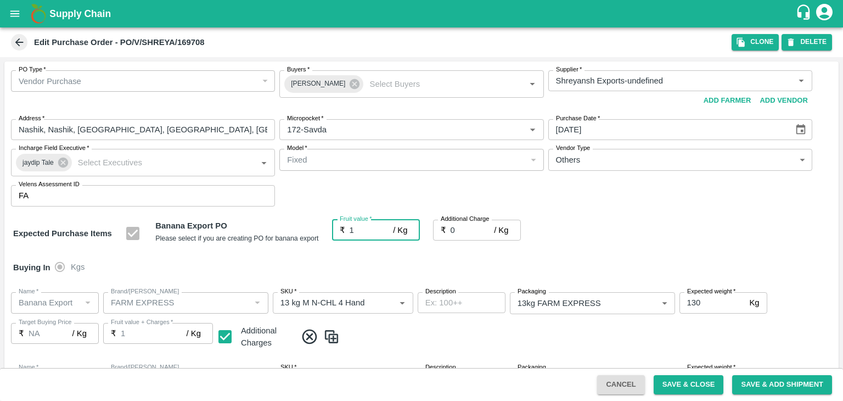
type input "1"
type input "18"
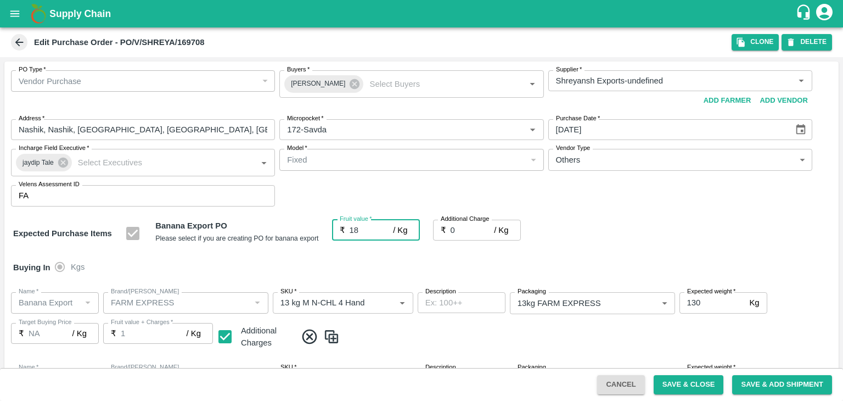
type input "18"
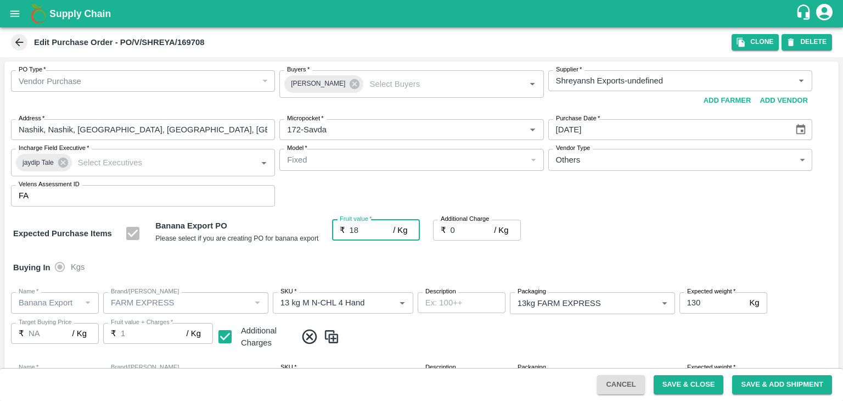
type input "18"
type input "18.5"
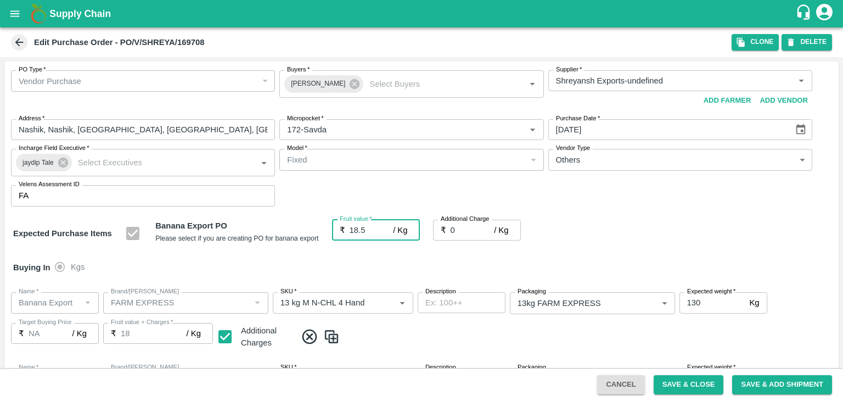
type input "18.5"
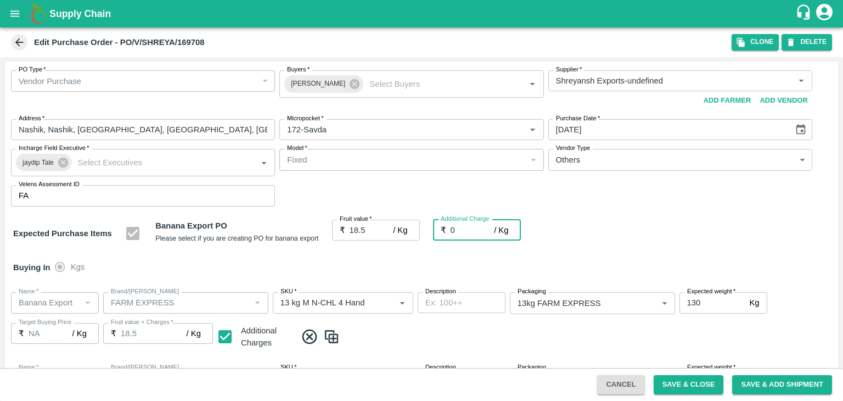
type input "2"
type input "20.5"
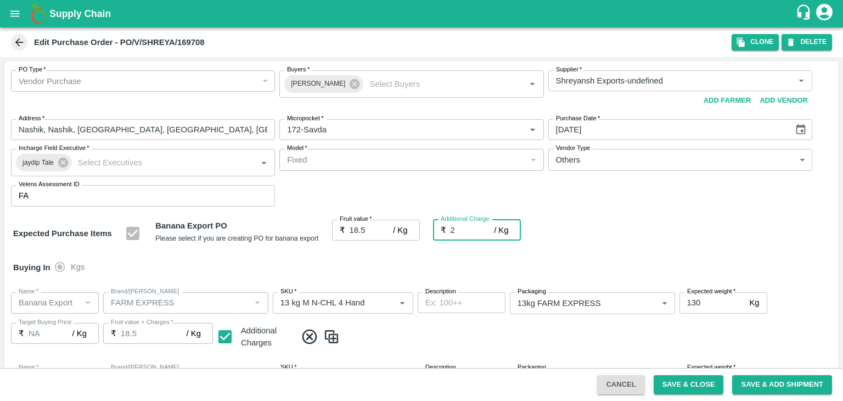
type input "20.5"
type input "2.7"
type input "21.2"
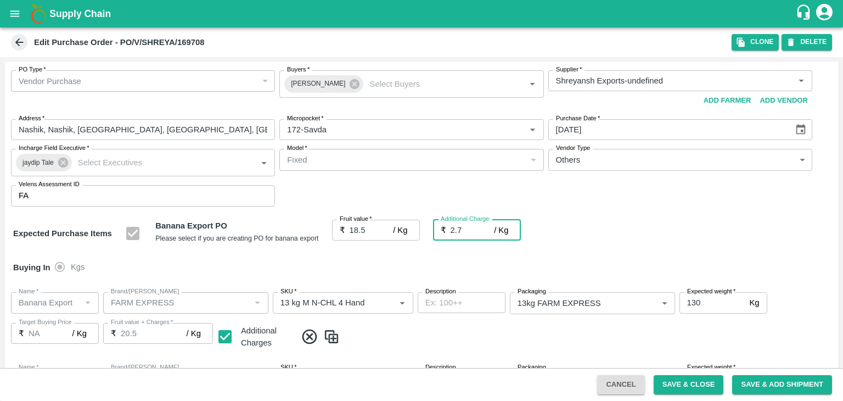
type input "21.2"
type input "2.75"
type input "21.25"
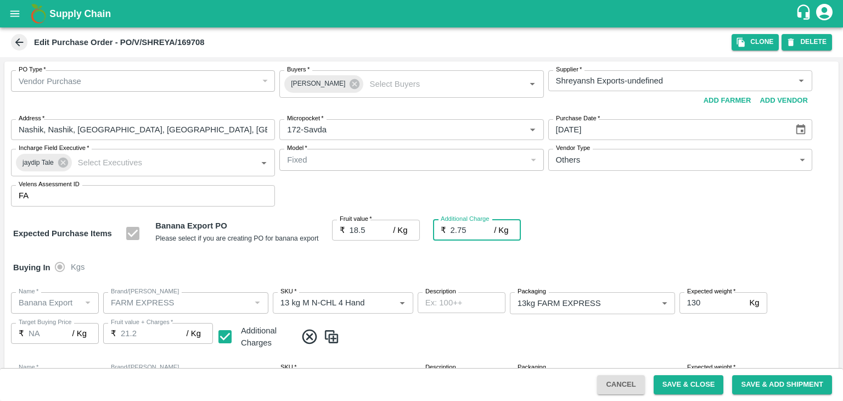
type input "21.25"
type input "2.75"
click at [391, 264] on div "Buying In Kgs" at bounding box center [421, 267] width 835 height 32
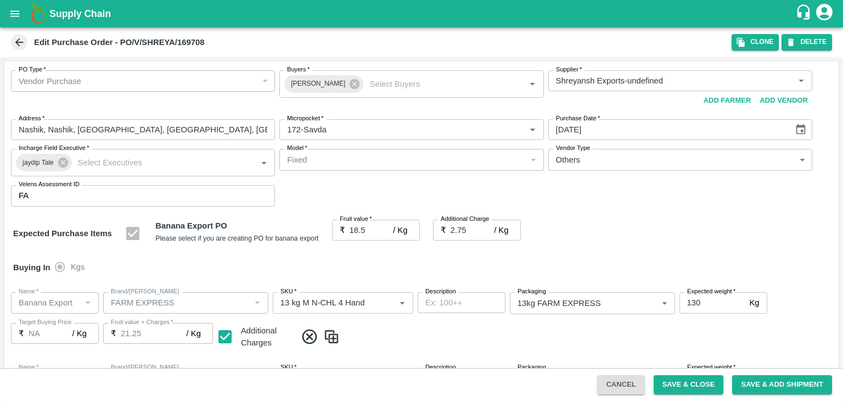
scroll to position [582, 0]
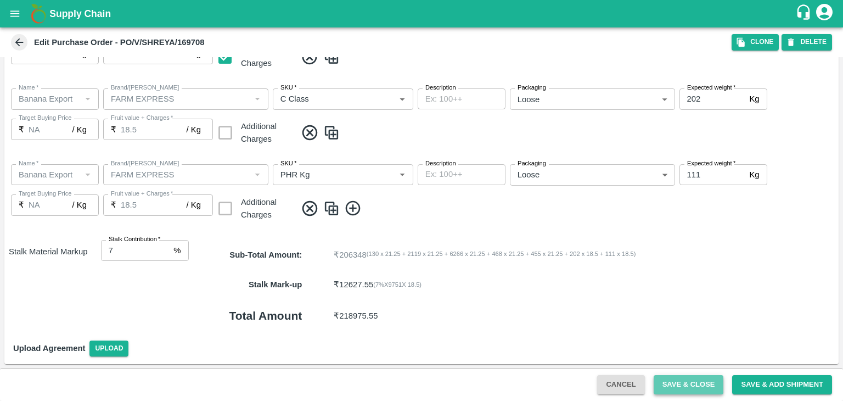
click at [674, 383] on button "Save & Close" at bounding box center [689, 384] width 70 height 19
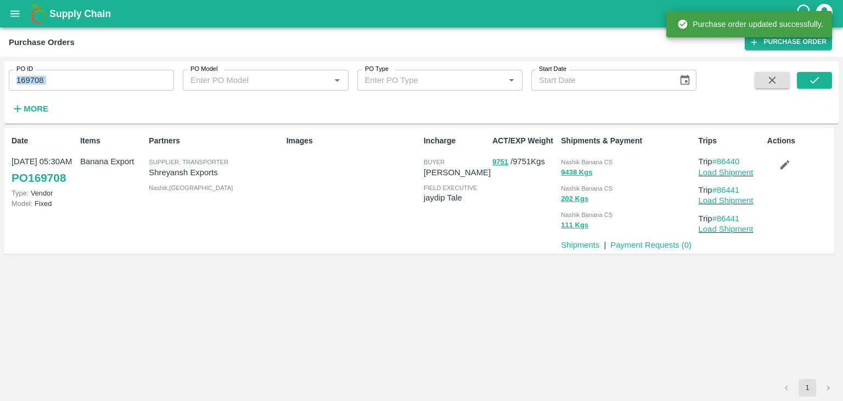
drag, startPoint x: 54, startPoint y: 93, endPoint x: 75, endPoint y: 75, distance: 27.2
click at [75, 75] on div "PO ID 169708 PO ID PO Model PO Model   * PO Type PO Type   * Start Date Start D…" at bounding box center [348, 89] width 697 height 57
click at [75, 75] on input "169708" at bounding box center [91, 80] width 165 height 21
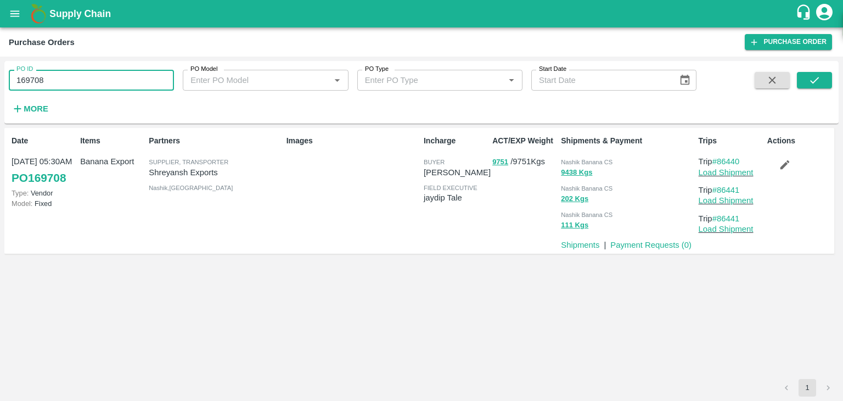
paste input "text"
click at [75, 75] on input "169708" at bounding box center [91, 80] width 165 height 21
type input "169795"
click at [814, 86] on icon "submit" at bounding box center [815, 80] width 12 height 12
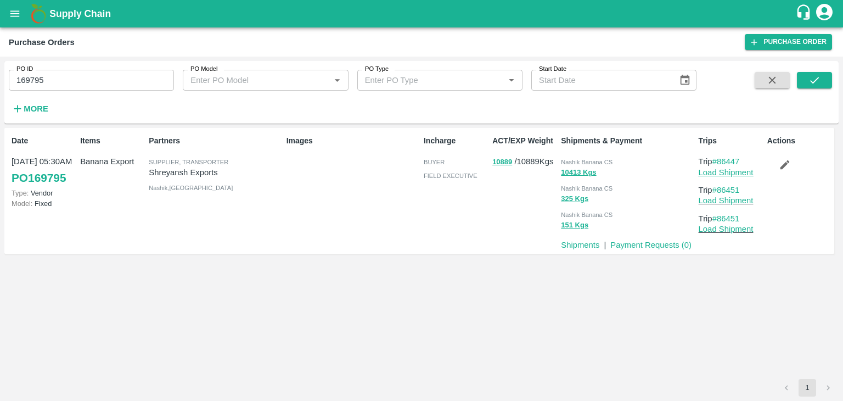
click at [732, 176] on link "Load Shipment" at bounding box center [726, 172] width 55 height 9
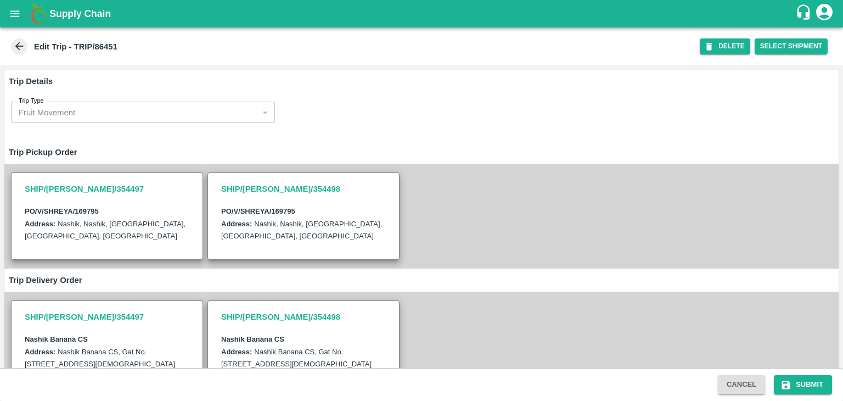
scroll to position [378, 0]
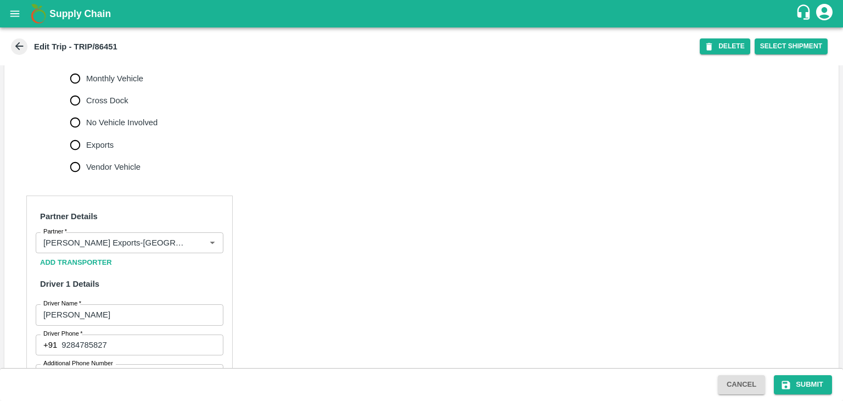
click at [115, 127] on label "No Vehicle Involved" at bounding box center [111, 122] width 94 height 22
click at [86, 127] on input "No Vehicle Involved" at bounding box center [75, 122] width 22 height 22
radio input "true"
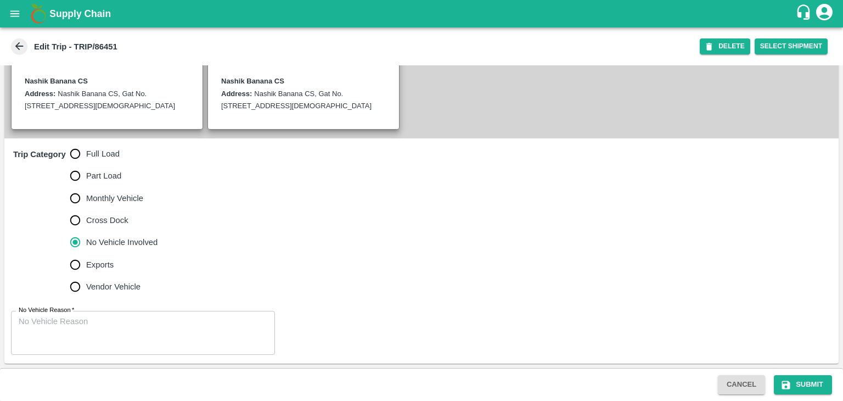
scroll to position [270, 0]
click at [149, 315] on div "x No Vehicle Reason" at bounding box center [143, 333] width 264 height 44
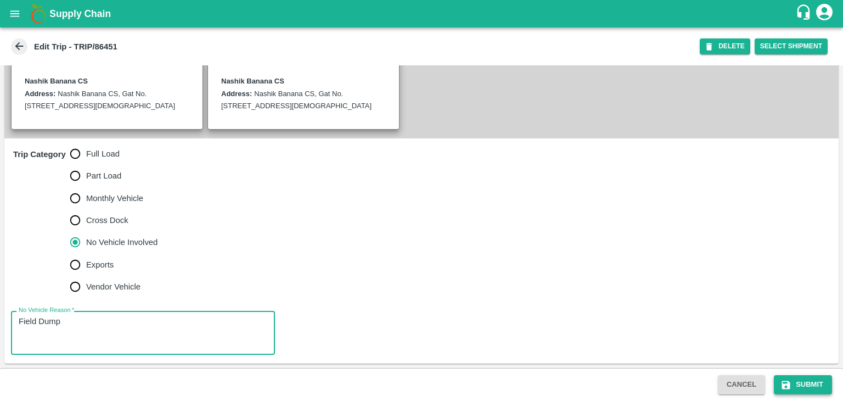
type textarea "Field Dump"
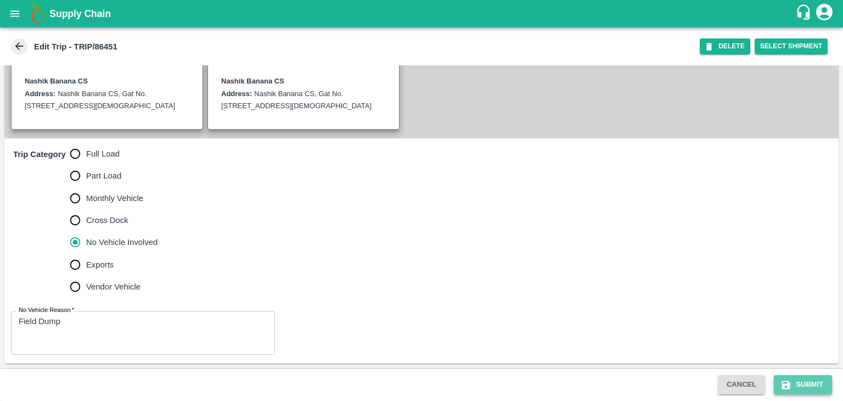
click at [808, 393] on button "Submit" at bounding box center [803, 384] width 58 height 19
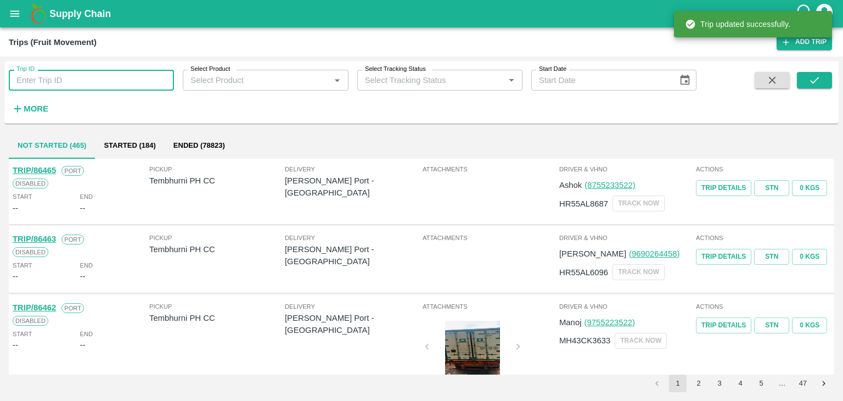
click at [80, 83] on input "Trip ID" at bounding box center [91, 80] width 165 height 21
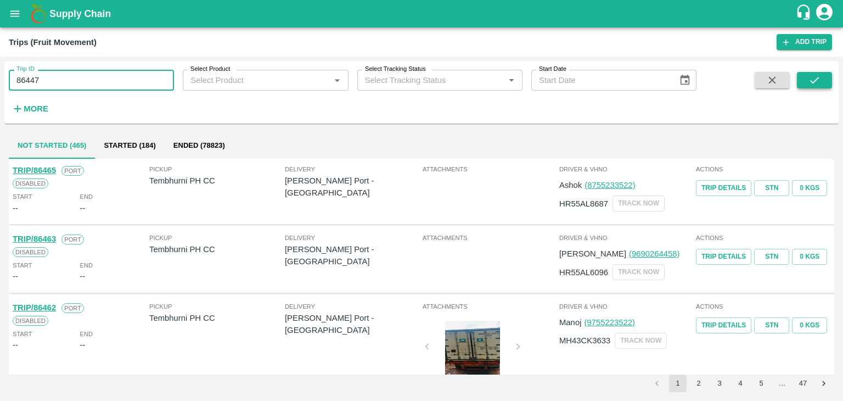
type input "86447"
click at [812, 82] on icon "submit" at bounding box center [815, 80] width 9 height 7
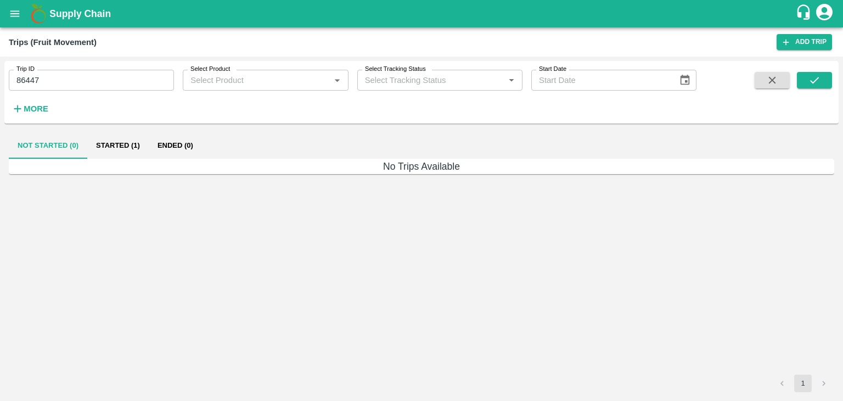
click at [121, 139] on button "Started (1)" at bounding box center [118, 145] width 62 height 26
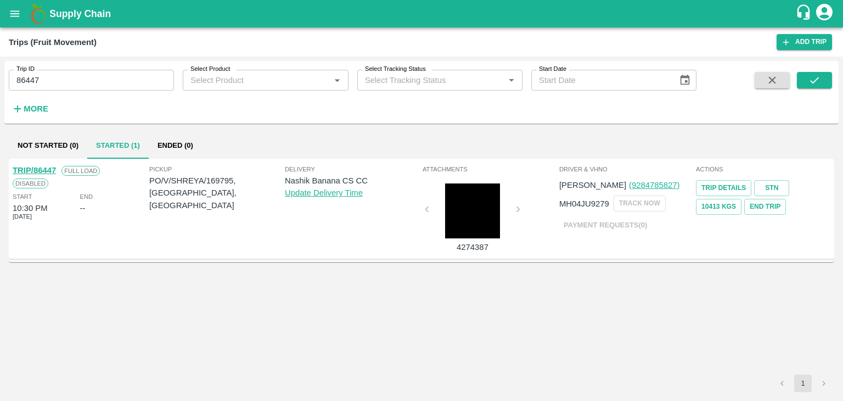
click at [32, 167] on link "TRIP/86447" at bounding box center [34, 170] width 43 height 9
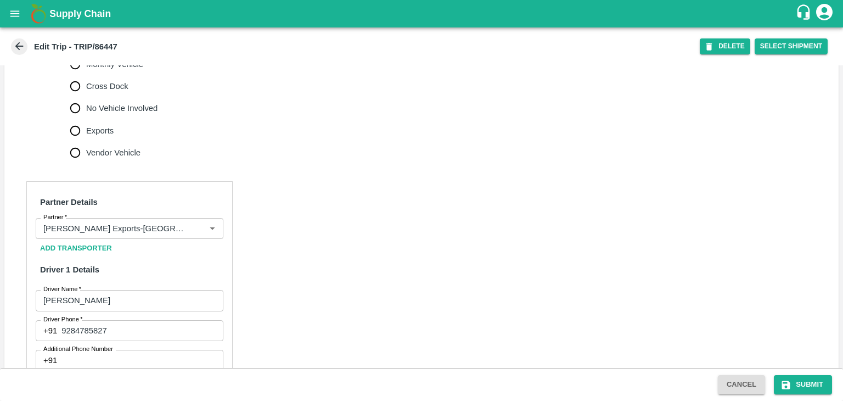
scroll to position [396, 0]
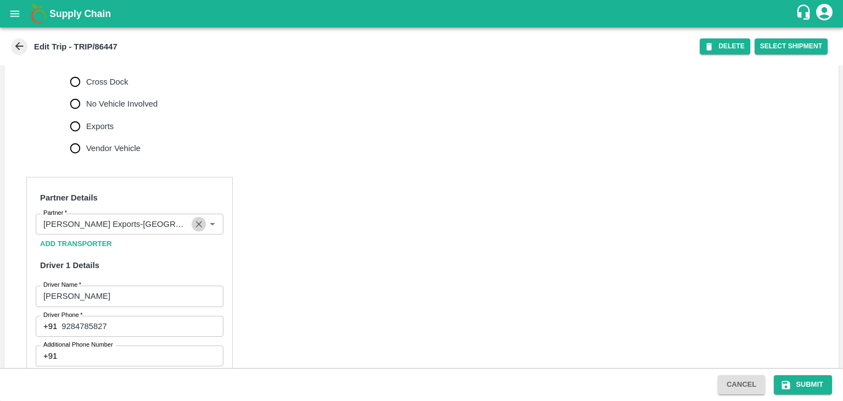
click at [198, 230] on icon "Clear" at bounding box center [199, 224] width 10 height 10
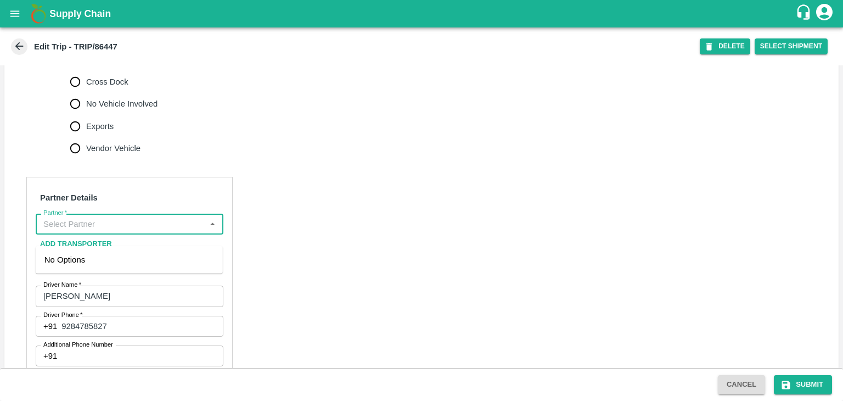
click at [166, 231] on input "Partner   *" at bounding box center [120, 224] width 163 height 14
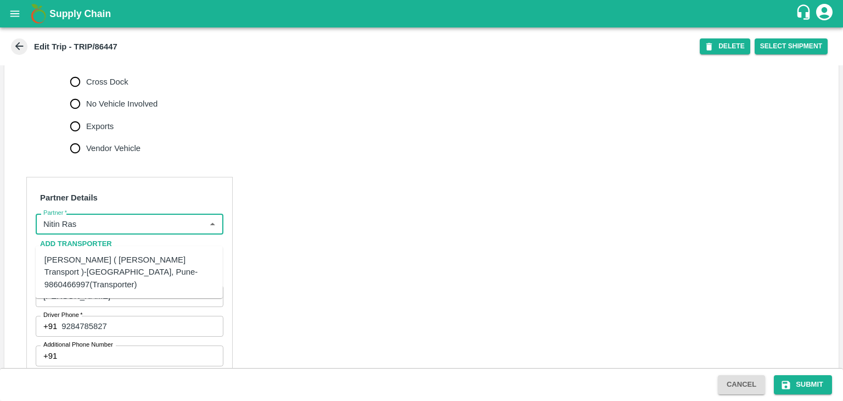
click at [108, 261] on div "[PERSON_NAME] ( [PERSON_NAME] Transport )-[GEOGRAPHIC_DATA], Pune-9860466997(Tr…" at bounding box center [129, 272] width 170 height 37
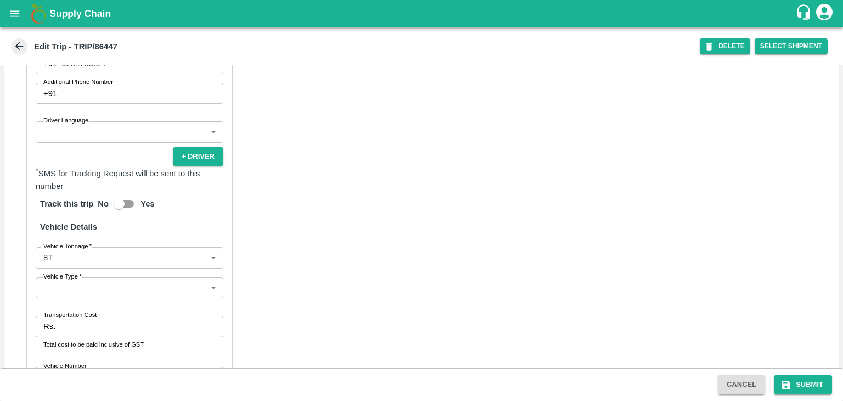
scroll to position [660, 0]
type input "[PERSON_NAME] ( [PERSON_NAME] Transport )-[GEOGRAPHIC_DATA], Pune-9860466997(Tr…"
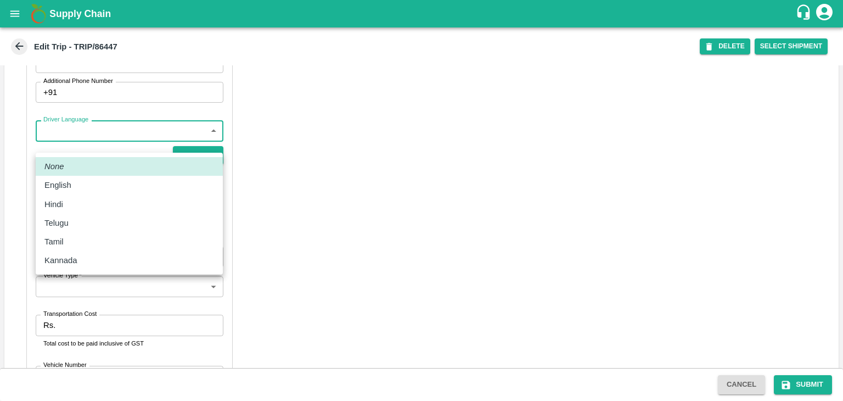
click at [68, 145] on body "Supply Chain Edit Trip - TRIP/86447 DELETE Select Shipment Trip Details Trip Ty…" at bounding box center [421, 200] width 843 height 401
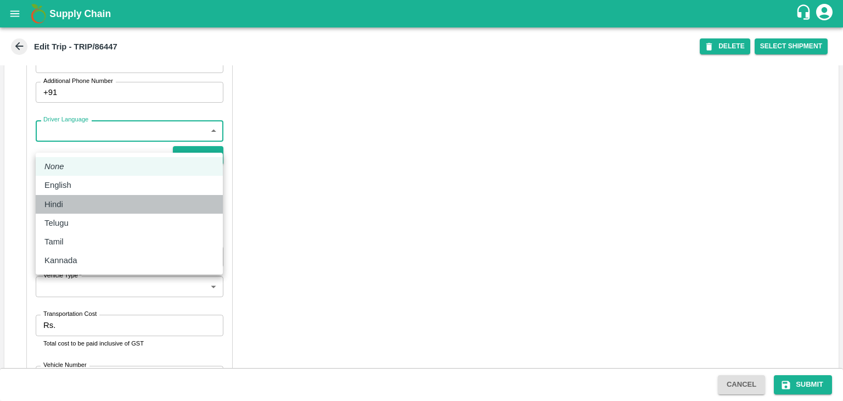
click at [78, 207] on div "Hindi" at bounding box center [129, 204] width 170 height 12
type input "hi"
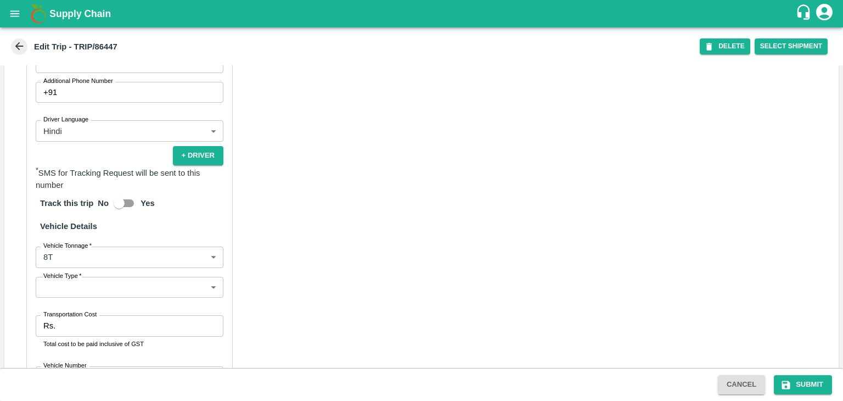
drag, startPoint x: 90, startPoint y: 310, endPoint x: 85, endPoint y: 301, distance: 10.1
click at [85, 301] on div "Partner Details Partner   * Partner Add Transporter Driver 1 Details Driver Nam…" at bounding box center [129, 181] width 206 height 536
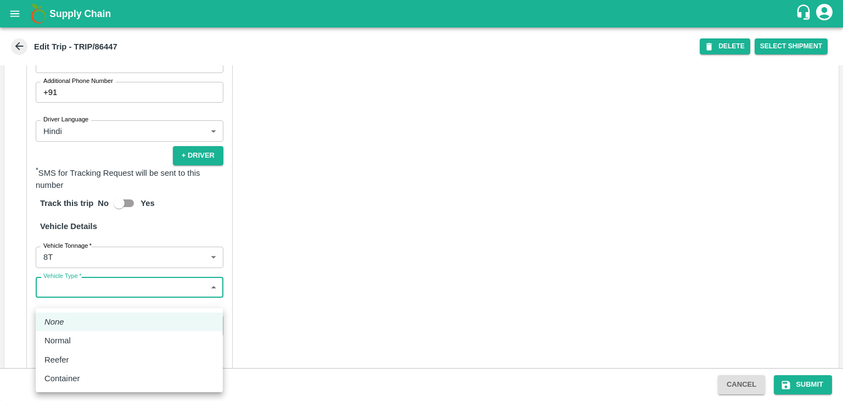
drag, startPoint x: 85, startPoint y: 301, endPoint x: 85, endPoint y: 332, distance: 30.8
click at [85, 332] on body "Supply Chain Edit Trip - TRIP/86447 DELETE Select Shipment Trip Details Trip Ty…" at bounding box center [421, 200] width 843 height 401
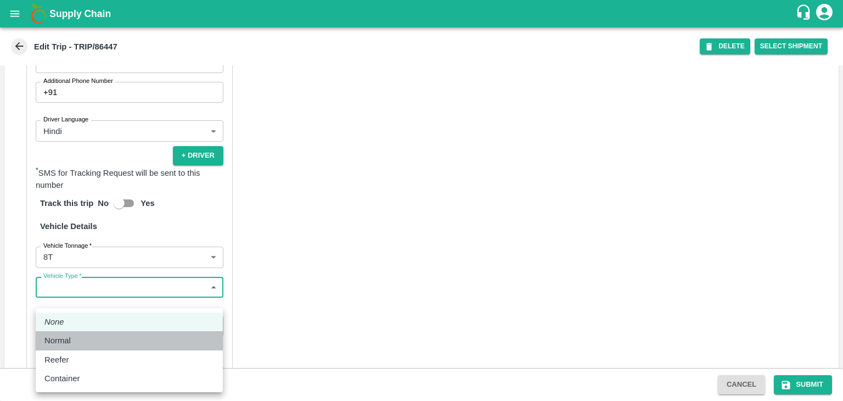
click at [85, 332] on li "Normal" at bounding box center [129, 340] width 187 height 19
type input "Normal"
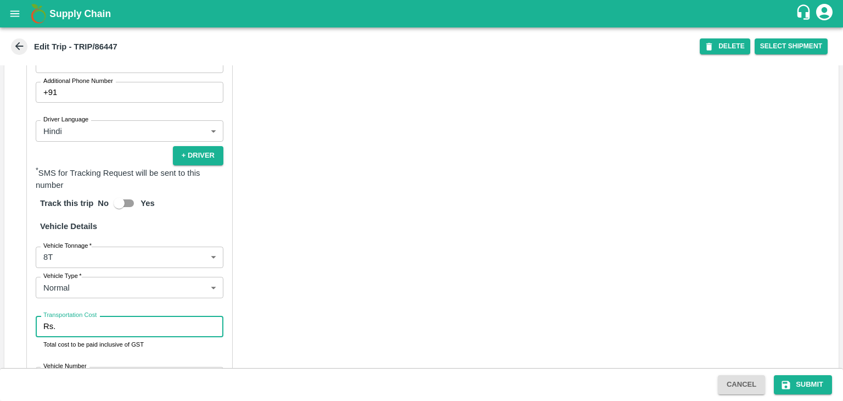
click at [105, 330] on input "Transportation Cost" at bounding box center [142, 326] width 164 height 21
type input "10000"
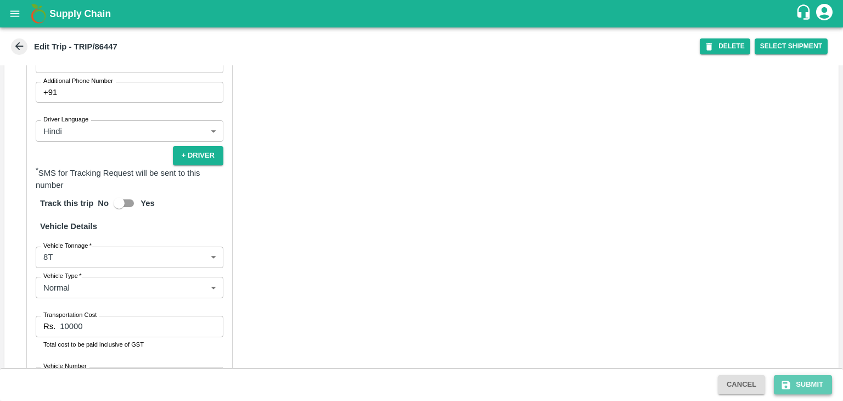
click at [785, 377] on button "Submit" at bounding box center [803, 384] width 58 height 19
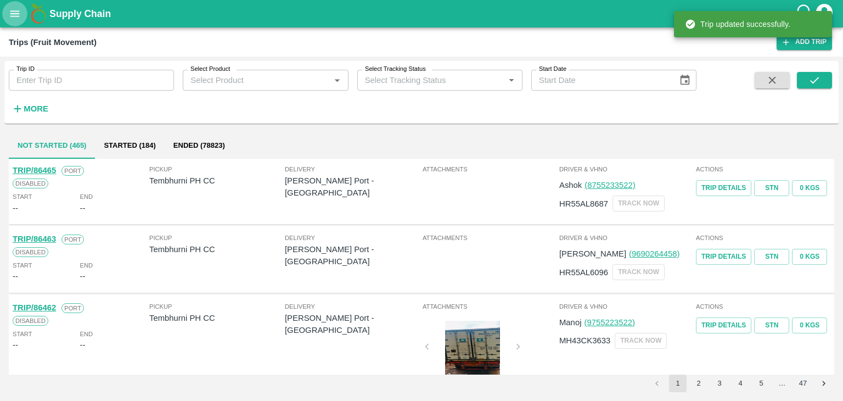
click at [8, 3] on button "open drawer" at bounding box center [14, 13] width 25 height 25
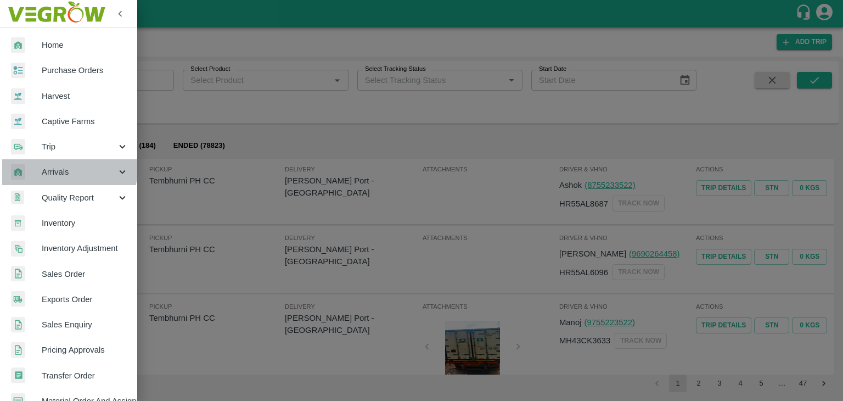
click at [54, 165] on div "Arrivals" at bounding box center [68, 171] width 137 height 25
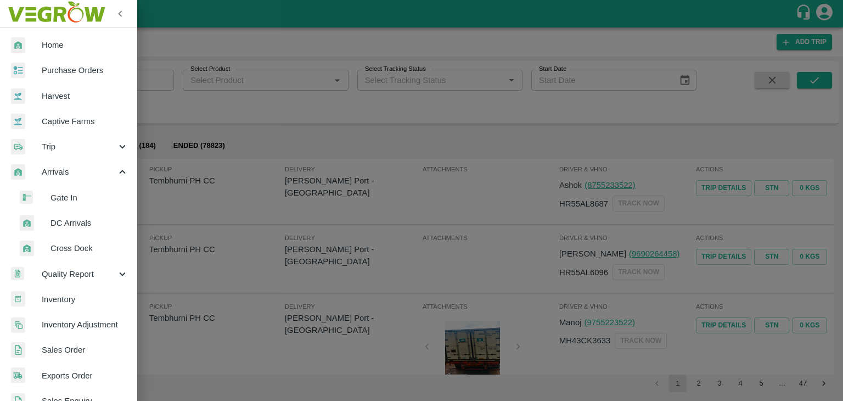
click at [75, 229] on span "DC Arrivals" at bounding box center [90, 223] width 78 height 12
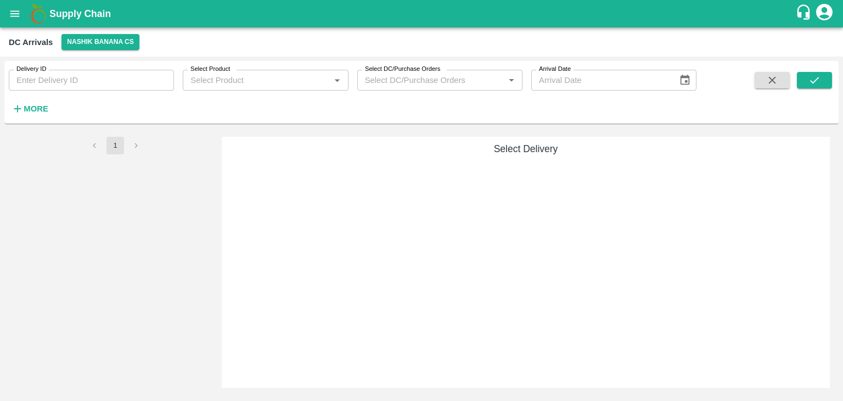
click at [19, 115] on button "More" at bounding box center [30, 108] width 42 height 19
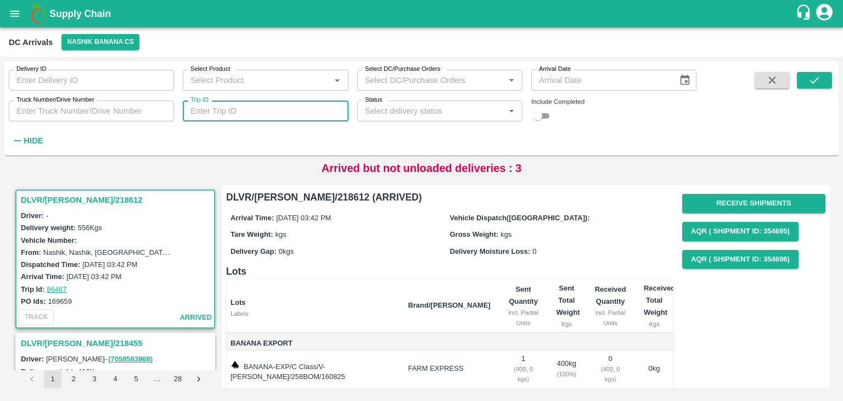
click at [263, 105] on input "Trip ID" at bounding box center [265, 110] width 165 height 21
type input "86459"
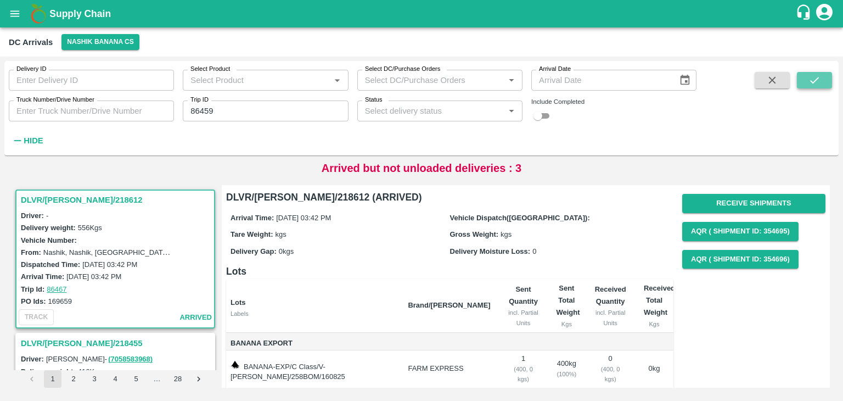
click at [811, 77] on icon "submit" at bounding box center [815, 80] width 12 height 12
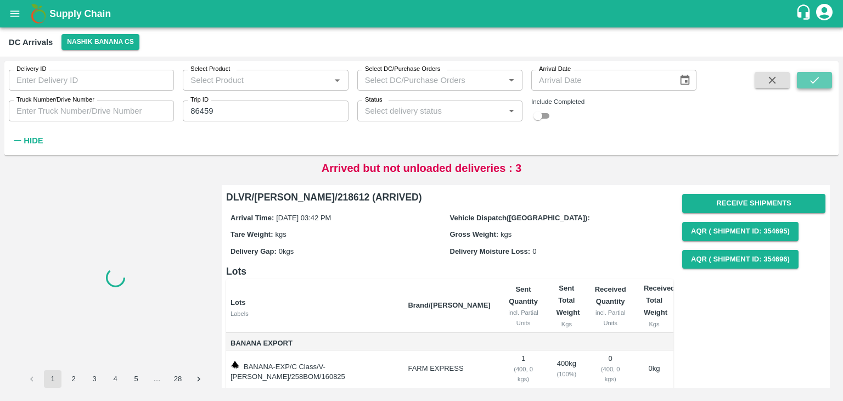
click at [811, 77] on icon "submit" at bounding box center [815, 80] width 12 height 12
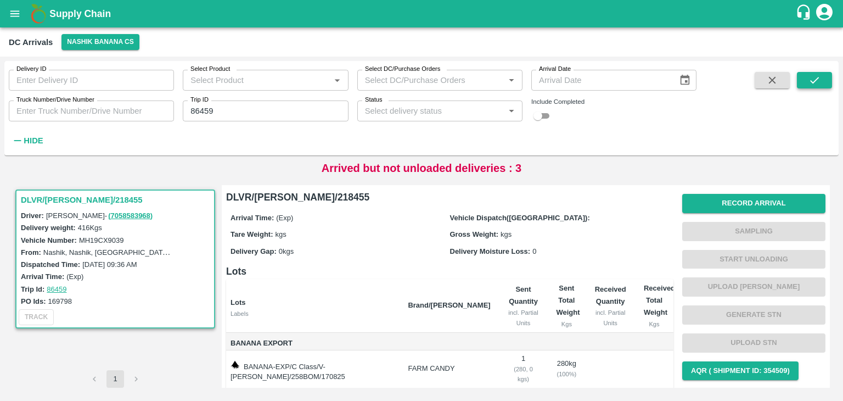
click at [811, 77] on icon "submit" at bounding box center [815, 80] width 12 height 12
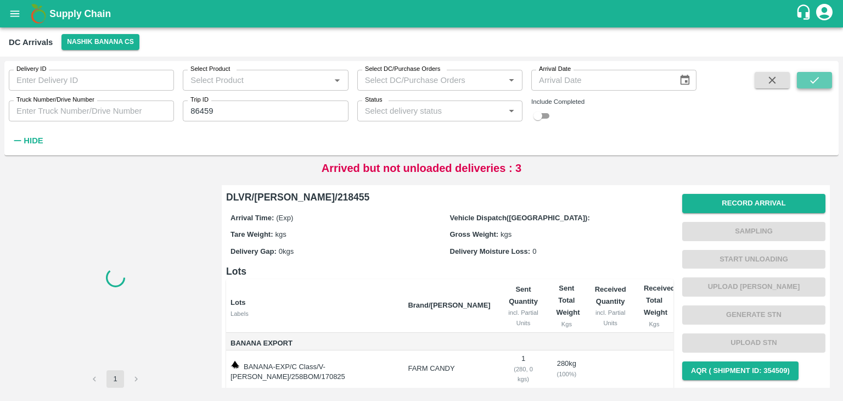
click at [811, 77] on icon "submit" at bounding box center [815, 80] width 12 height 12
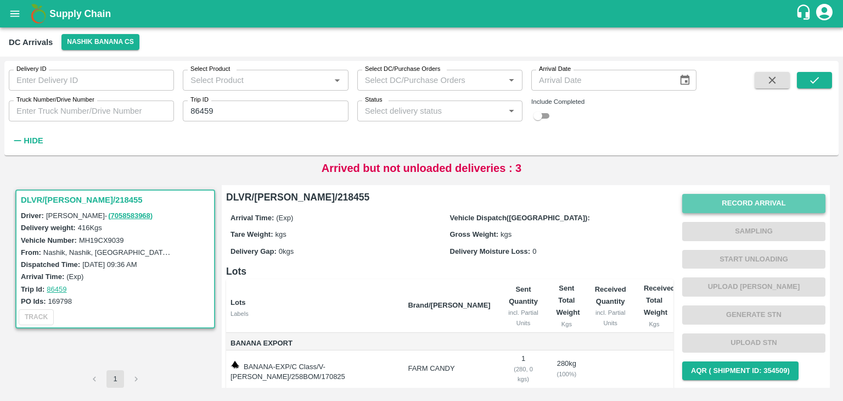
click at [744, 196] on button "Record Arrival" at bounding box center [754, 203] width 143 height 19
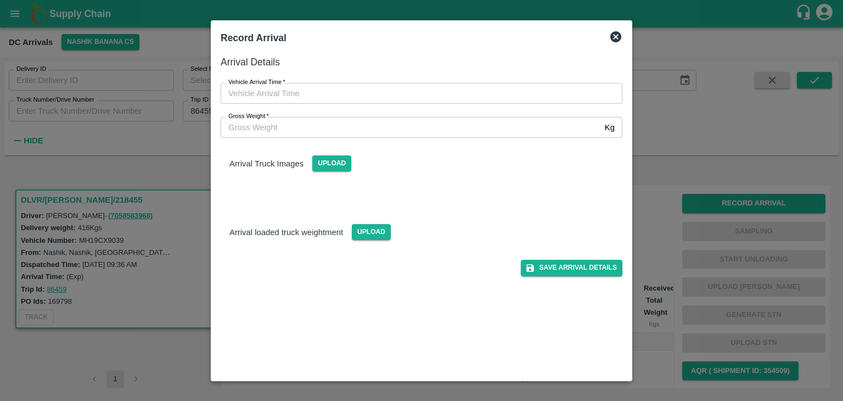
type input "DD/MM/YYYY hh:mm aa"
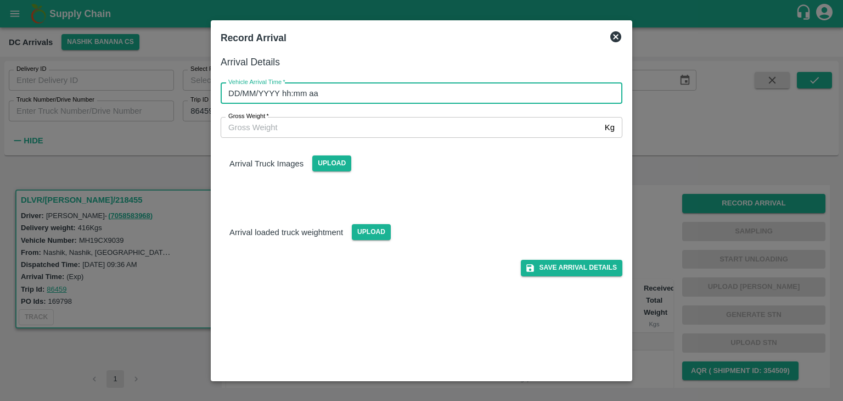
click at [450, 93] on input "DD/MM/YYYY hh:mm aa" at bounding box center [418, 93] width 394 height 21
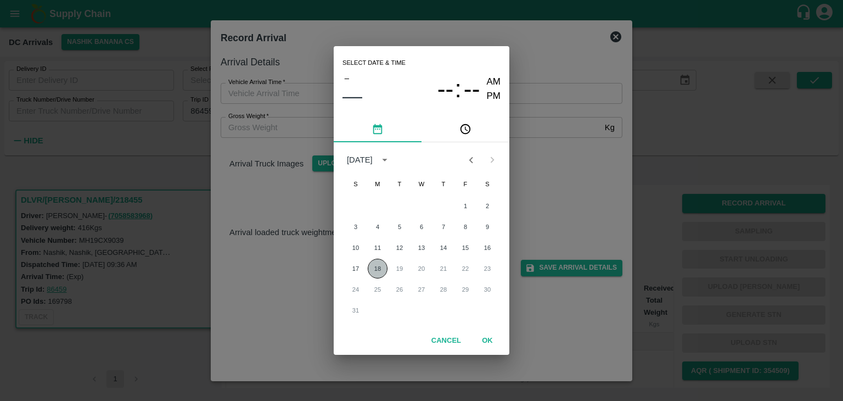
click at [371, 267] on button "18" at bounding box center [378, 269] width 20 height 20
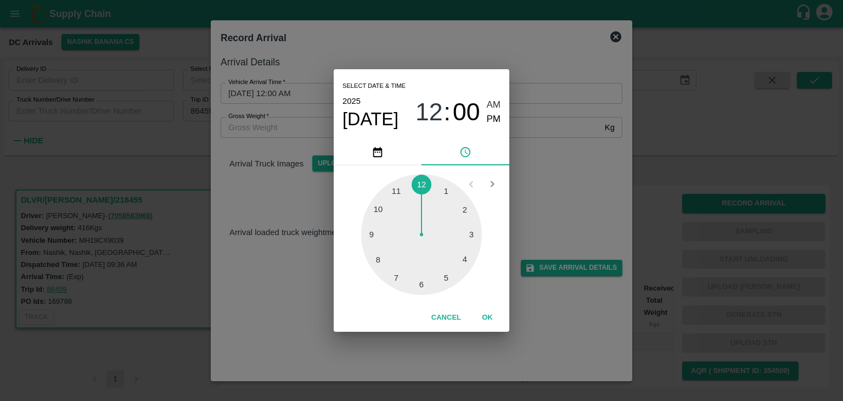
click at [385, 264] on div at bounding box center [421, 234] width 121 height 121
type input "[DATE] 08:38 AM"
click at [478, 311] on button "OK" at bounding box center [487, 317] width 35 height 19
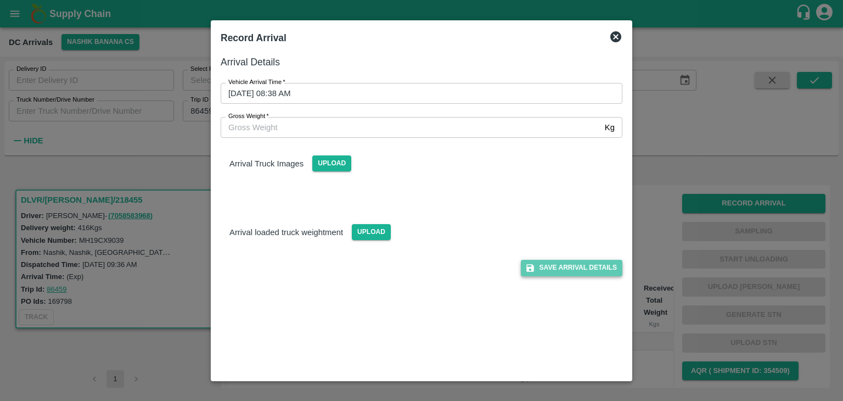
click at [559, 273] on button "Save Arrival Details" at bounding box center [572, 268] width 102 height 16
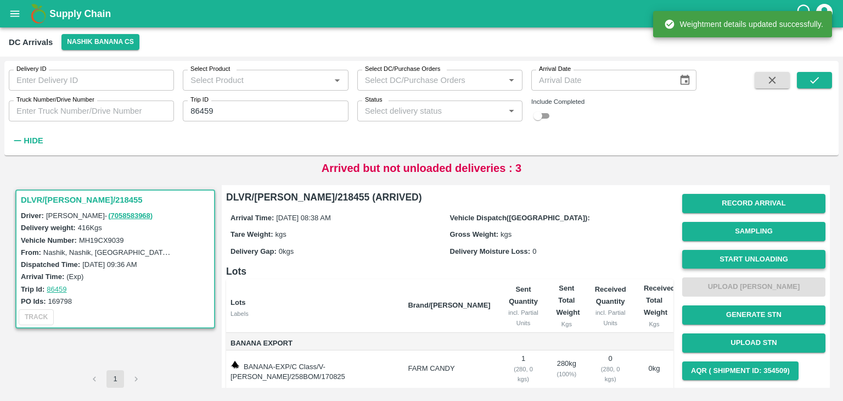
click at [703, 266] on button "Start Unloading" at bounding box center [754, 259] width 143 height 19
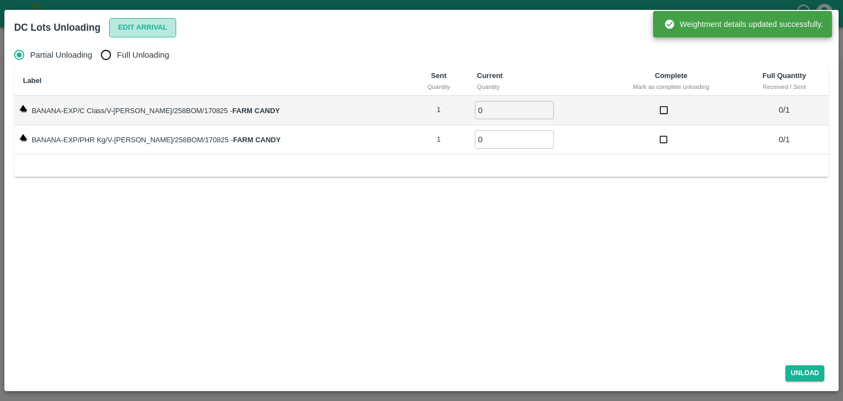
click at [142, 29] on button "Edit Arrival" at bounding box center [142, 27] width 67 height 19
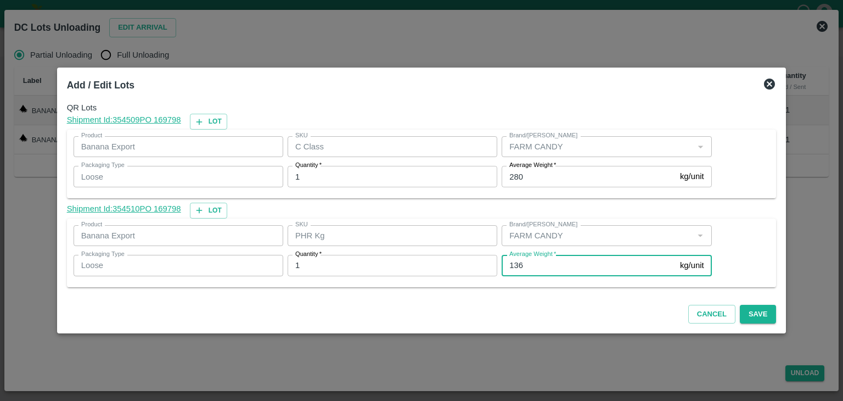
click at [558, 269] on input "136" at bounding box center [589, 265] width 174 height 21
type input "1"
type input "80"
click at [749, 323] on div "Cancel Save" at bounding box center [422, 312] width 719 height 32
click at [749, 318] on button "Save" at bounding box center [758, 314] width 36 height 19
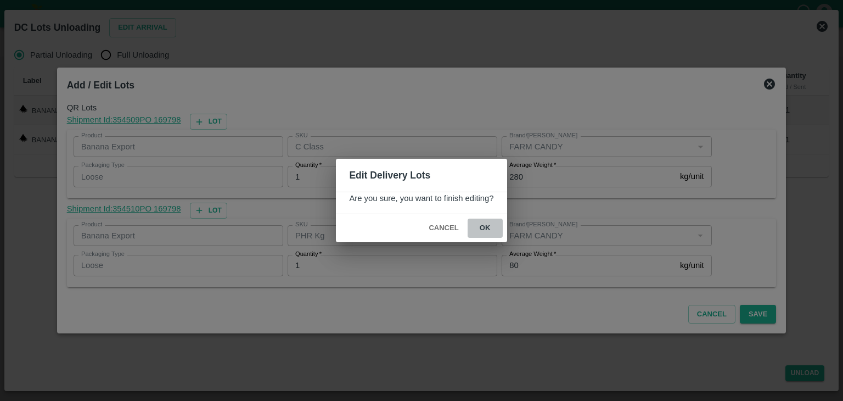
click at [485, 231] on button "ok" at bounding box center [485, 228] width 35 height 19
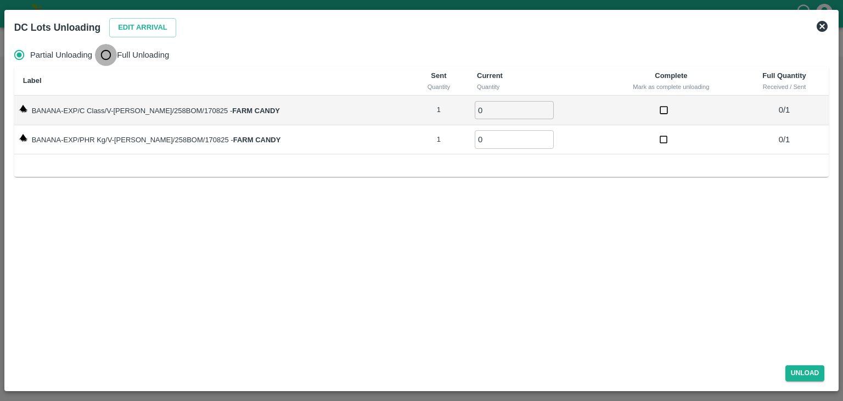
click at [107, 49] on input "Full Unloading" at bounding box center [106, 55] width 22 height 22
radio input "true"
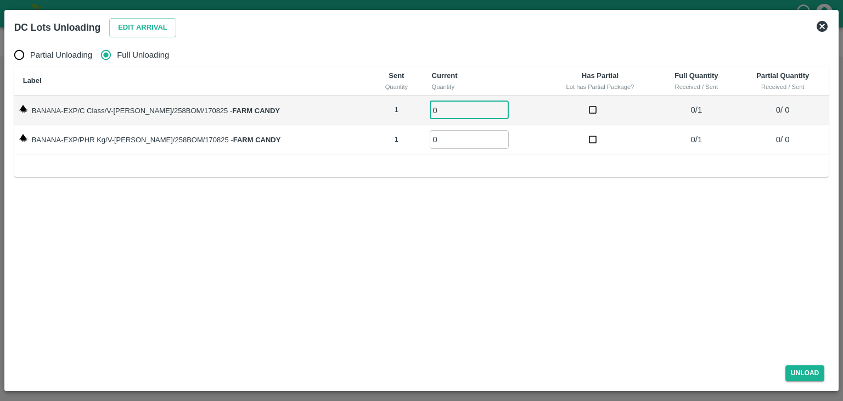
click at [455, 110] on input "0" at bounding box center [469, 110] width 79 height 18
type input "01"
click at [454, 135] on input "0" at bounding box center [469, 139] width 79 height 18
type input "01"
click at [808, 375] on button "Unload" at bounding box center [806, 373] width 40 height 16
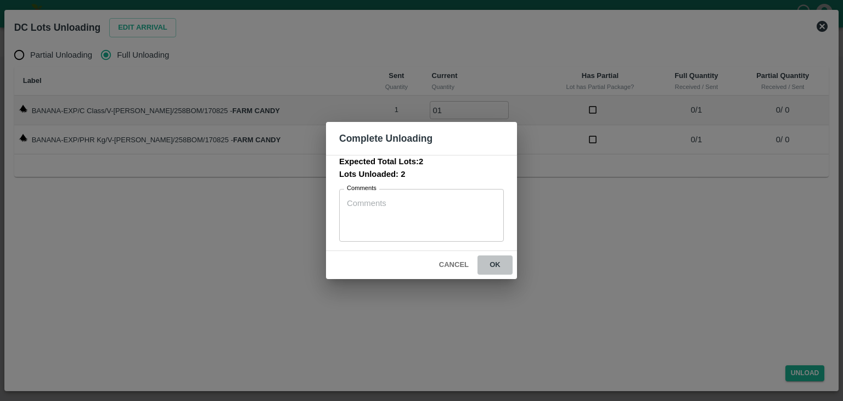
click at [502, 258] on button "ok" at bounding box center [495, 264] width 35 height 19
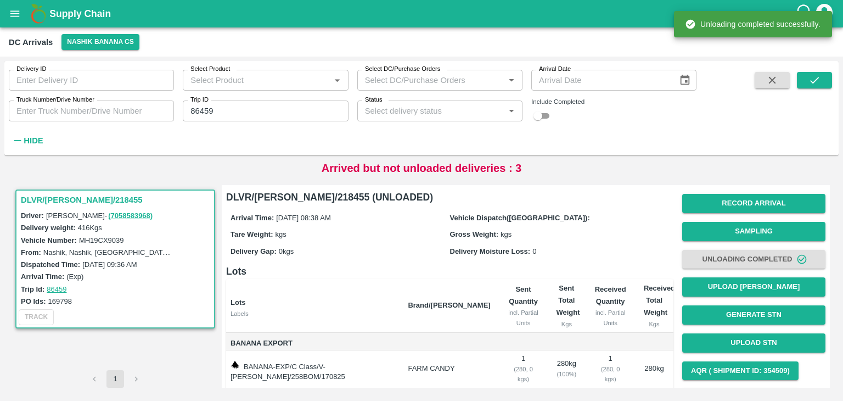
scroll to position [57, 0]
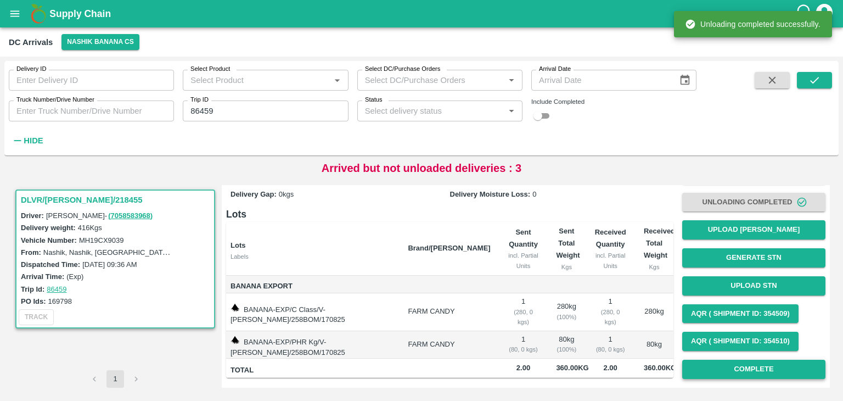
click at [728, 363] on button "Complete" at bounding box center [754, 369] width 143 height 19
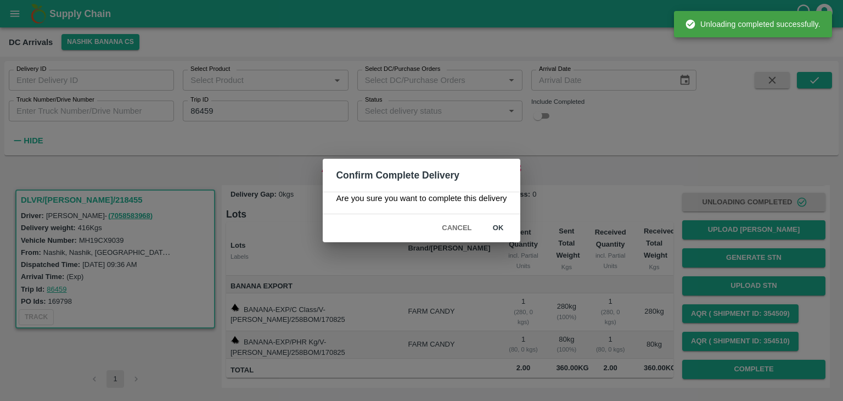
click at [491, 217] on div "Cancel ok" at bounding box center [421, 228] width 197 height 28
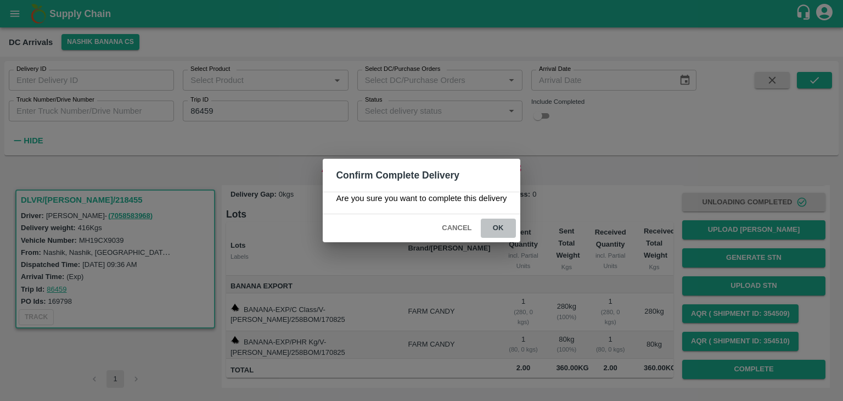
click at [496, 222] on button "ok" at bounding box center [498, 228] width 35 height 19
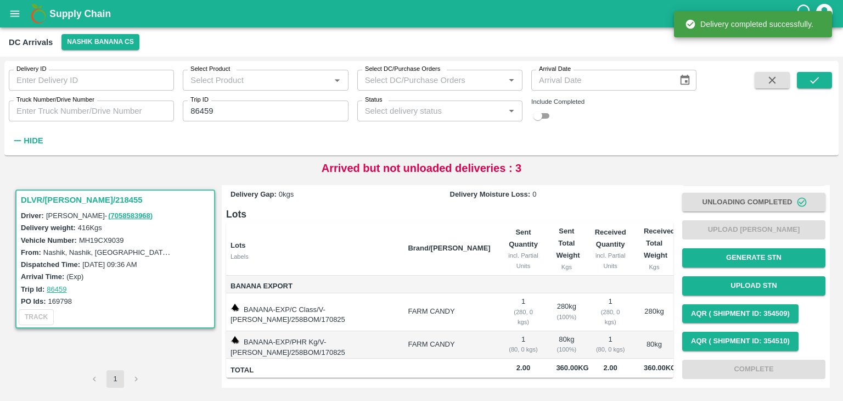
click at [819, 88] on span at bounding box center [814, 110] width 35 height 77
click at [818, 81] on icon "submit" at bounding box center [815, 80] width 12 height 12
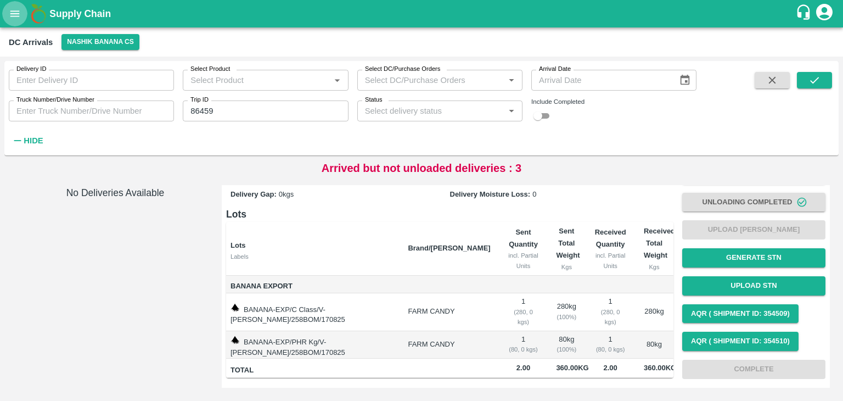
click at [11, 13] on icon "open drawer" at bounding box center [15, 14] width 12 height 12
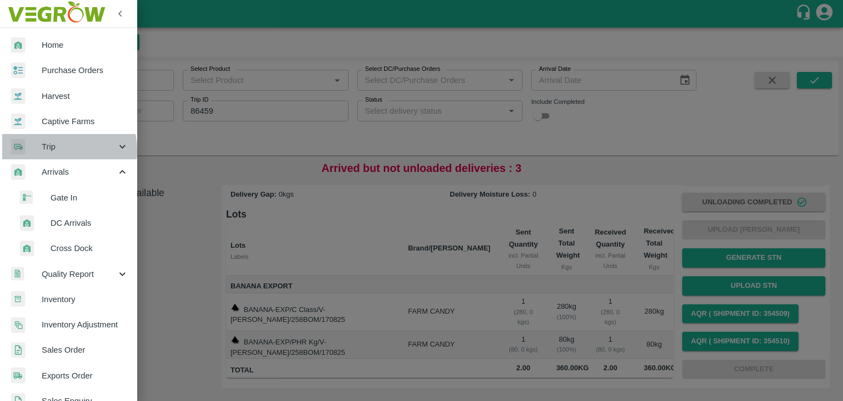
click at [53, 150] on span "Trip" at bounding box center [79, 147] width 75 height 12
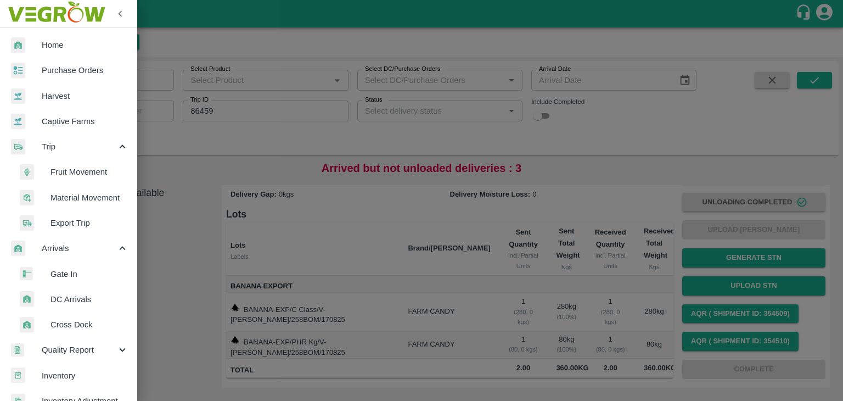
click at [82, 174] on span "Fruit Movement" at bounding box center [90, 172] width 78 height 12
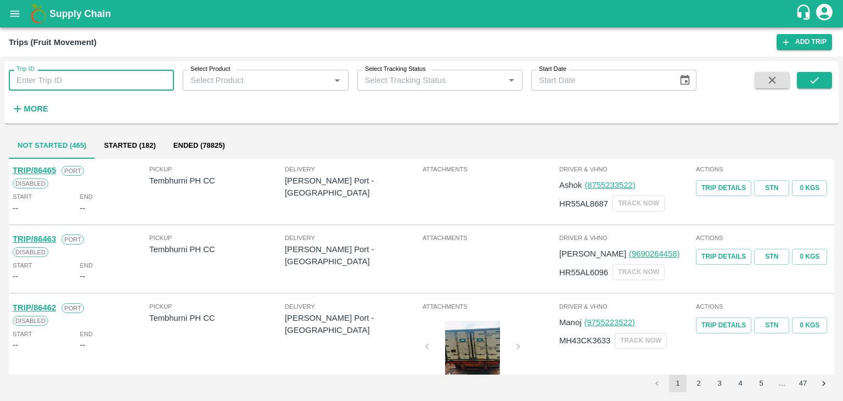
click at [72, 74] on input "Trip ID" at bounding box center [91, 80] width 165 height 21
type input "86459"
click at [799, 75] on button "submit" at bounding box center [814, 80] width 35 height 16
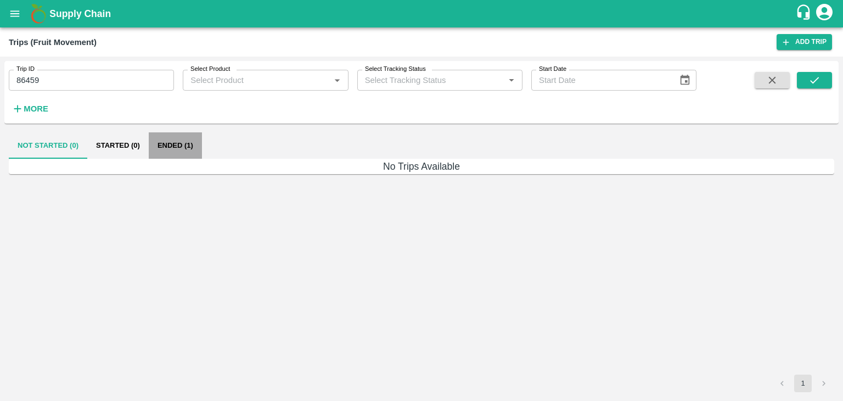
click at [191, 137] on button "Ended (1)" at bounding box center [175, 145] width 53 height 26
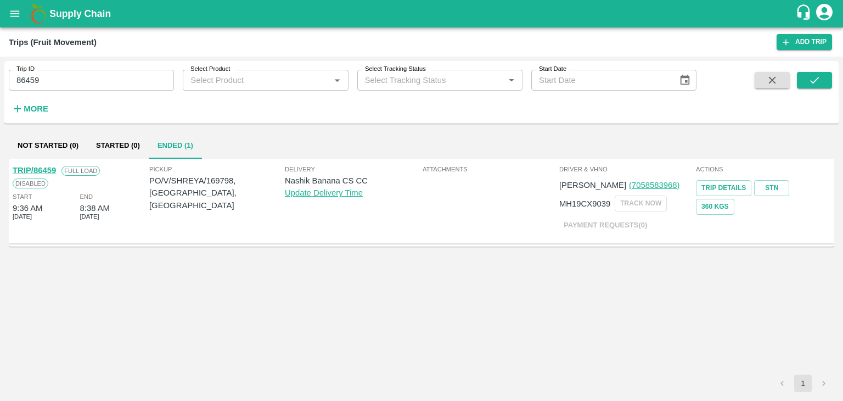
click at [47, 171] on link "TRIP/86459" at bounding box center [34, 170] width 43 height 9
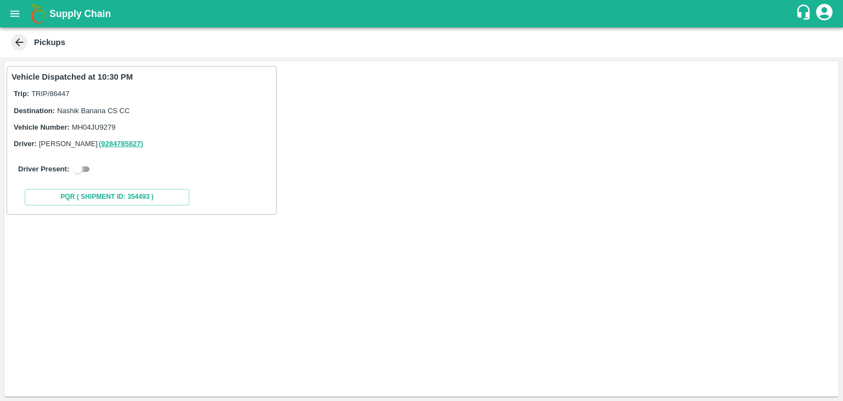
click at [83, 166] on input "checkbox" at bounding box center [78, 169] width 40 height 13
checkbox input "true"
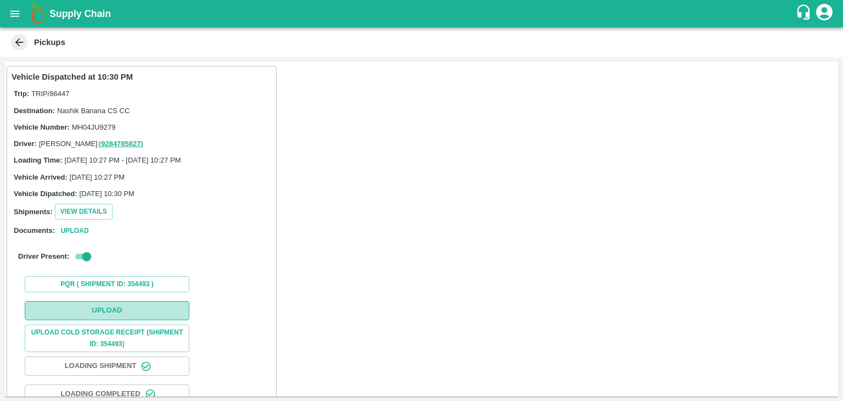
click at [116, 301] on button "Upload" at bounding box center [107, 310] width 165 height 19
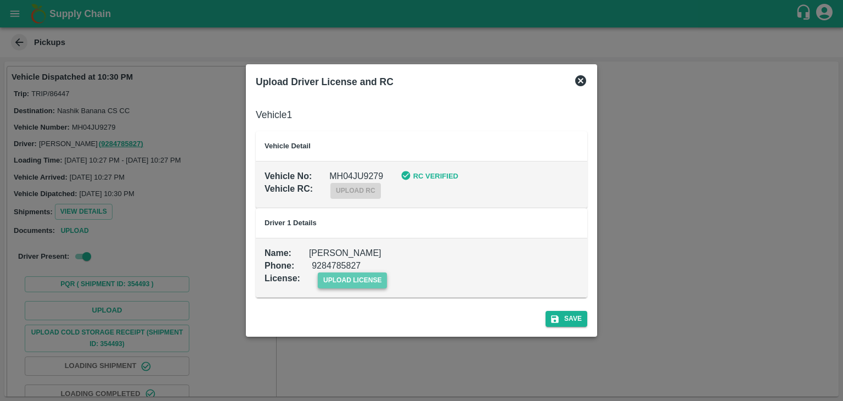
click at [384, 277] on span "upload license" at bounding box center [353, 280] width 70 height 16
click at [0, 0] on input "upload license" at bounding box center [0, 0] width 0 height 0
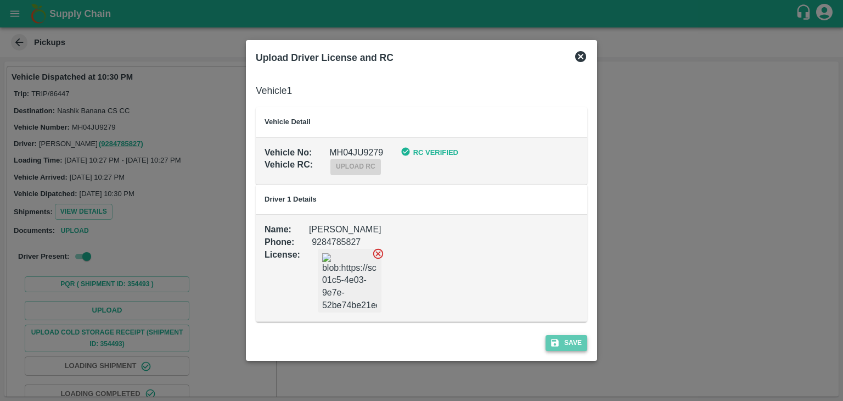
click at [562, 337] on button "Save" at bounding box center [567, 343] width 42 height 16
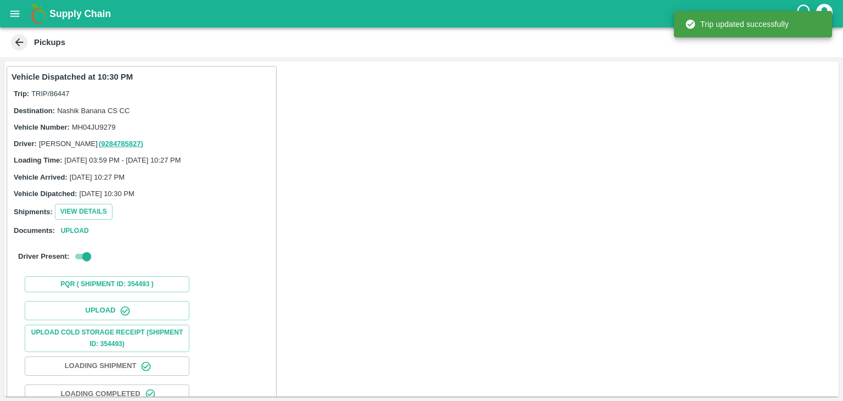
scroll to position [115, 0]
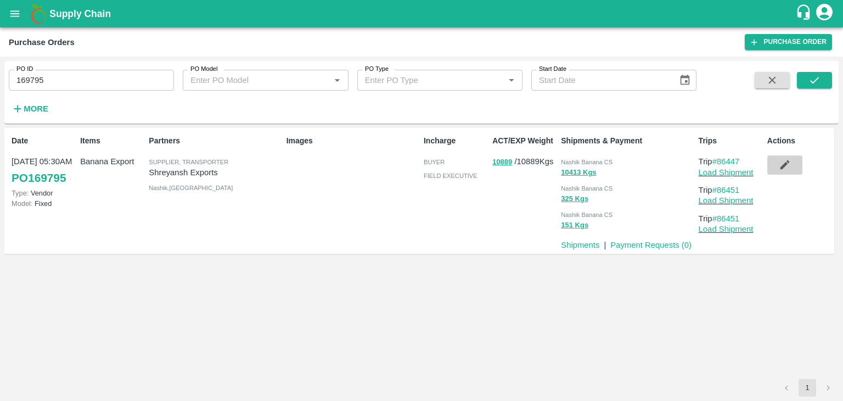
click at [781, 166] on icon "button" at bounding box center [785, 165] width 12 height 12
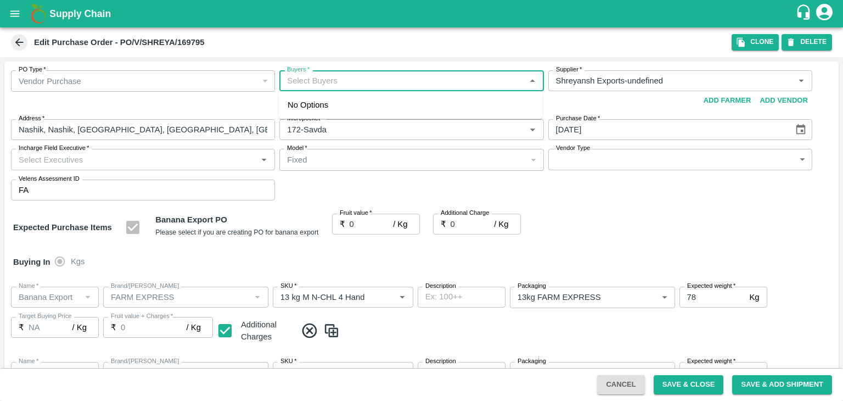
click at [366, 78] on input "Buyers   *" at bounding box center [402, 81] width 239 height 14
type input "Ajit"
click at [340, 113] on div "Ajit Otari" at bounding box center [347, 110] width 67 height 12
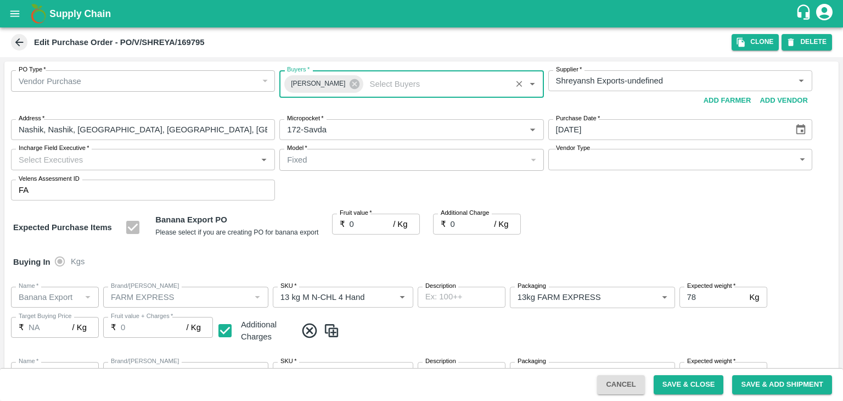
click at [81, 165] on input "Incharge Field Executive   *" at bounding box center [133, 159] width 239 height 14
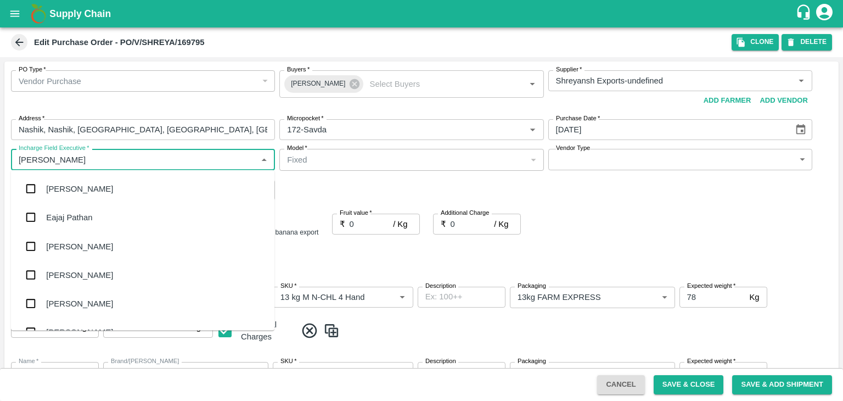
type input "Jay"
click at [76, 249] on div "jaydip Tale" at bounding box center [65, 246] width 38 height 12
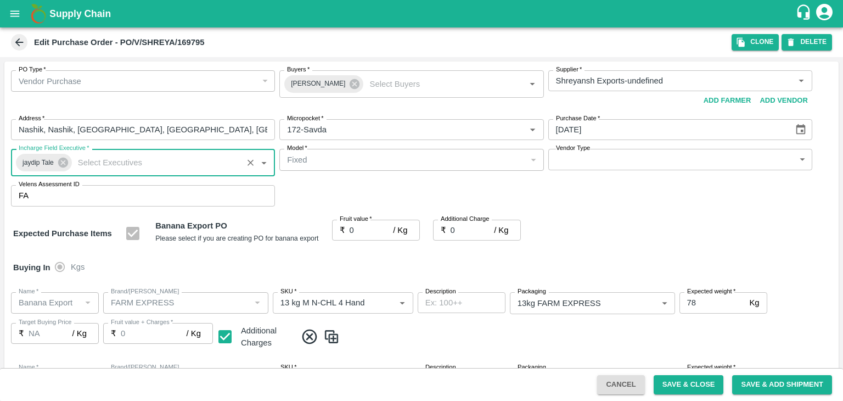
click at [594, 161] on body "Supply Chain Edit Purchase Order - PO/V/SHREYA/169795 Clone DELETE PO Type   * …" at bounding box center [421, 200] width 843 height 401
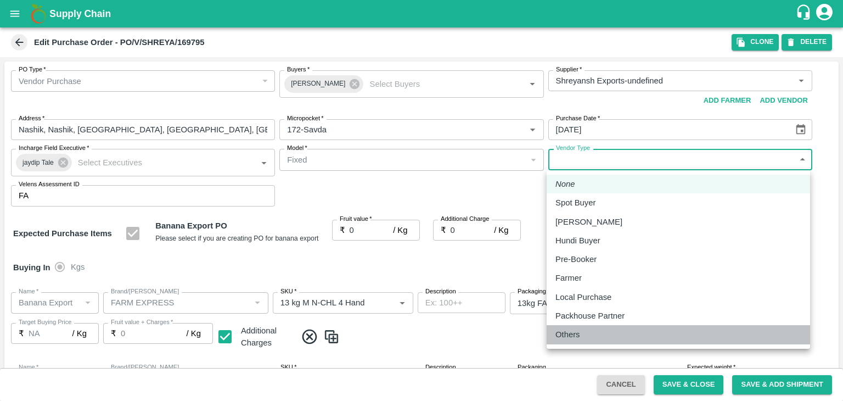
click at [579, 343] on li "Others" at bounding box center [679, 334] width 264 height 19
type input "OTHER"
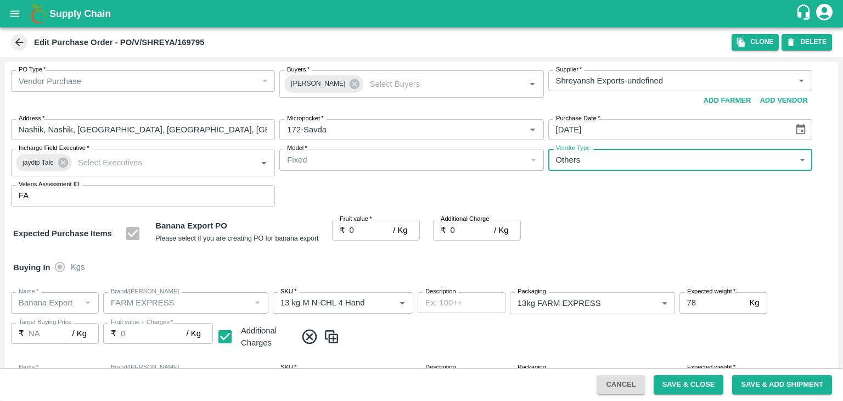
click at [353, 227] on input "0" at bounding box center [372, 230] width 44 height 21
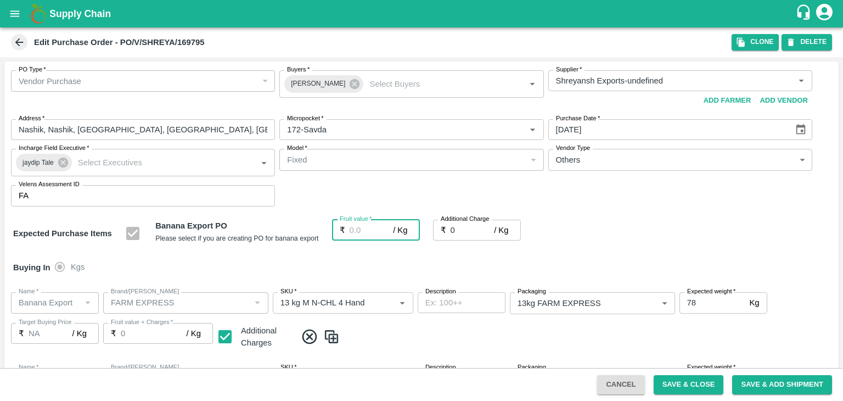
type input "1"
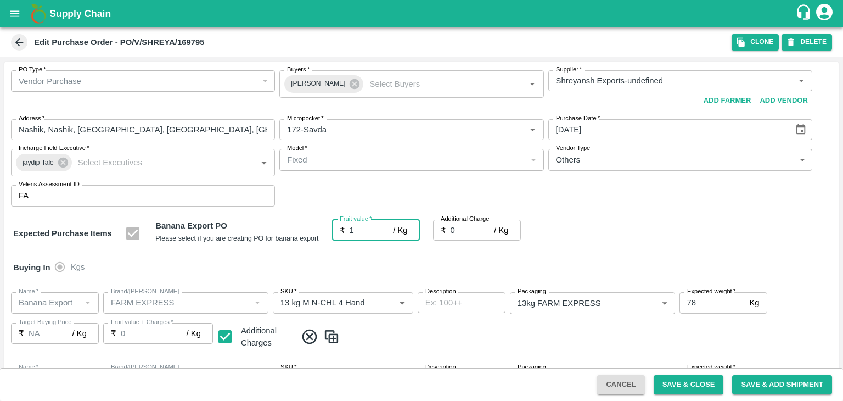
type input "1"
type input "18"
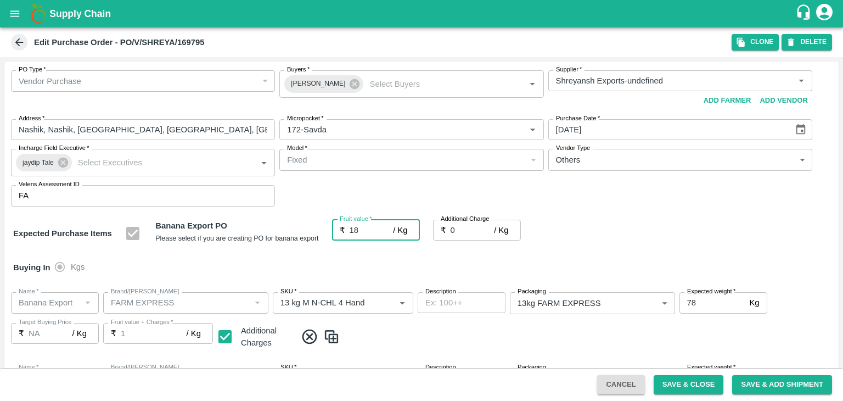
type input "18"
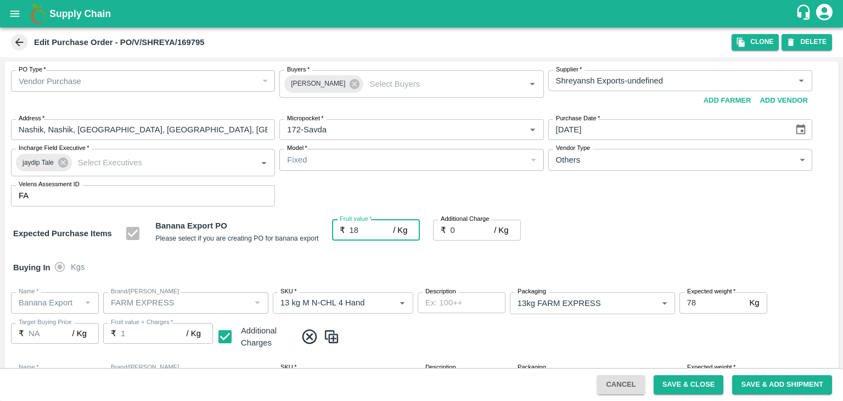
type input "18"
type input "18.5"
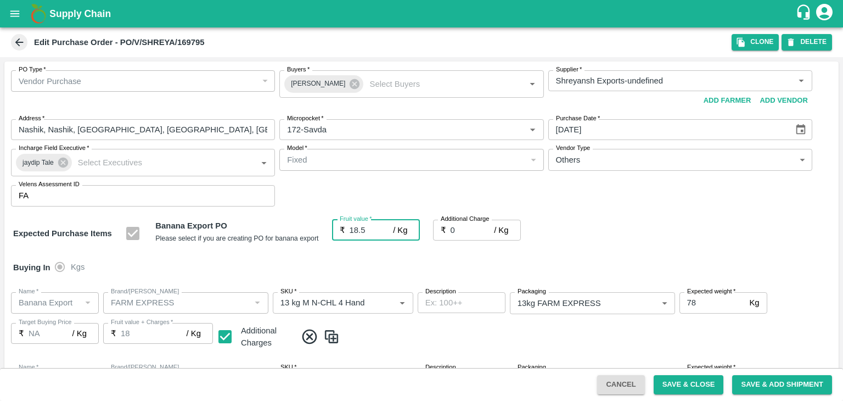
type input "18.5"
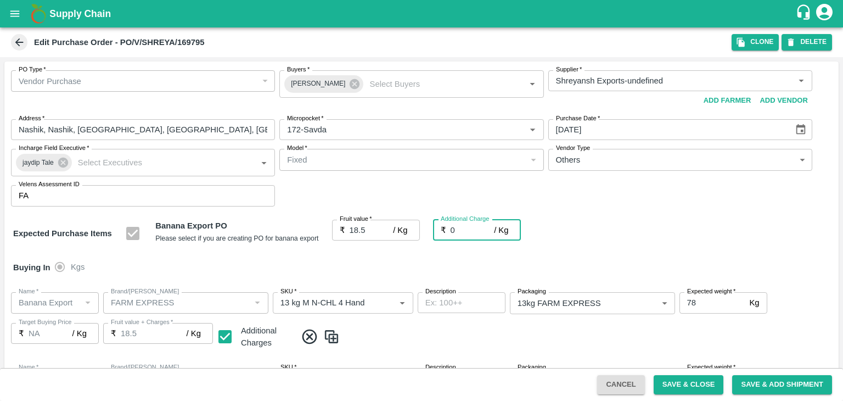
type input "2"
type input "20.5"
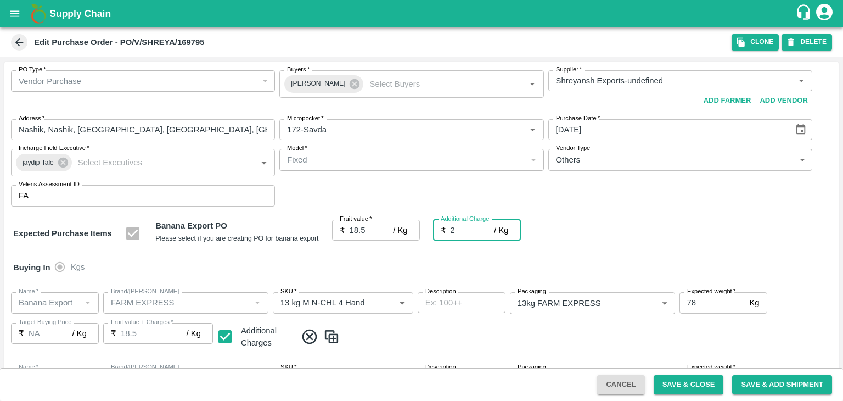
type input "20.5"
type input "2.7"
type input "21.2"
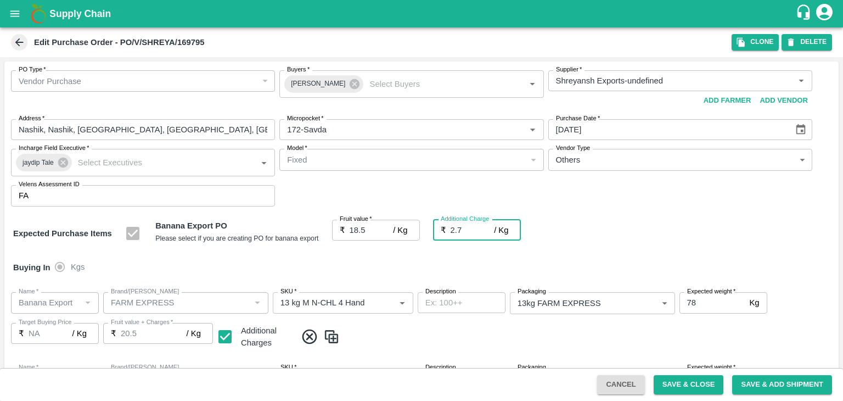
type input "21.2"
type input "2.75"
type input "21.25"
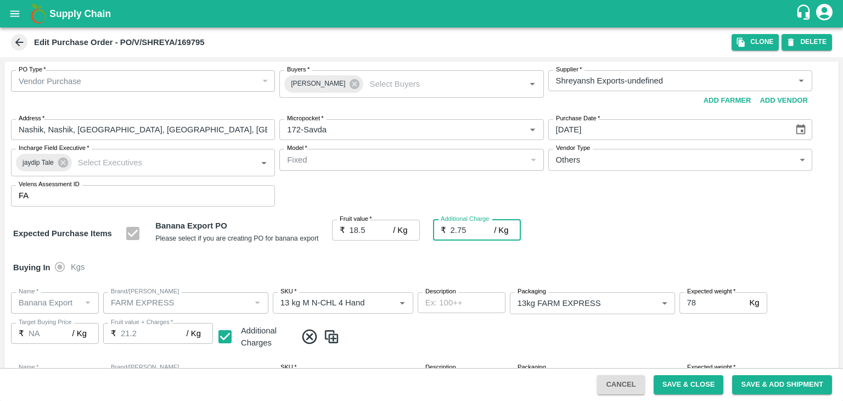
type input "21.25"
type input "2.75"
click at [372, 255] on div "Buying In Kgs" at bounding box center [421, 267] width 835 height 32
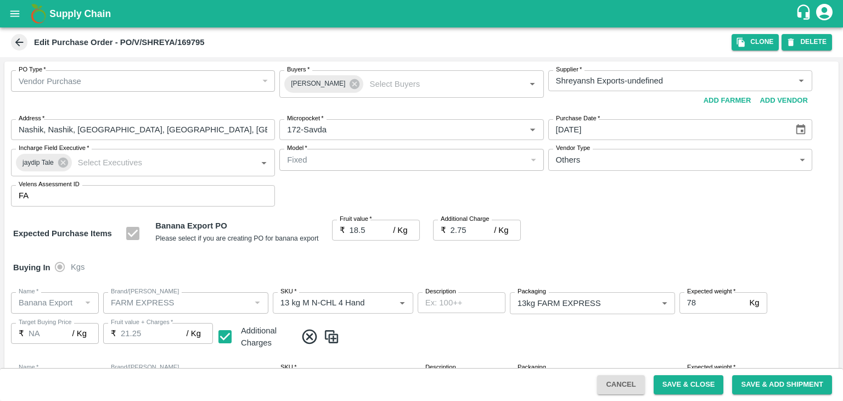
scroll to position [582, 0]
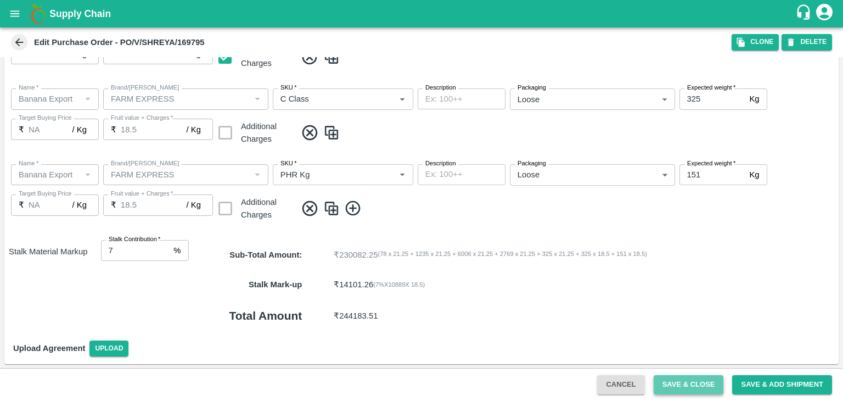
click at [707, 390] on button "Save & Close" at bounding box center [689, 384] width 70 height 19
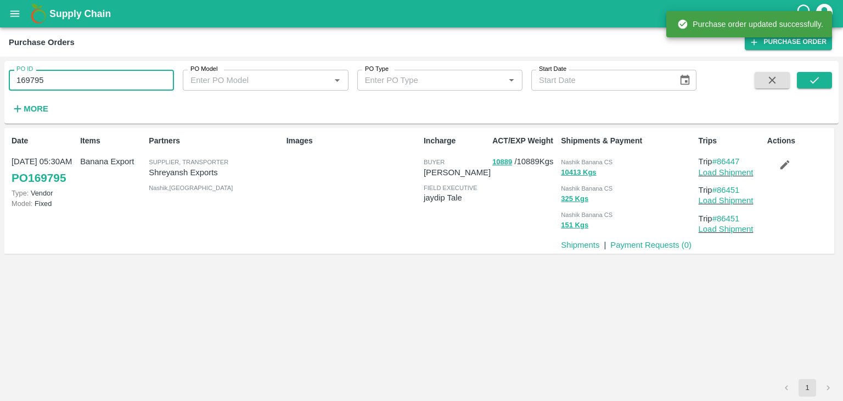
click at [88, 86] on input "169795" at bounding box center [91, 80] width 165 height 21
paste input "text"
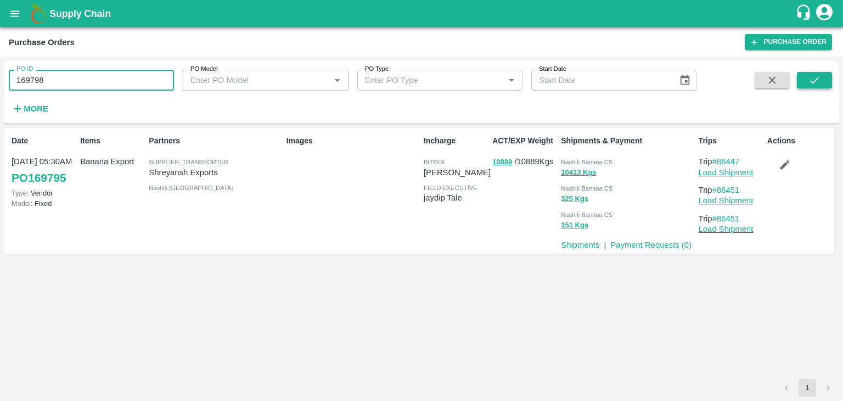
type input "169798"
click at [813, 80] on icon "submit" at bounding box center [815, 80] width 12 height 12
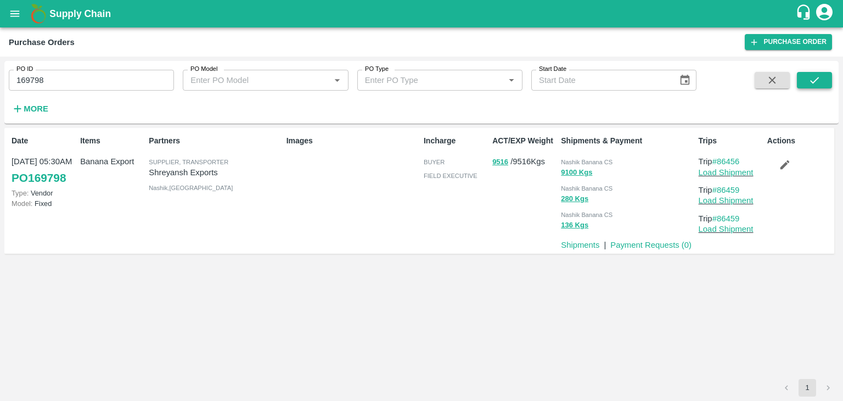
click at [819, 74] on icon "submit" at bounding box center [815, 80] width 12 height 12
click at [720, 170] on link "Load Shipment" at bounding box center [726, 172] width 55 height 9
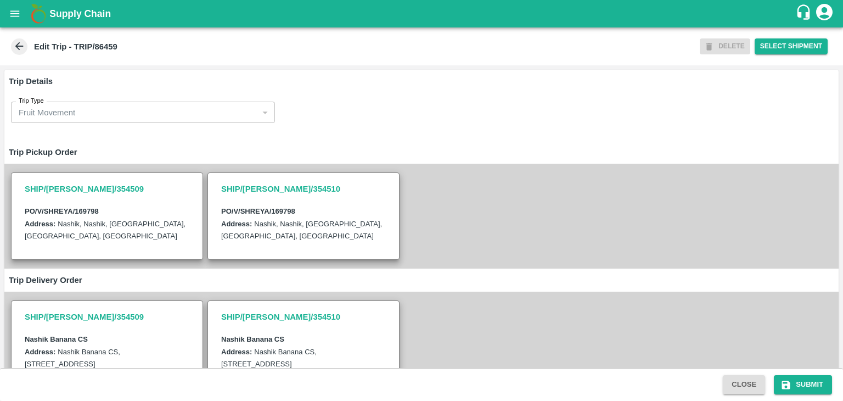
scroll to position [291, 0]
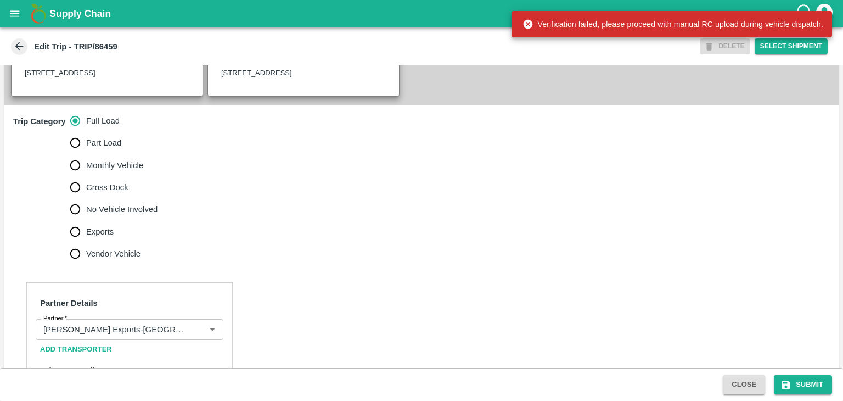
click at [119, 215] on span "No Vehicle Involved" at bounding box center [121, 209] width 71 height 12
click at [86, 219] on input "No Vehicle Involved" at bounding box center [75, 209] width 22 height 22
radio input "true"
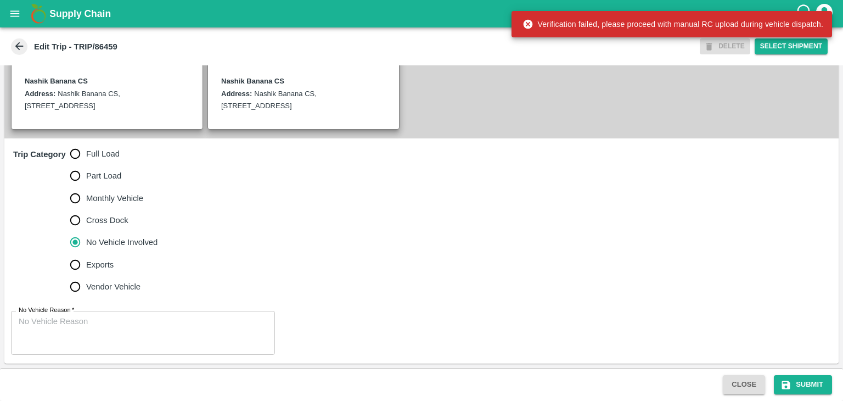
scroll to position [270, 0]
click at [116, 325] on textarea "No Vehicle Reason   *" at bounding box center [143, 333] width 249 height 35
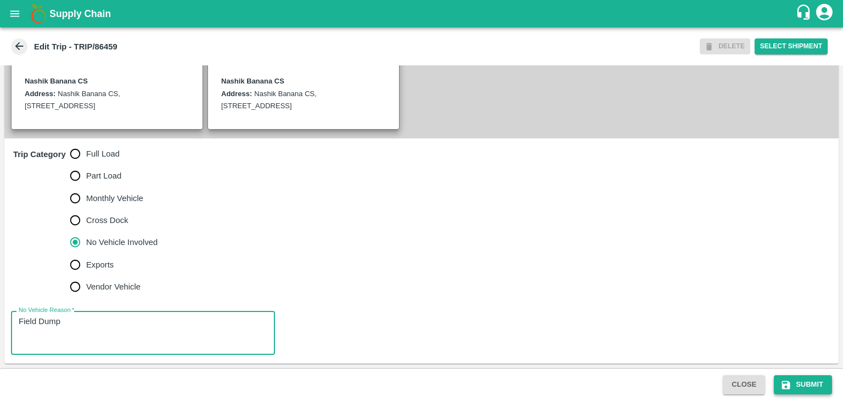
type textarea "Field Dump"
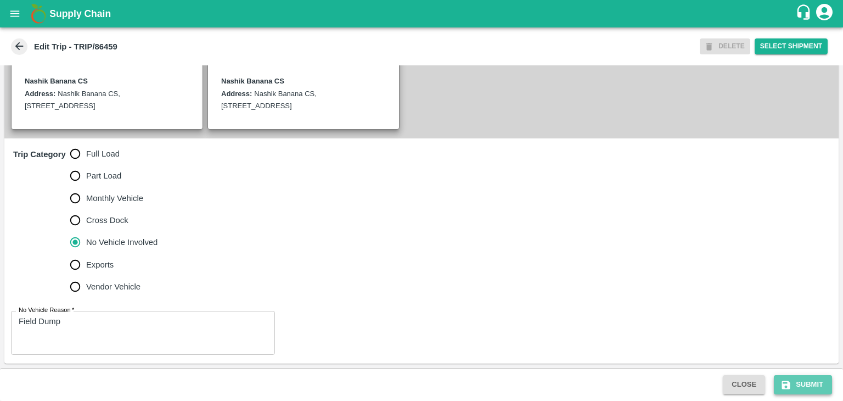
click at [795, 376] on button "Submit" at bounding box center [803, 384] width 58 height 19
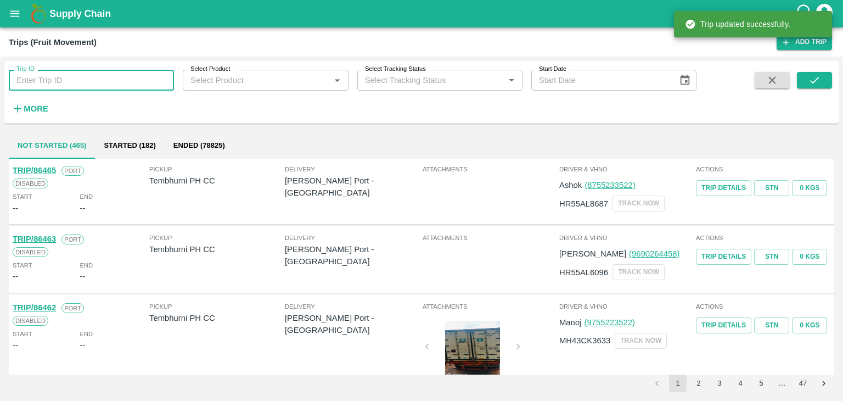
click at [87, 81] on input "Trip ID" at bounding box center [91, 80] width 165 height 21
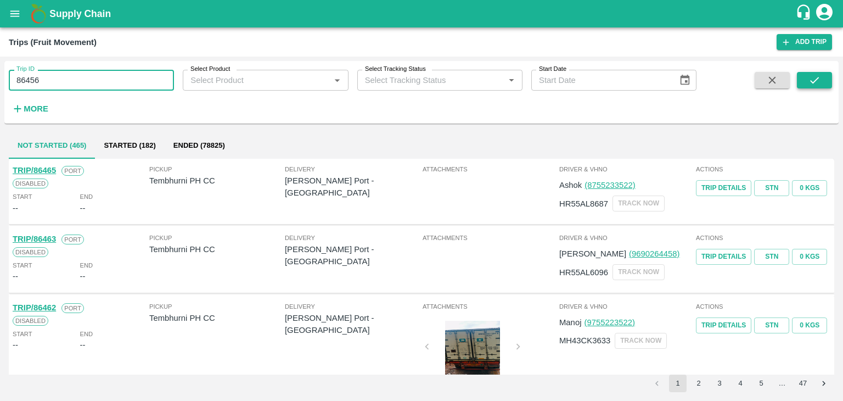
type input "86456"
click at [817, 81] on icon "submit" at bounding box center [815, 80] width 12 height 12
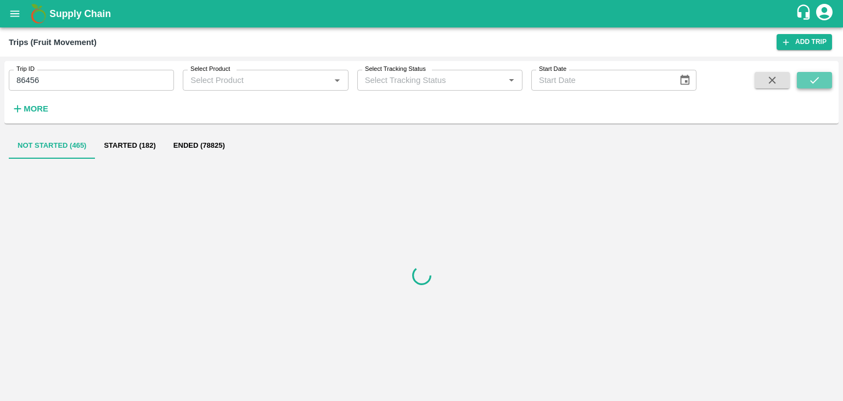
click at [817, 81] on icon "submit" at bounding box center [815, 80] width 12 height 12
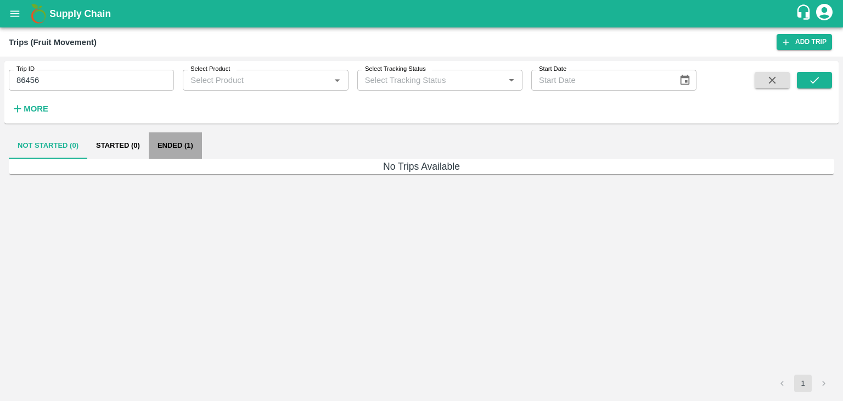
click at [185, 145] on button "Ended (1)" at bounding box center [175, 145] width 53 height 26
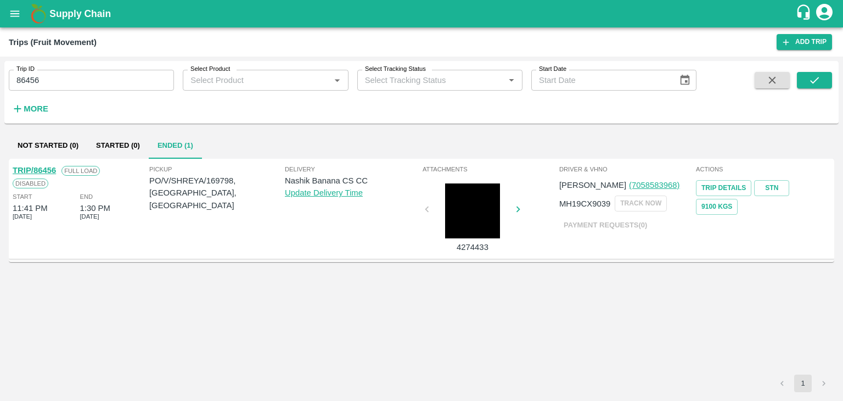
click at [41, 166] on link "TRIP/86456" at bounding box center [34, 170] width 43 height 9
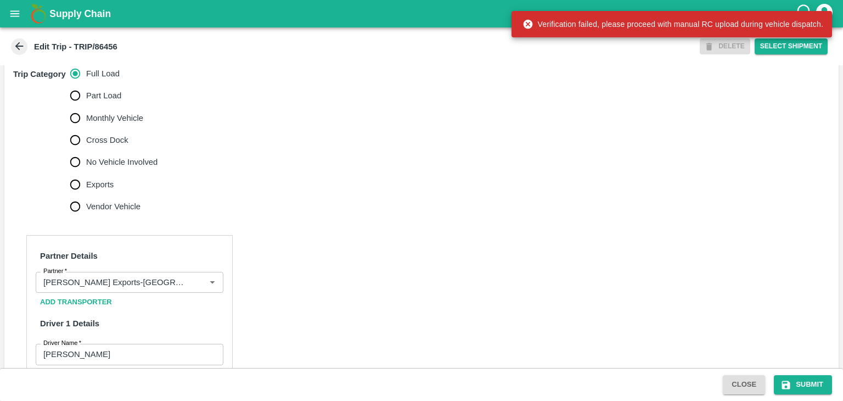
scroll to position [424, 0]
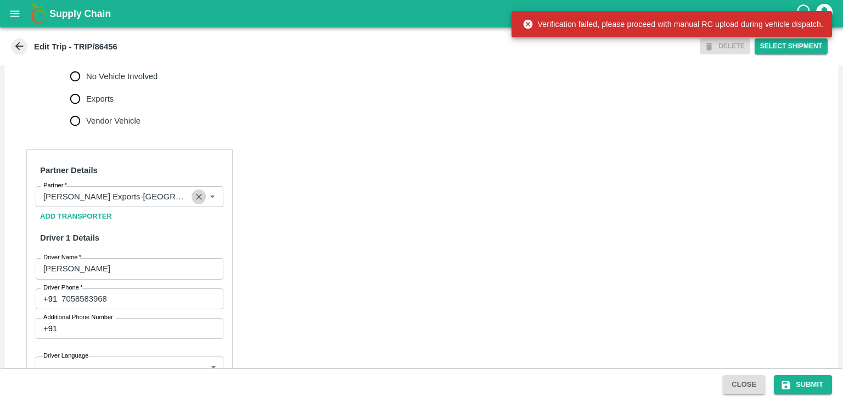
click at [194, 202] on icon "Clear" at bounding box center [199, 197] width 10 height 10
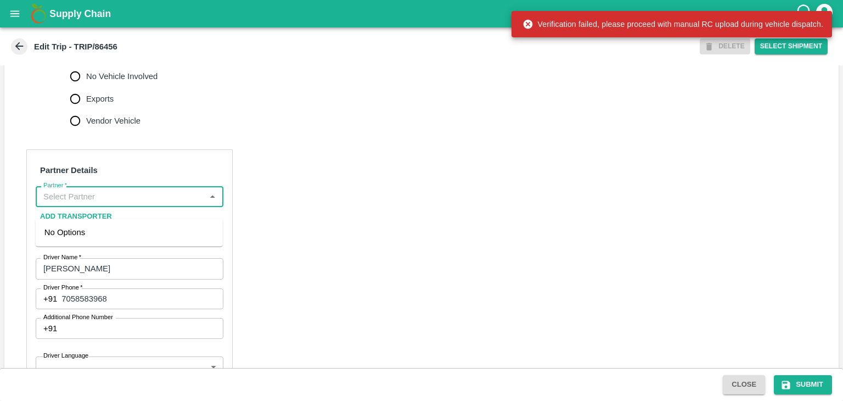
click at [154, 204] on input "Partner   *" at bounding box center [120, 196] width 163 height 14
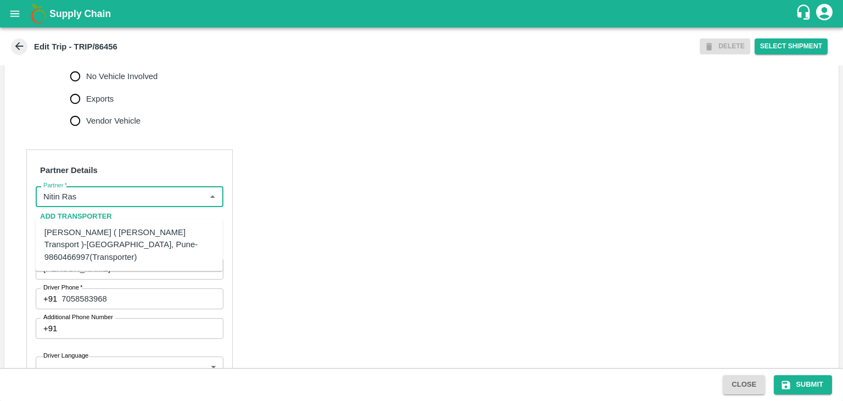
click at [121, 237] on div "[PERSON_NAME] ( [PERSON_NAME] Transport )-[GEOGRAPHIC_DATA], Pune-9860466997(Tr…" at bounding box center [129, 244] width 170 height 37
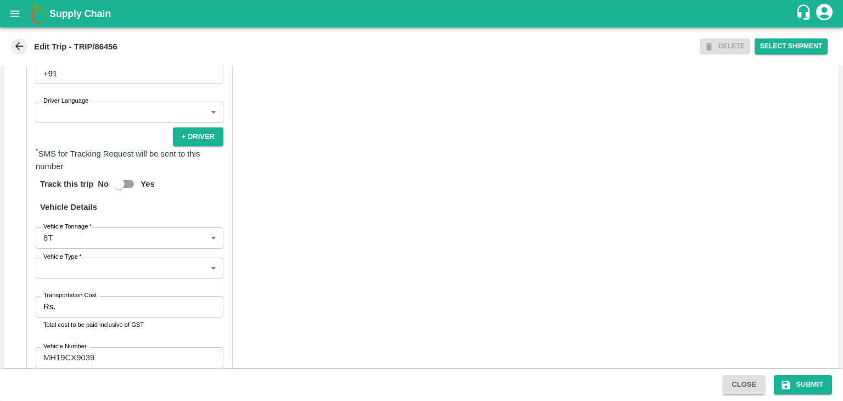
scroll to position [681, 0]
type input "[PERSON_NAME] ( [PERSON_NAME] Transport )-[GEOGRAPHIC_DATA], Pune-9860466997(Tr…"
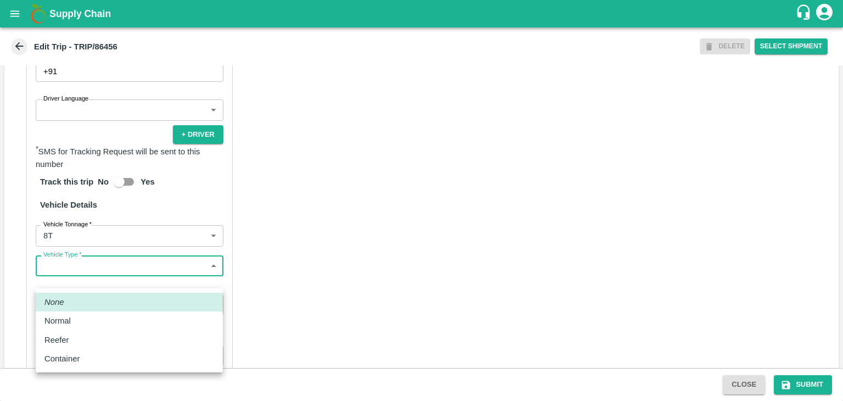
click at [90, 280] on body "Supply Chain Edit Trip - TRIP/86456 DELETE Select Shipment Trip Details Trip Ty…" at bounding box center [421, 200] width 843 height 401
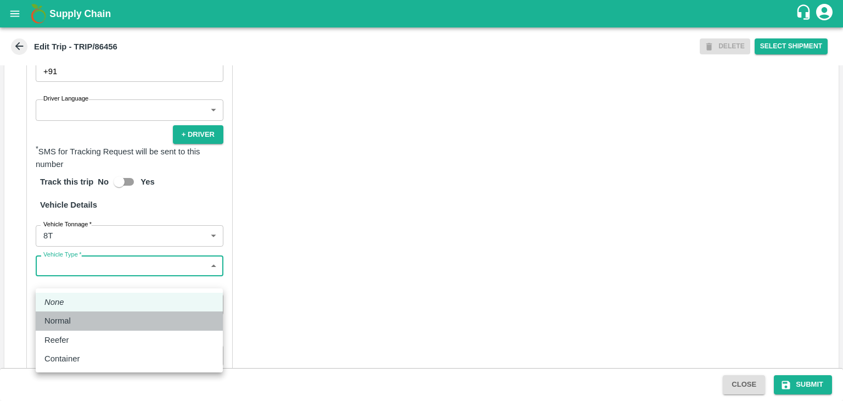
click at [78, 323] on div "Normal" at bounding box center [129, 321] width 170 height 12
type input "Normal"
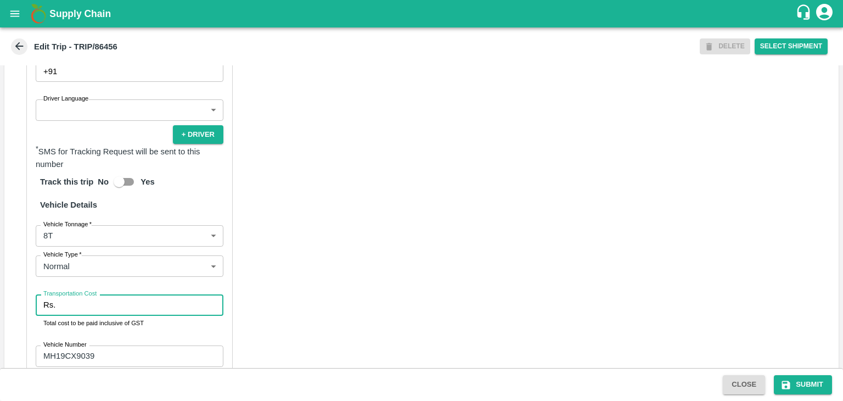
click at [94, 315] on input "Transportation Cost" at bounding box center [142, 304] width 164 height 21
type input "10000"
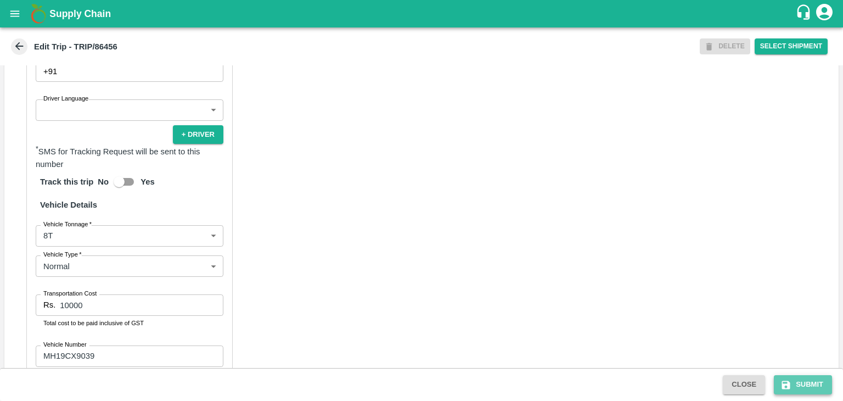
click at [804, 378] on button "Submit" at bounding box center [803, 384] width 58 height 19
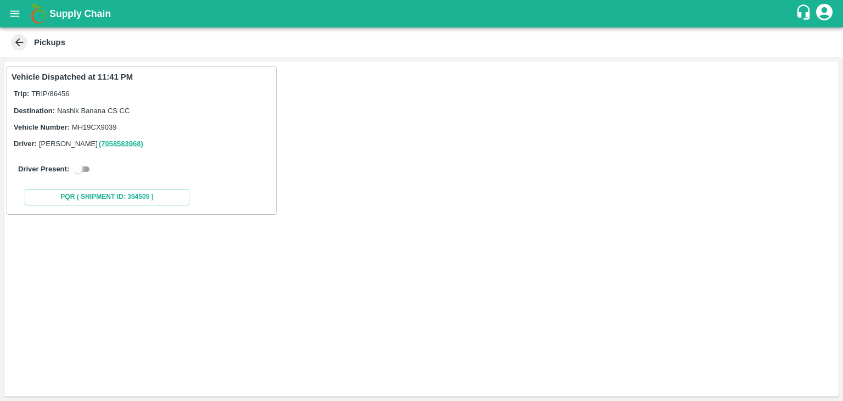
click at [77, 170] on input "checkbox" at bounding box center [78, 169] width 40 height 13
checkbox input "true"
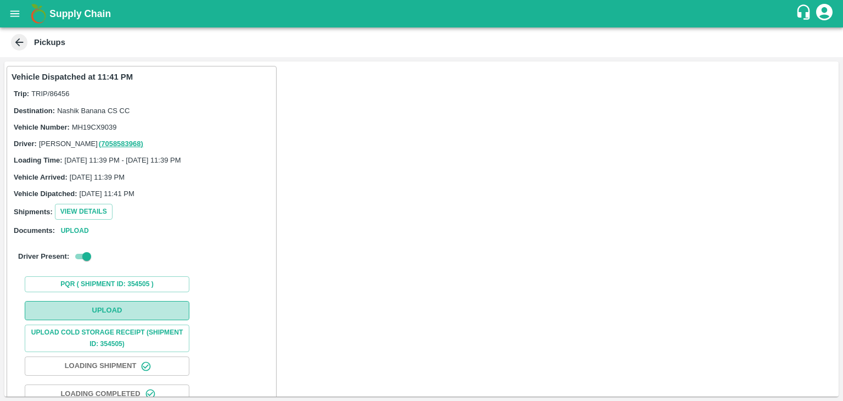
click at [137, 308] on button "Upload" at bounding box center [107, 310] width 165 height 19
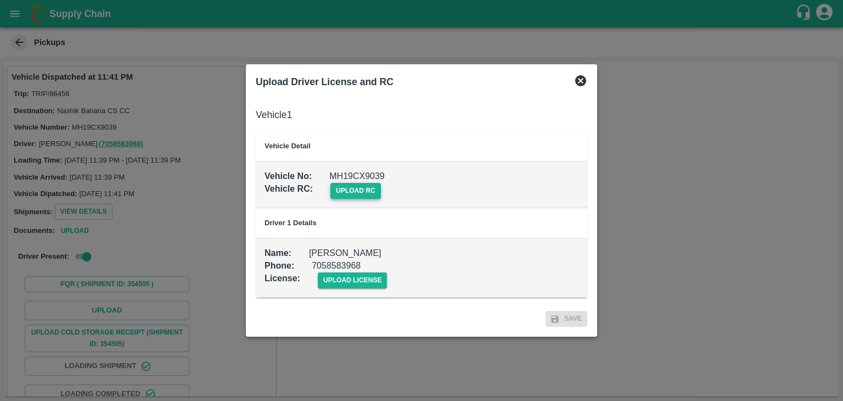
drag, startPoint x: 359, startPoint y: 199, endPoint x: 361, endPoint y: 191, distance: 8.4
click at [361, 191] on td "Vehicle No : MH19CX9039 Vehicle RC : upload rc" at bounding box center [422, 184] width 332 height 47
click at [361, 191] on span "upload rc" at bounding box center [356, 191] width 51 height 16
click at [0, 0] on input "upload rc" at bounding box center [0, 0] width 0 height 0
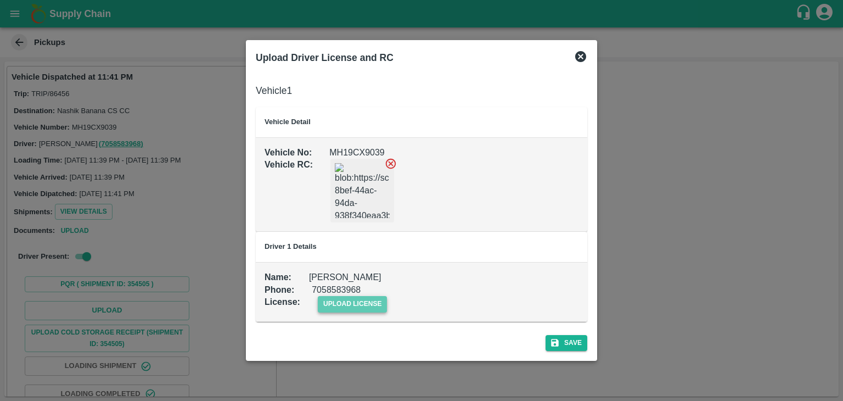
click at [358, 300] on span "upload license" at bounding box center [353, 304] width 70 height 16
click at [0, 0] on input "upload license" at bounding box center [0, 0] width 0 height 0
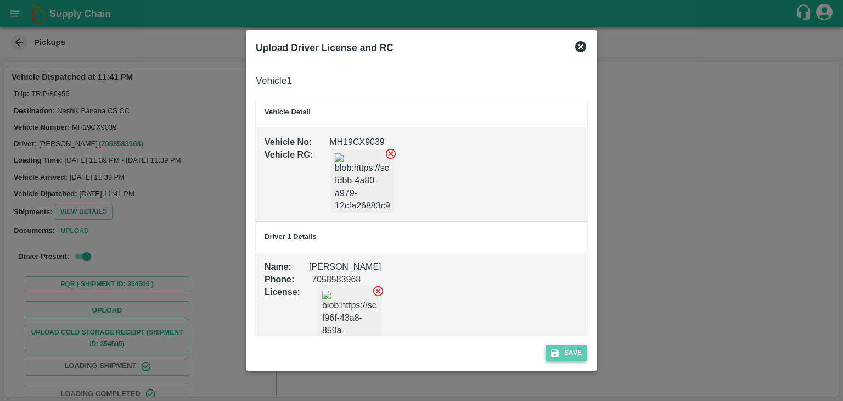
click at [568, 359] on button "Save" at bounding box center [567, 353] width 42 height 16
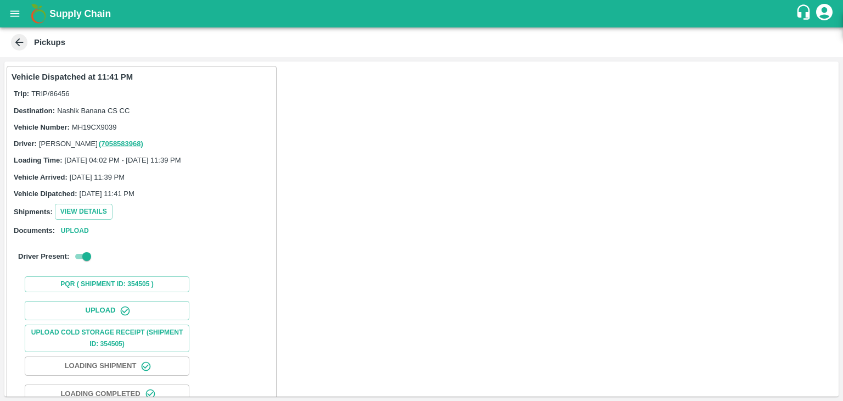
scroll to position [115, 0]
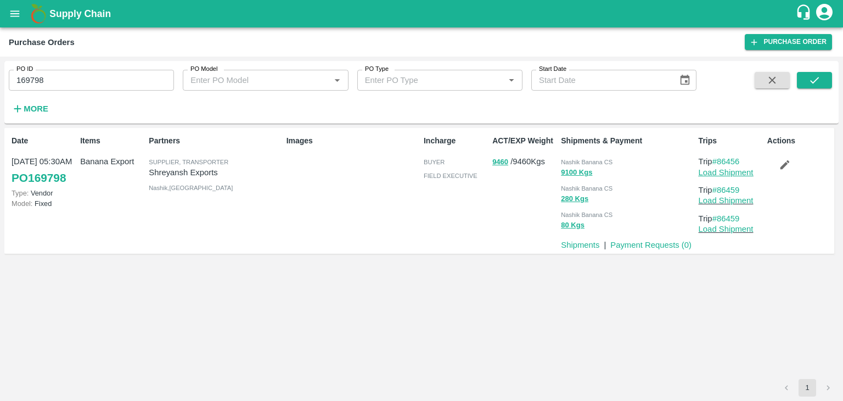
click at [704, 174] on link "Load Shipment" at bounding box center [726, 172] width 55 height 9
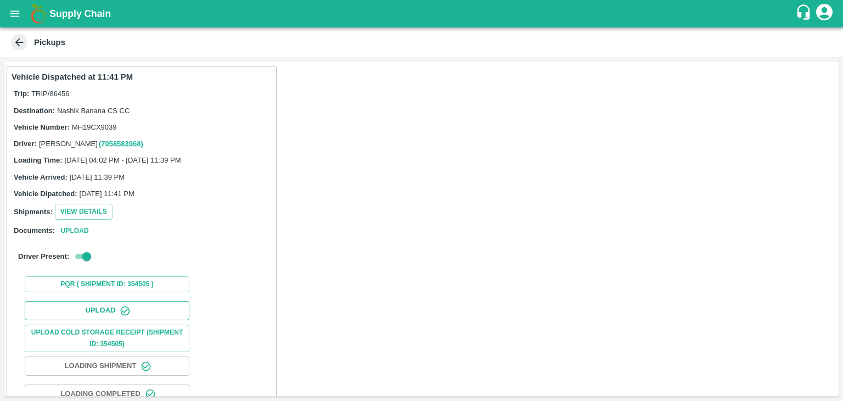
scroll to position [115, 0]
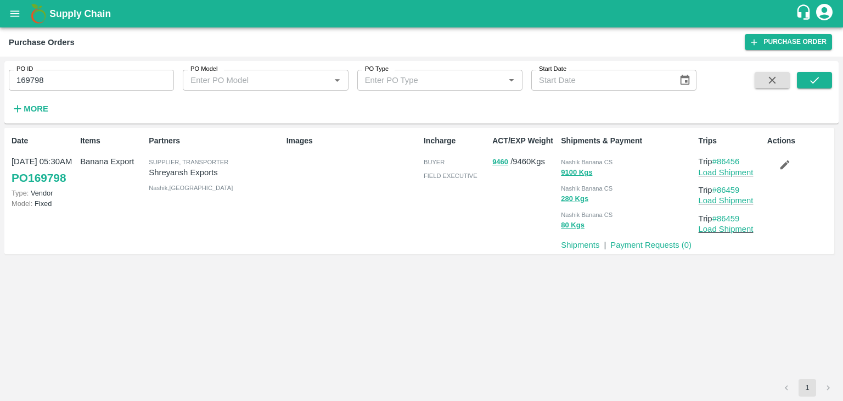
click at [796, 167] on button "button" at bounding box center [785, 164] width 35 height 19
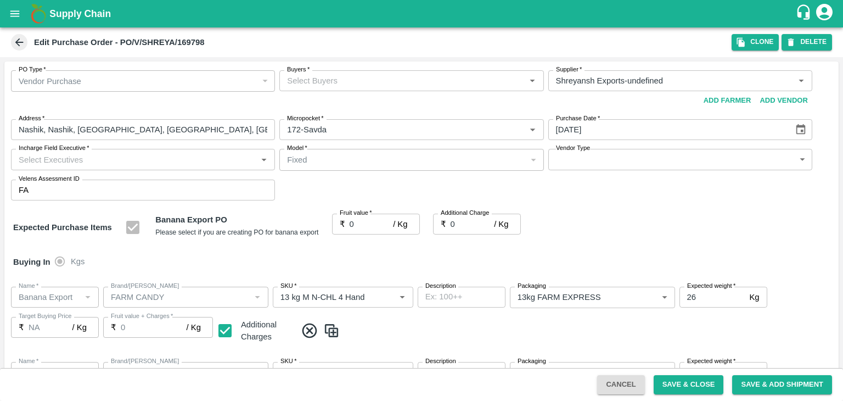
click at [367, 75] on input "Buyers   *" at bounding box center [402, 81] width 239 height 14
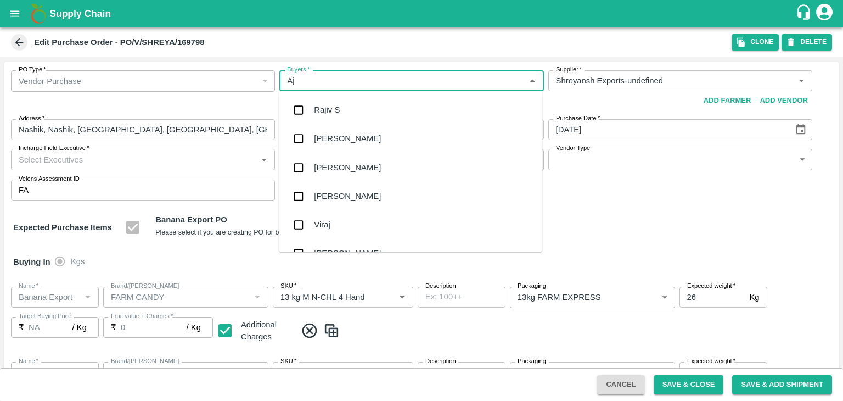
type input "Aji"
click at [363, 135] on div "[PERSON_NAME]" at bounding box center [411, 139] width 264 height 29
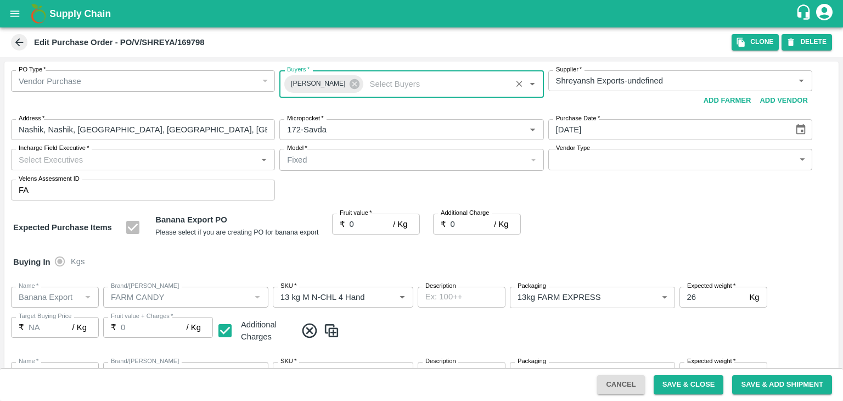
click at [182, 158] on input "Incharge Field Executive   *" at bounding box center [133, 159] width 239 height 14
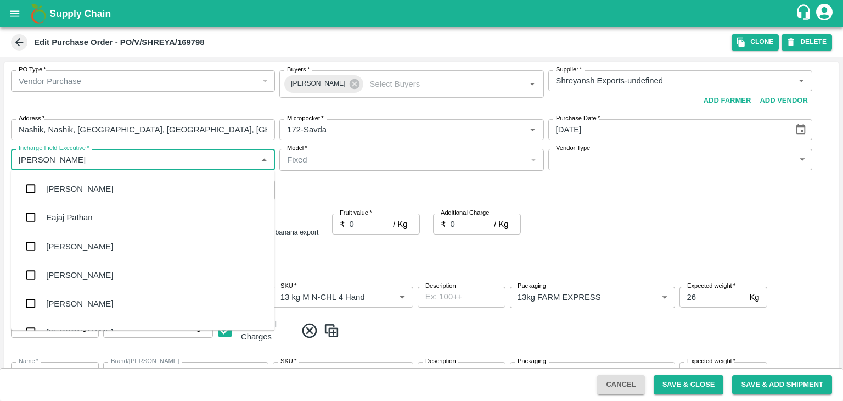
type input "[PERSON_NAME]"
click at [125, 238] on div "jaydip Tale" at bounding box center [143, 246] width 264 height 29
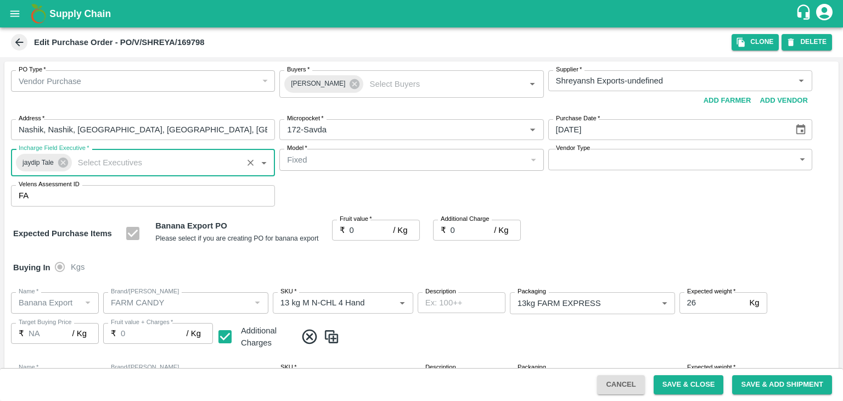
click at [573, 159] on body "Supply Chain Edit Purchase Order - PO/V/SHREYA/169798 Clone DELETE PO Type   * …" at bounding box center [421, 200] width 843 height 401
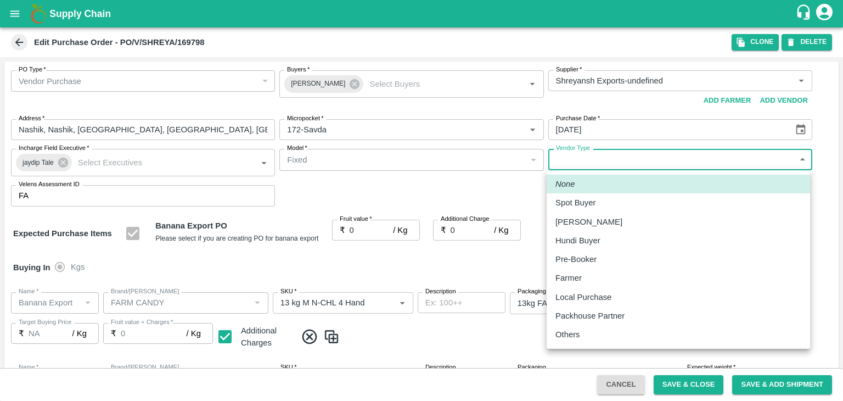
click at [578, 331] on p "Others" at bounding box center [568, 334] width 25 height 12
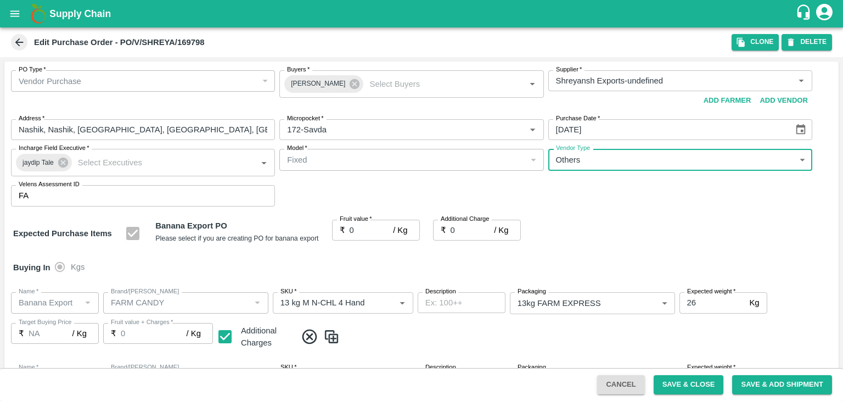
type input "OTHER"
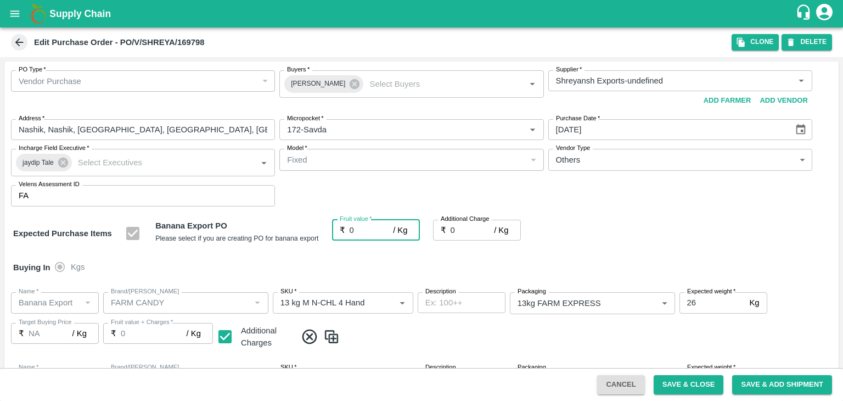
click at [356, 227] on input "0" at bounding box center [372, 230] width 44 height 21
type input "1"
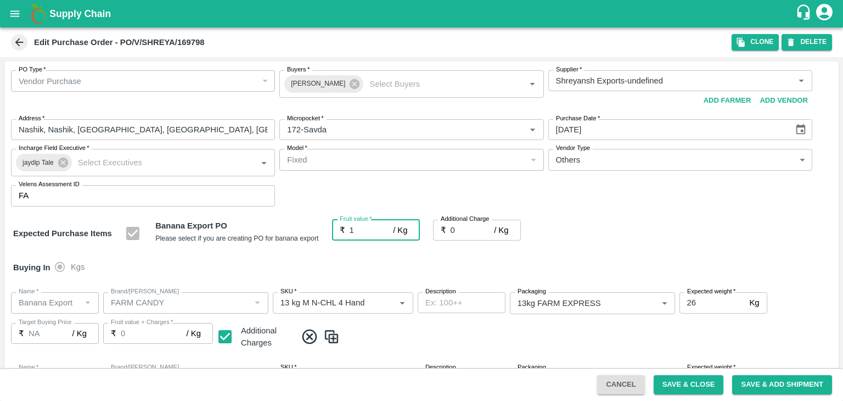
type input "1"
type input "18"
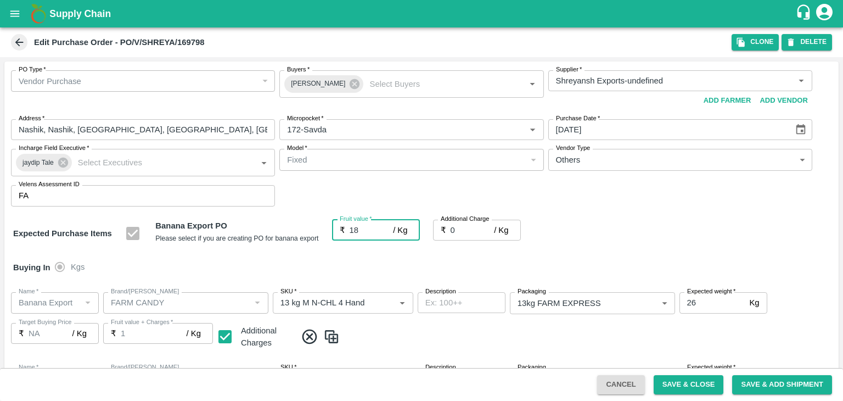
type input "18"
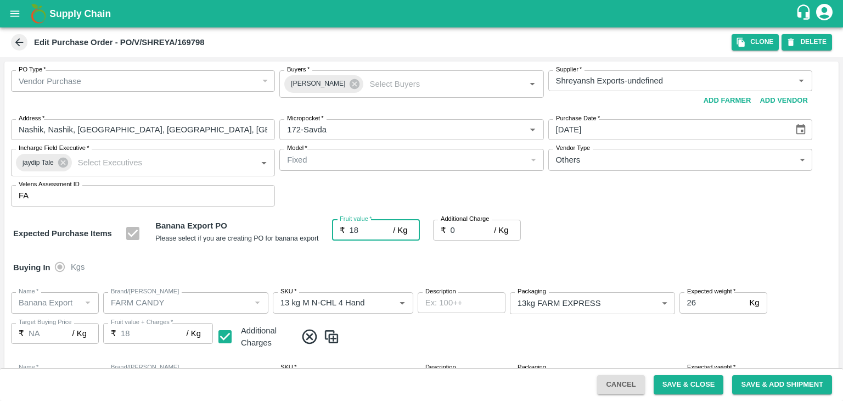
type input "18"
type input "18.5"
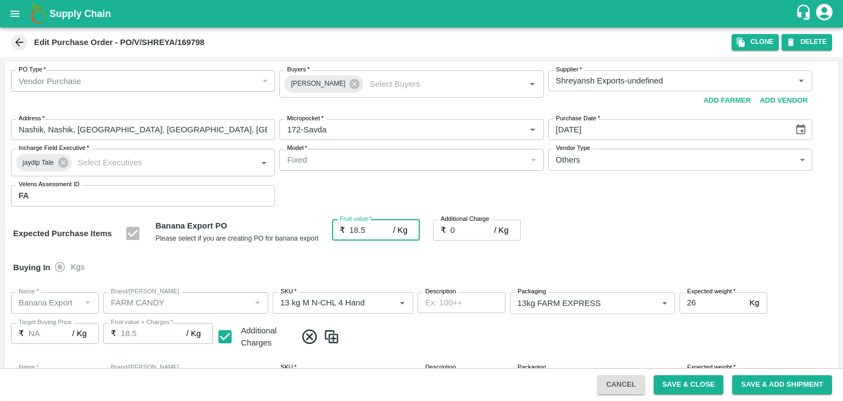
type input "18.5"
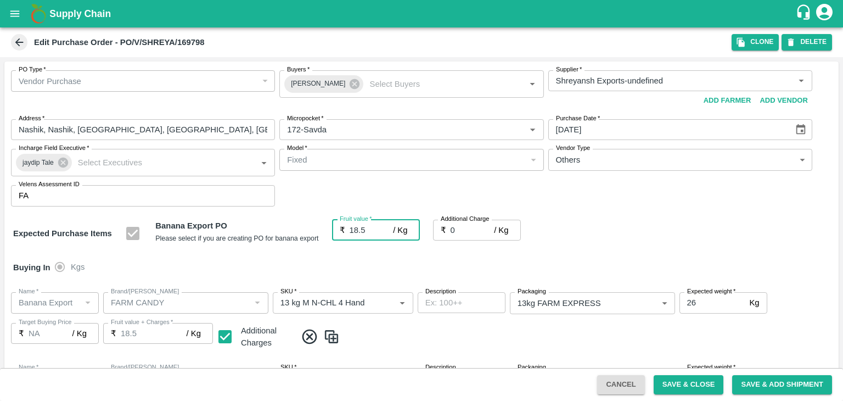
type input "18.5"
type input "2"
type input "20.5"
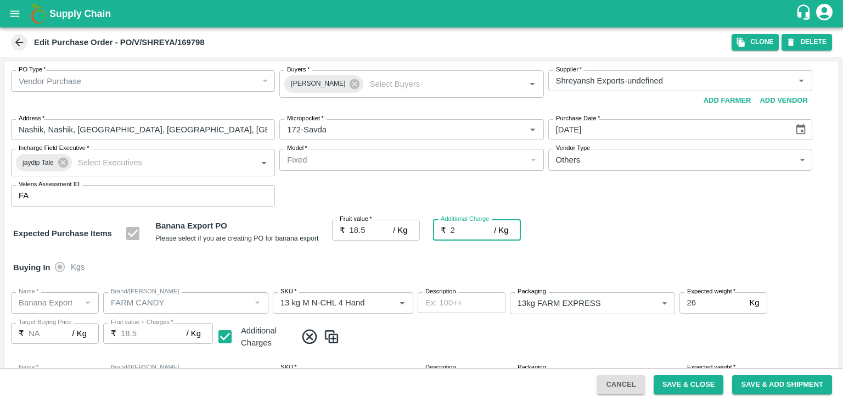
type input "20.5"
type input "2.7"
type input "21.2"
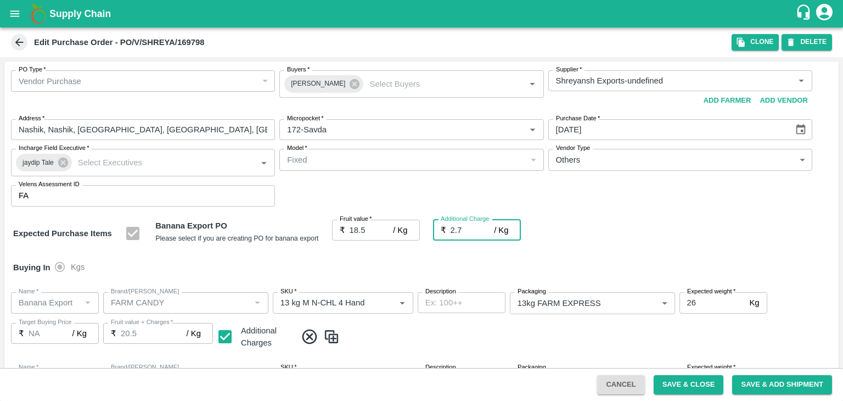
type input "21.2"
type input "2.75"
type input "21.25"
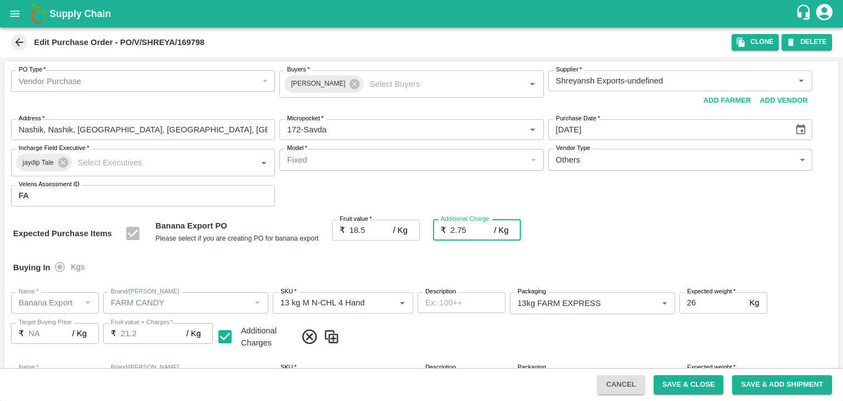
type input "21.25"
type input "2.75"
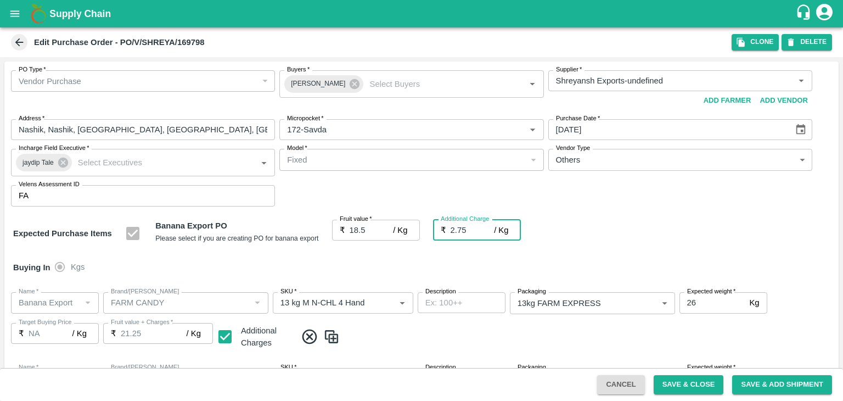
click at [367, 262] on div "Buying In Kgs" at bounding box center [421, 267] width 835 height 32
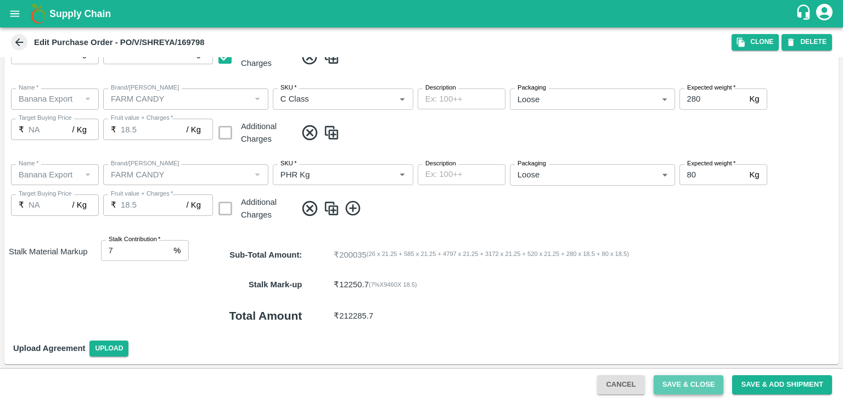
click at [691, 381] on button "Save & Close" at bounding box center [689, 384] width 70 height 19
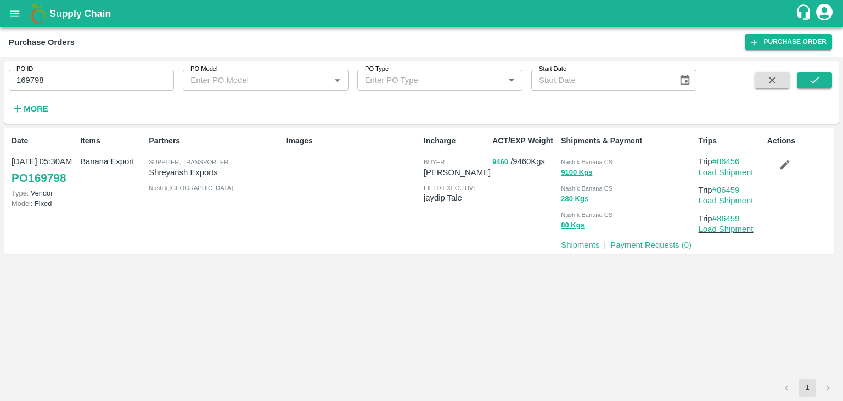
click at [76, 86] on input "169798" at bounding box center [91, 80] width 165 height 21
paste input "text"
type input "169794"
click at [808, 80] on button "submit" at bounding box center [814, 80] width 35 height 16
